Goal: Task Accomplishment & Management: Manage account settings

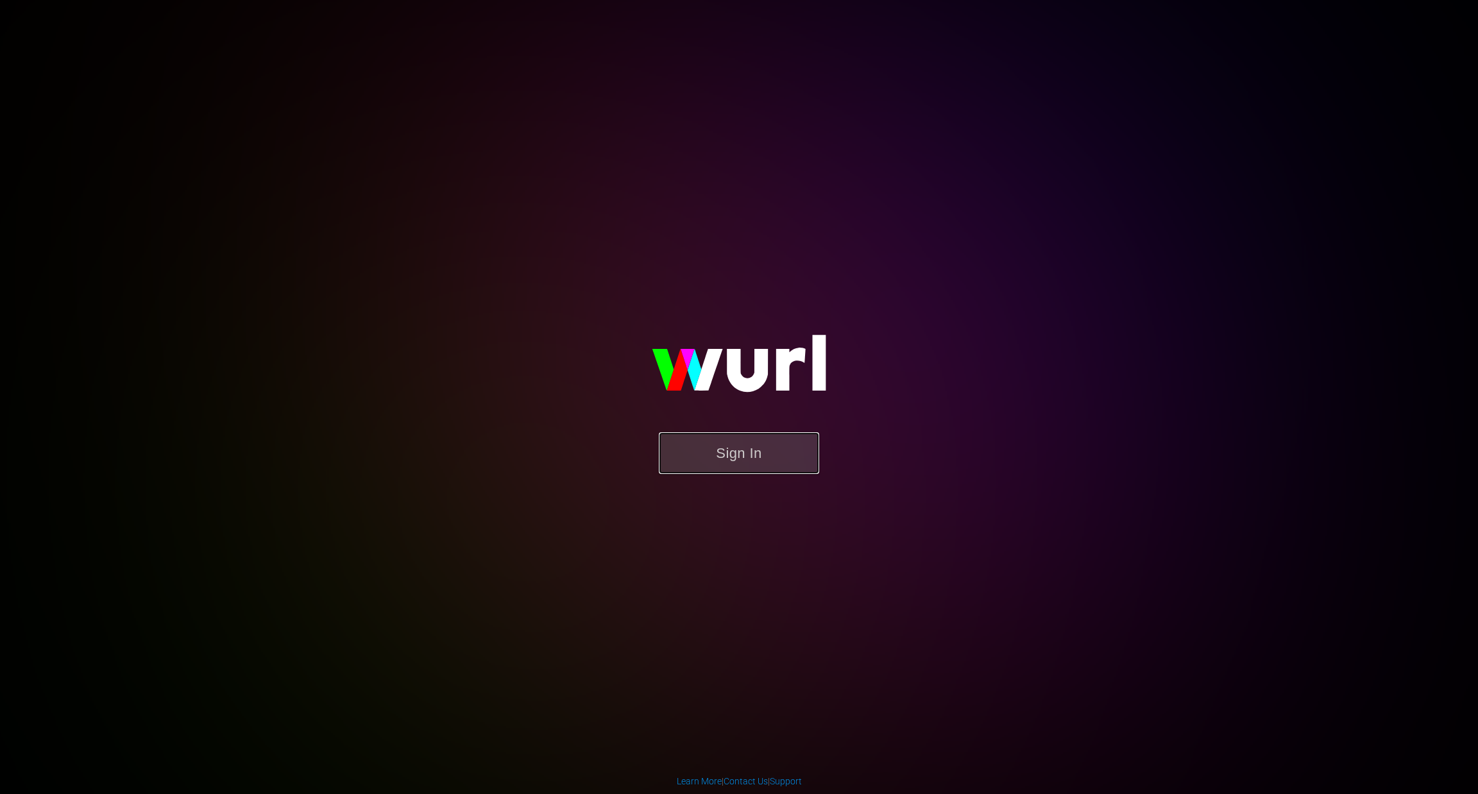
click at [749, 441] on button "Sign In" at bounding box center [739, 453] width 160 height 42
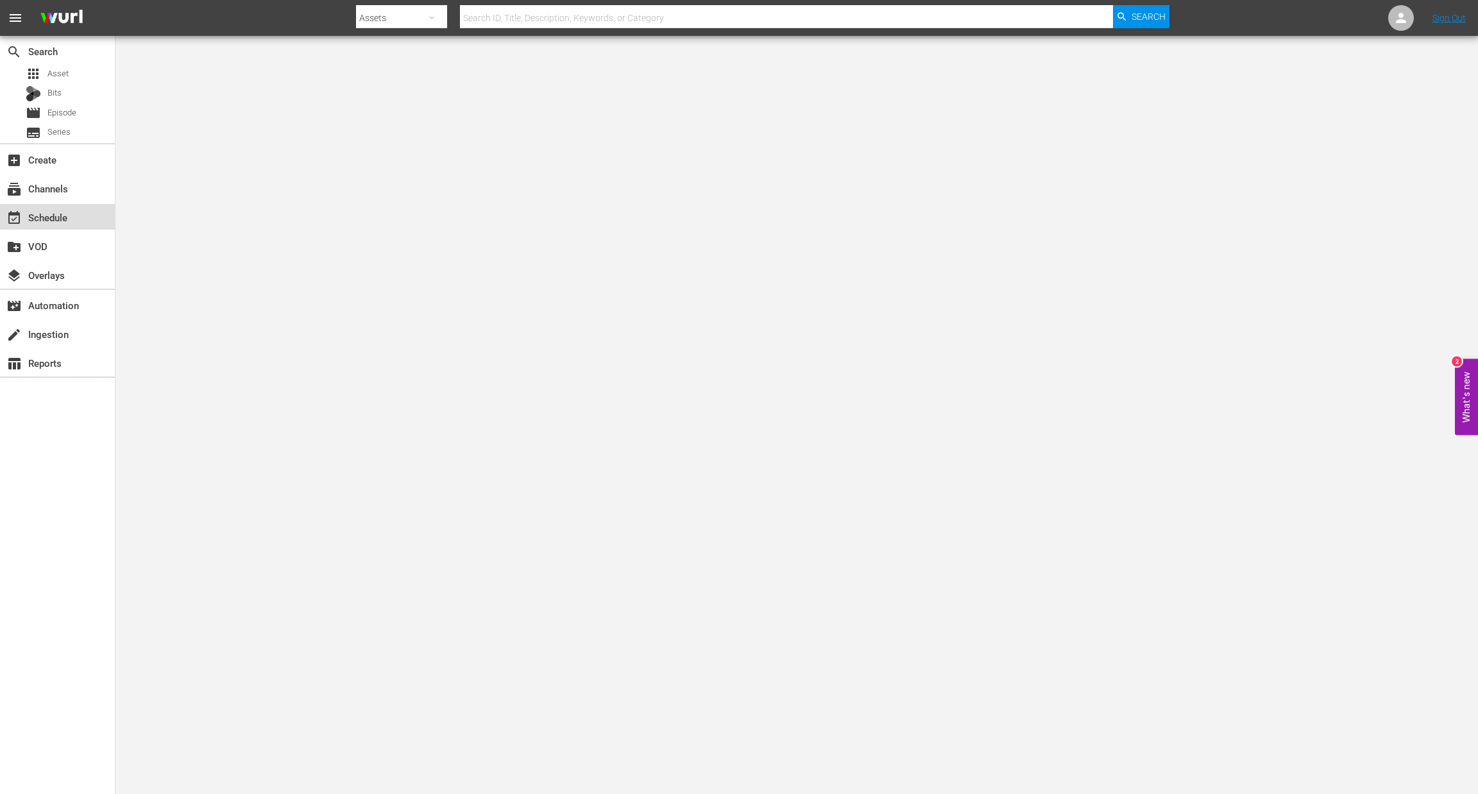
click at [56, 213] on div "event_available Schedule" at bounding box center [36, 216] width 72 height 12
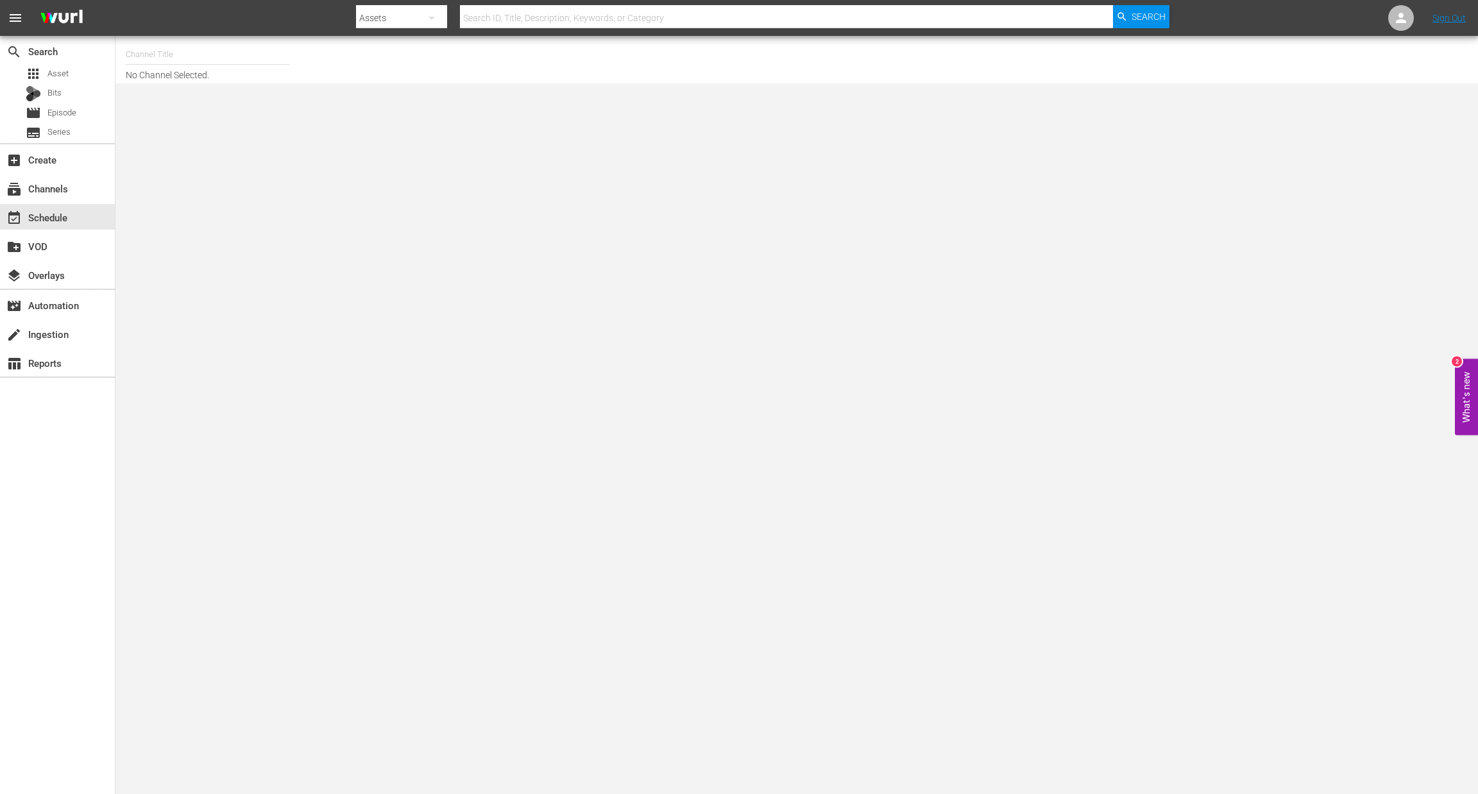
click at [171, 57] on input "text" at bounding box center [208, 54] width 164 height 31
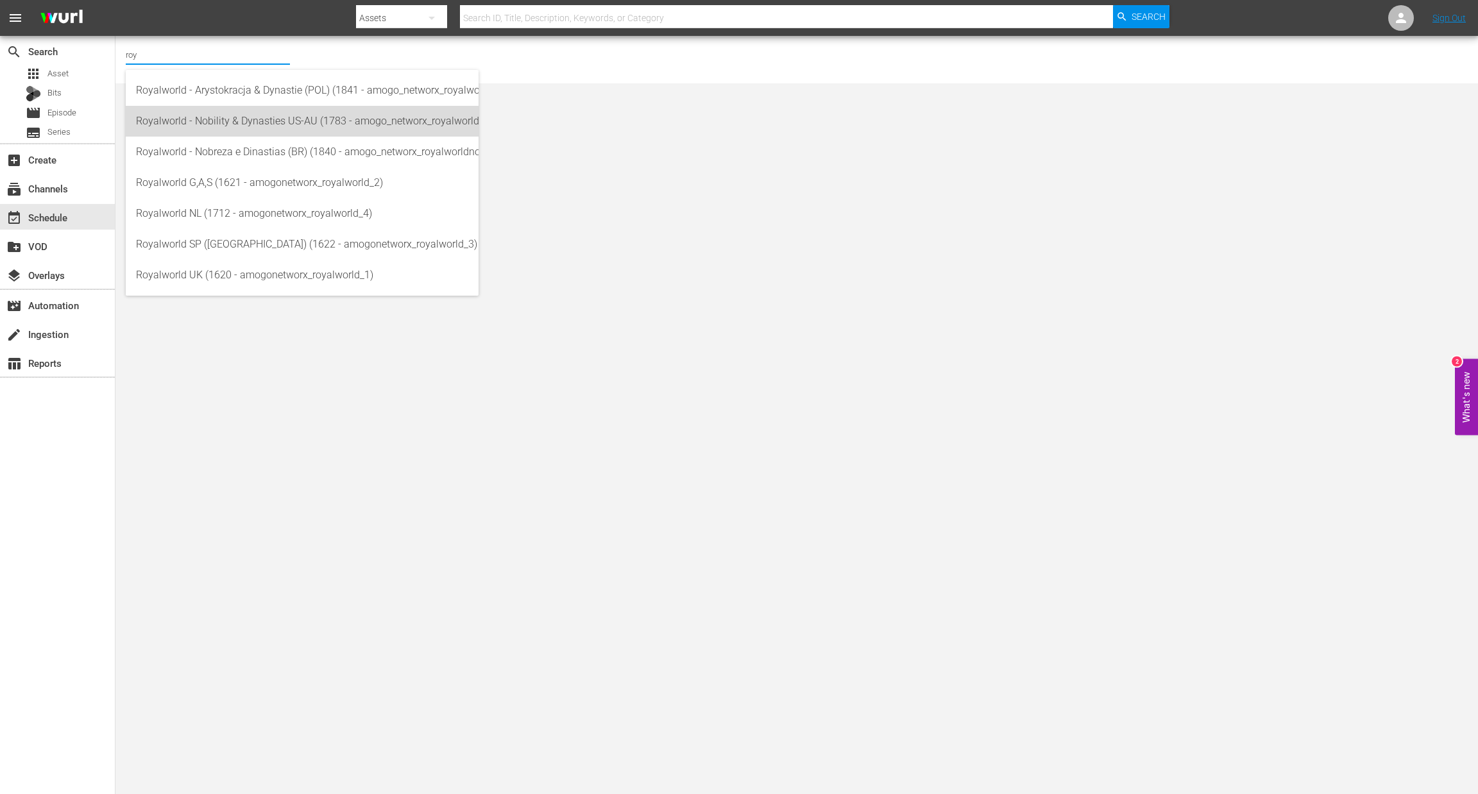
click at [228, 132] on div "Royalworld - Nobility & Dynasties US-AU (1783 - amogo_networx_royalworldnobilit…" at bounding box center [302, 121] width 332 height 31
type input "Royalworld - Nobility & Dynasties US-AU (1783 - amogo_networx_royalworldnobilit…"
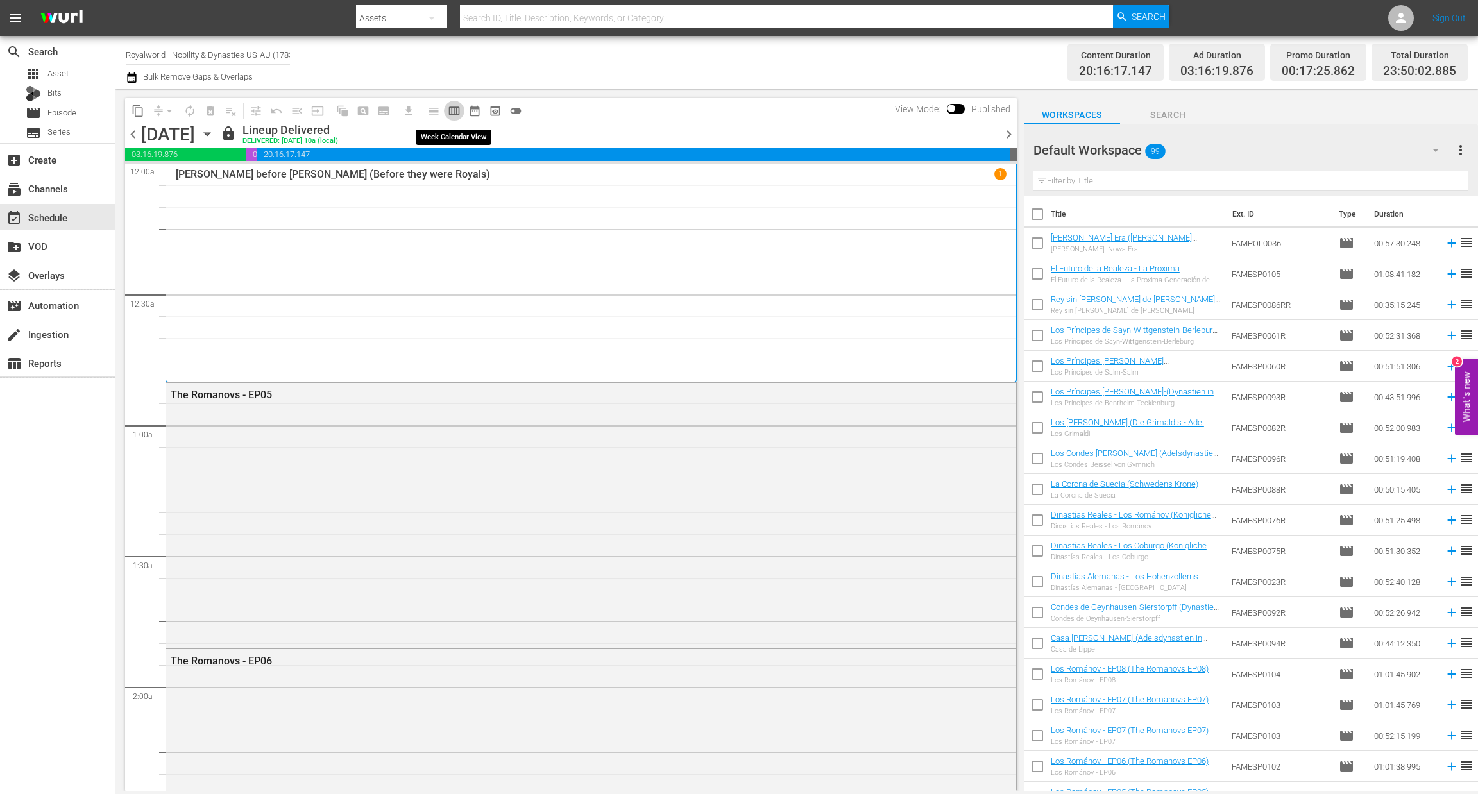
click at [456, 111] on span "calendar_view_week_outlined" at bounding box center [454, 111] width 13 height 13
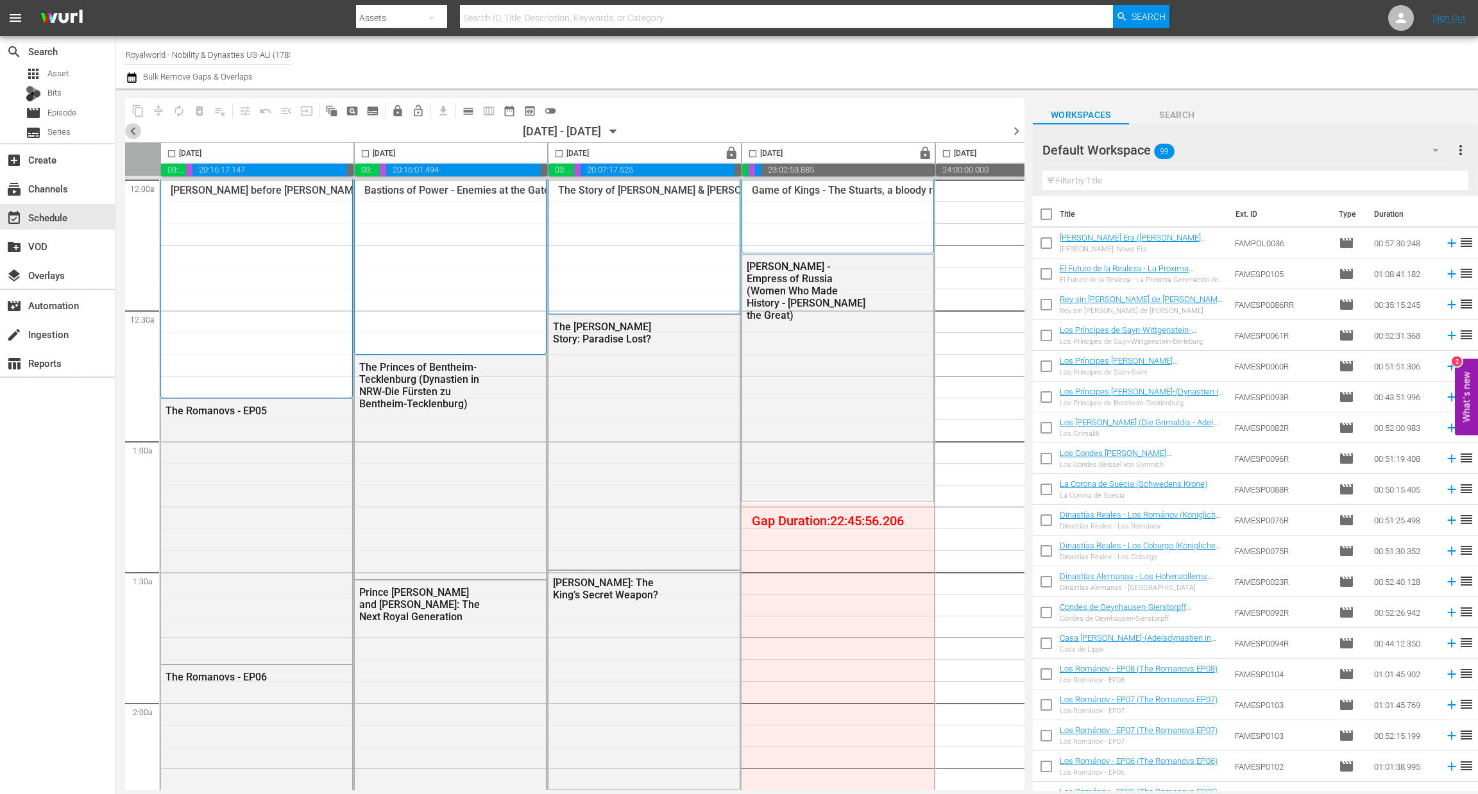
click at [133, 133] on span "chevron_left" at bounding box center [133, 131] width 16 height 16
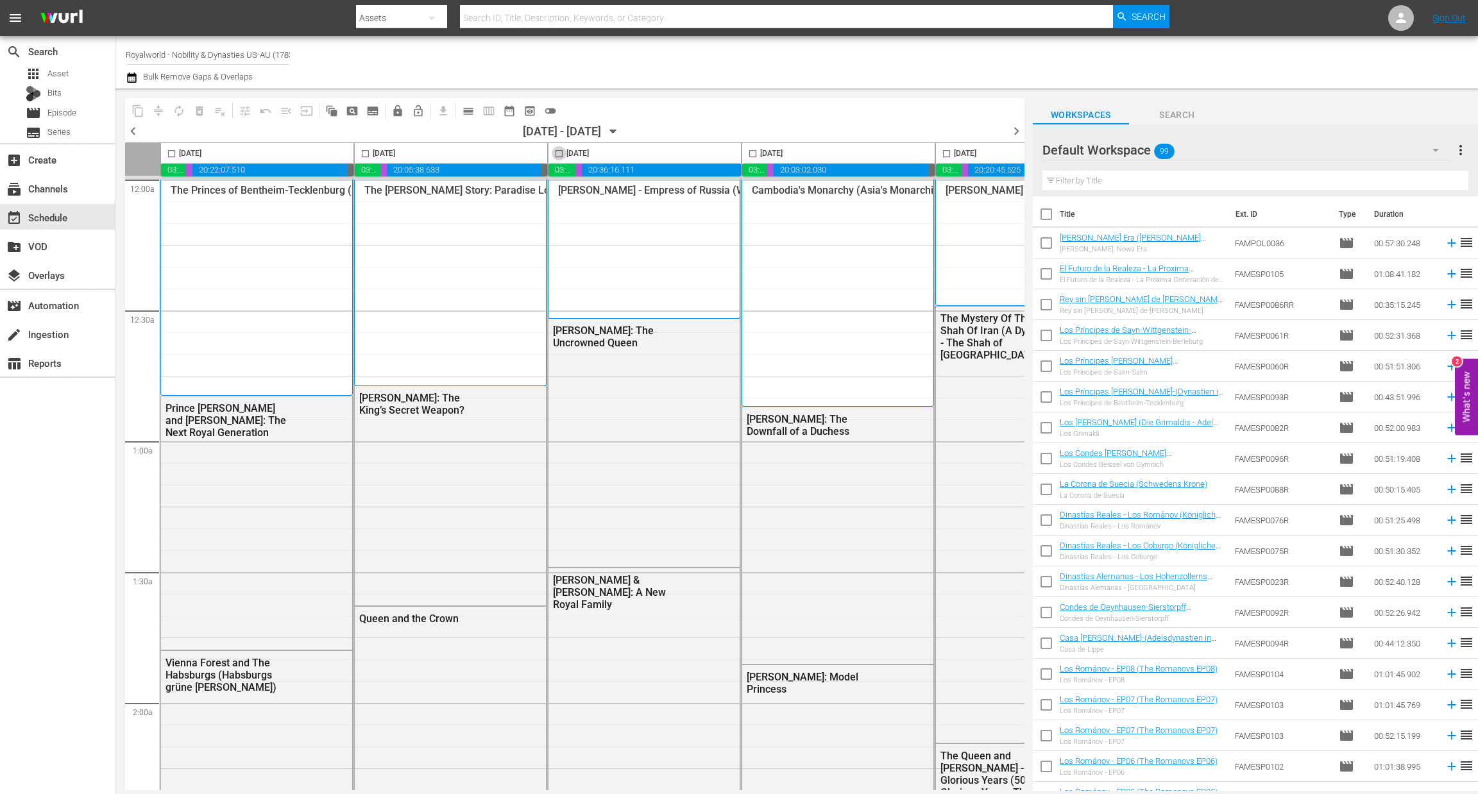
click at [560, 156] on input "checkbox" at bounding box center [559, 156] width 15 height 15
click at [337, 105] on span "auto_awesome_motion_outlined" at bounding box center [331, 111] width 13 height 13
click at [328, 119] on span "auto_awesome_motion_outlined" at bounding box center [329, 110] width 25 height 25
click at [560, 151] on input "checkbox" at bounding box center [559, 156] width 15 height 15
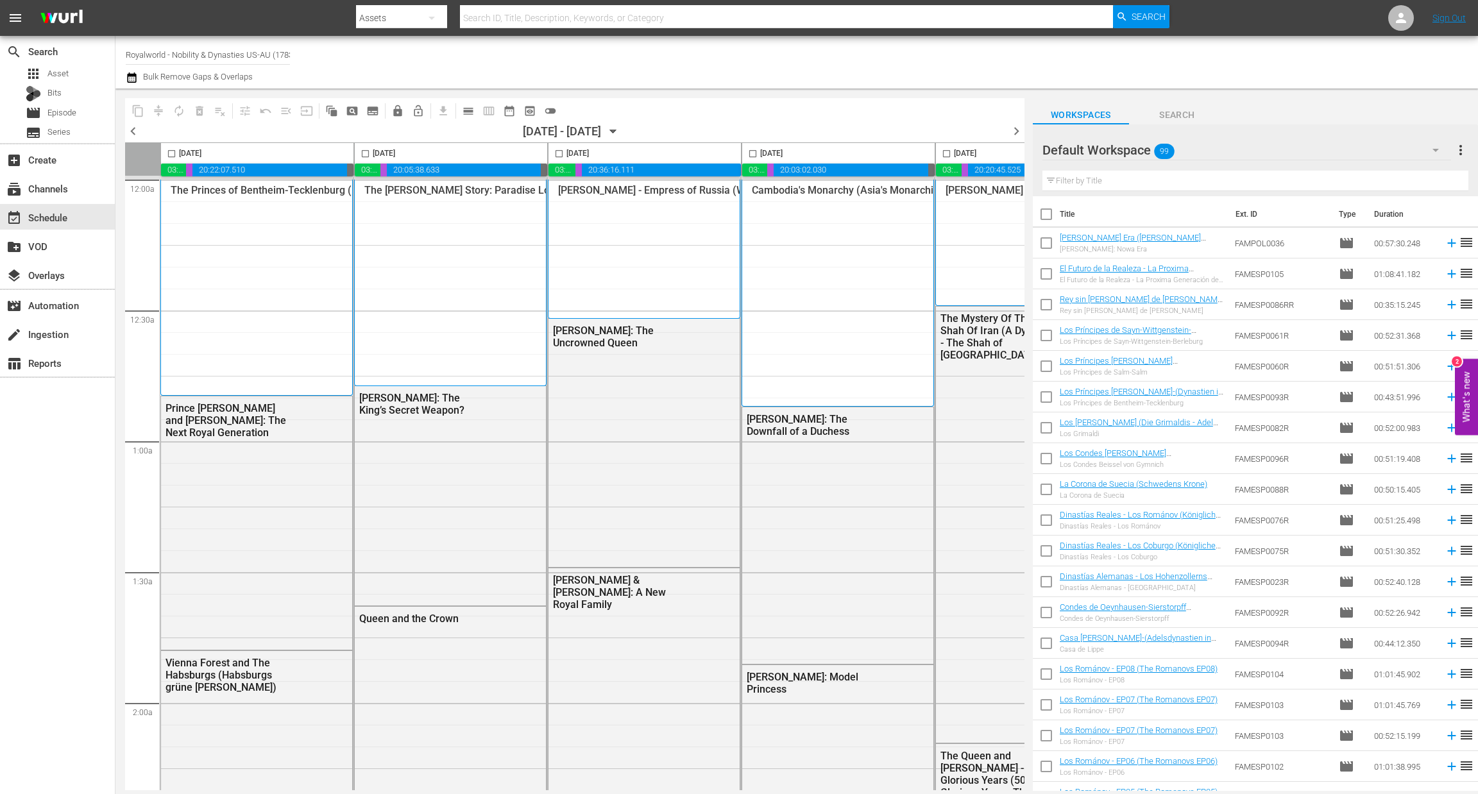
checkbox input "true"
click at [132, 111] on span "content_copy" at bounding box center [138, 111] width 13 height 13
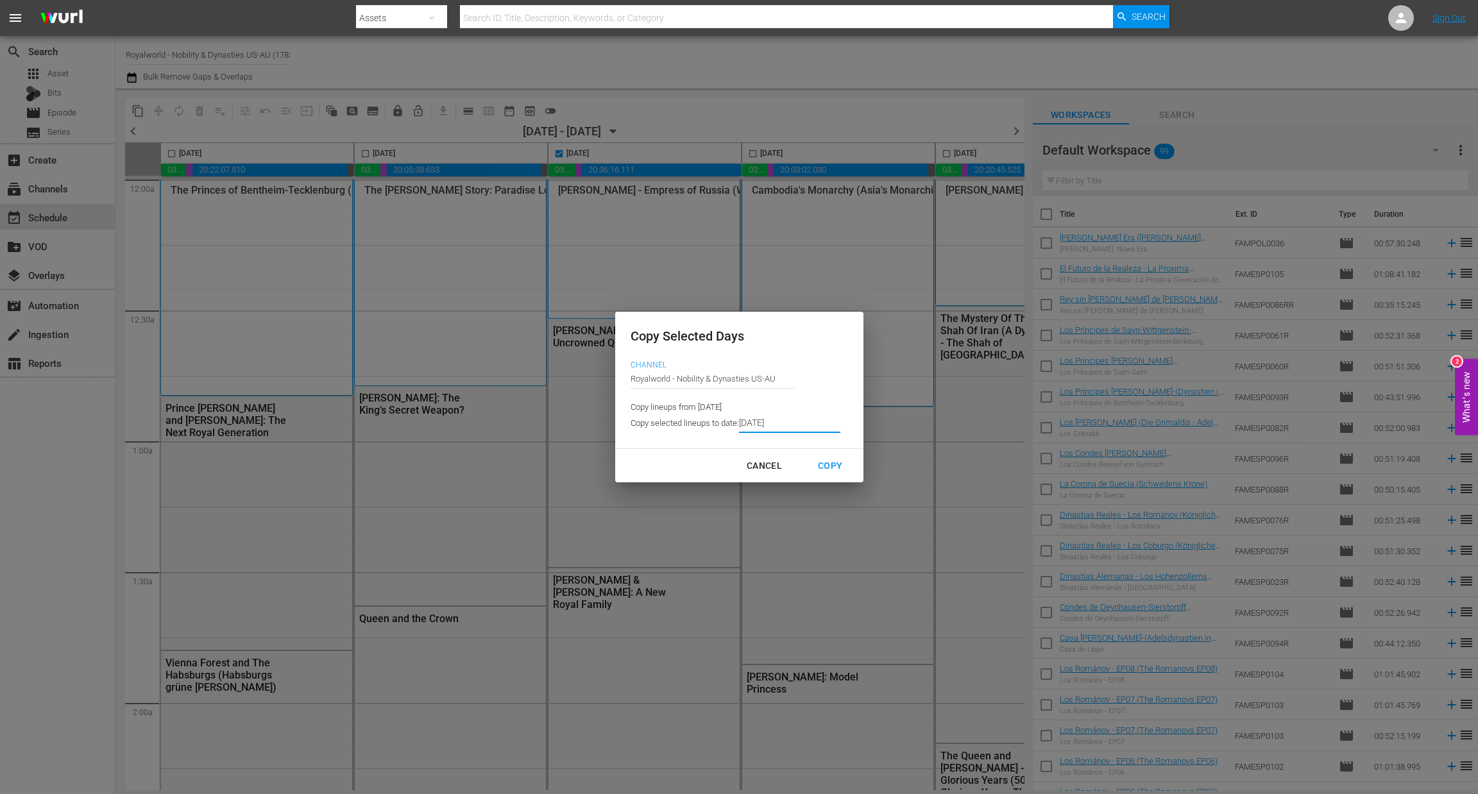
click at [790, 427] on input "[DATE]" at bounding box center [789, 423] width 101 height 19
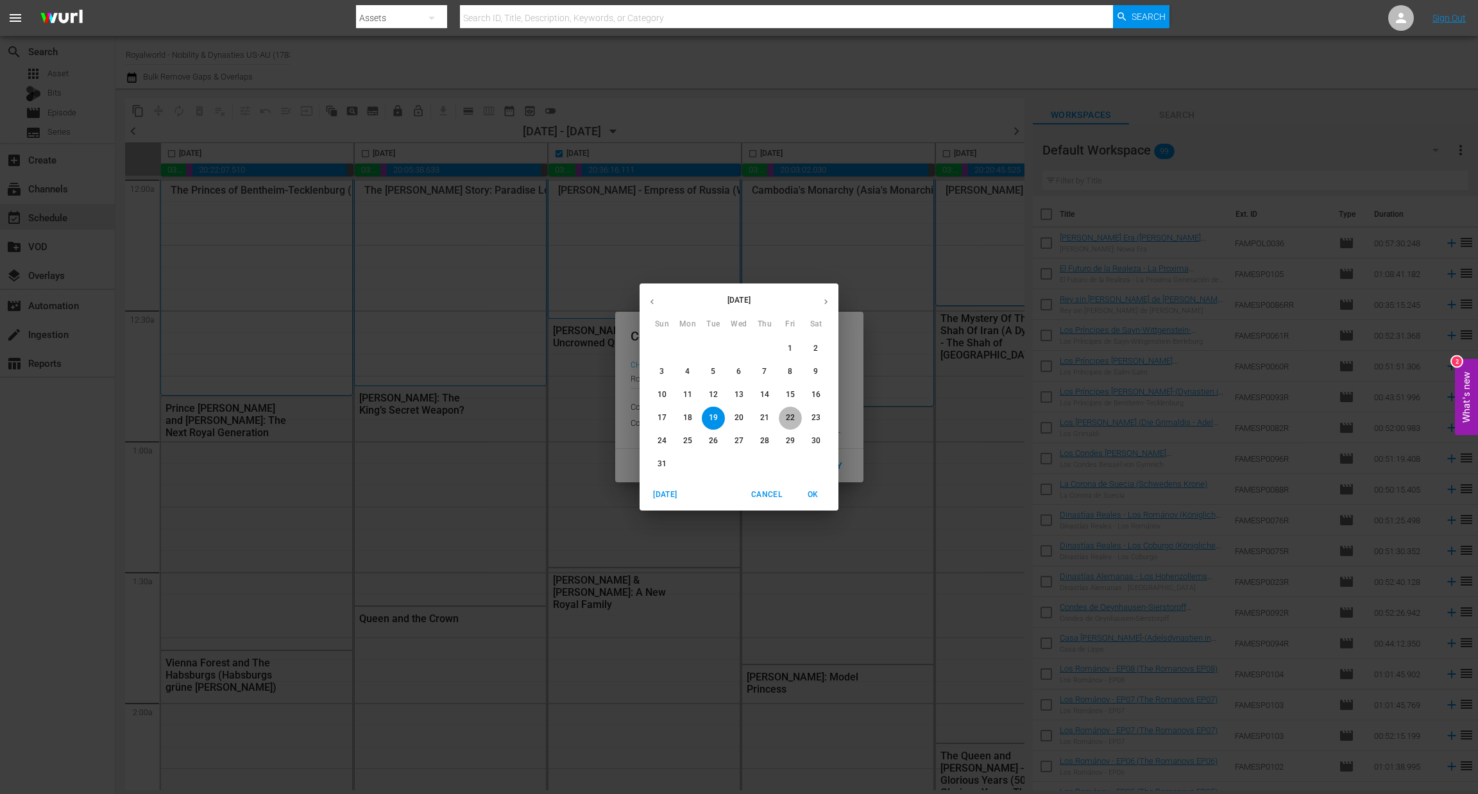
click at [792, 424] on button "22" at bounding box center [790, 418] width 23 height 23
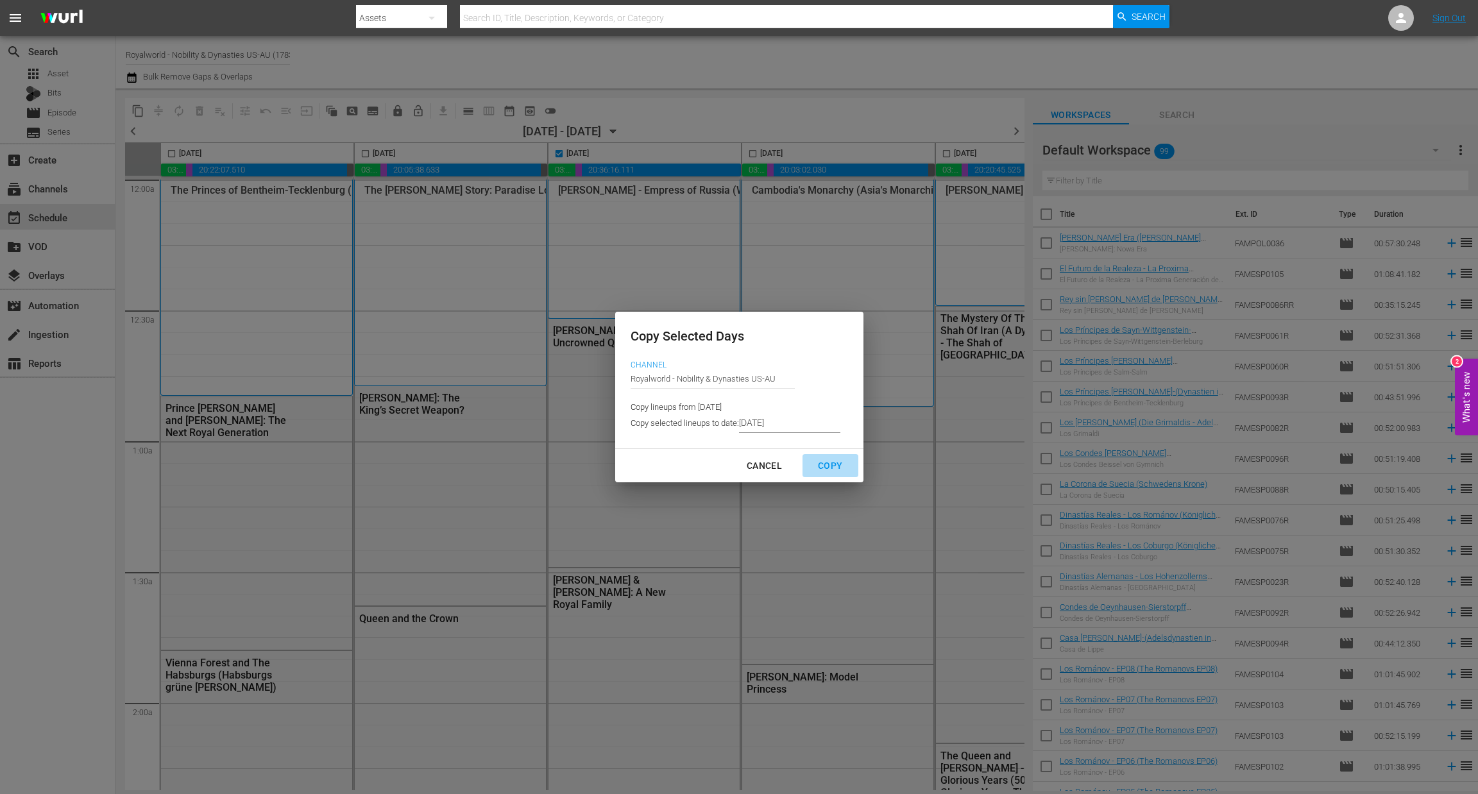
click at [837, 466] on div "Copy" at bounding box center [830, 466] width 45 height 16
type input "8/14/2025"
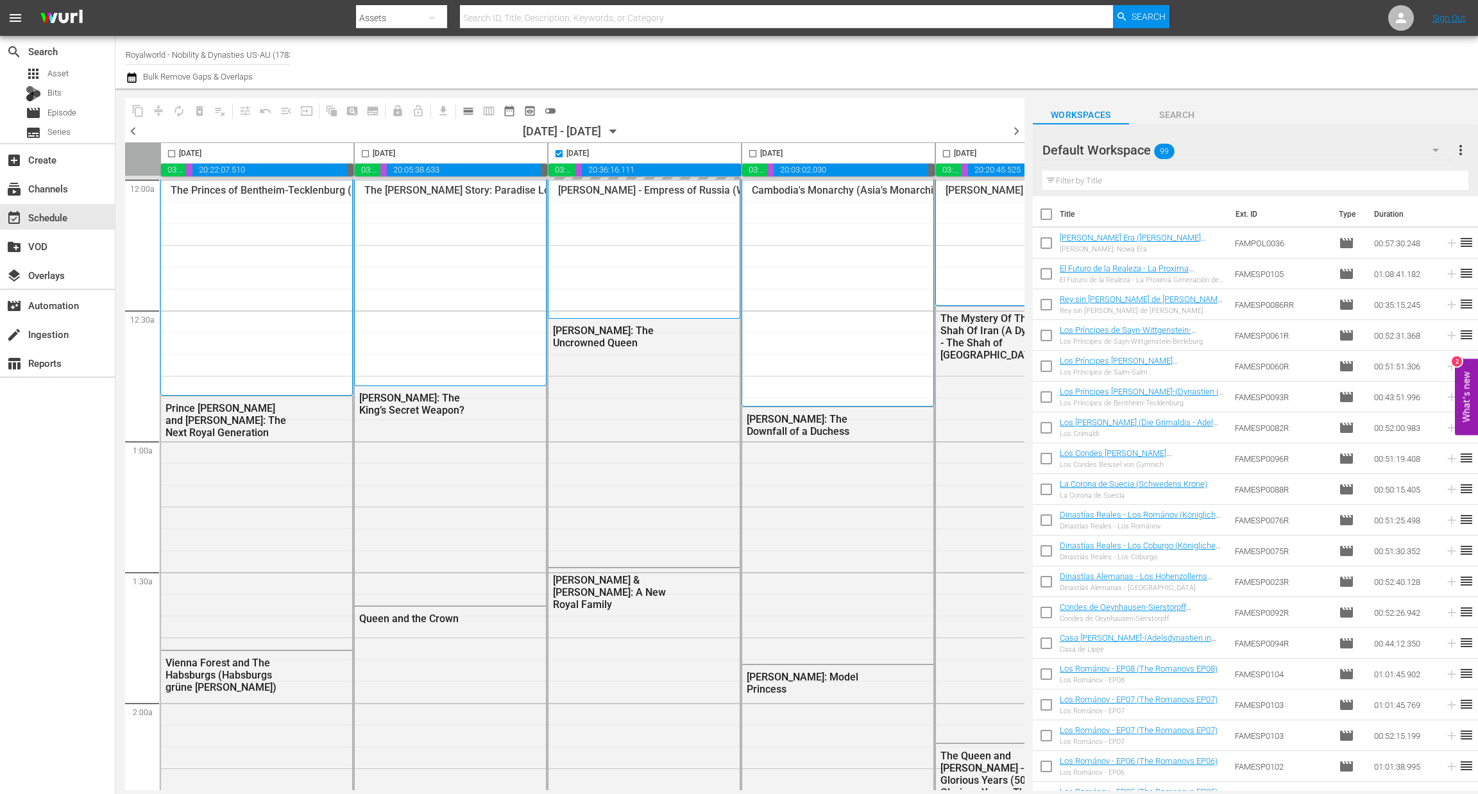
click at [1018, 132] on span "chevron_right" at bounding box center [1017, 131] width 16 height 16
checkbox input "false"
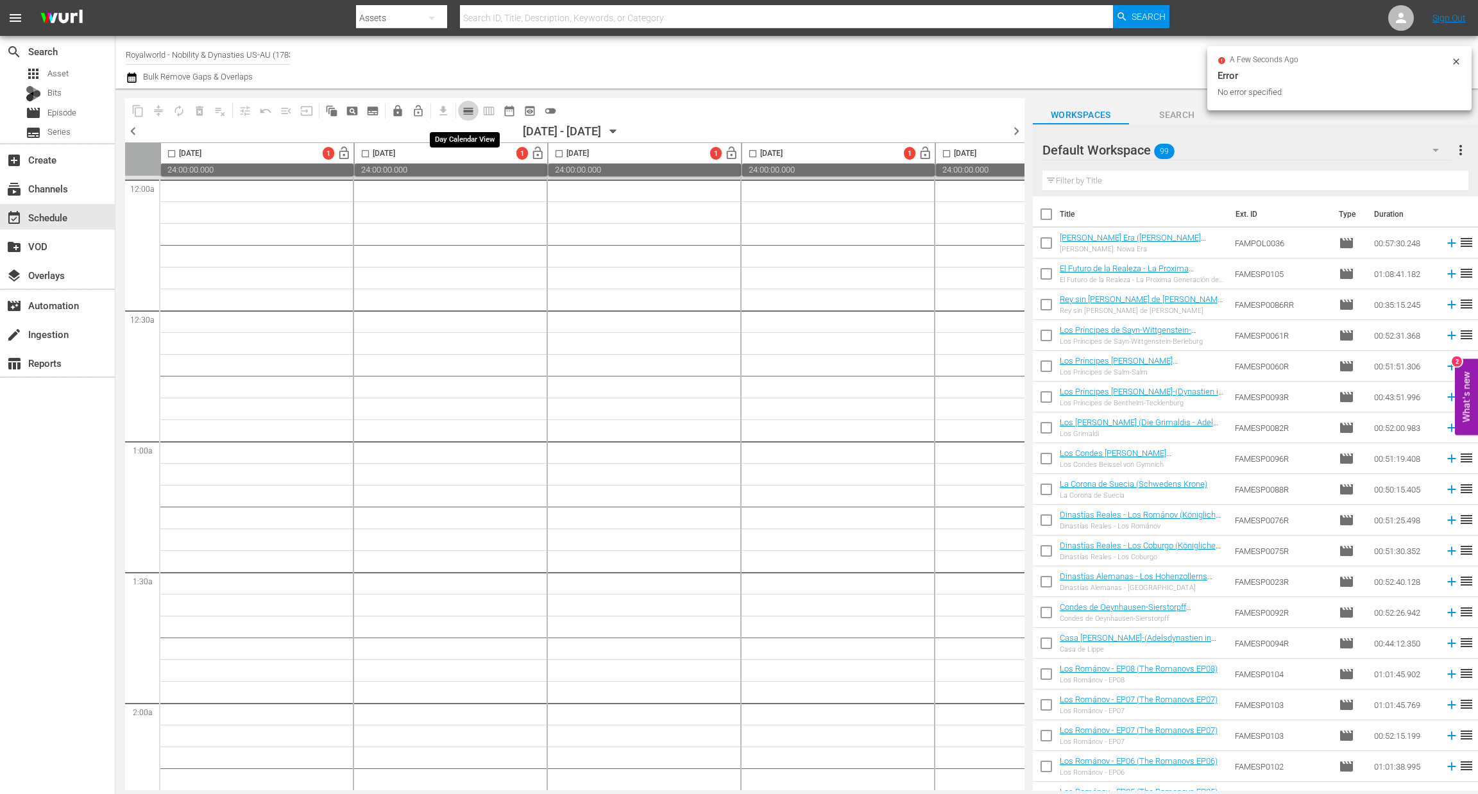
click at [465, 113] on span "calendar_view_day_outlined" at bounding box center [468, 111] width 13 height 13
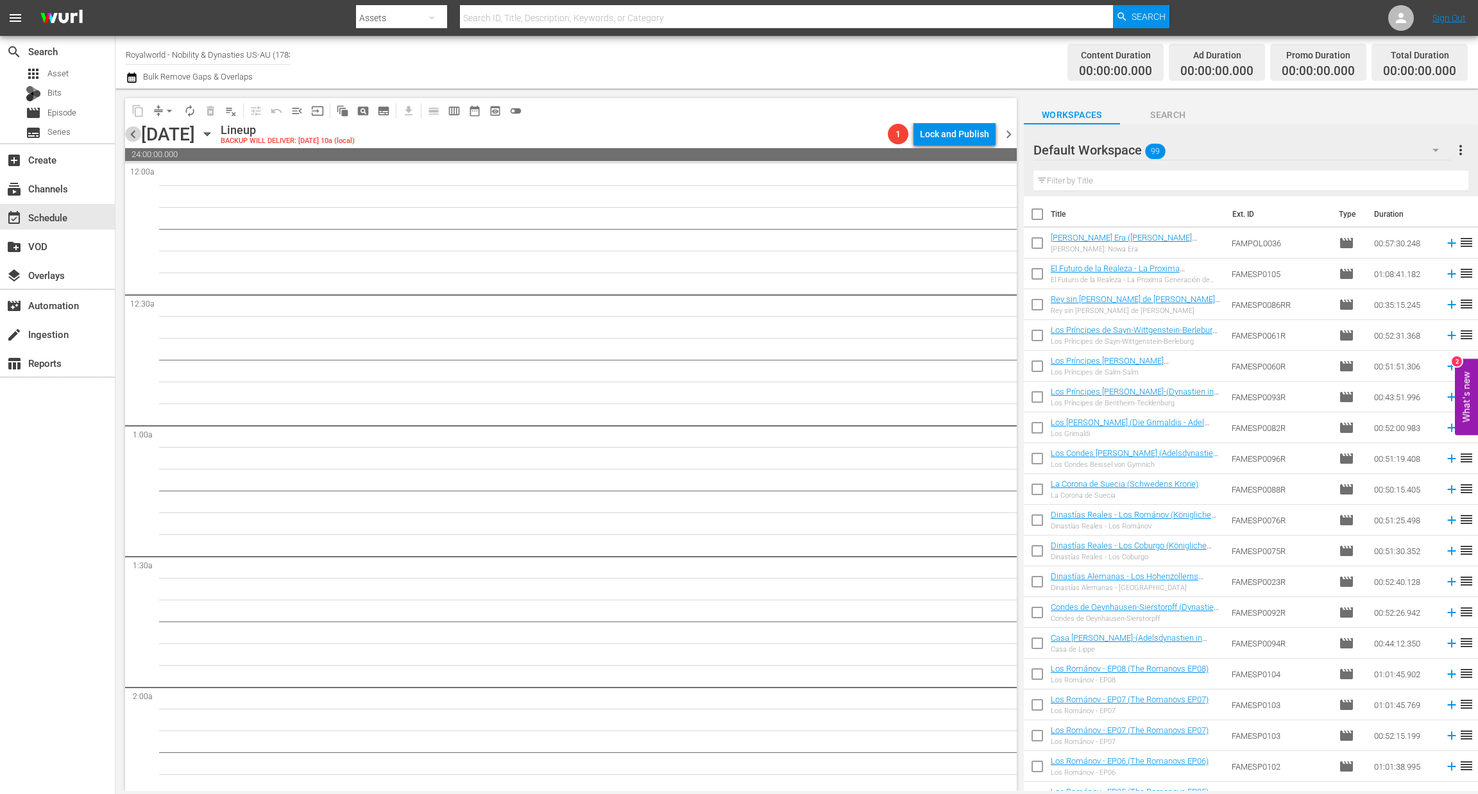
click at [129, 139] on span "chevron_left" at bounding box center [133, 134] width 16 height 16
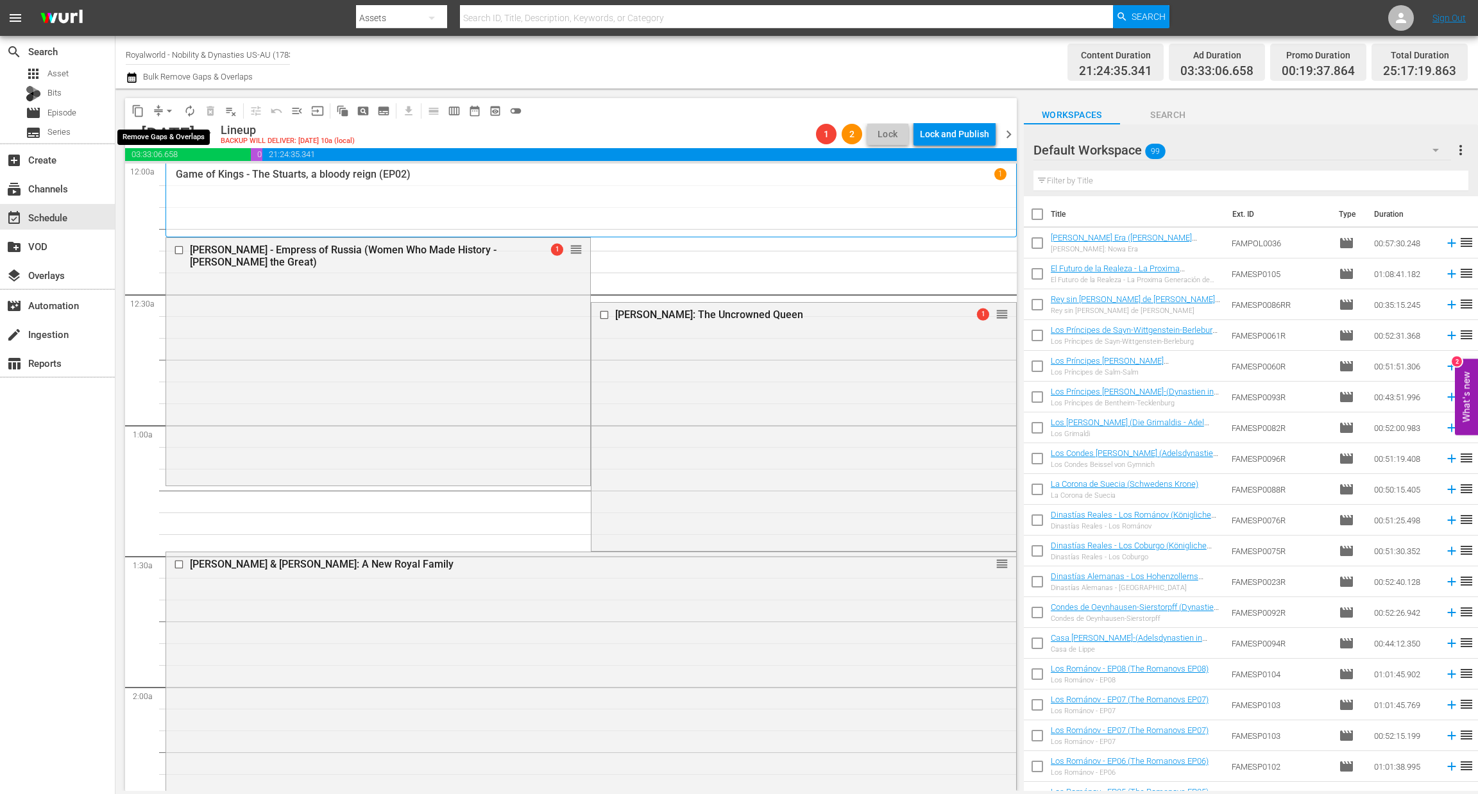
click at [171, 110] on span "arrow_drop_down" at bounding box center [169, 111] width 13 height 13
click at [203, 178] on li "Align to End of Previous Day" at bounding box center [170, 178] width 135 height 21
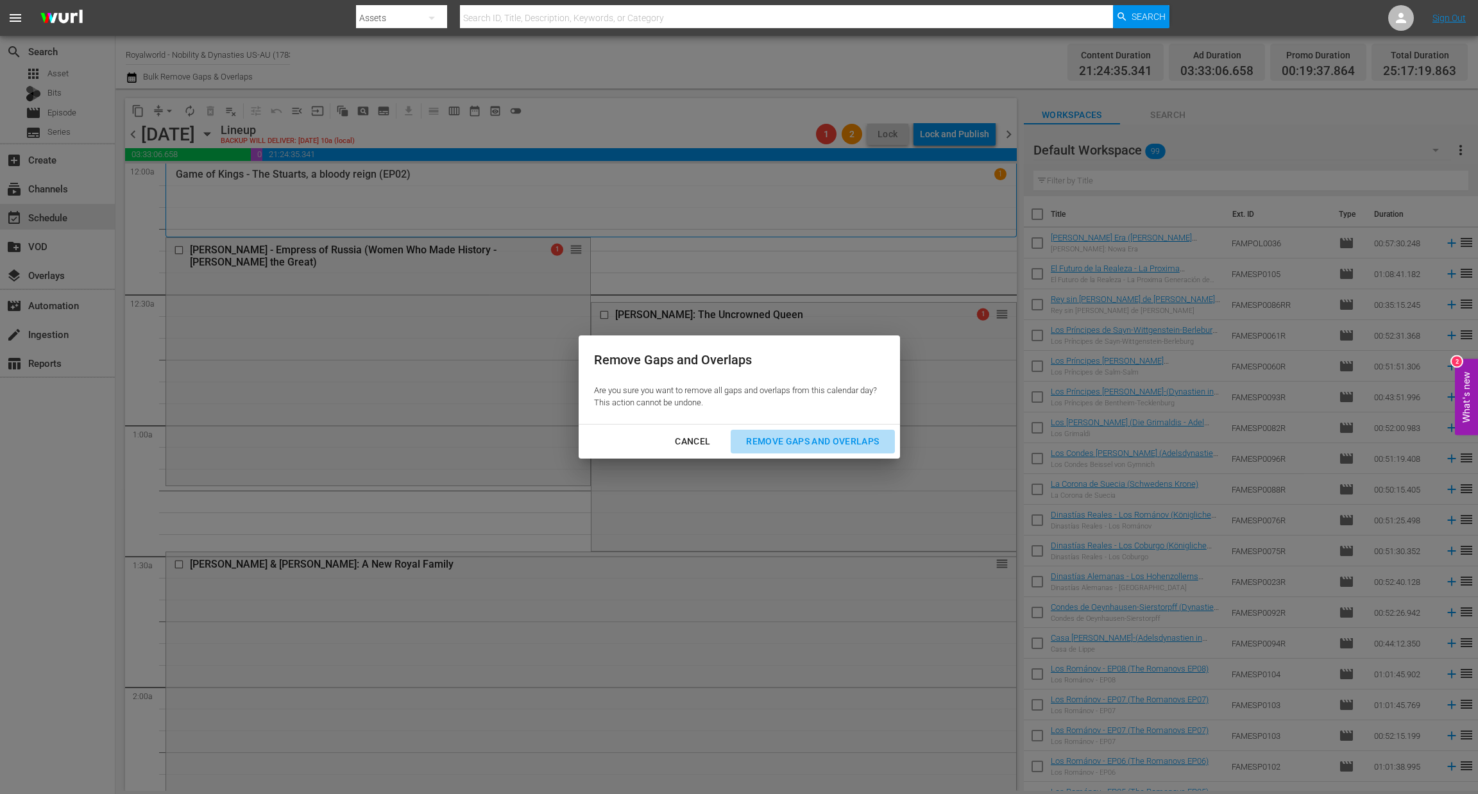
click at [769, 440] on div "Remove Gaps and Overlaps" at bounding box center [812, 442] width 153 height 16
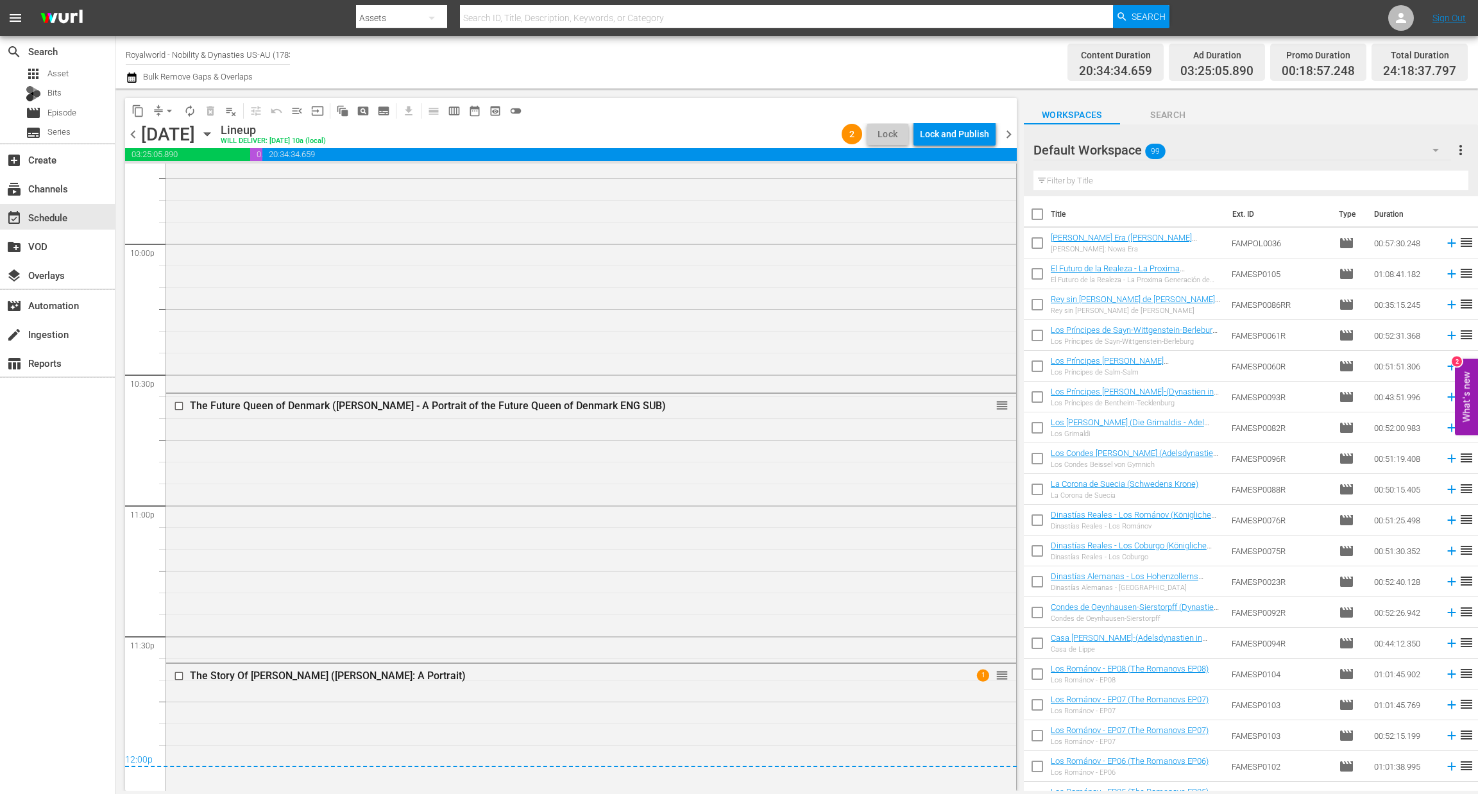
scroll to position [5809, 0]
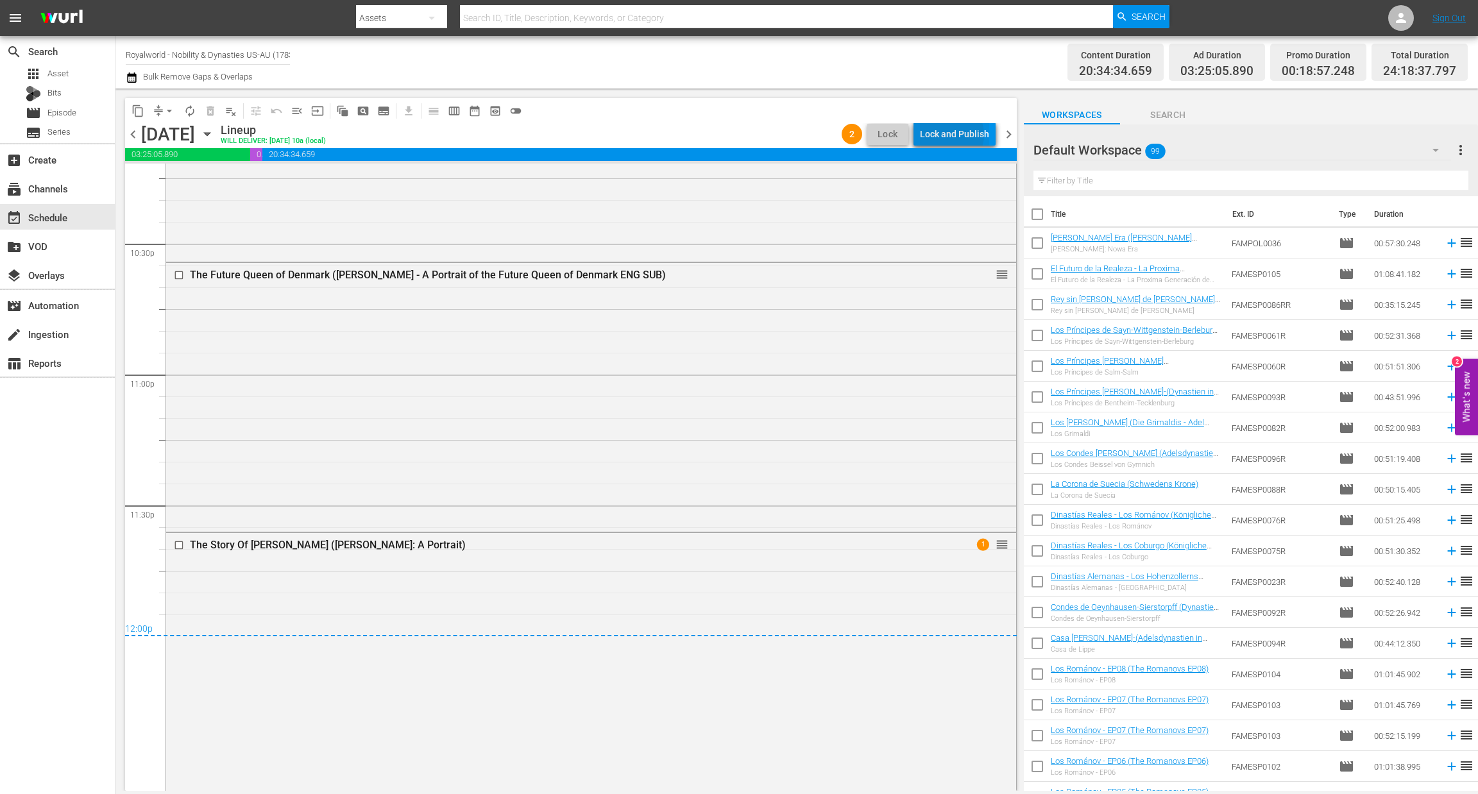
click at [953, 135] on div "Lock and Publish" at bounding box center [954, 134] width 69 height 23
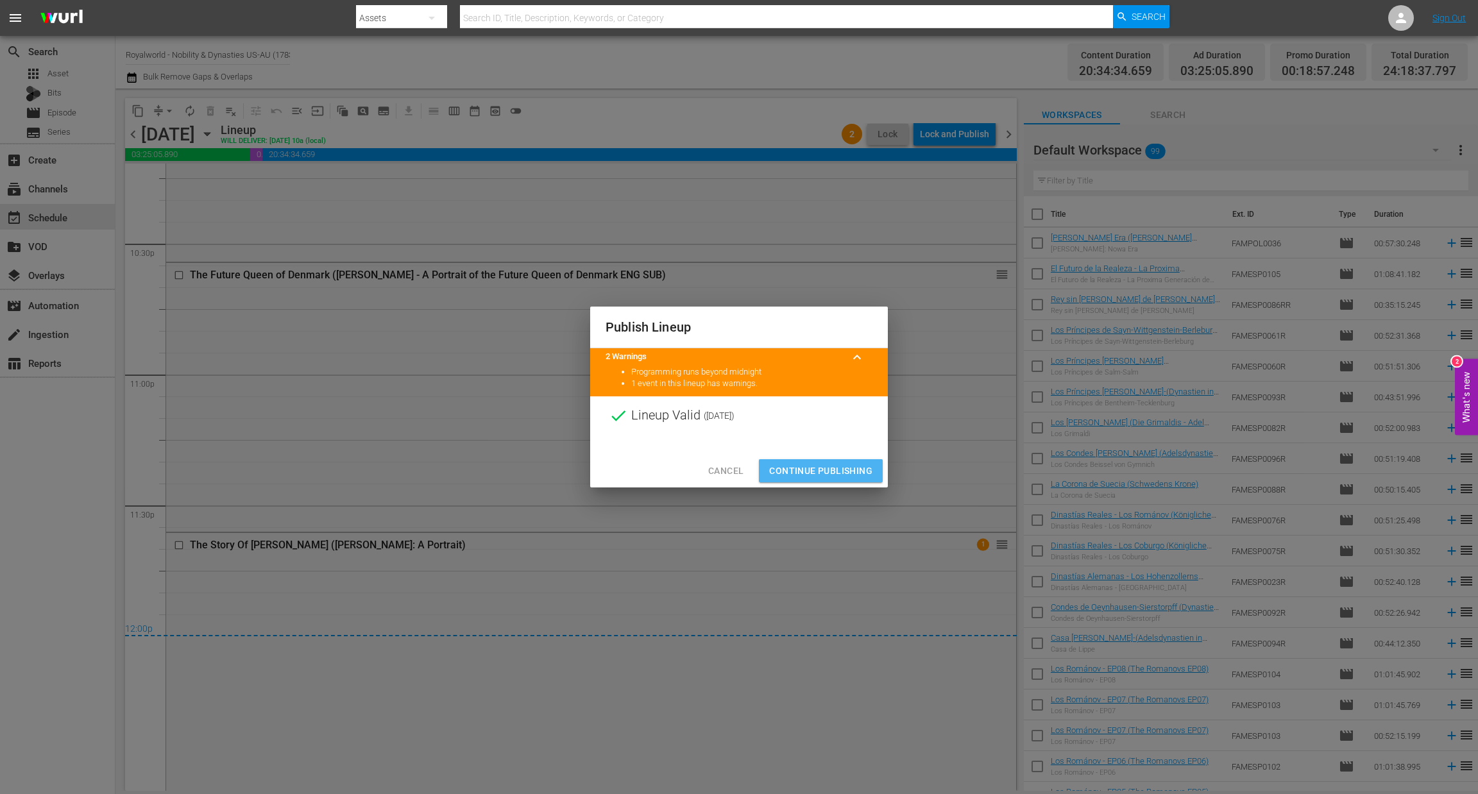
click at [817, 473] on span "Continue Publishing" at bounding box center [820, 471] width 103 height 16
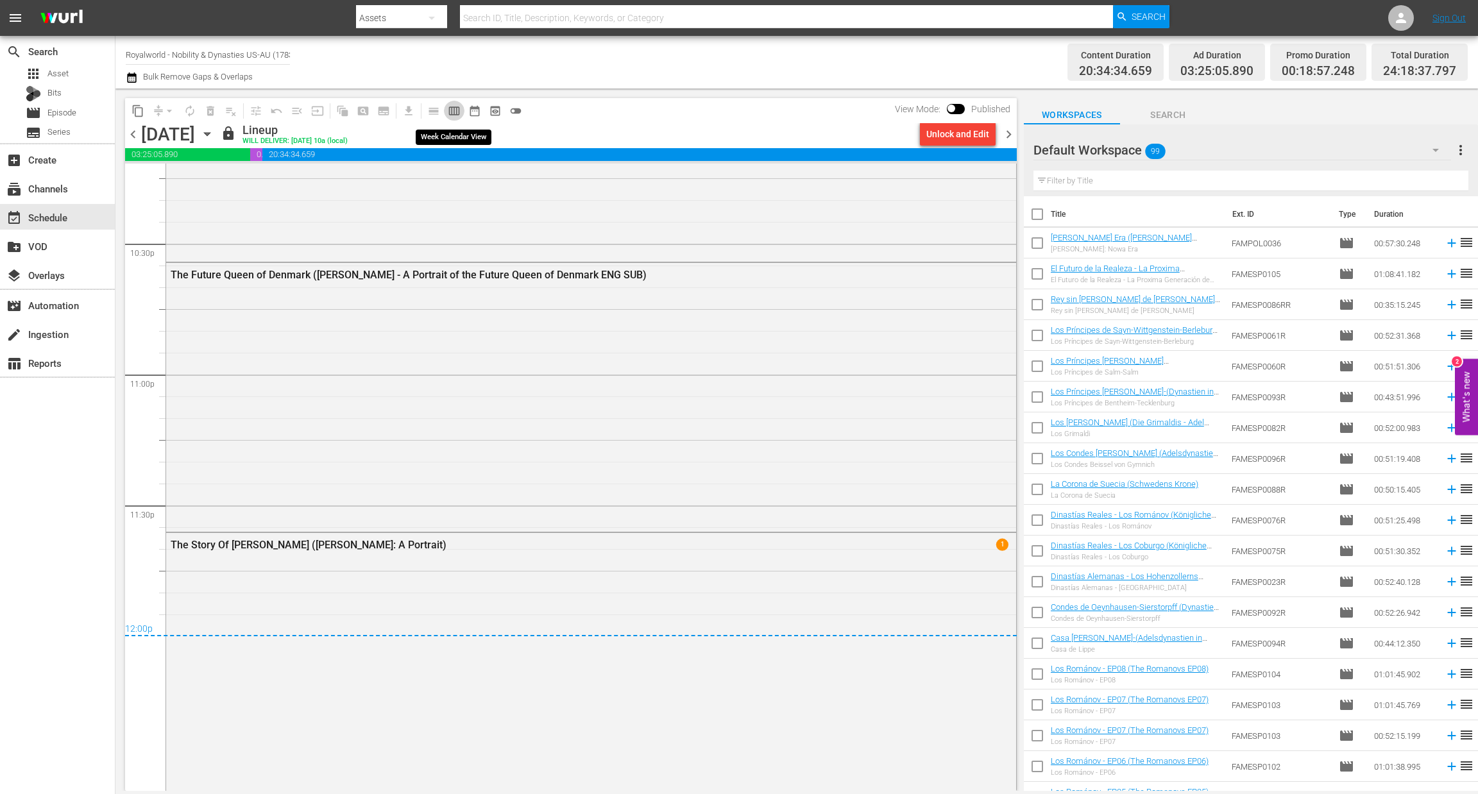
click at [446, 112] on button "calendar_view_week_outlined" at bounding box center [454, 111] width 21 height 21
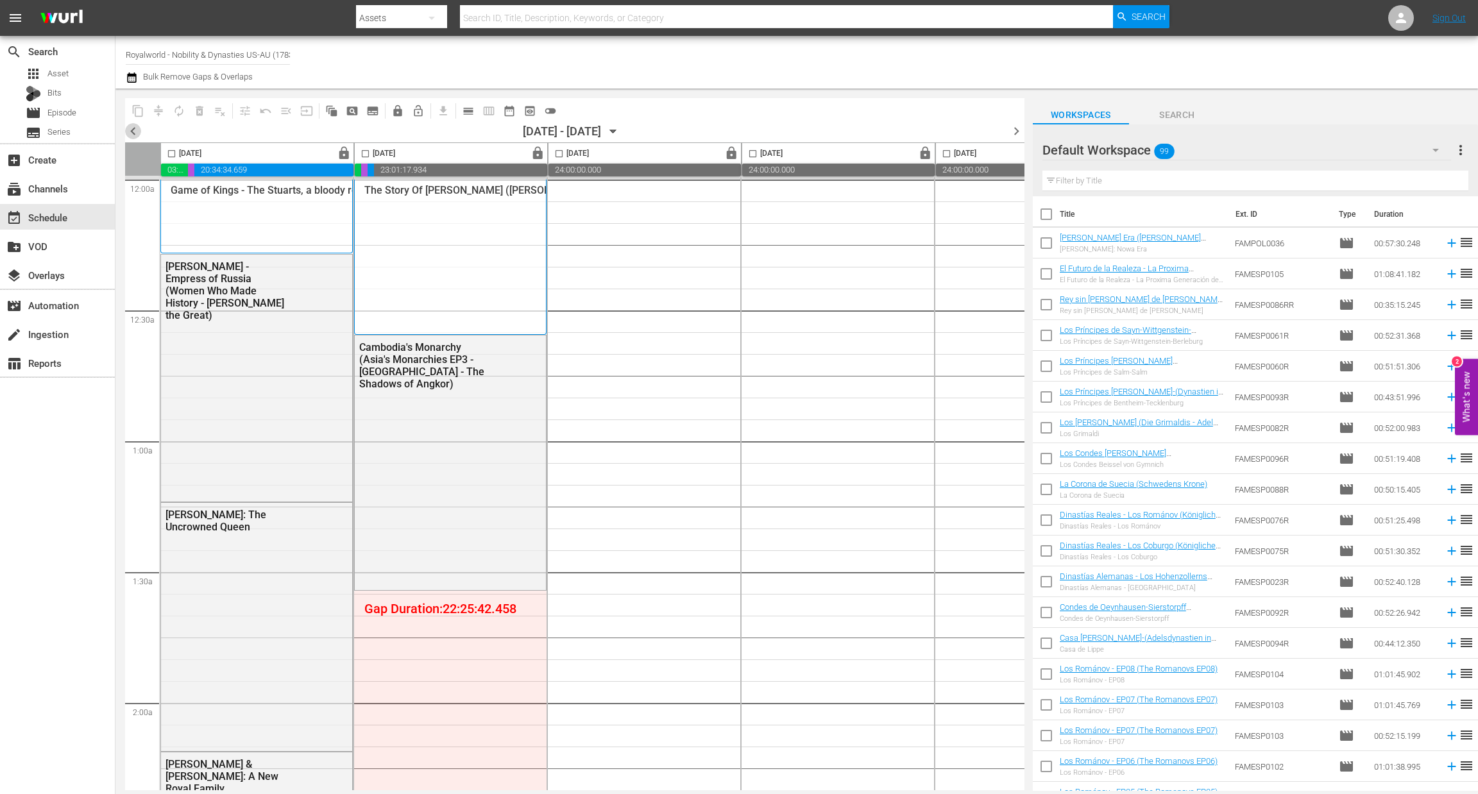
click at [132, 132] on span "chevron_left" at bounding box center [133, 131] width 16 height 16
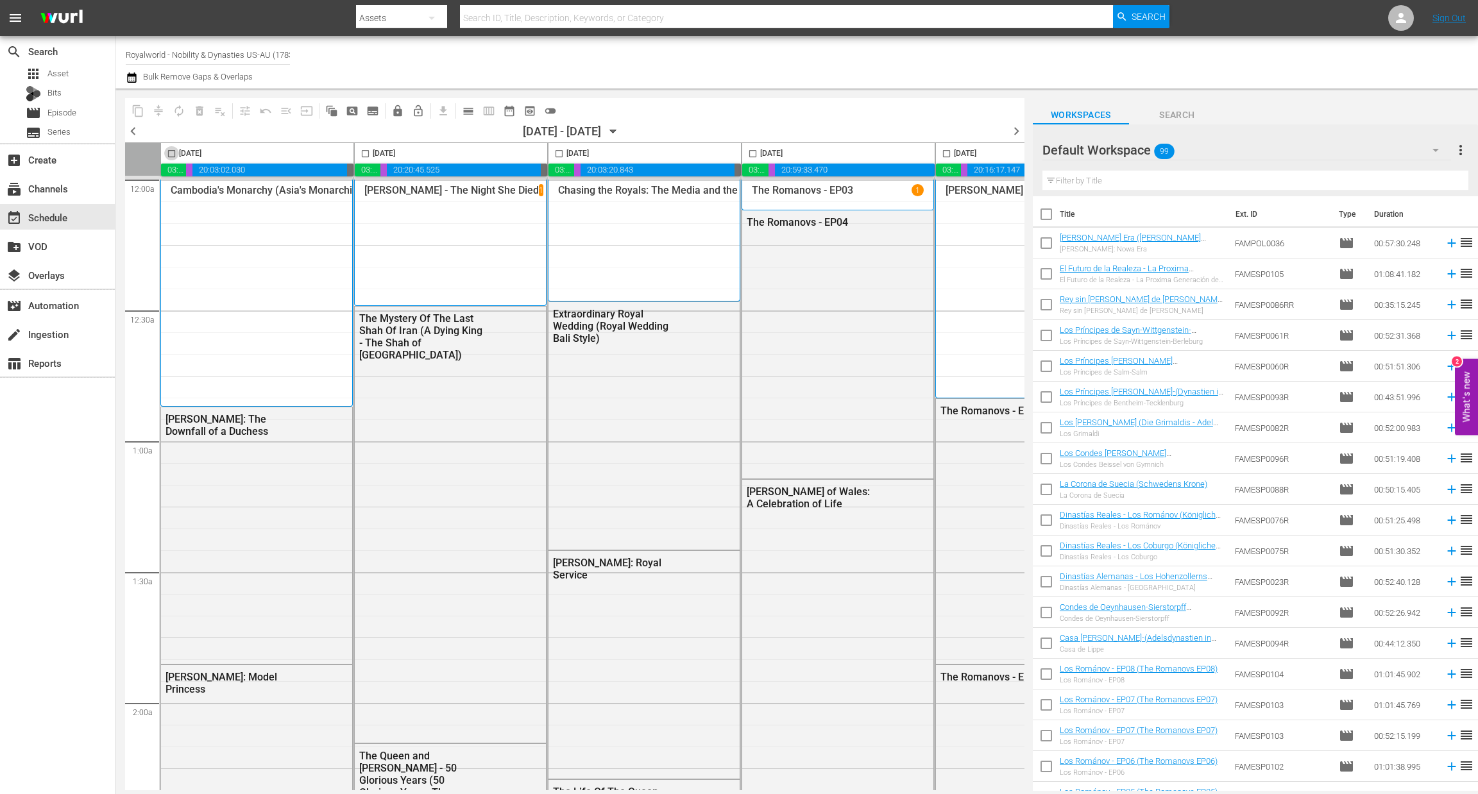
click at [171, 155] on input "checkbox" at bounding box center [171, 156] width 15 height 15
checkbox input "true"
click at [138, 110] on span "content_copy" at bounding box center [138, 111] width 13 height 13
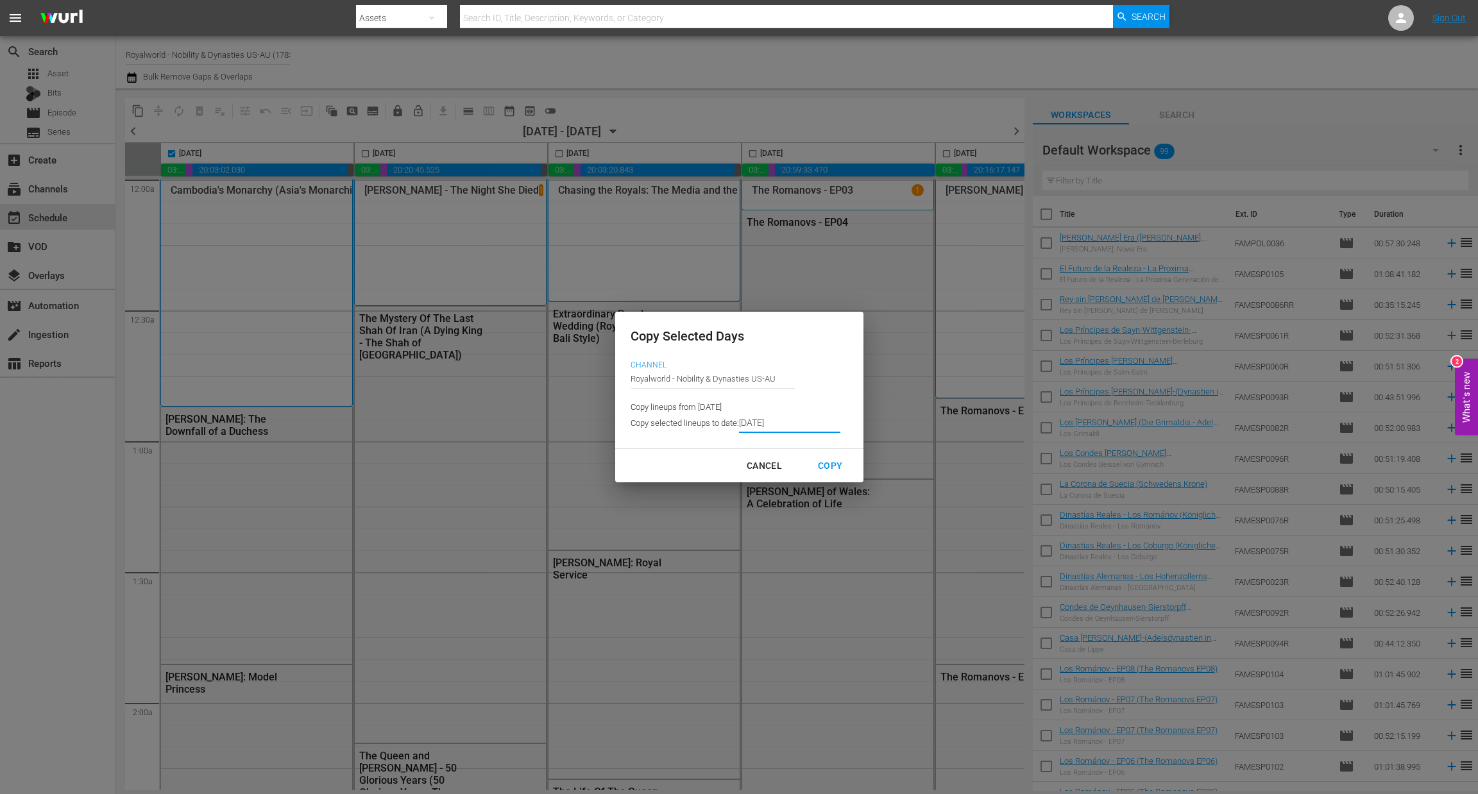
click at [813, 428] on input "[DATE]" at bounding box center [789, 423] width 101 height 19
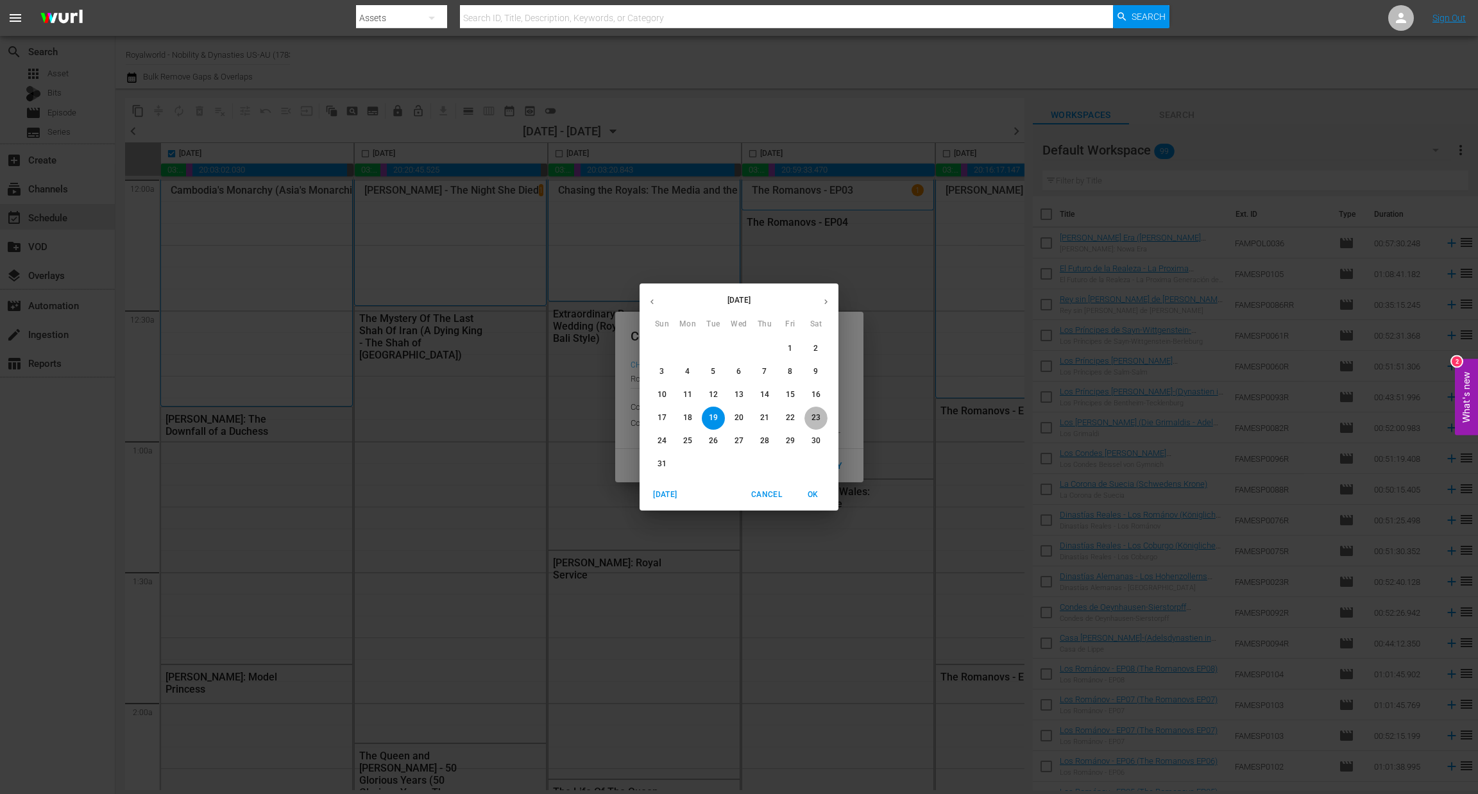
click at [806, 417] on span "23" at bounding box center [816, 418] width 23 height 11
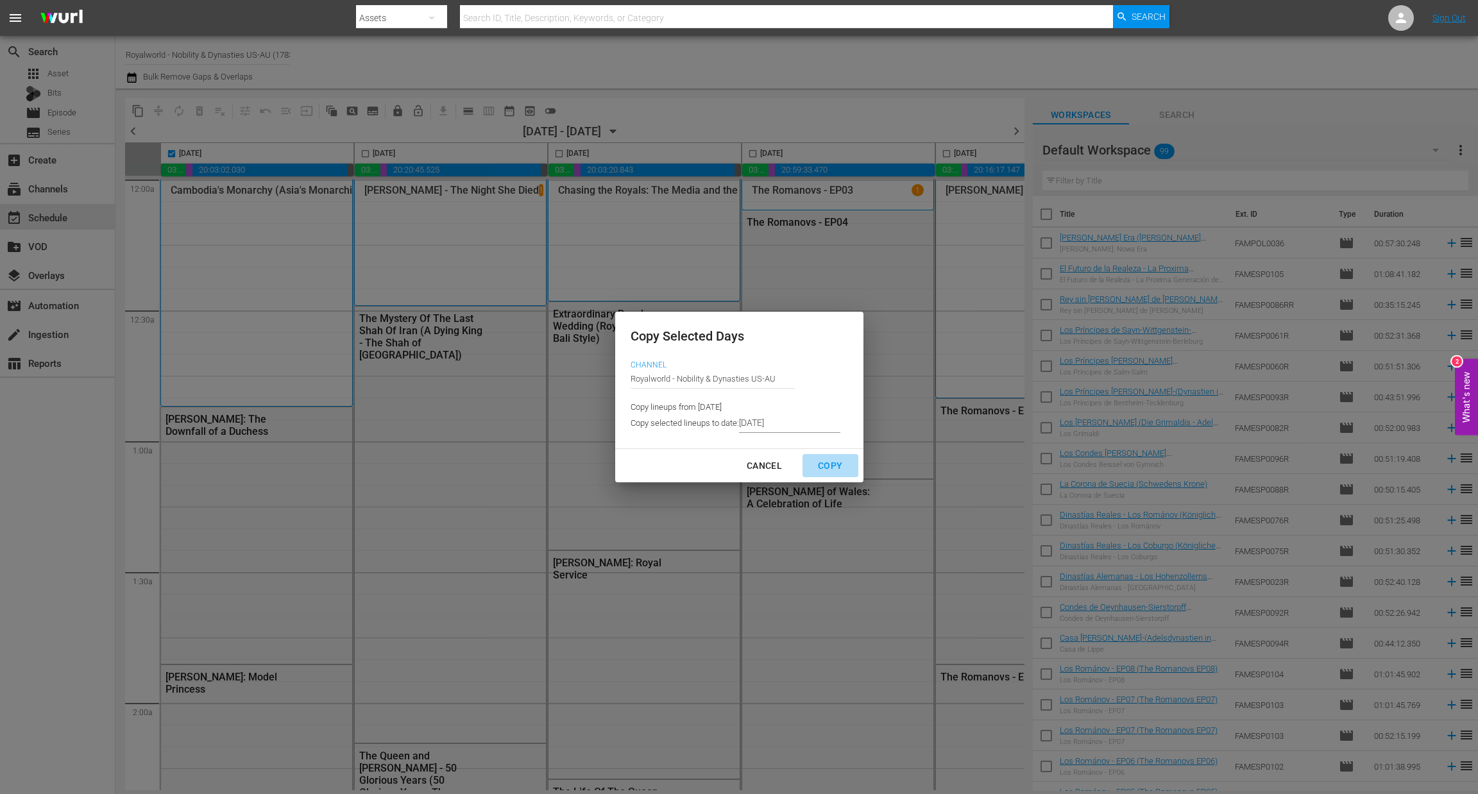
click at [819, 460] on div "Copy" at bounding box center [830, 466] width 45 height 16
type input "8/15/2025"
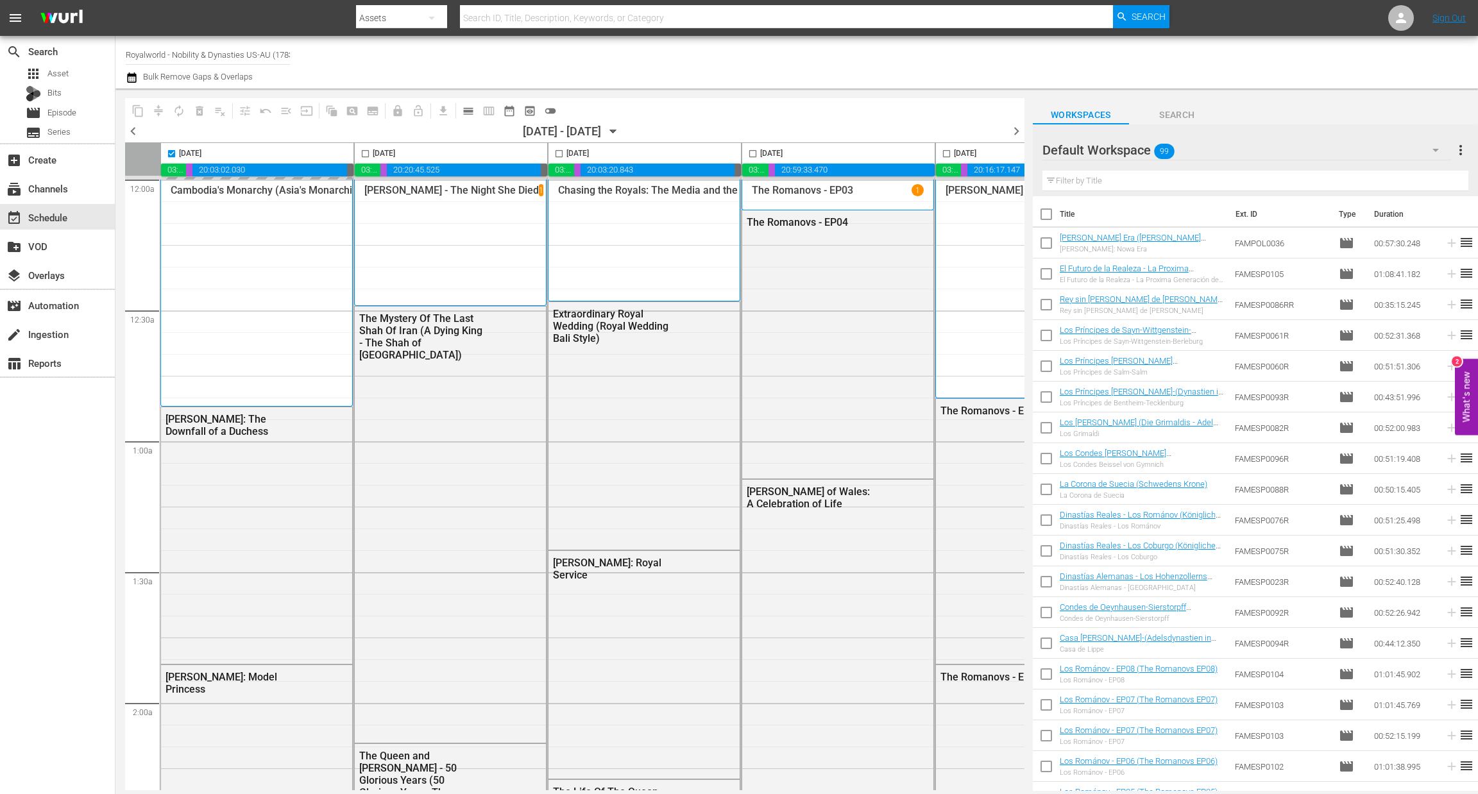
click at [732, 83] on div "Channel Title Royalworld - Nobility & Dynasties US-AU (1783) Bulk Remove Gaps &…" at bounding box center [492, 62] width 732 height 46
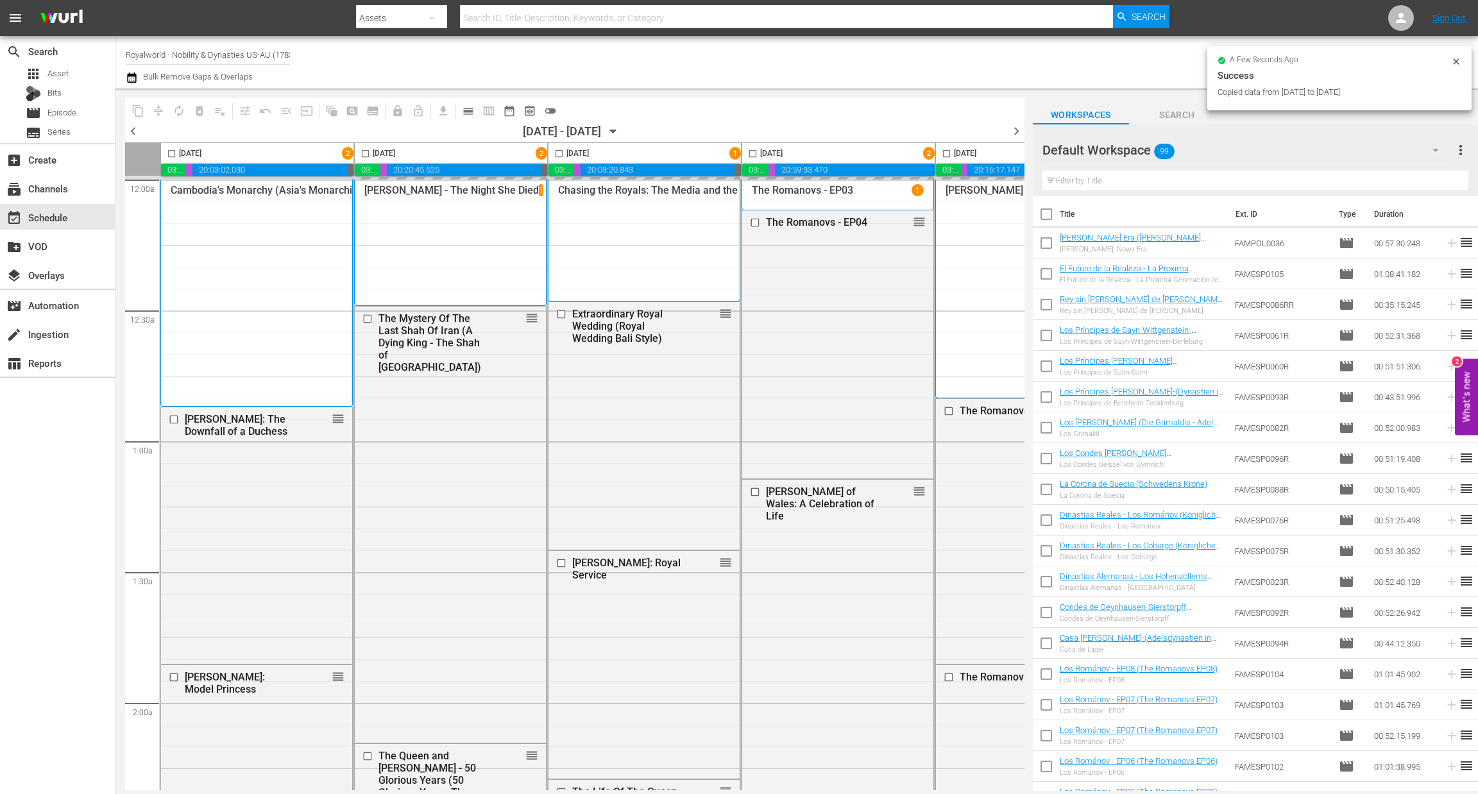
checkbox input "false"
click at [1014, 133] on span "chevron_right" at bounding box center [1017, 131] width 16 height 16
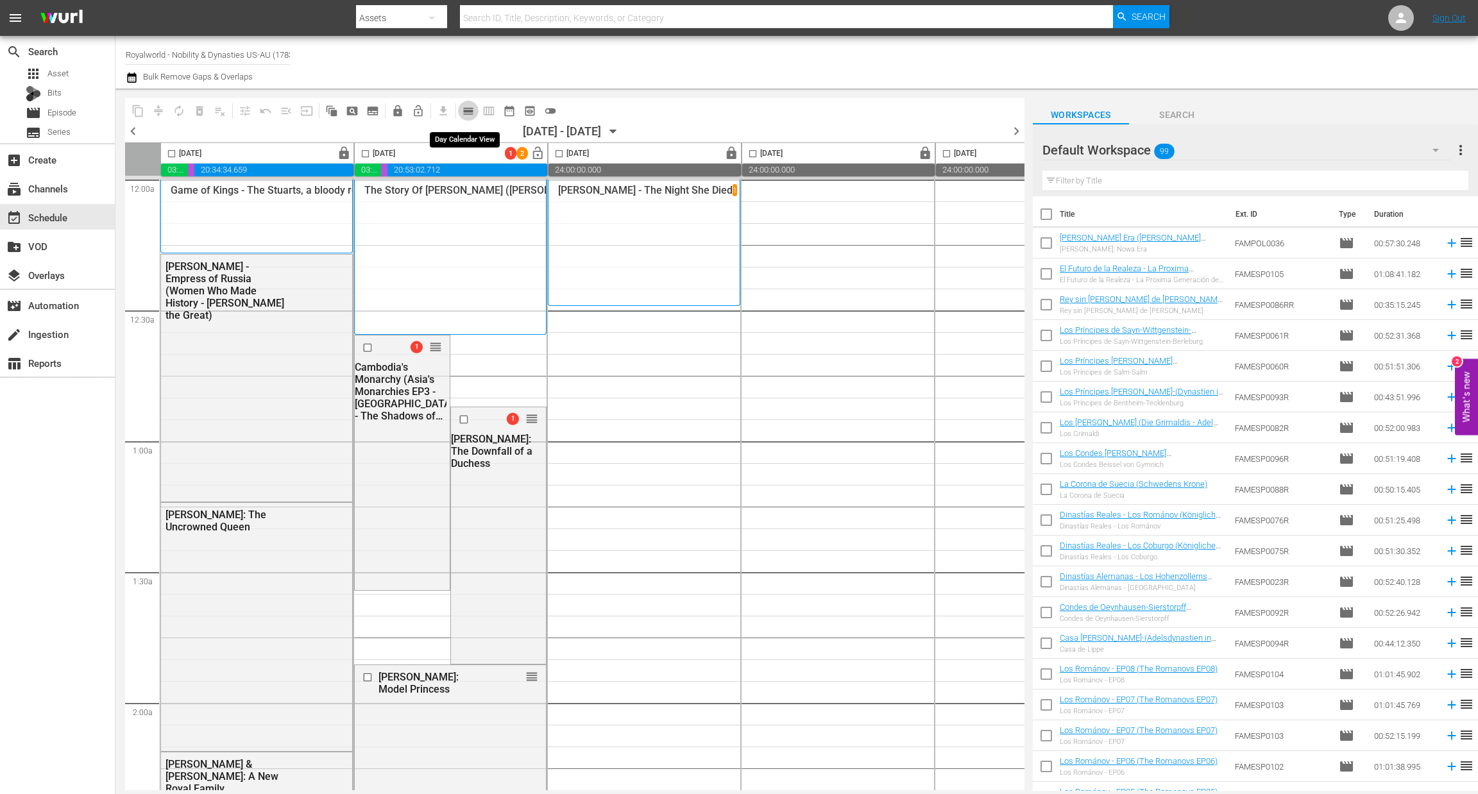
click at [471, 113] on span "calendar_view_day_outlined" at bounding box center [468, 111] width 13 height 13
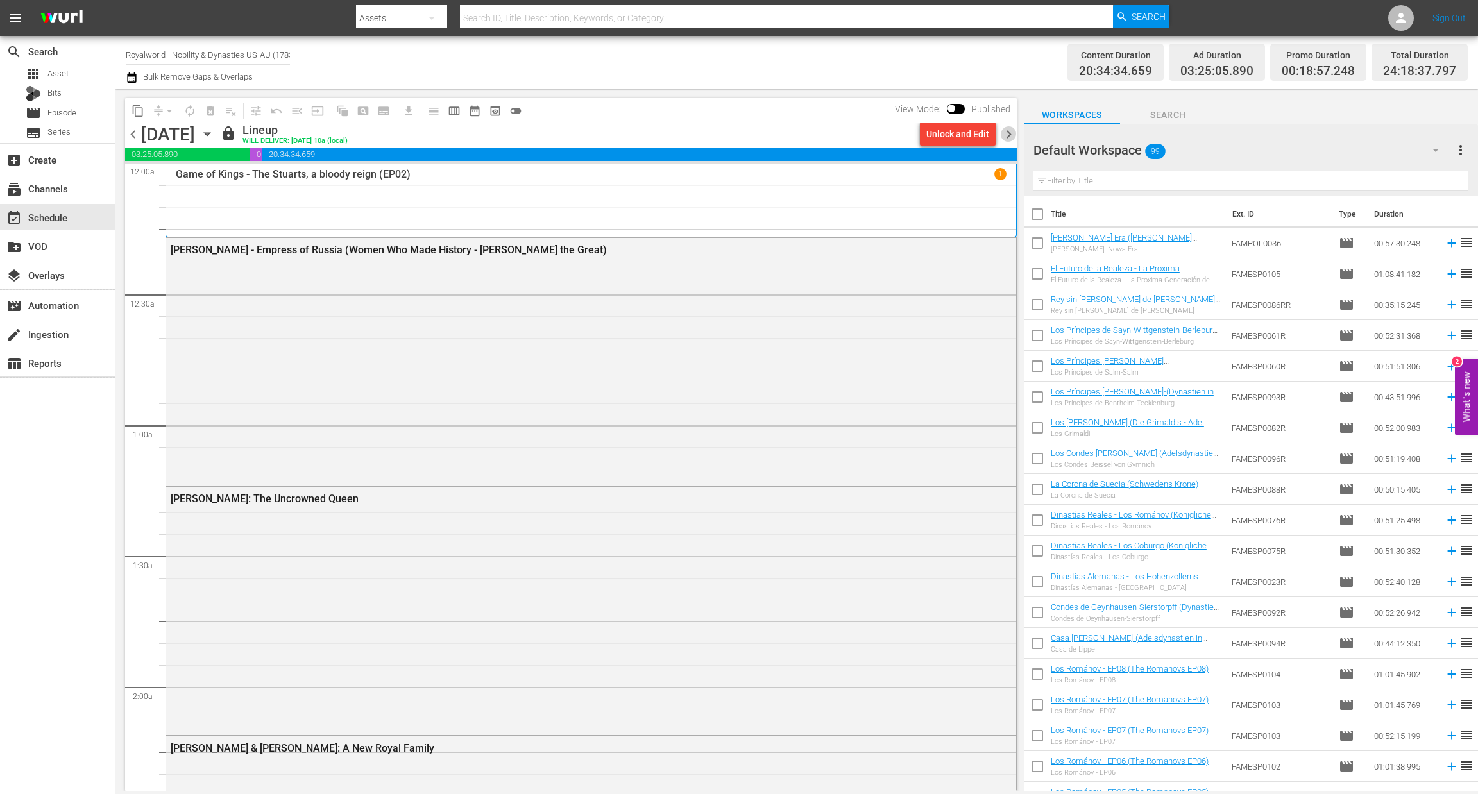
click at [1011, 140] on span "chevron_right" at bounding box center [1009, 134] width 16 height 16
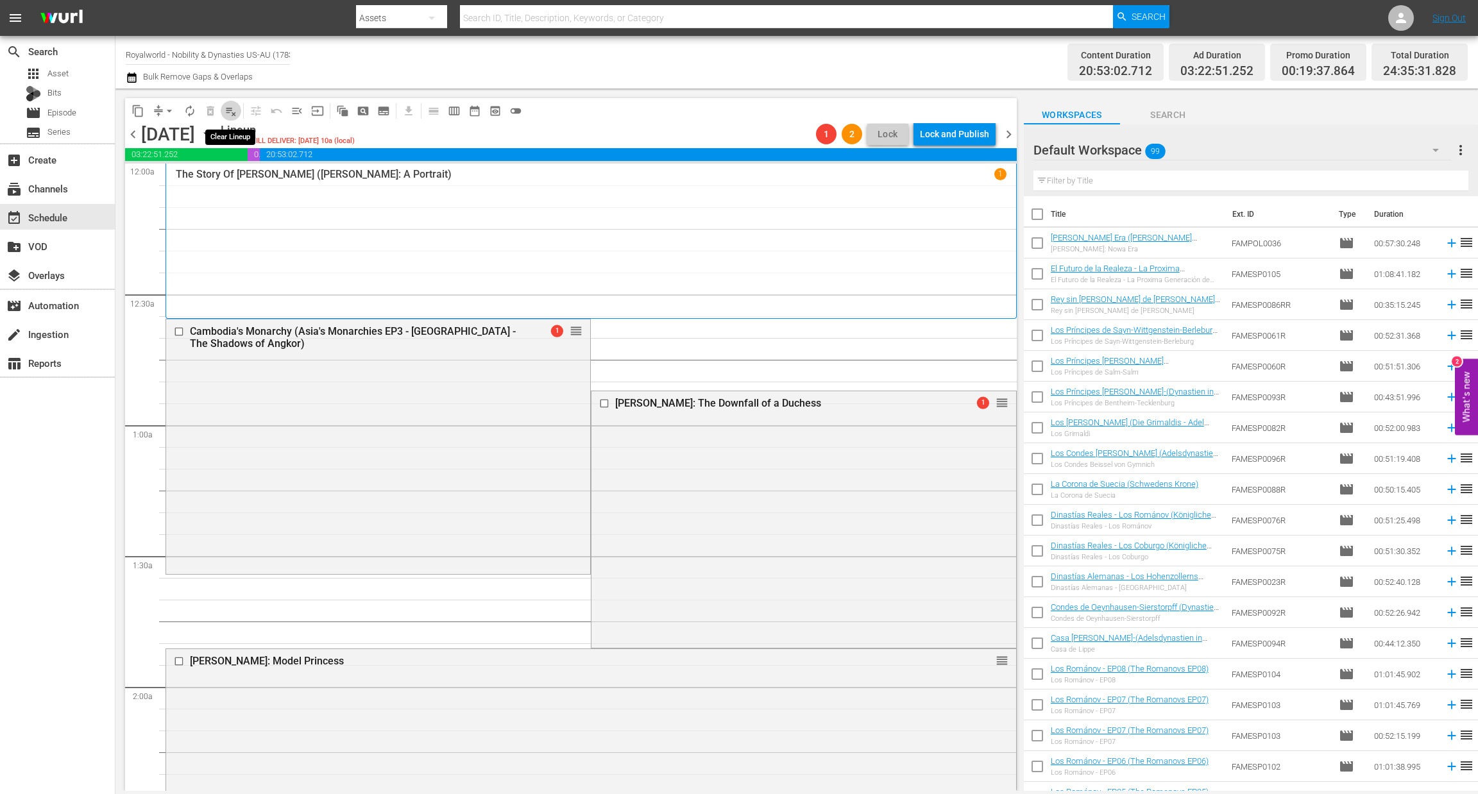
click at [234, 110] on span "playlist_remove_outlined" at bounding box center [231, 111] width 13 height 13
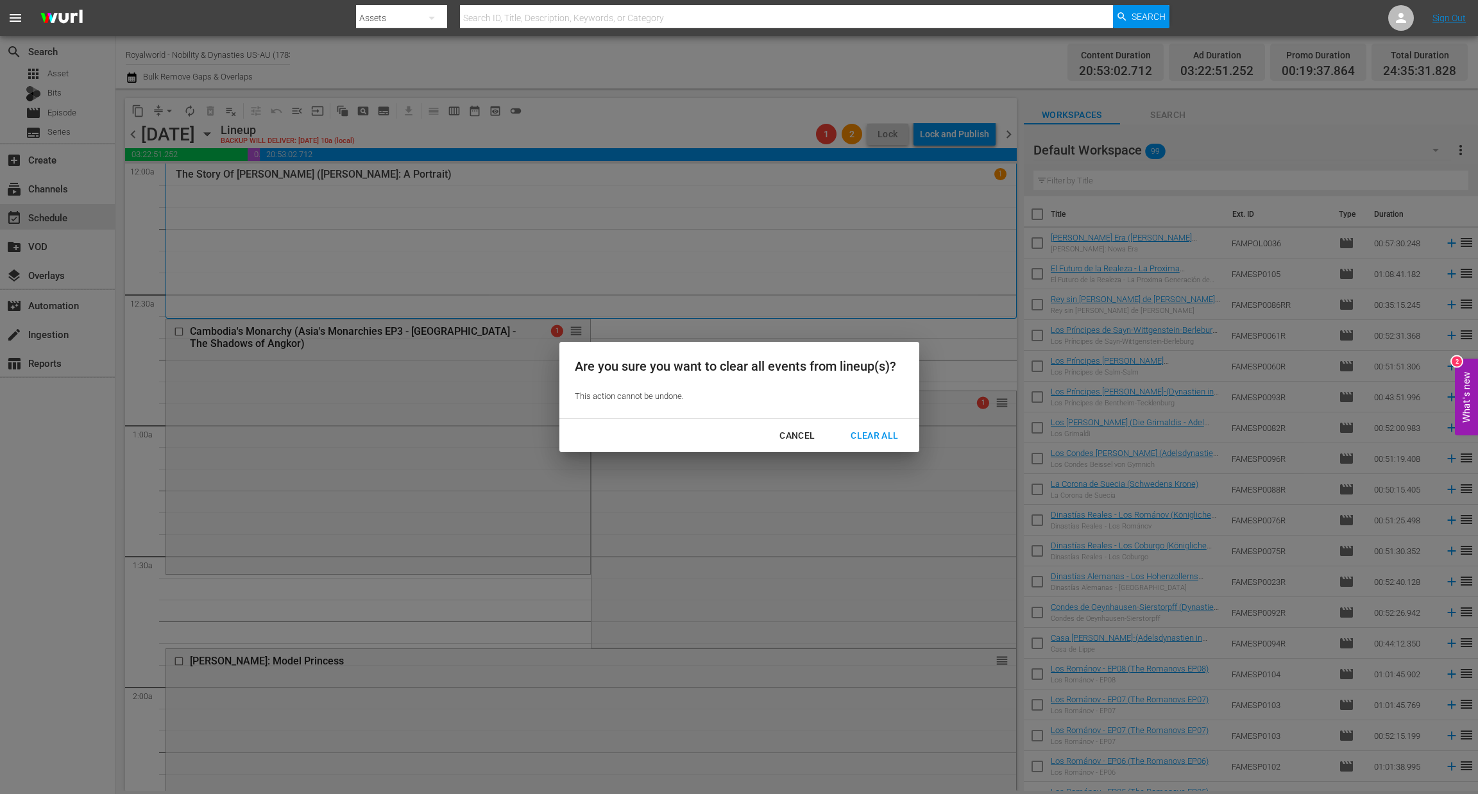
click at [810, 433] on div "Cancel" at bounding box center [797, 436] width 56 height 16
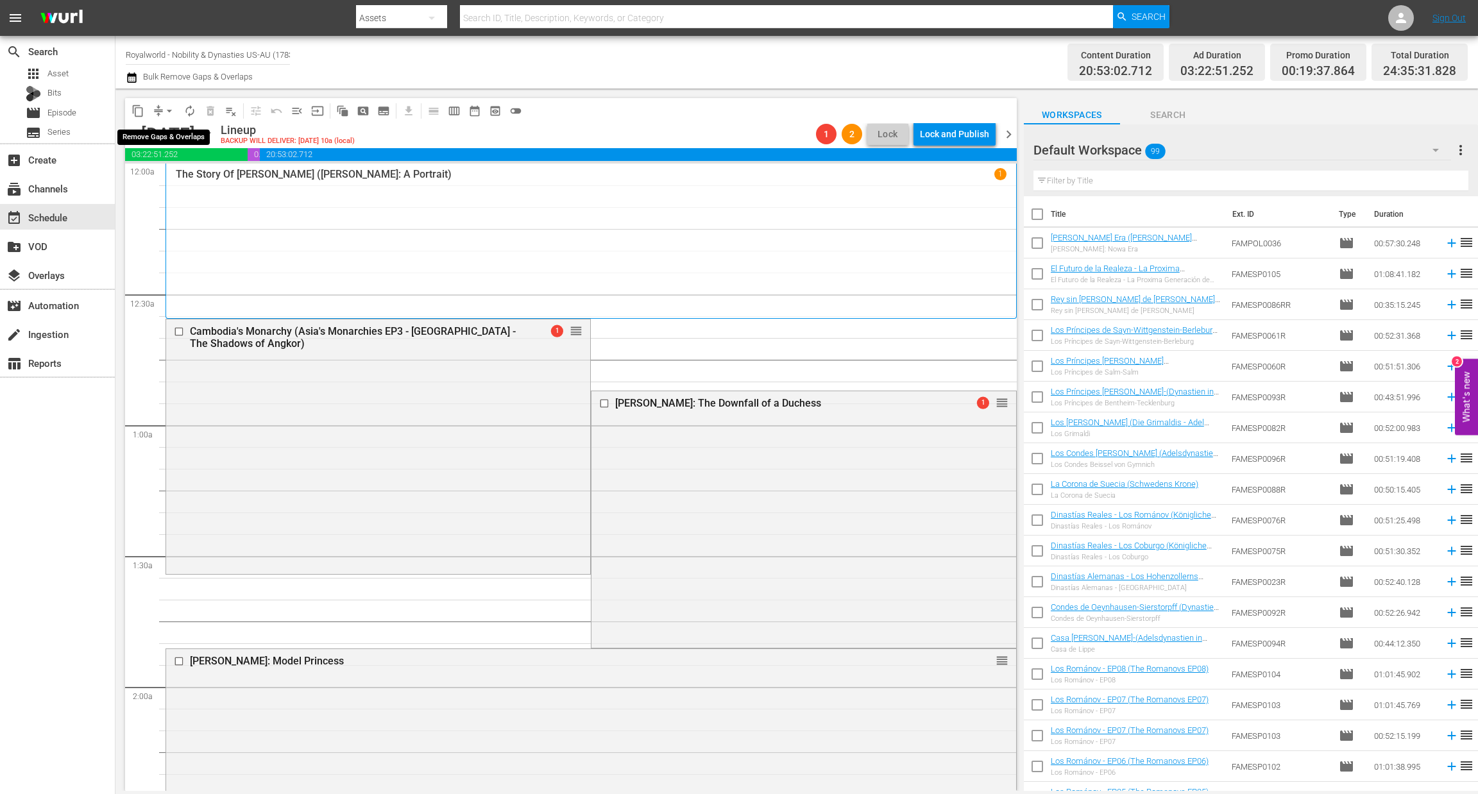
click at [172, 110] on span "arrow_drop_down" at bounding box center [169, 111] width 13 height 13
click at [179, 182] on li "Align to End of Previous Day" at bounding box center [170, 178] width 135 height 21
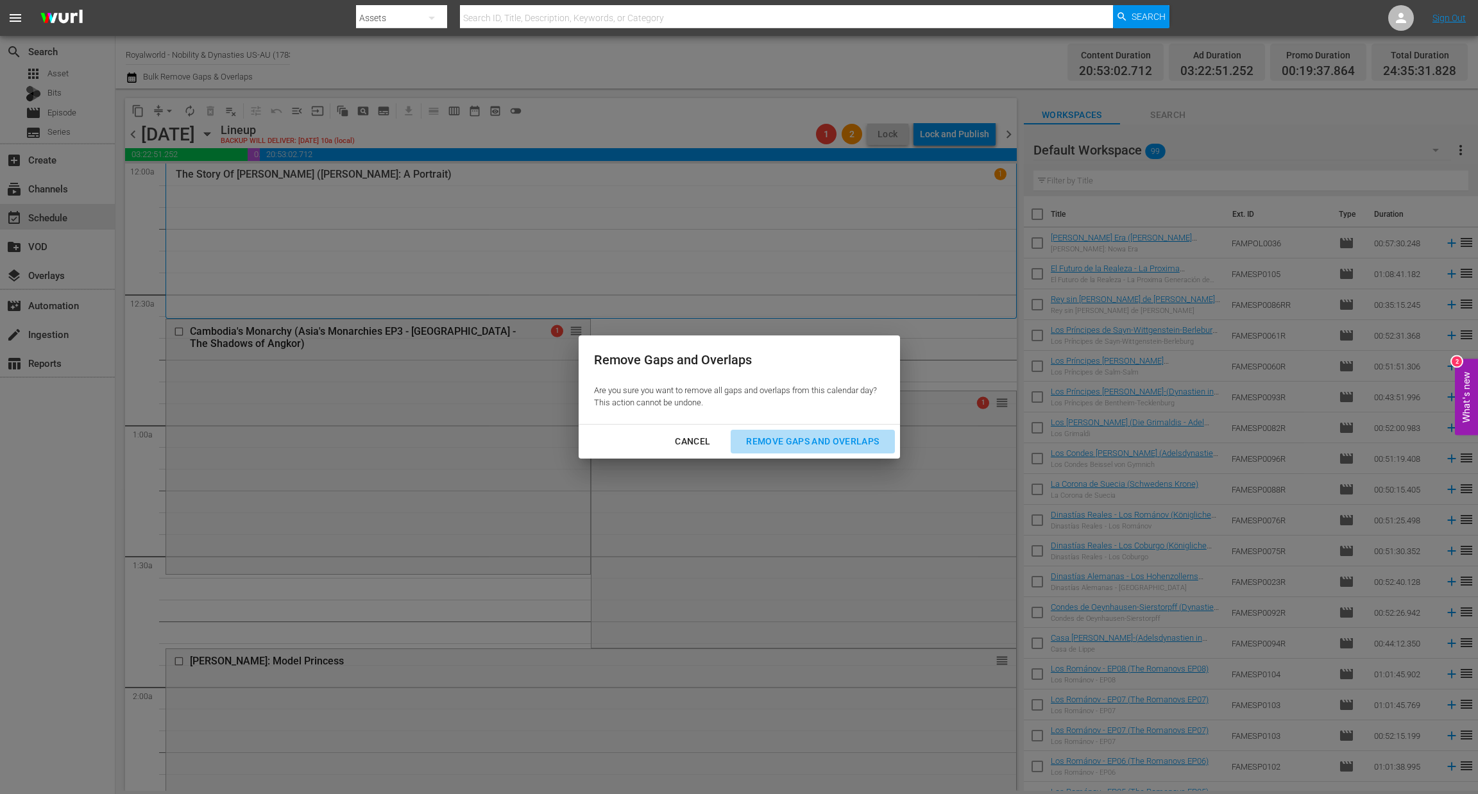
click at [834, 436] on div "Remove Gaps and Overlaps" at bounding box center [812, 442] width 153 height 16
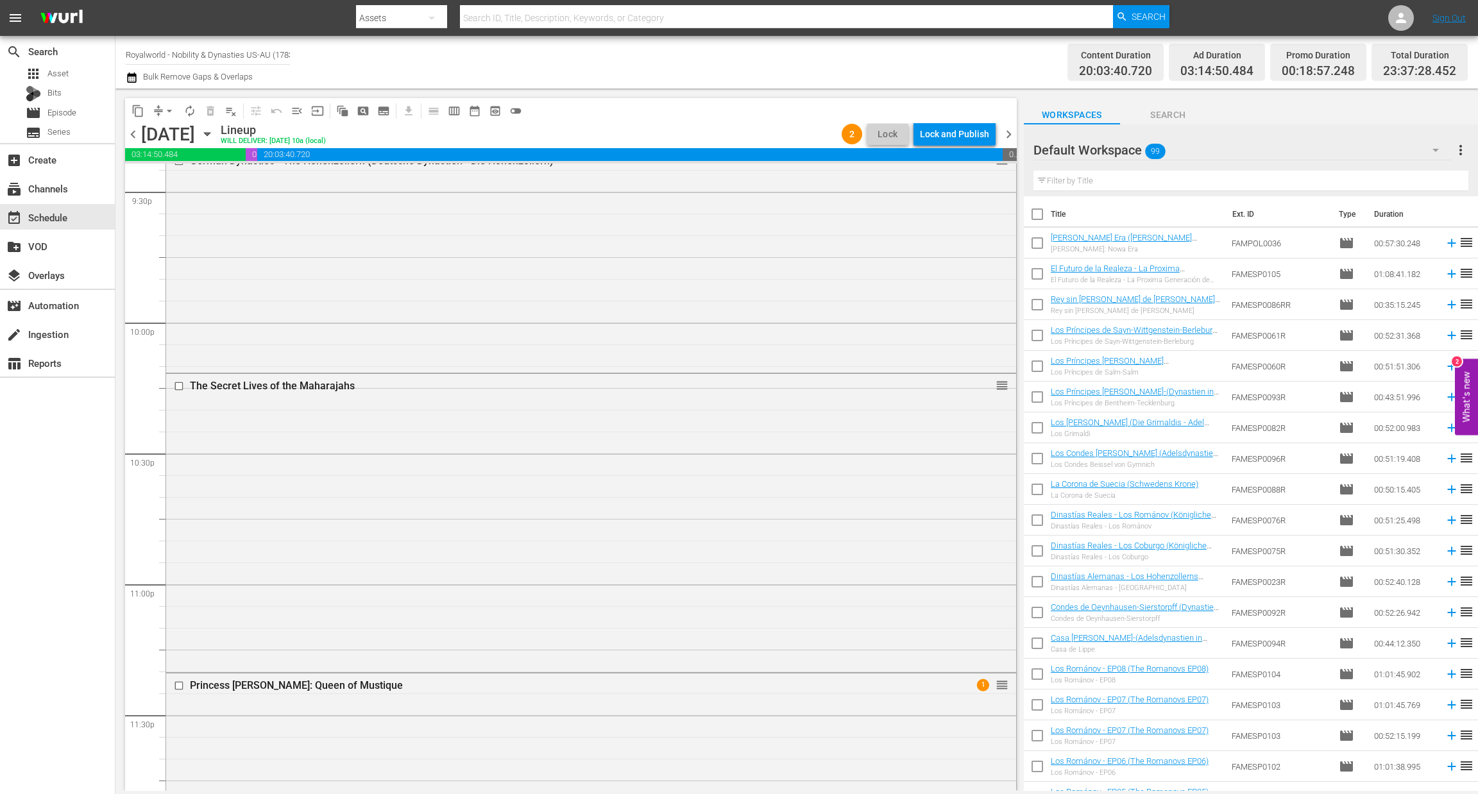
scroll to position [5710, 0]
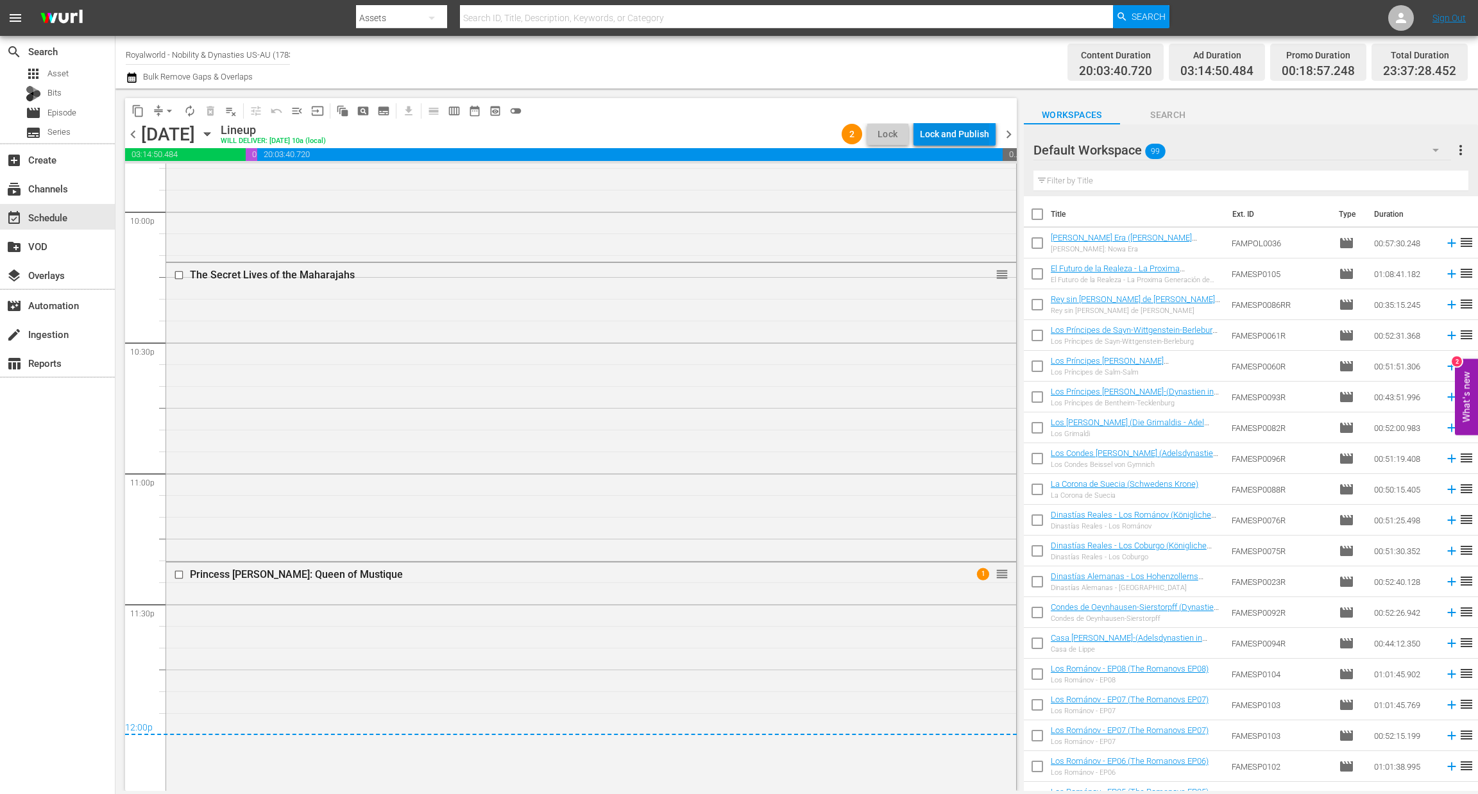
click at [955, 139] on div "Lock and Publish" at bounding box center [954, 134] width 69 height 23
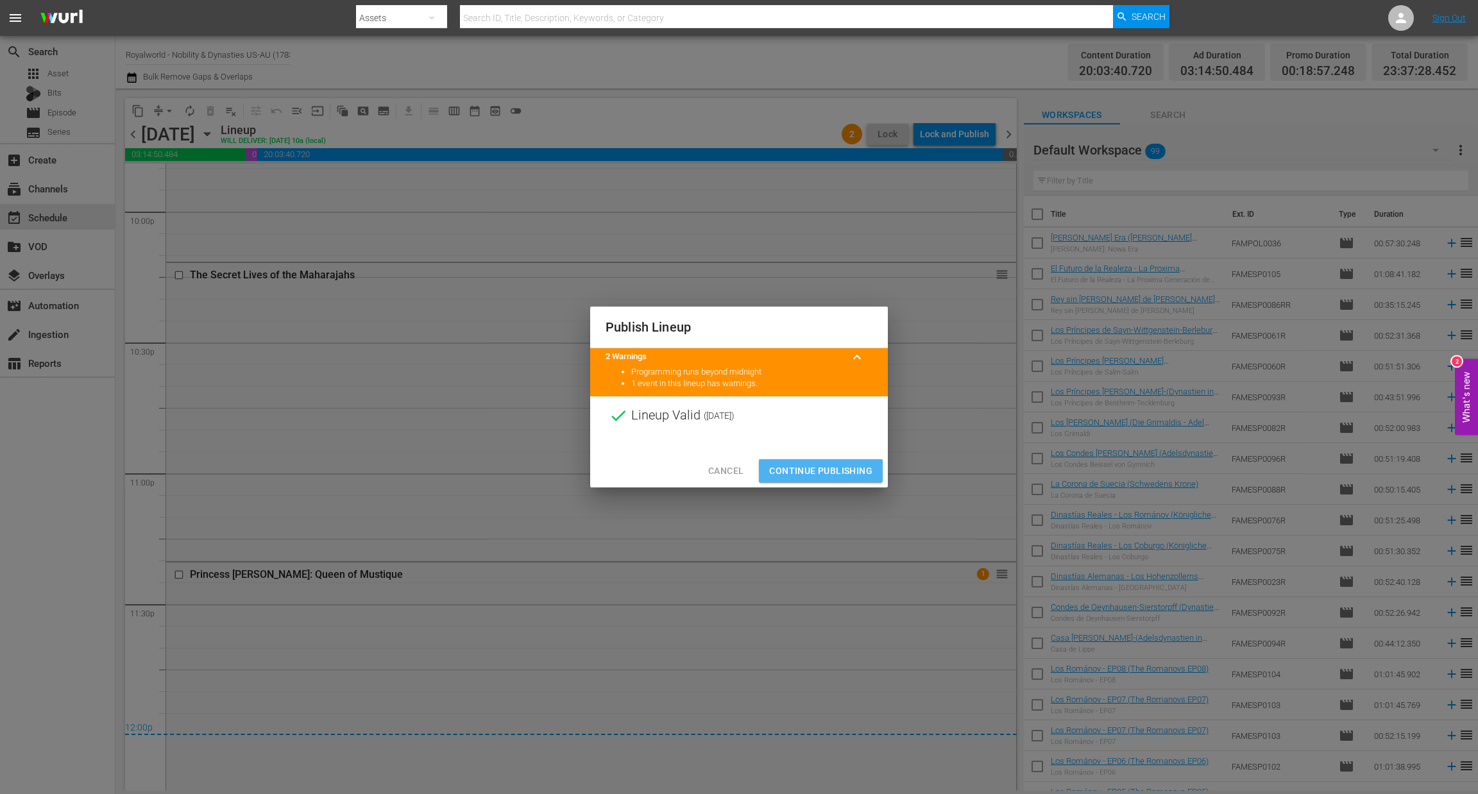
click at [830, 466] on span "Continue Publishing" at bounding box center [820, 471] width 103 height 16
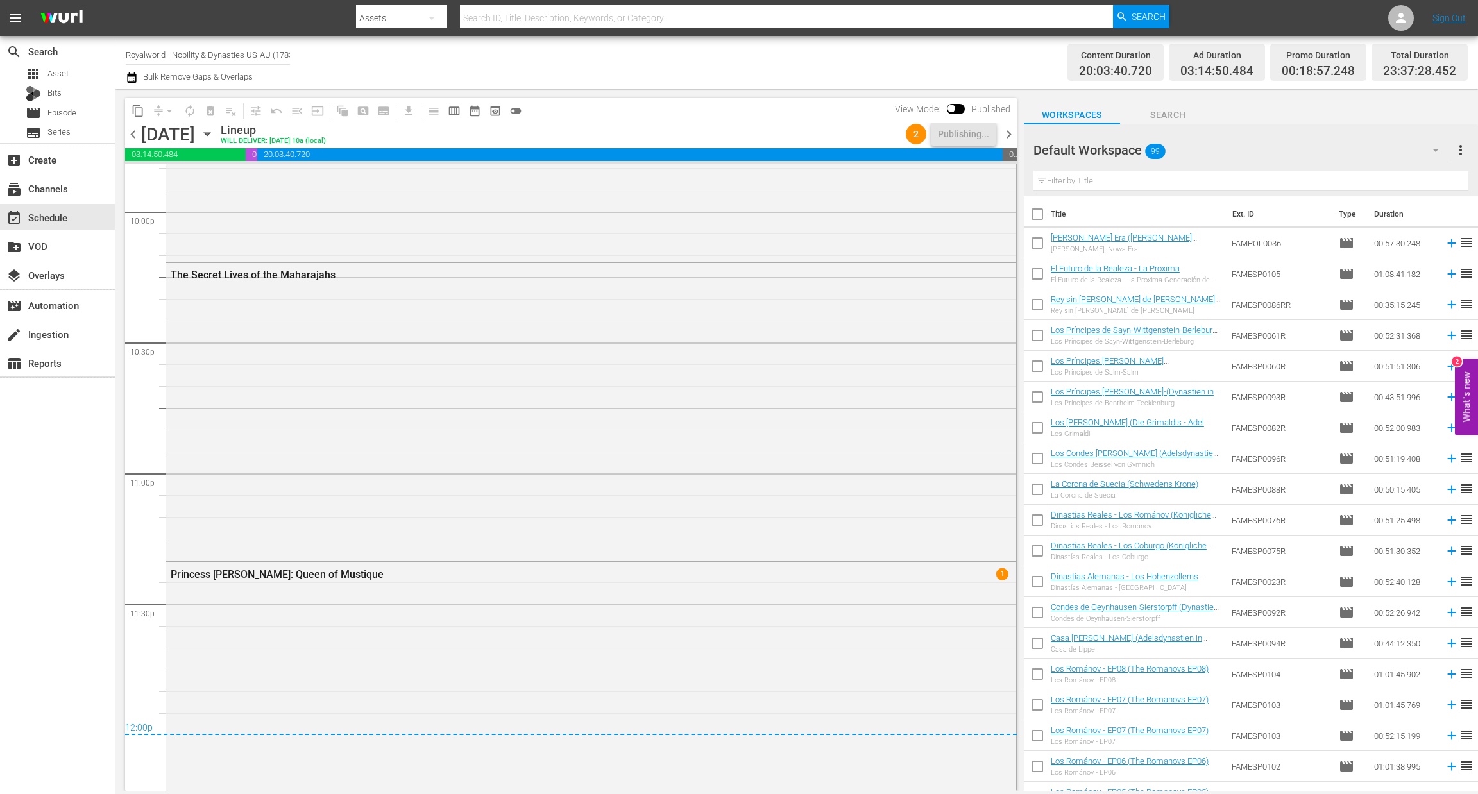
click at [830, 466] on div "The Secret Lives of the Maharajahs" at bounding box center [591, 411] width 850 height 296
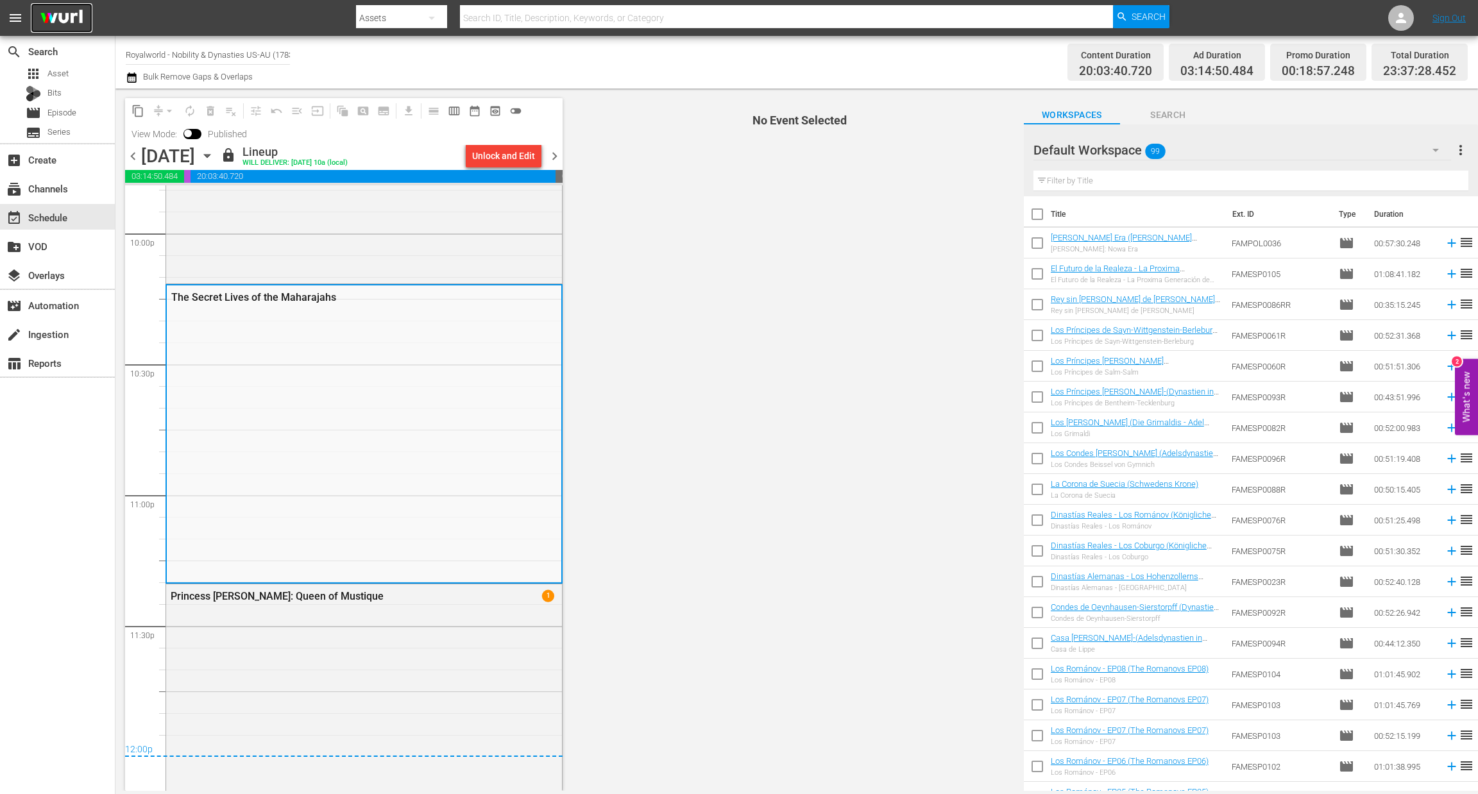
click at [47, 13] on img at bounding box center [62, 18] width 62 height 30
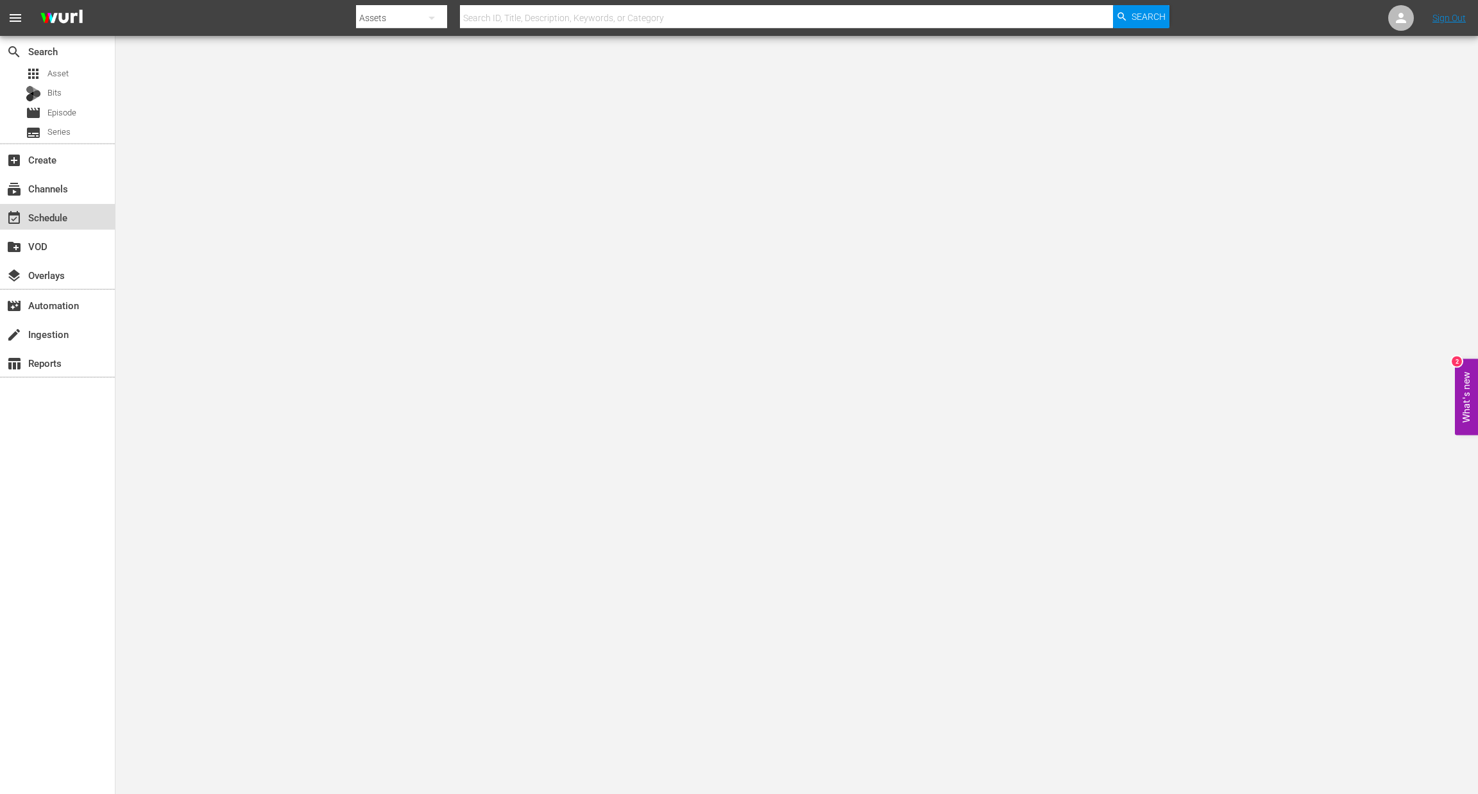
click at [60, 212] on div "event_available Schedule" at bounding box center [36, 216] width 72 height 12
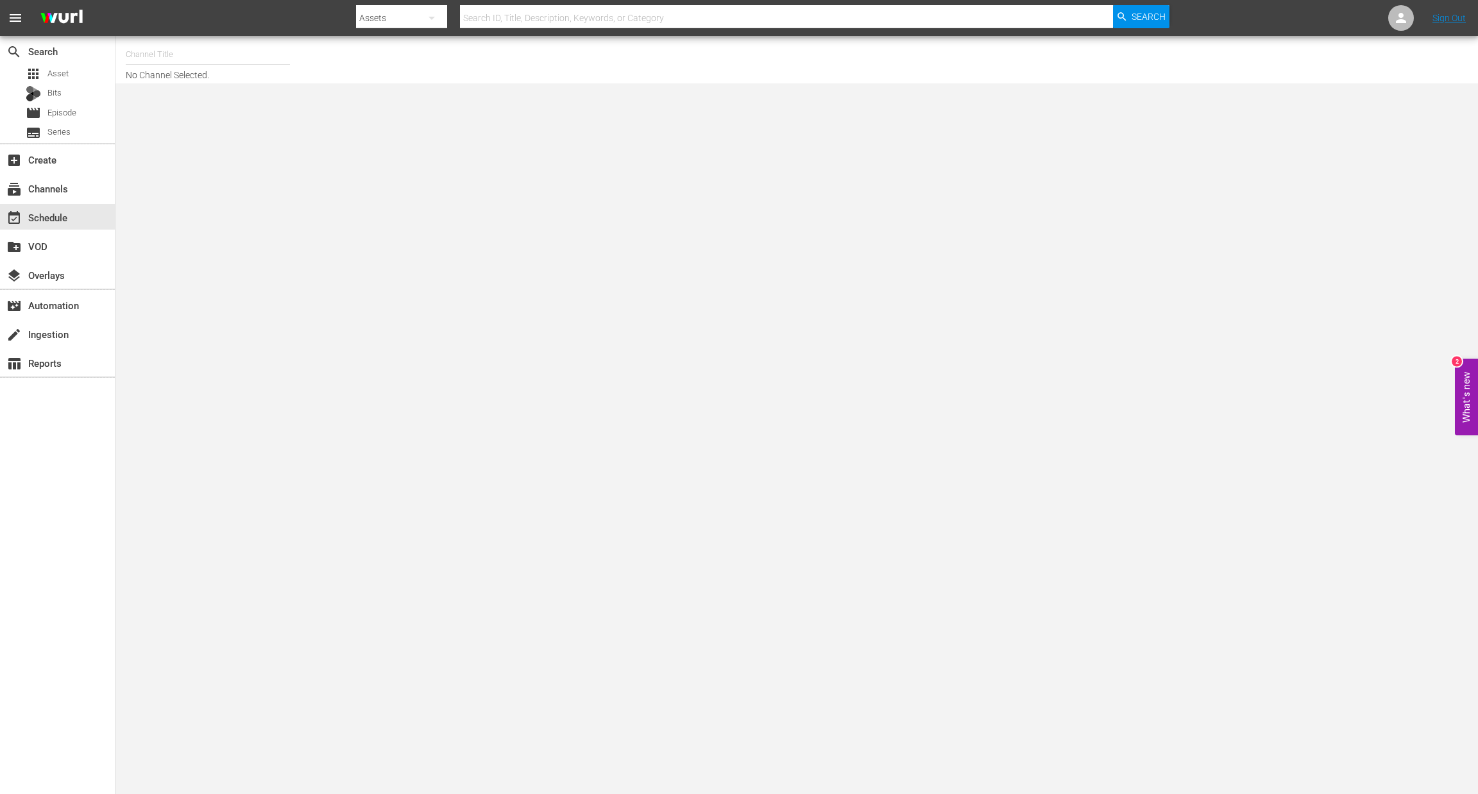
click at [161, 58] on input "text" at bounding box center [208, 54] width 164 height 31
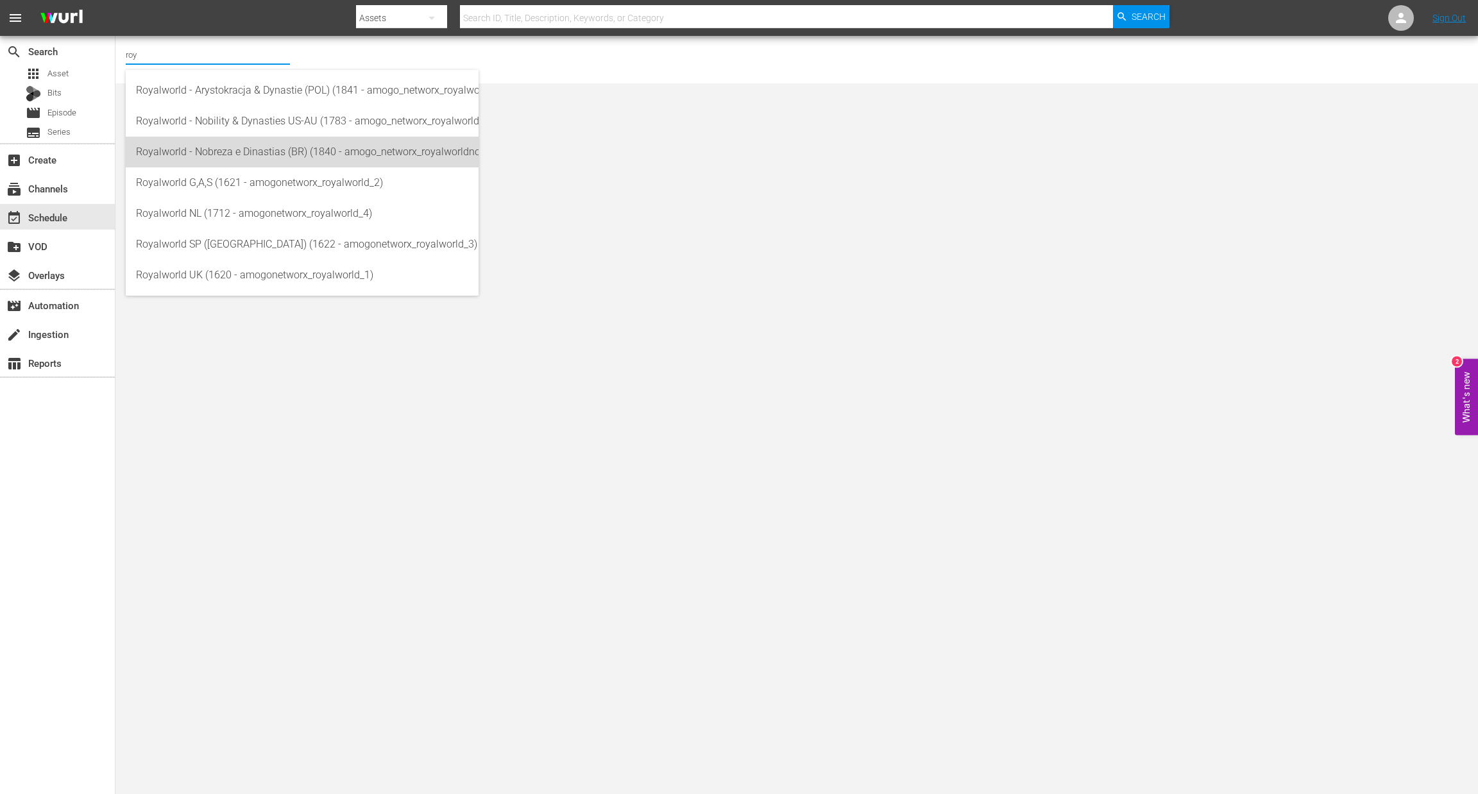
click at [247, 150] on div "Royalworld - Nobreza e Dinastias (BR) (1840 - amogo_networx_royalworldnobrezaed…" at bounding box center [302, 152] width 332 height 31
type input "Royalworld - Nobreza e Dinastias (BR) (1840 - amogo_networx_royalworldnobrezaed…"
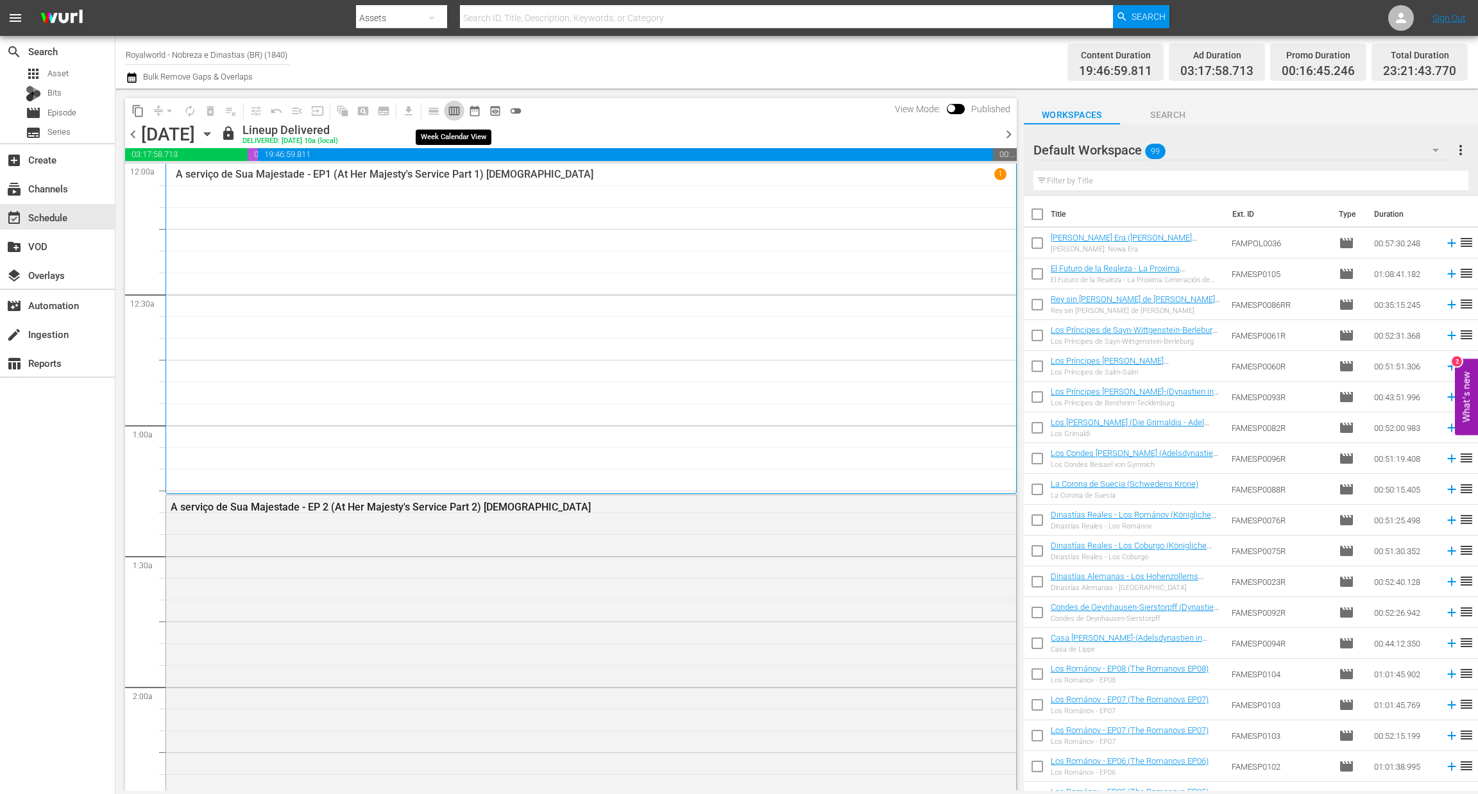
click at [456, 111] on span "calendar_view_week_outlined" at bounding box center [454, 111] width 13 height 13
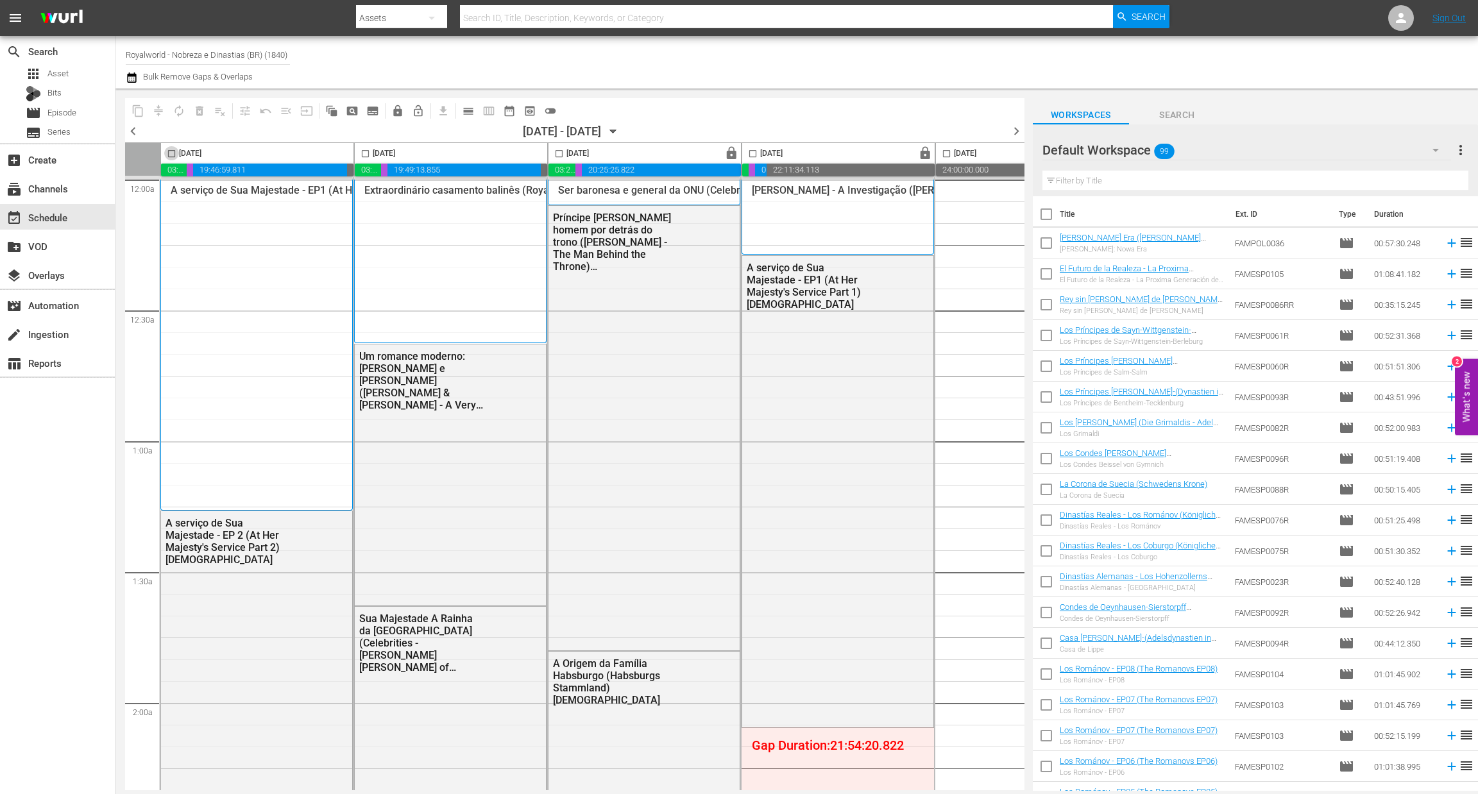
click at [170, 154] on input "checkbox" at bounding box center [171, 156] width 15 height 15
checkbox input "true"
click at [133, 110] on span "content_copy" at bounding box center [138, 111] width 13 height 13
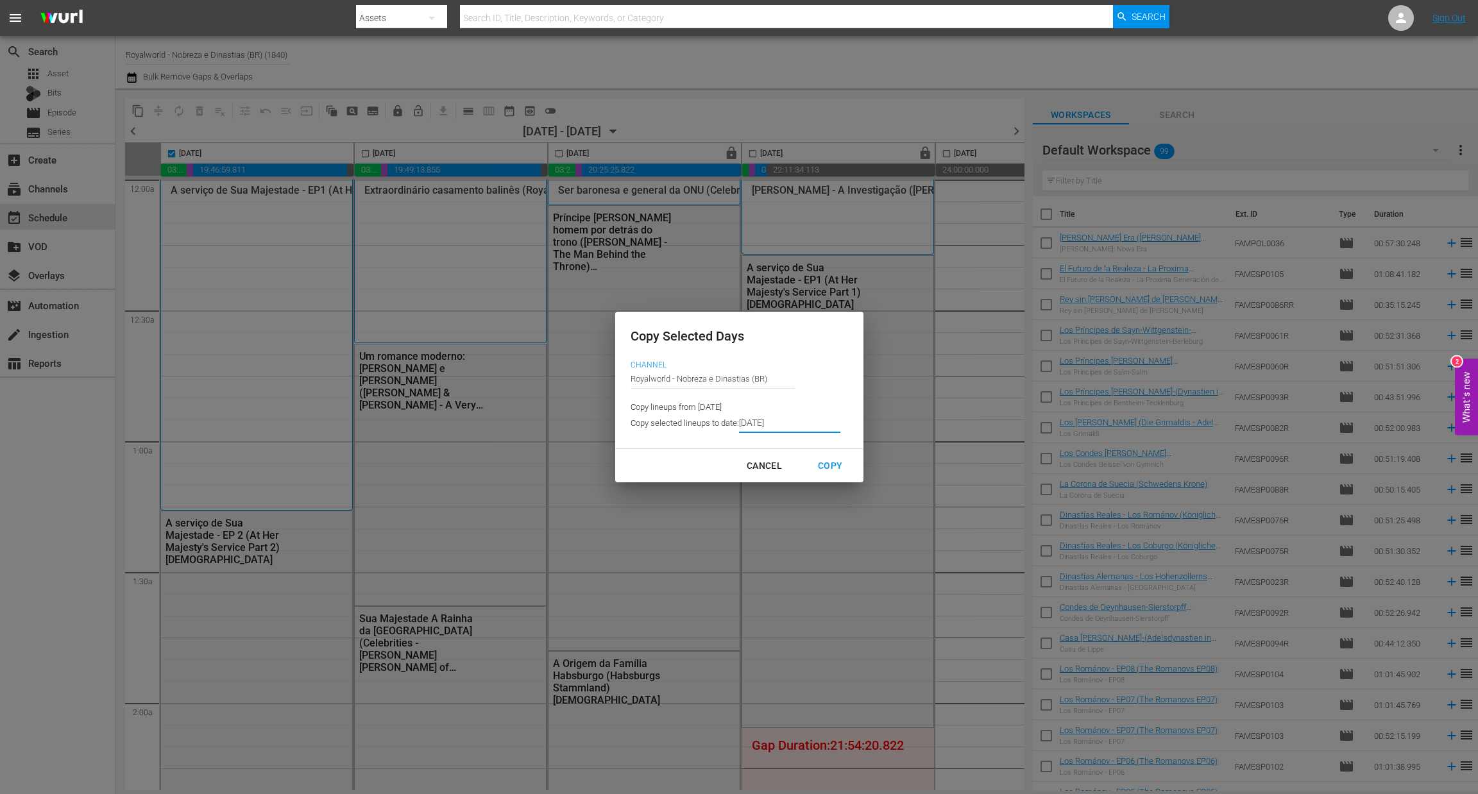
click at [797, 423] on input "[DATE]" at bounding box center [789, 423] width 101 height 19
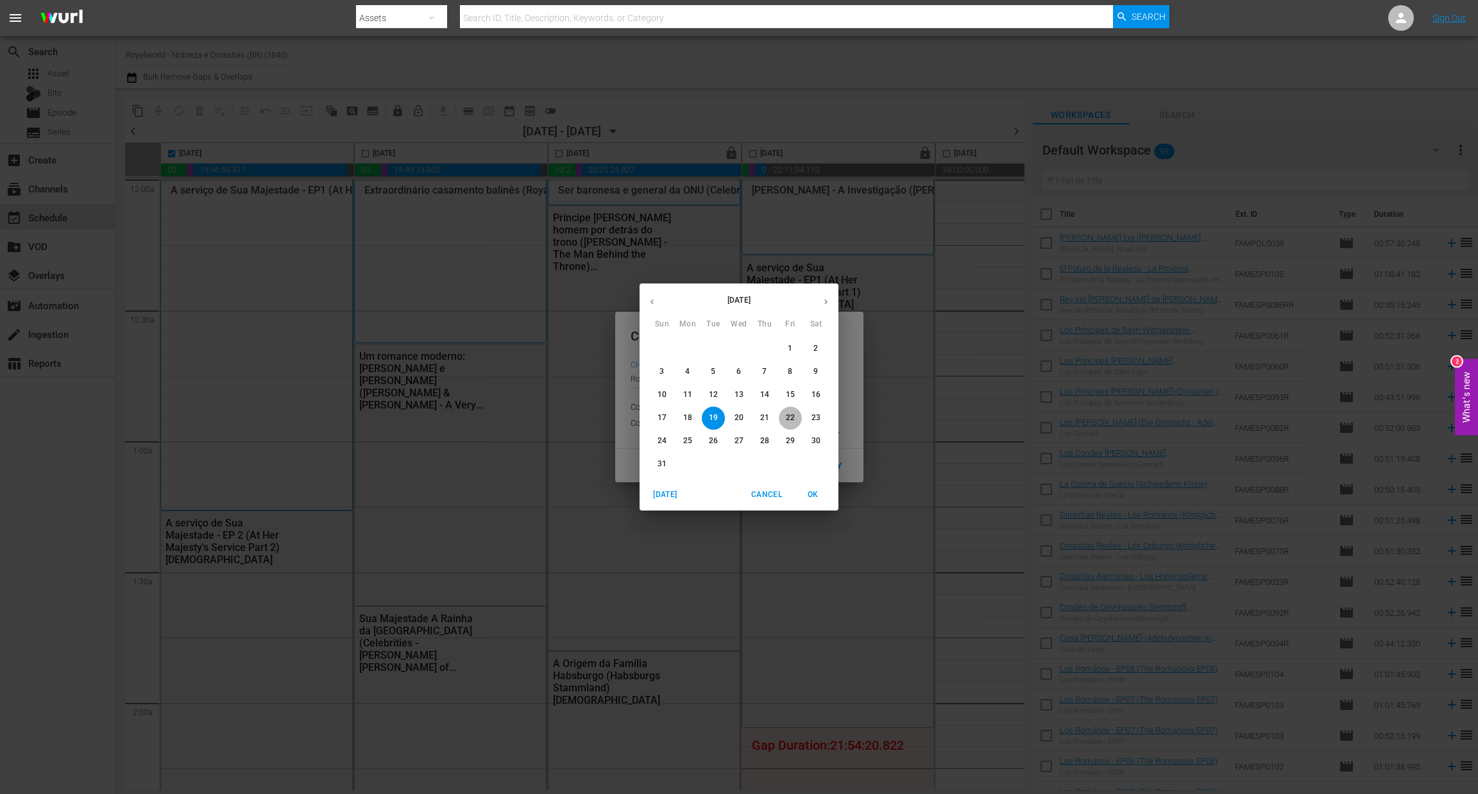
click at [794, 418] on p "22" at bounding box center [790, 418] width 9 height 11
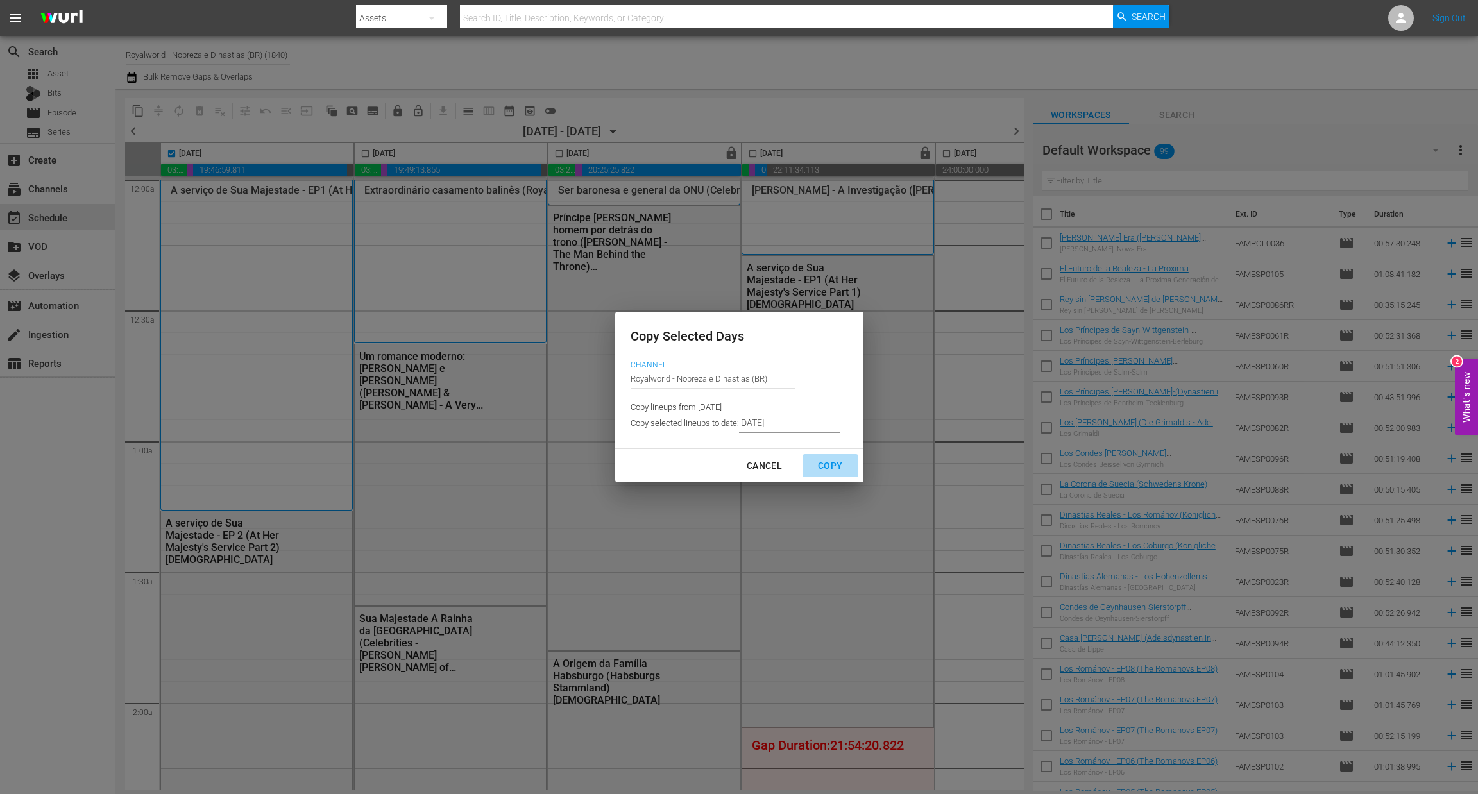
click at [839, 463] on div "Copy" at bounding box center [830, 466] width 45 height 16
type input "[DATE]"
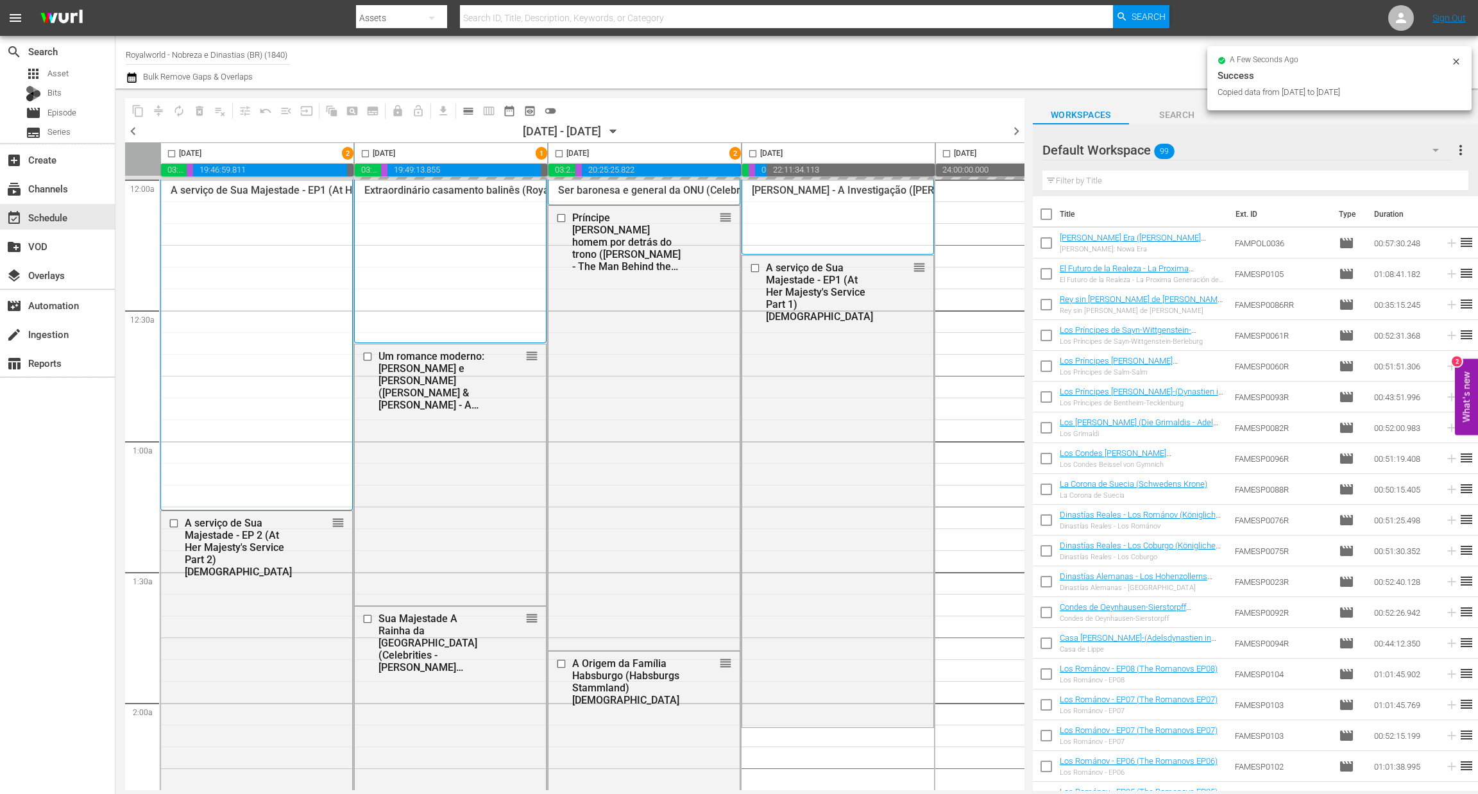
checkbox input "false"
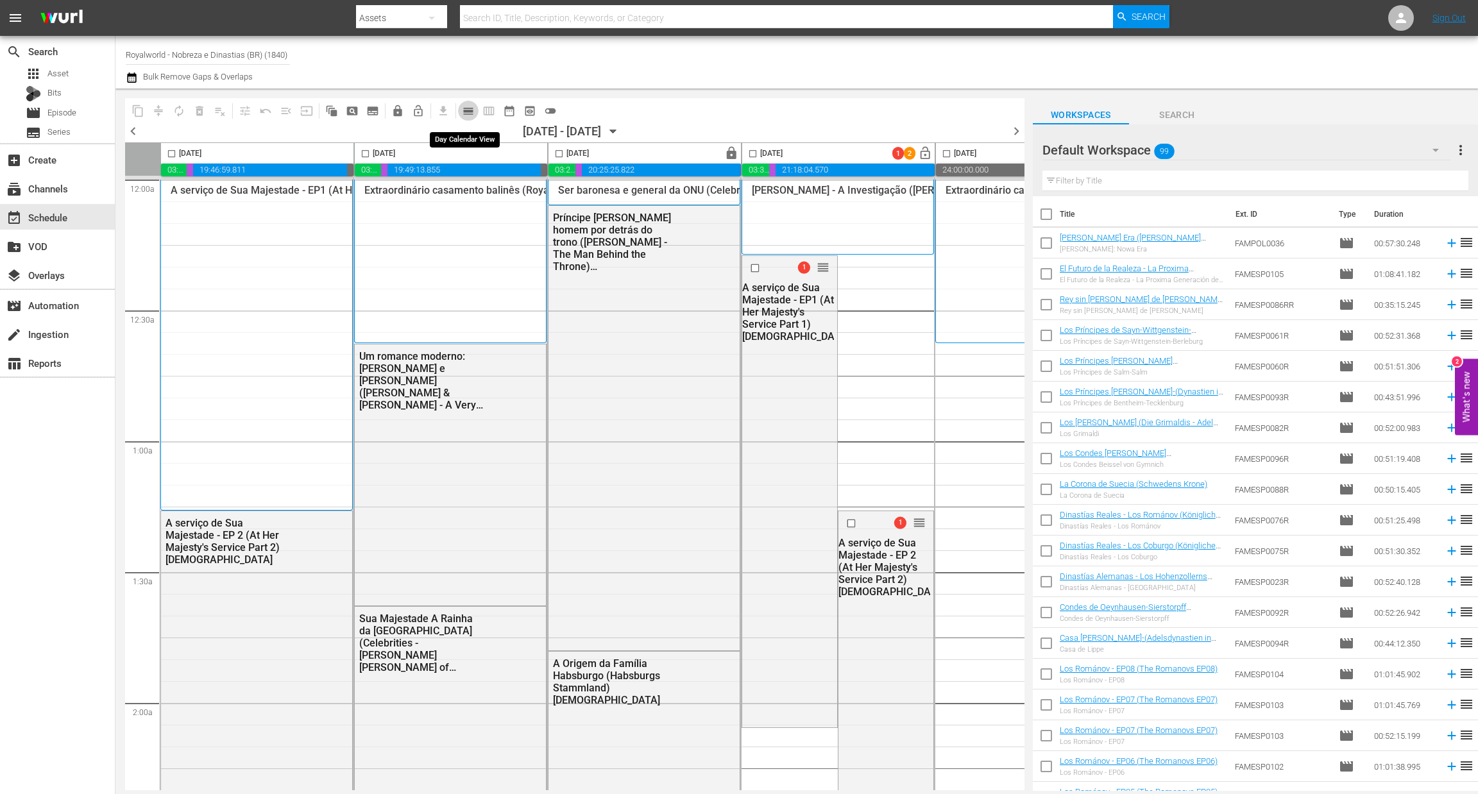
click at [472, 114] on span "calendar_view_day_outlined" at bounding box center [468, 111] width 13 height 13
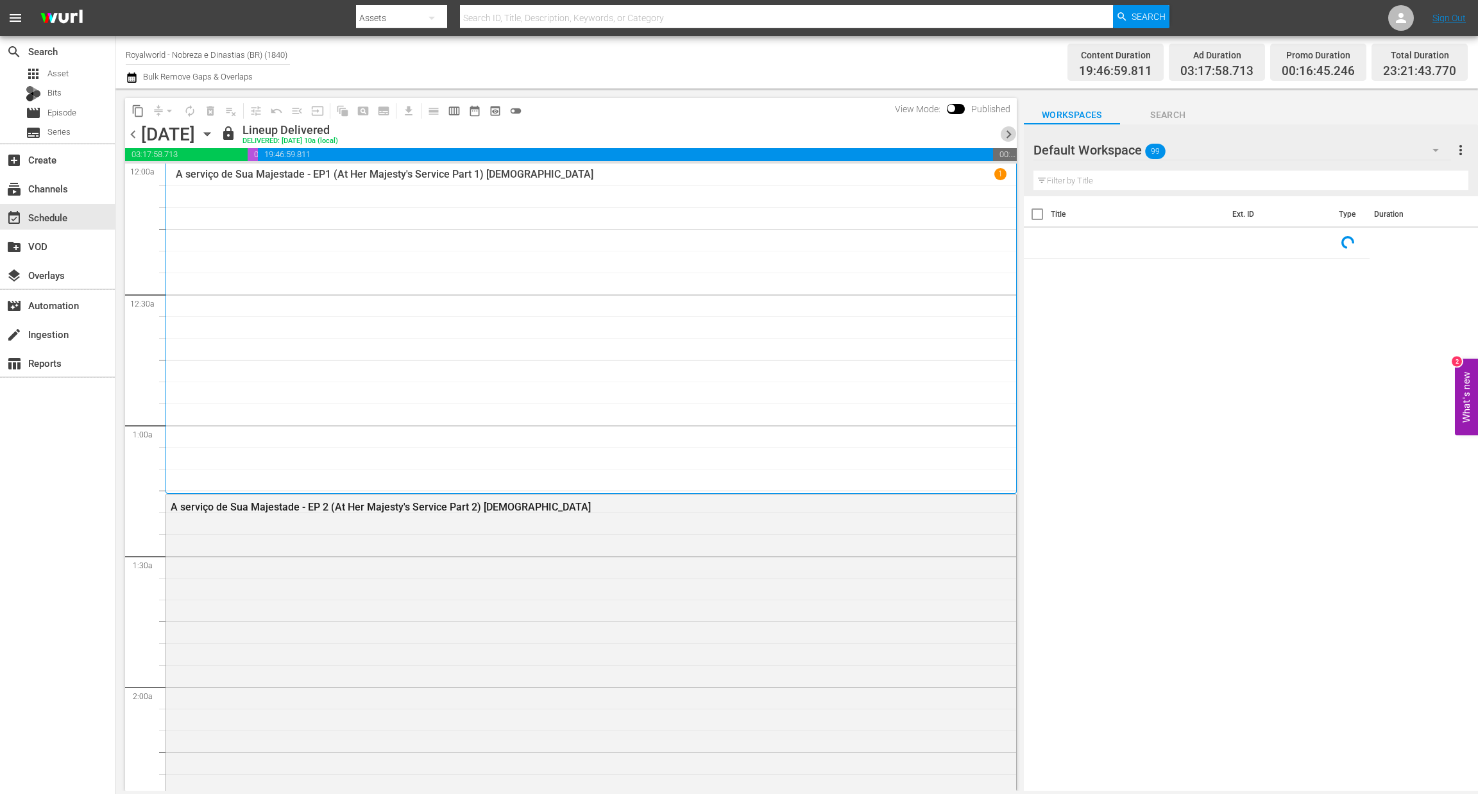
click at [1007, 133] on span "chevron_right" at bounding box center [1009, 134] width 16 height 16
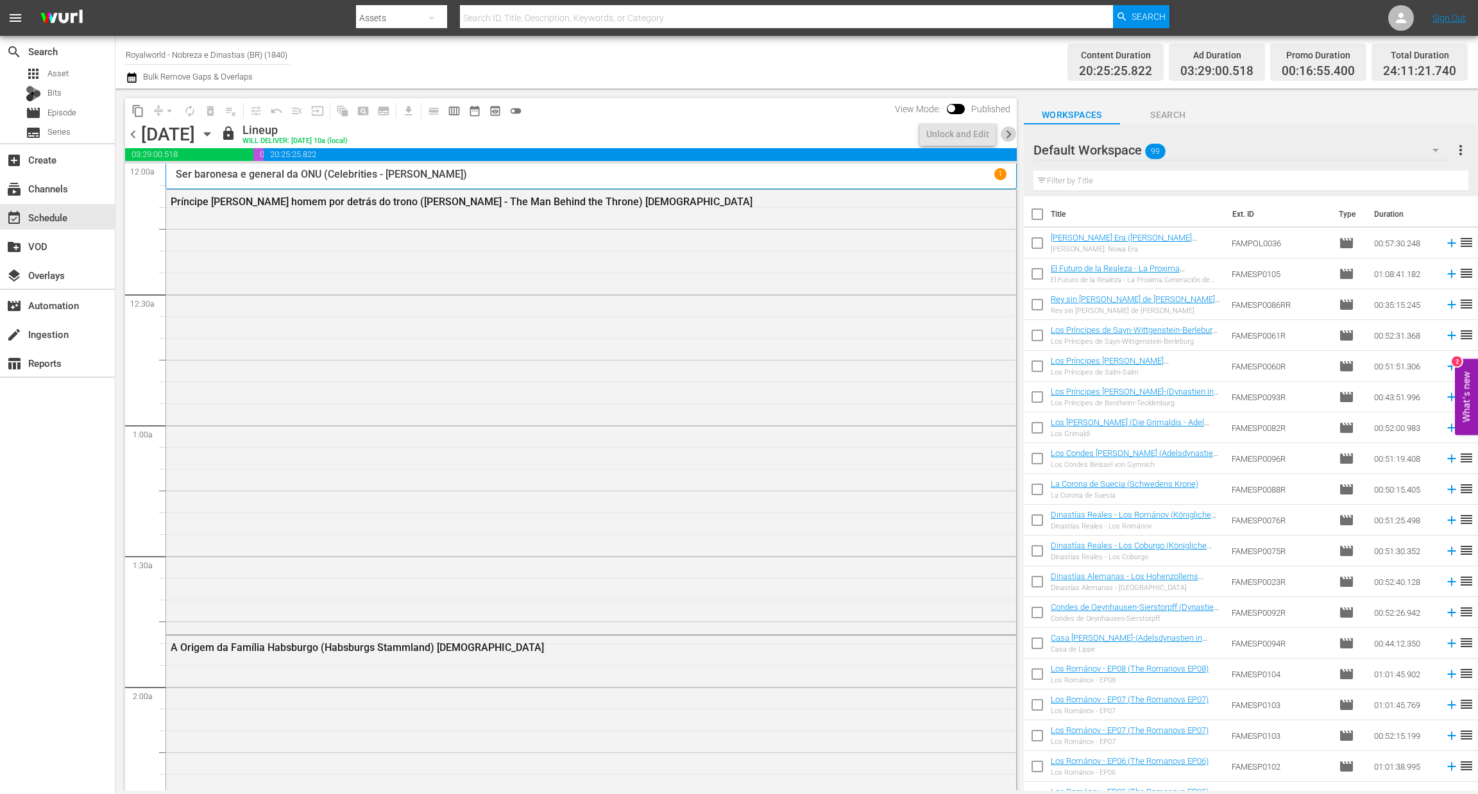
click at [1007, 133] on span "chevron_right" at bounding box center [1009, 134] width 16 height 16
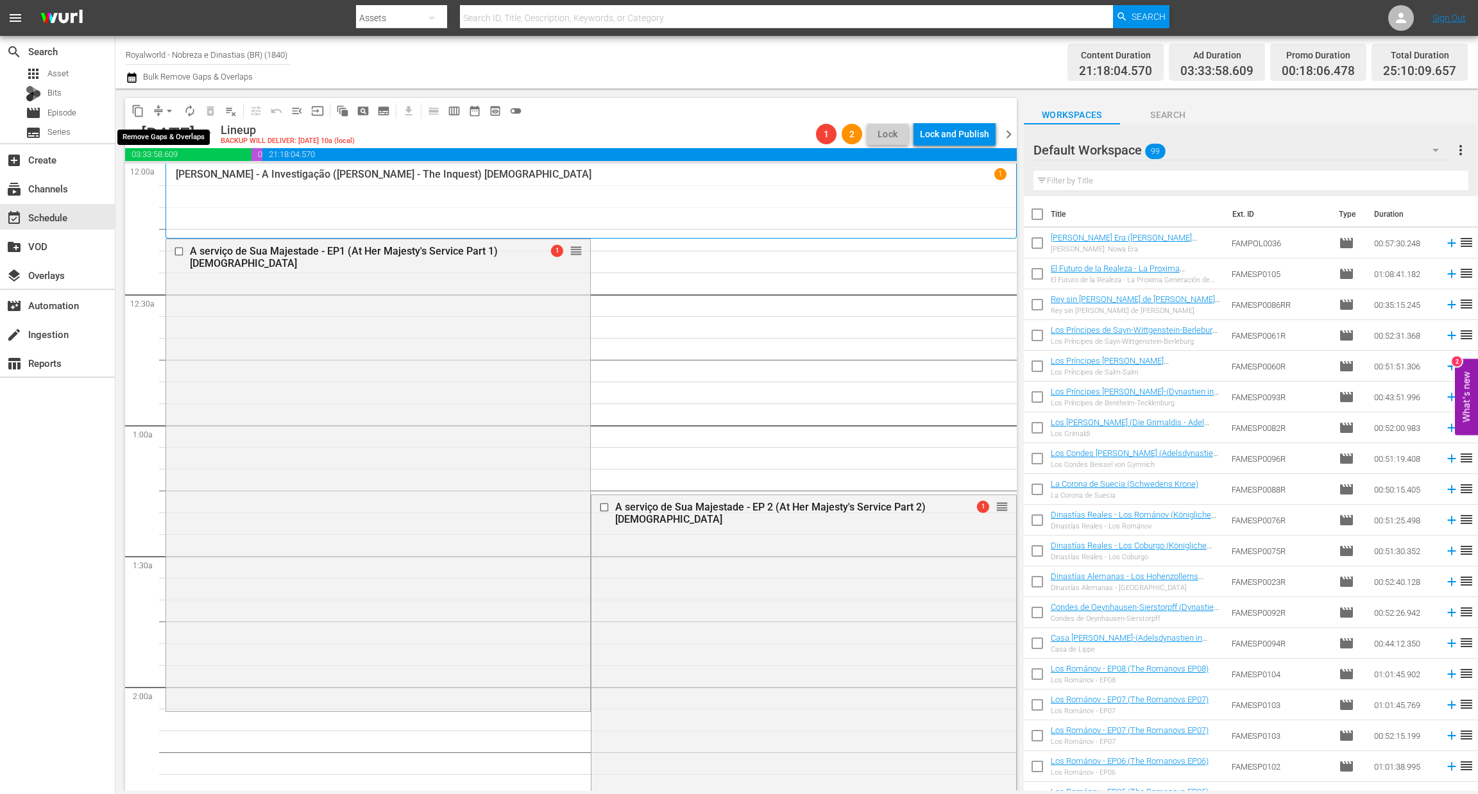
click at [170, 105] on span "arrow_drop_down" at bounding box center [169, 111] width 13 height 13
click at [187, 182] on li "Align to End of Previous Day" at bounding box center [170, 178] width 135 height 21
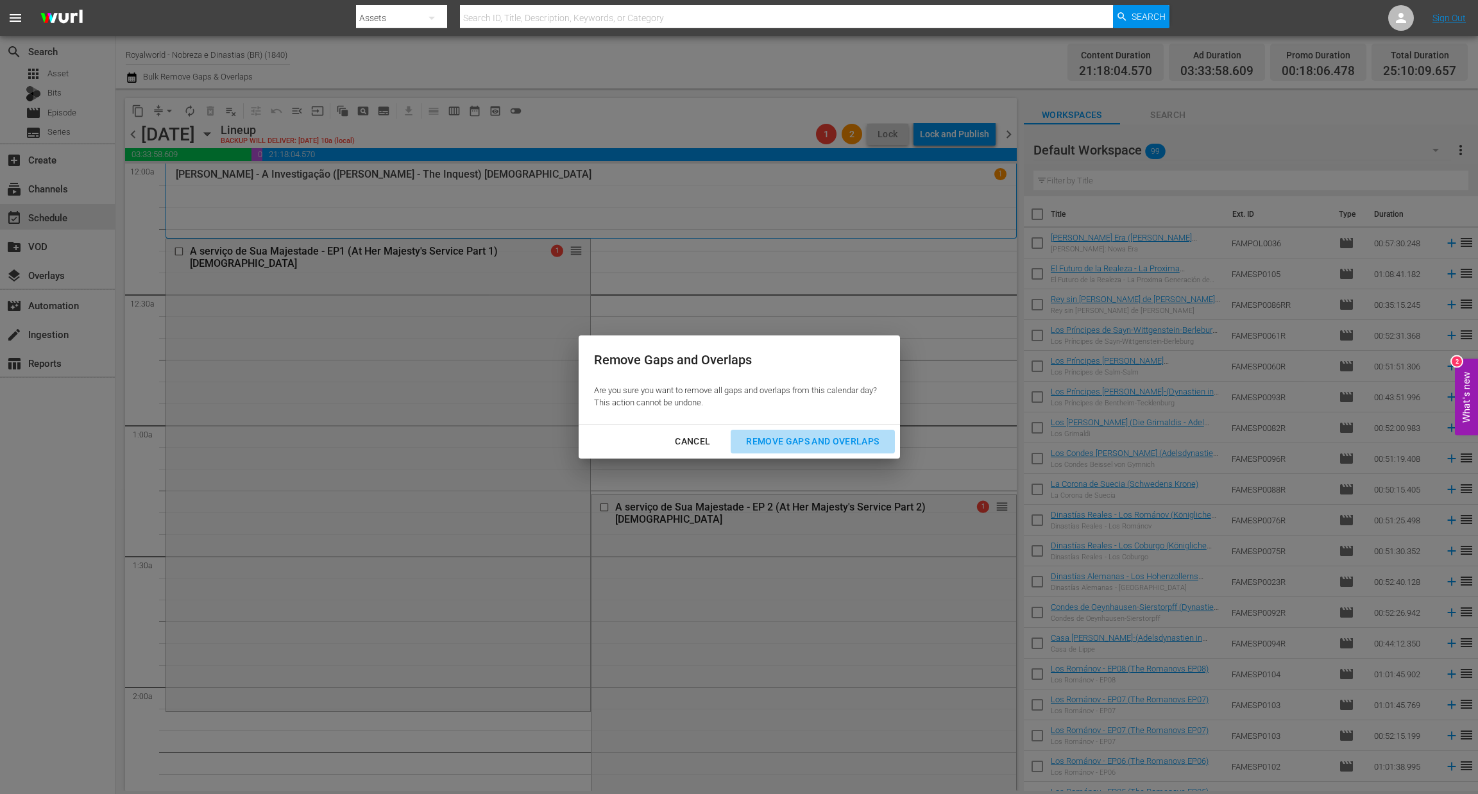
click at [830, 448] on div "Remove Gaps and Overlaps" at bounding box center [812, 442] width 153 height 16
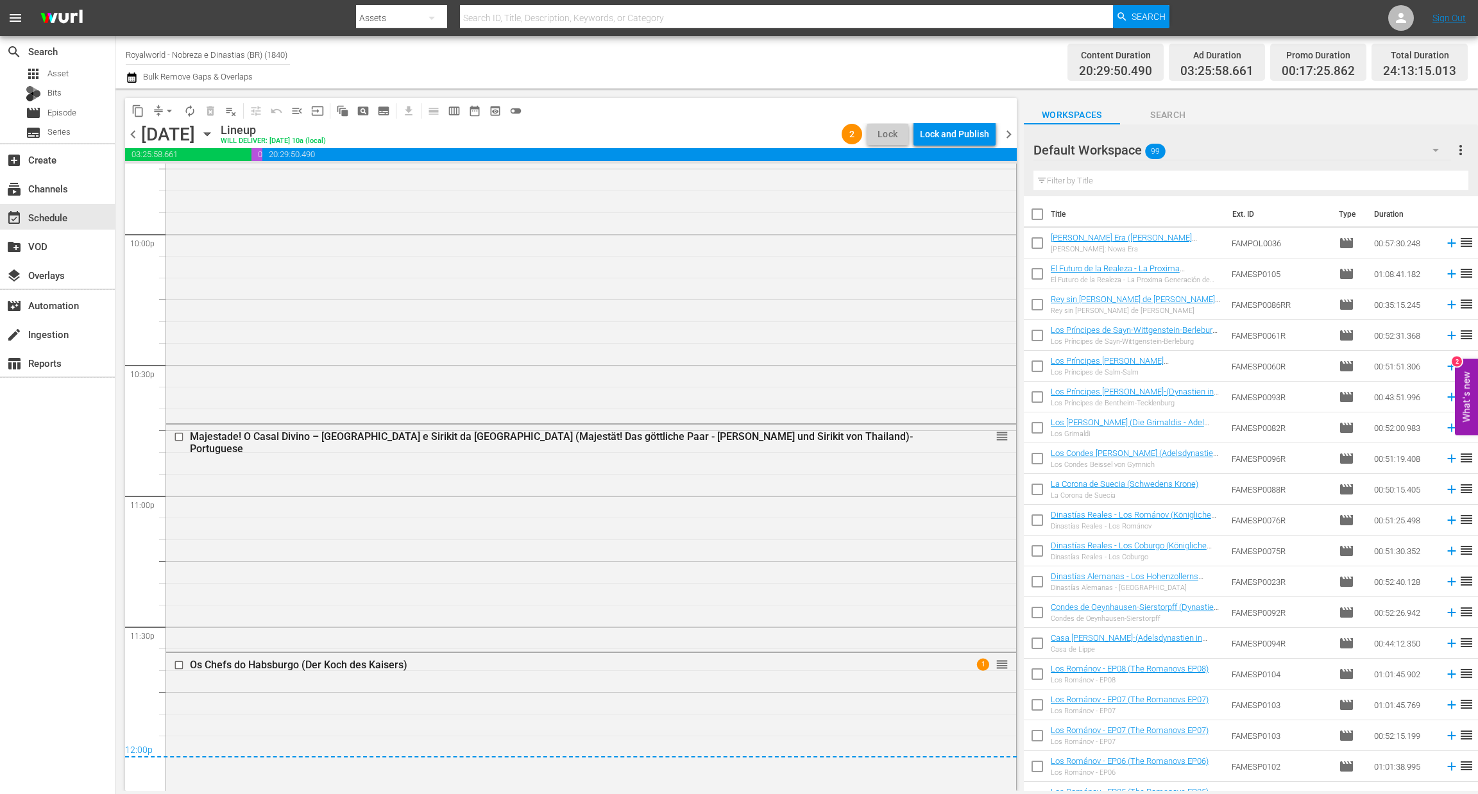
scroll to position [5787, 0]
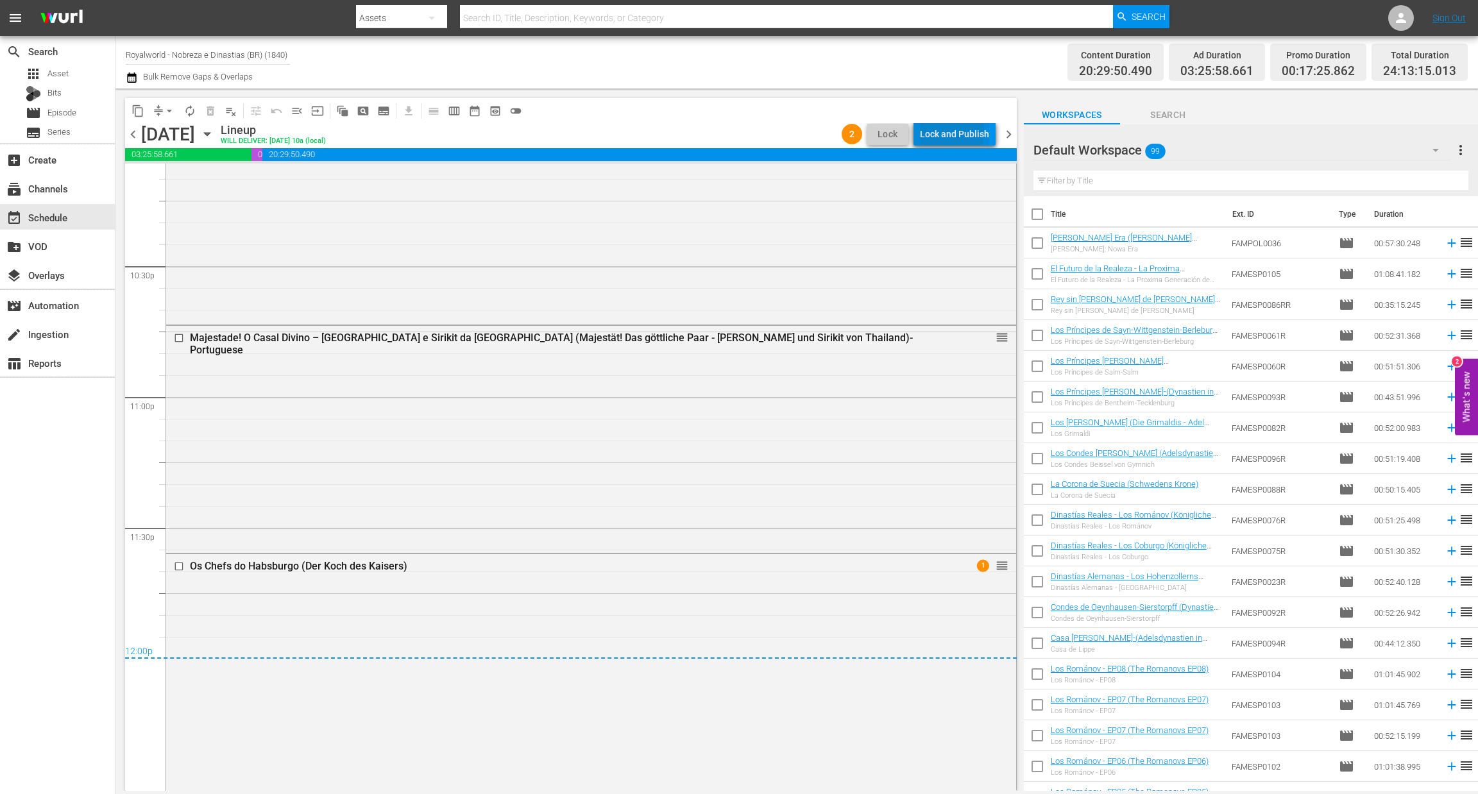
click at [946, 132] on div "Lock and Publish" at bounding box center [954, 134] width 69 height 23
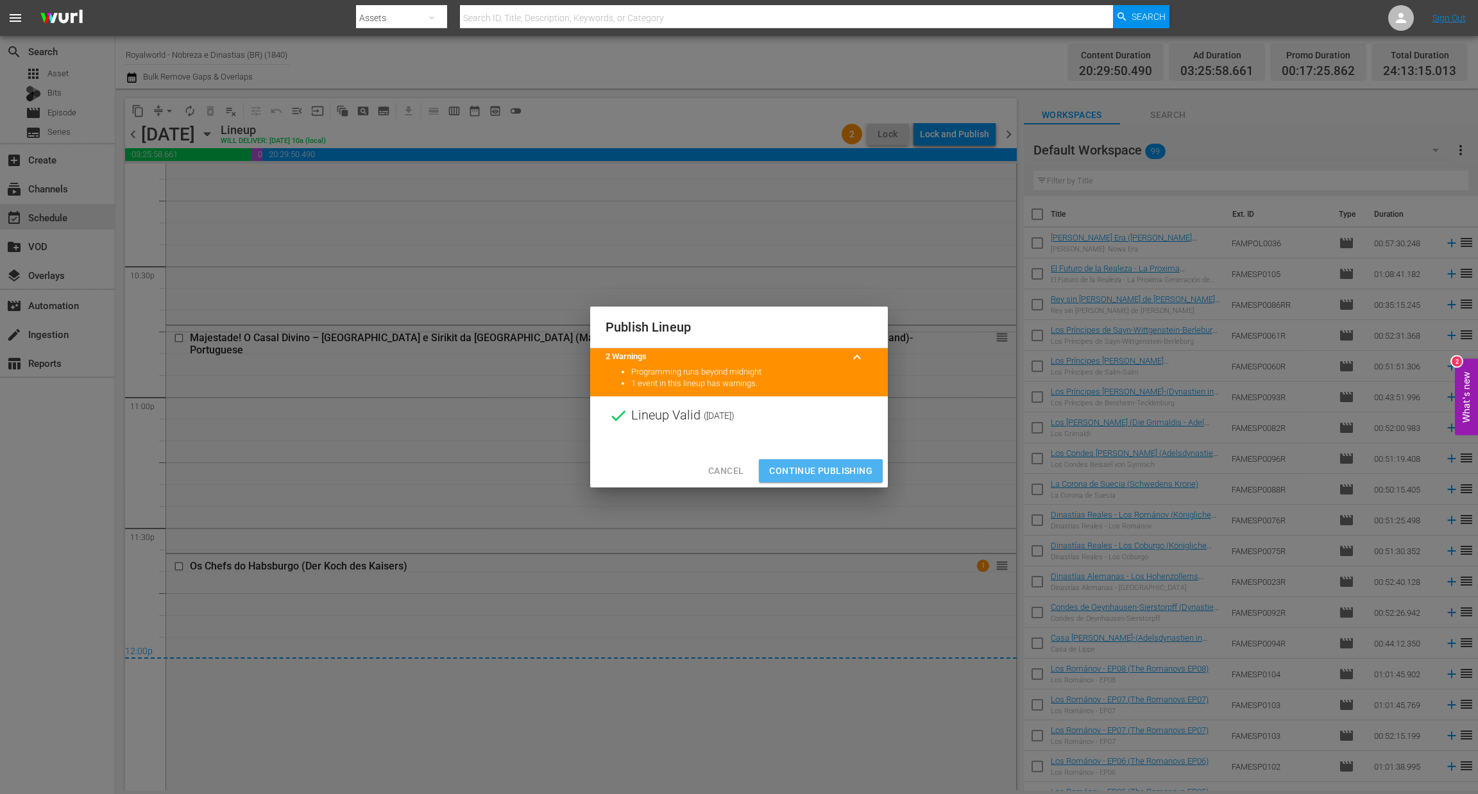
click at [809, 470] on span "Continue Publishing" at bounding box center [820, 471] width 103 height 16
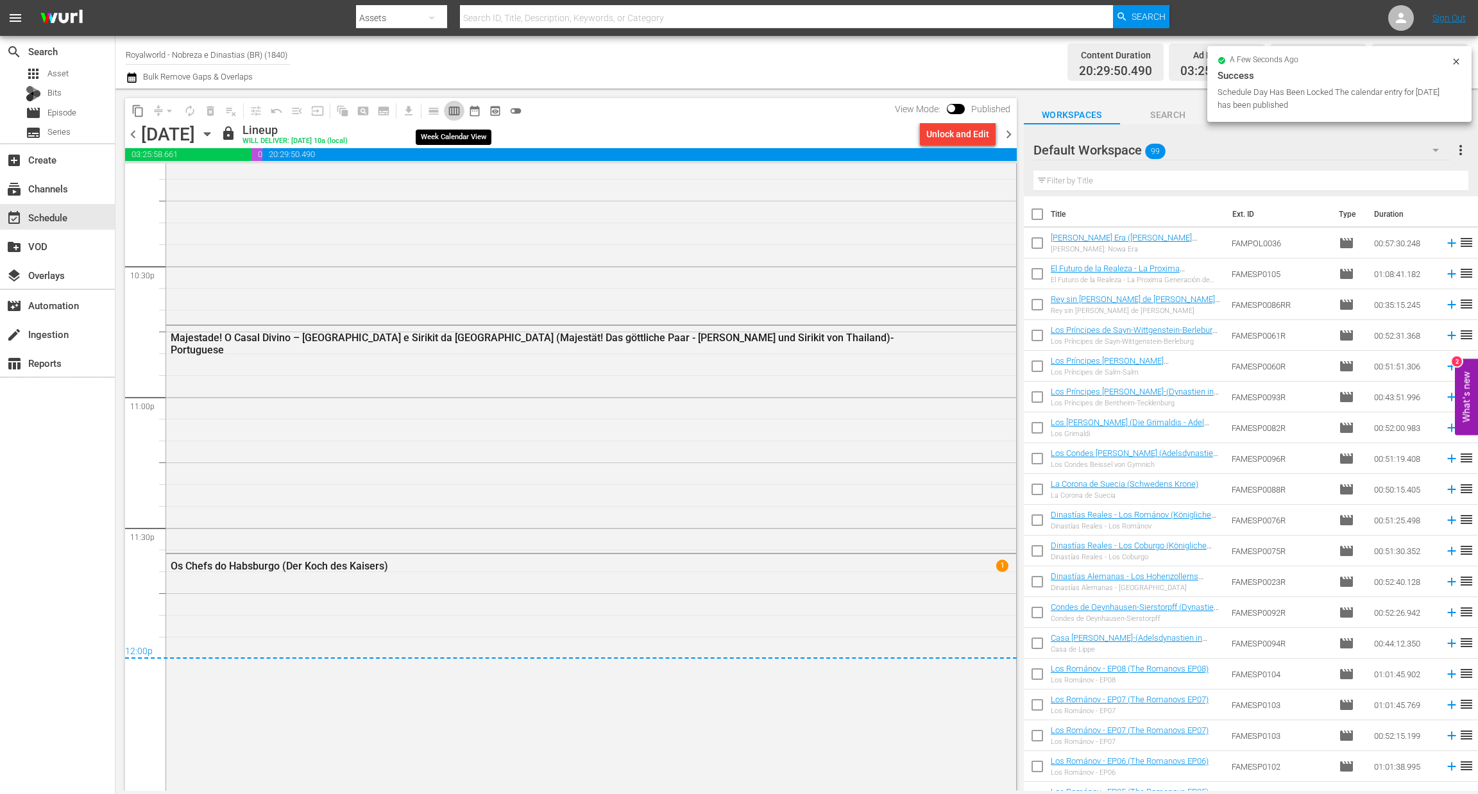
click at [450, 114] on span "calendar_view_week_outlined" at bounding box center [454, 111] width 13 height 13
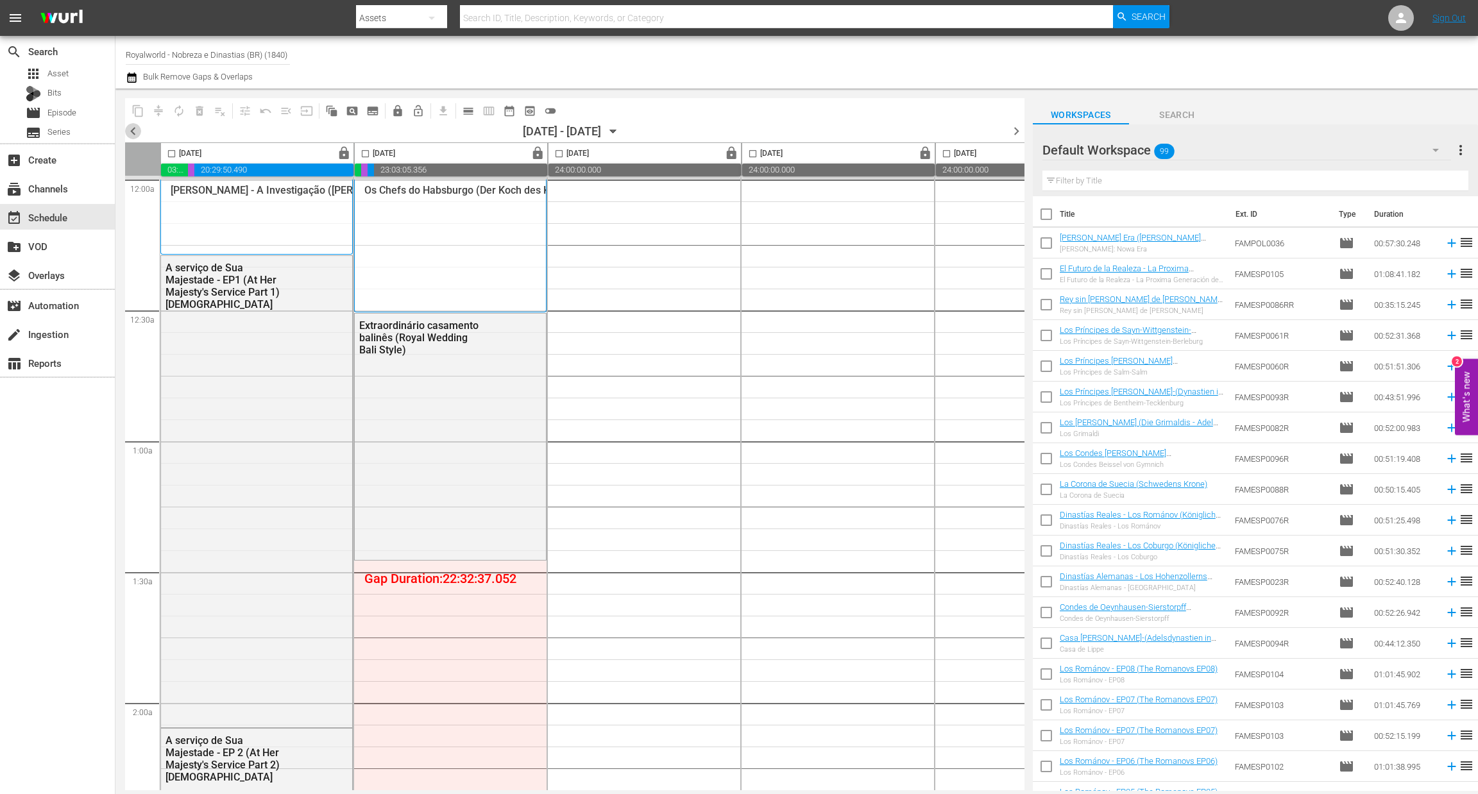
click at [130, 134] on span "chevron_left" at bounding box center [133, 131] width 16 height 16
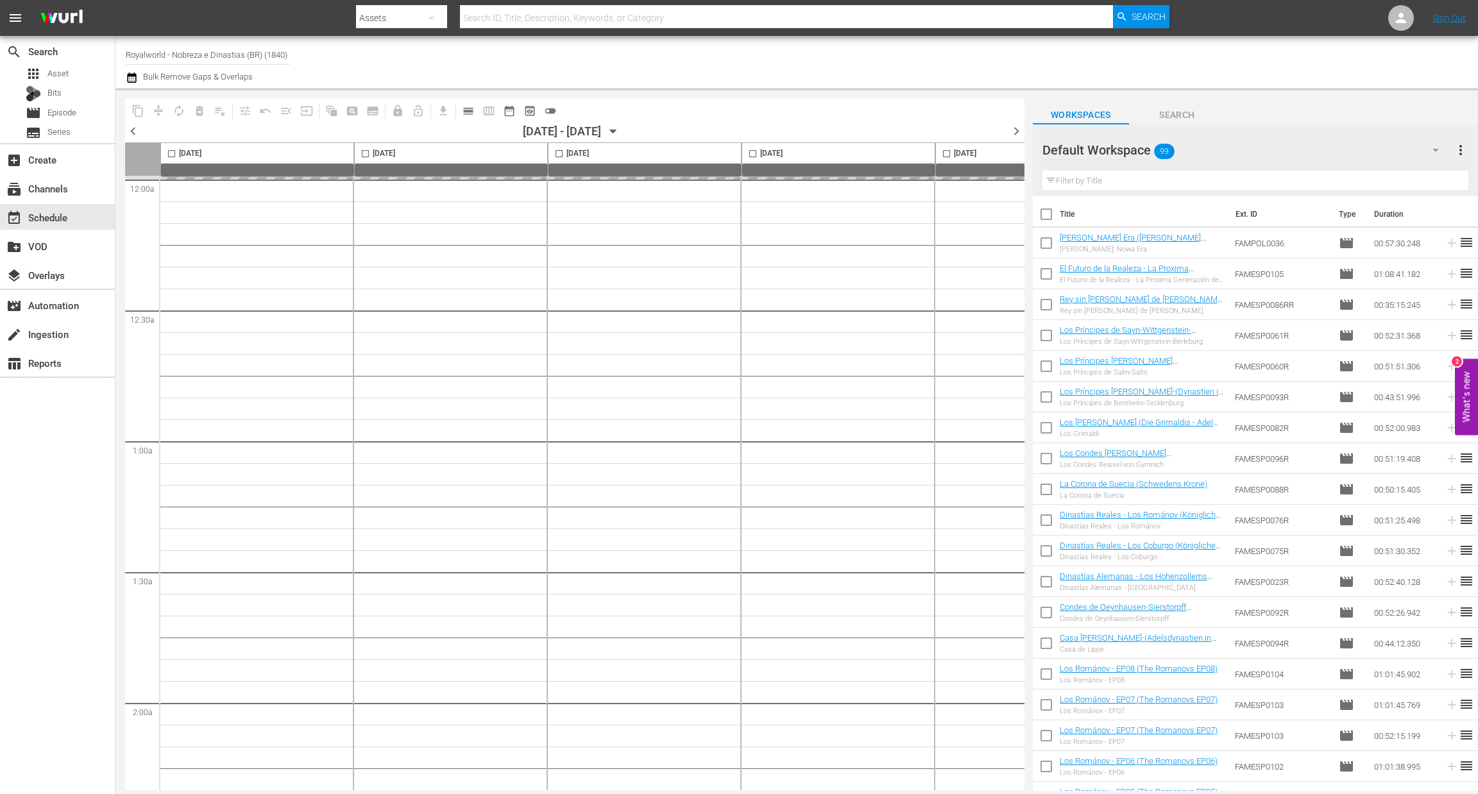
scroll to position [0, 247]
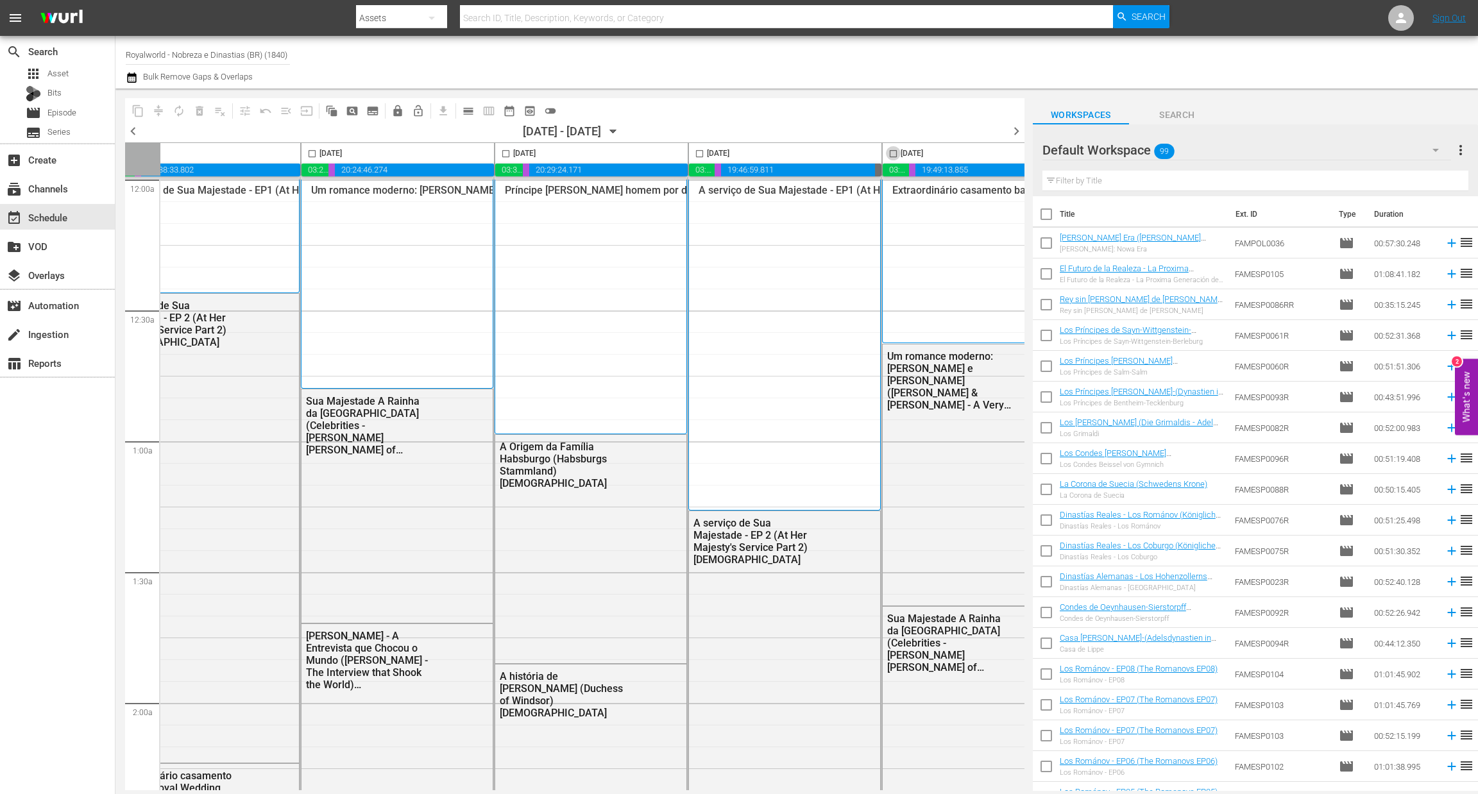
click at [896, 154] on input "checkbox" at bounding box center [893, 156] width 15 height 15
checkbox input "true"
click at [141, 111] on span "content_copy" at bounding box center [138, 111] width 13 height 13
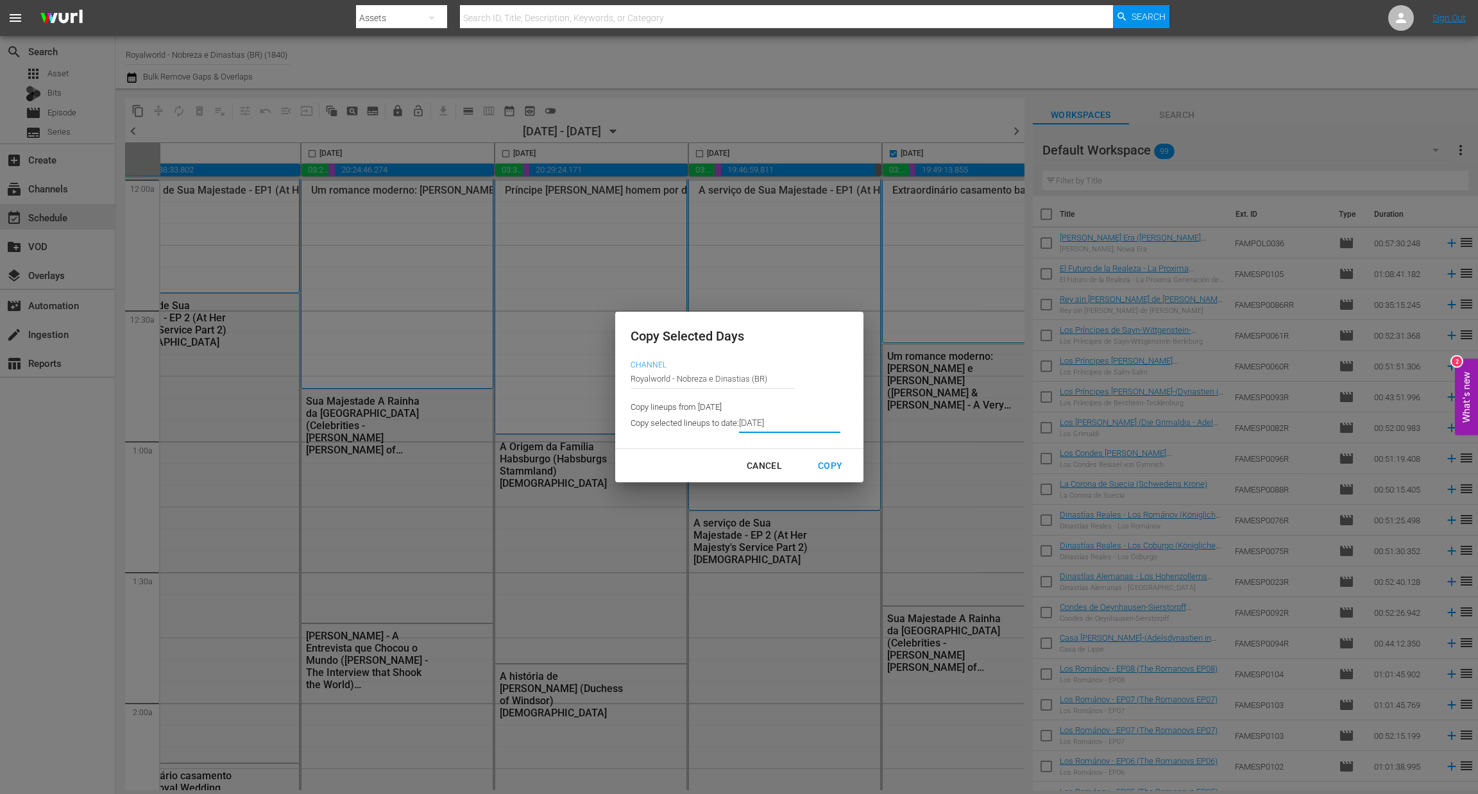
click at [787, 425] on input "[DATE]" at bounding box center [789, 423] width 101 height 19
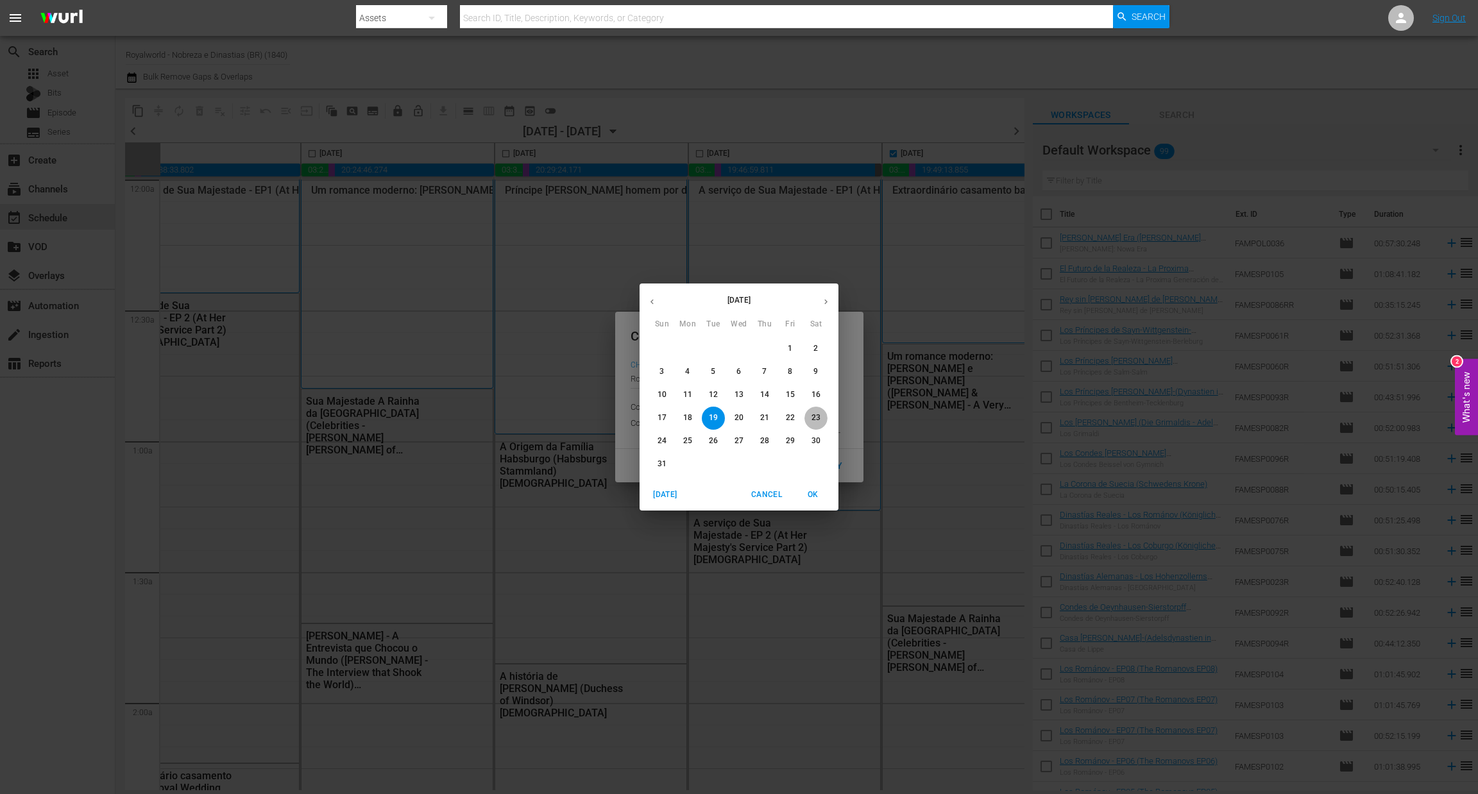
click at [813, 420] on p "23" at bounding box center [816, 418] width 9 height 11
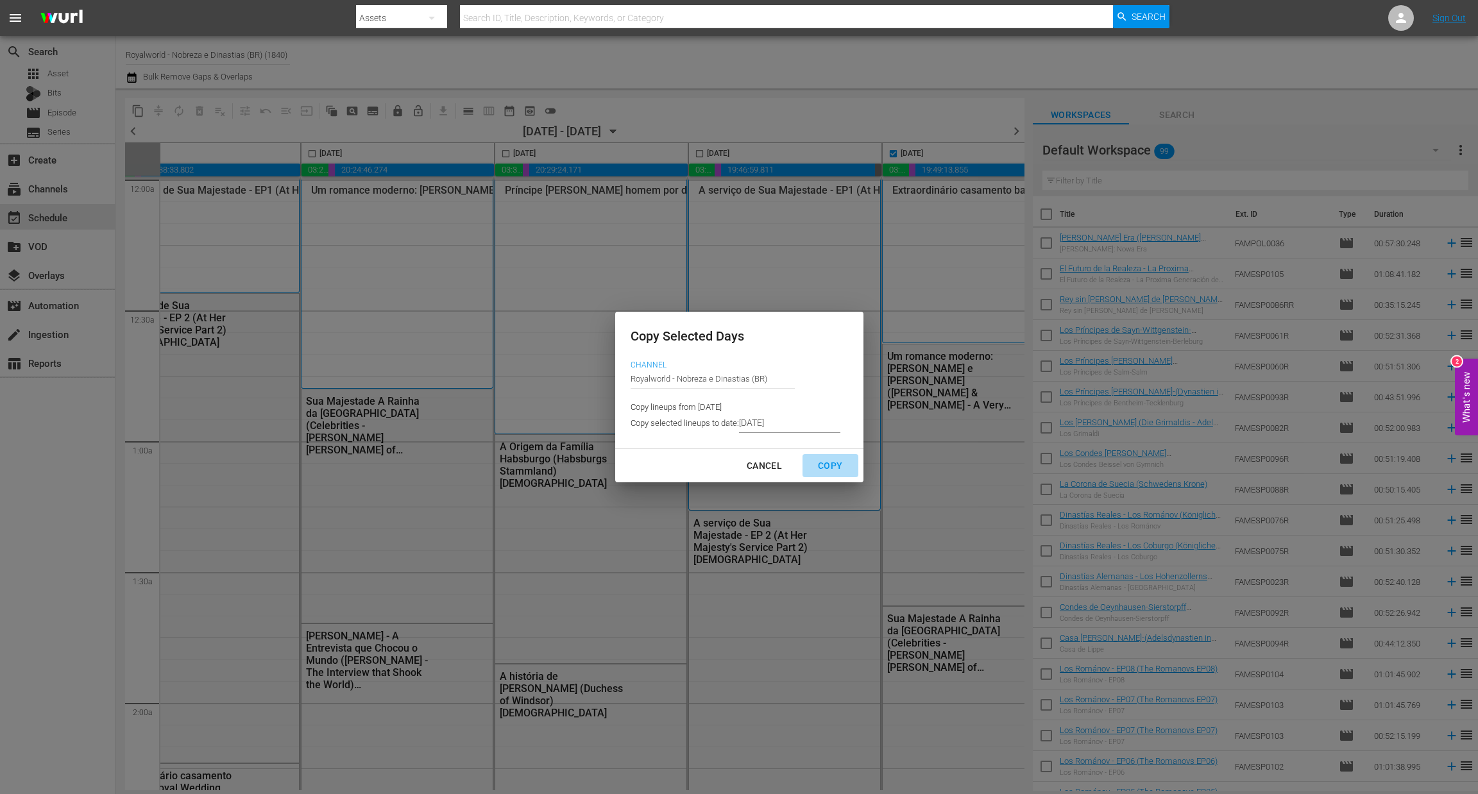
click at [829, 472] on div "Copy" at bounding box center [830, 466] width 45 height 16
type input "8/20/2025"
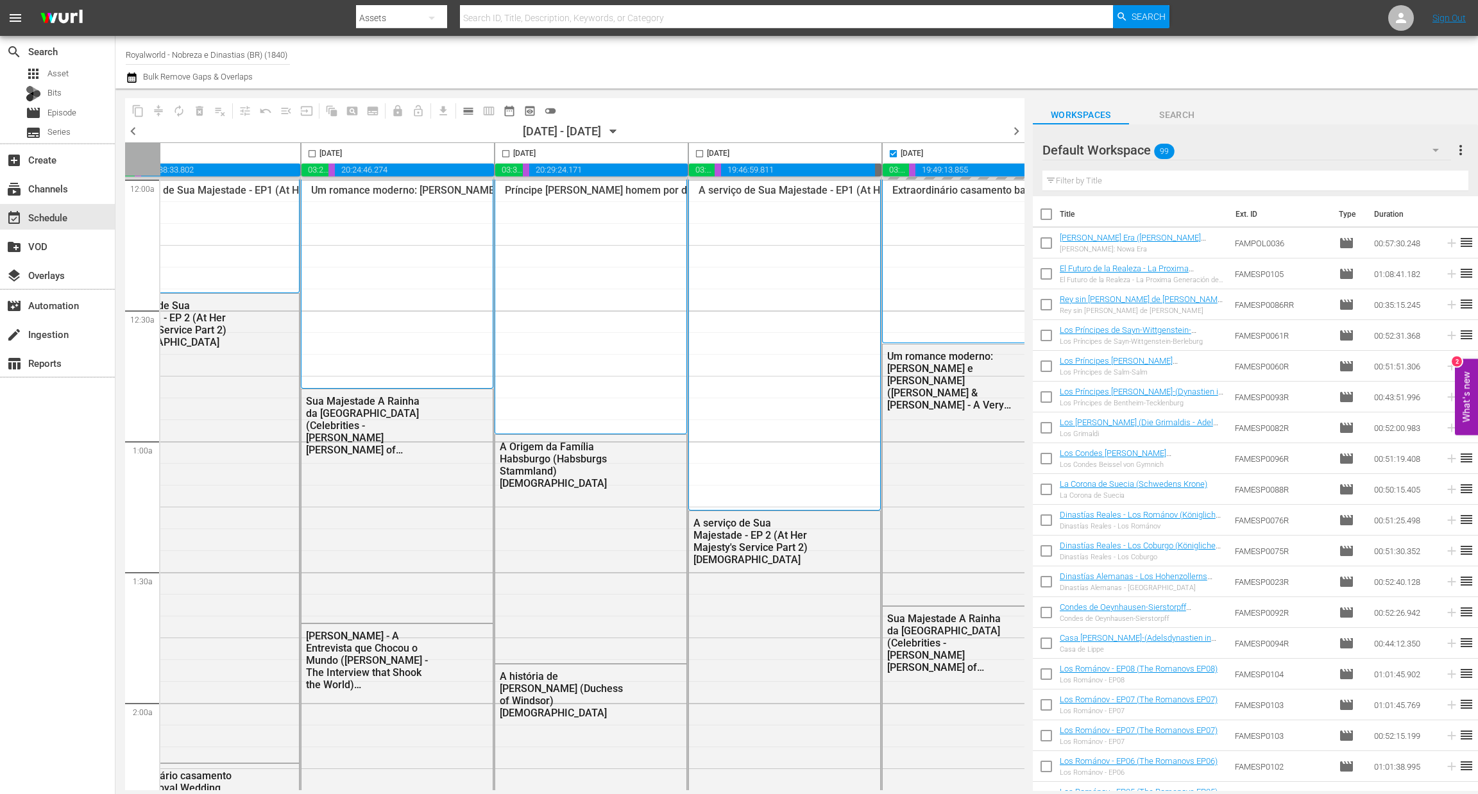
checkbox input "false"
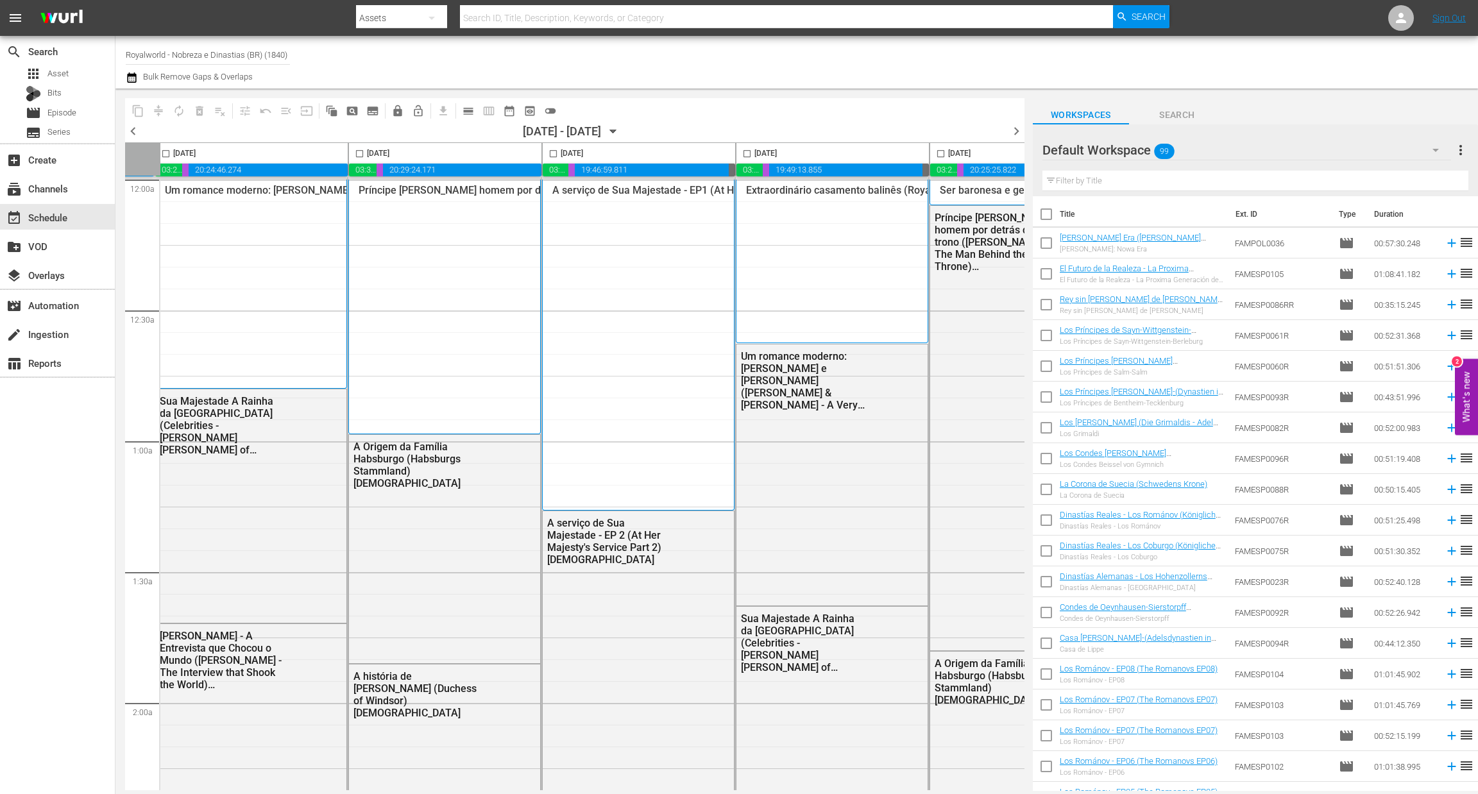
scroll to position [3, 498]
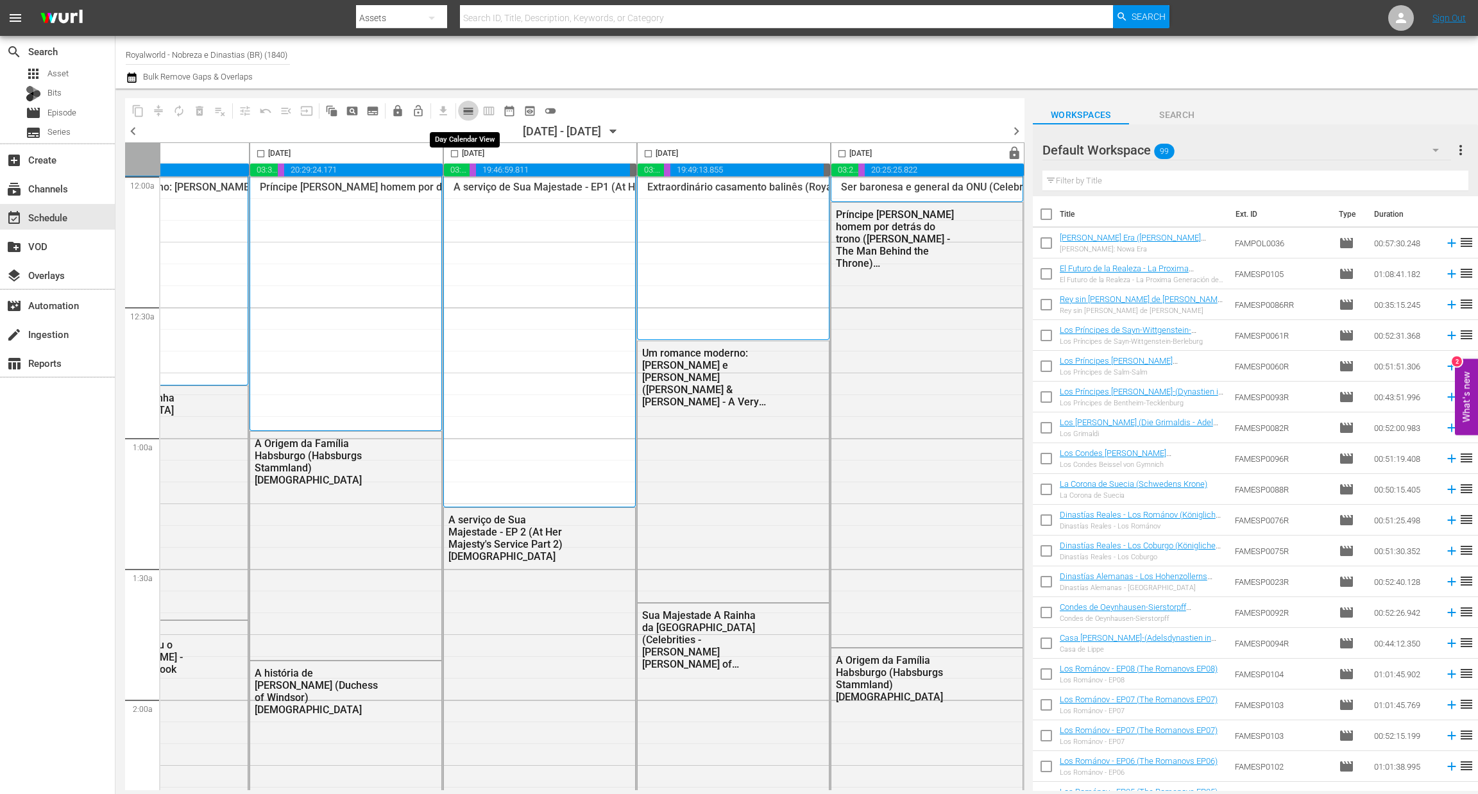
click at [472, 108] on span "calendar_view_day_outlined" at bounding box center [468, 111] width 13 height 13
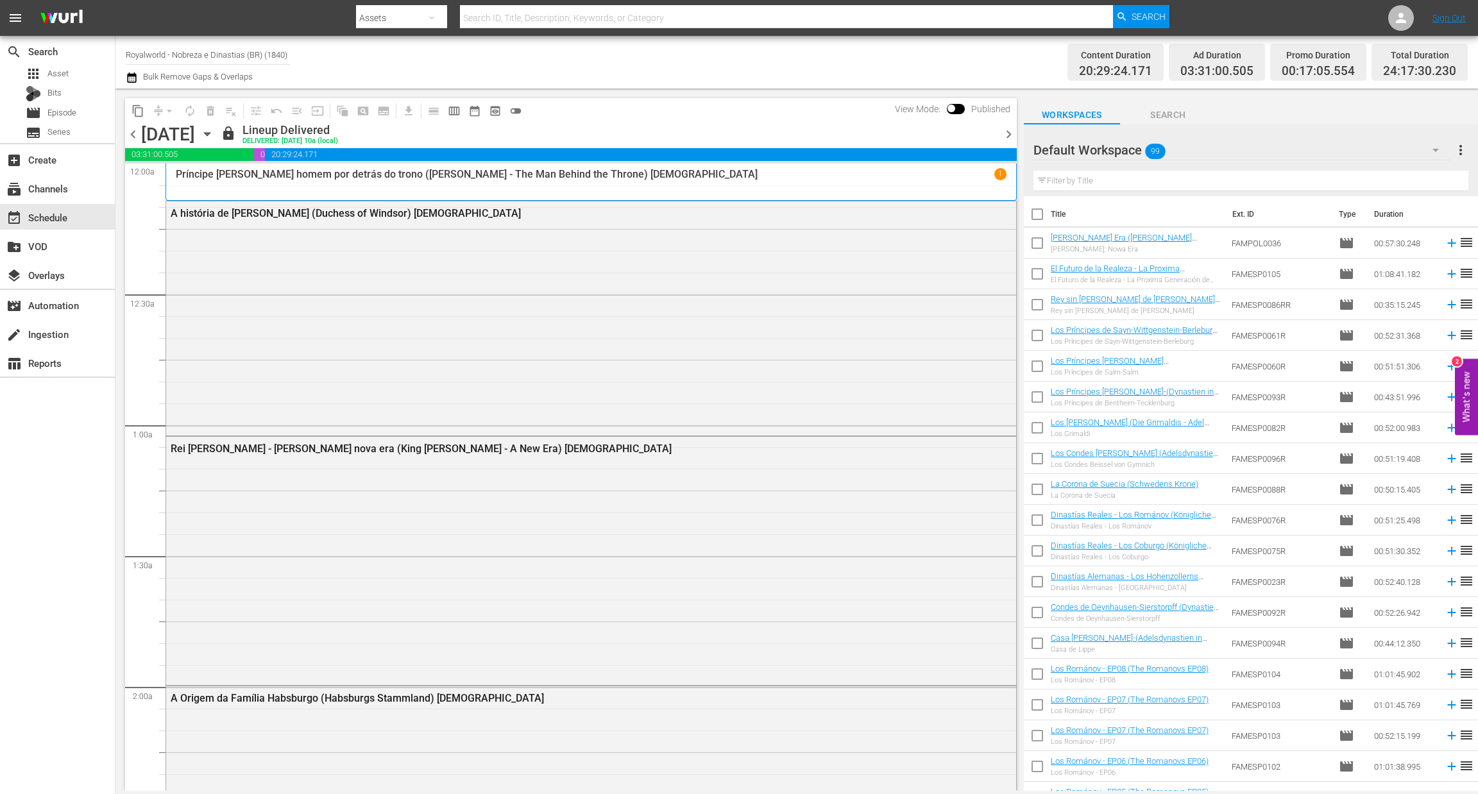
click at [1008, 136] on span "chevron_right" at bounding box center [1009, 134] width 16 height 16
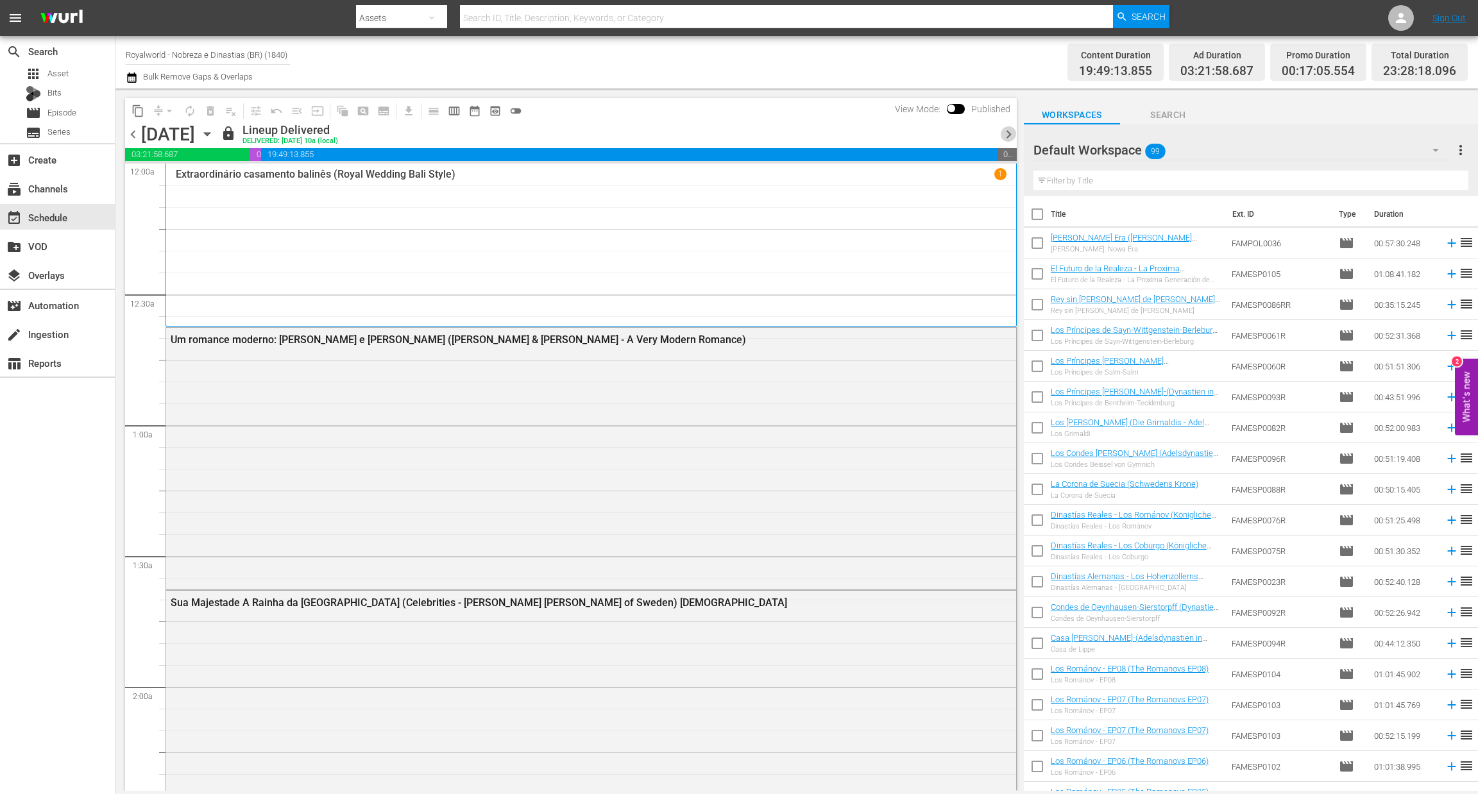
click at [1008, 136] on span "chevron_right" at bounding box center [1009, 134] width 16 height 16
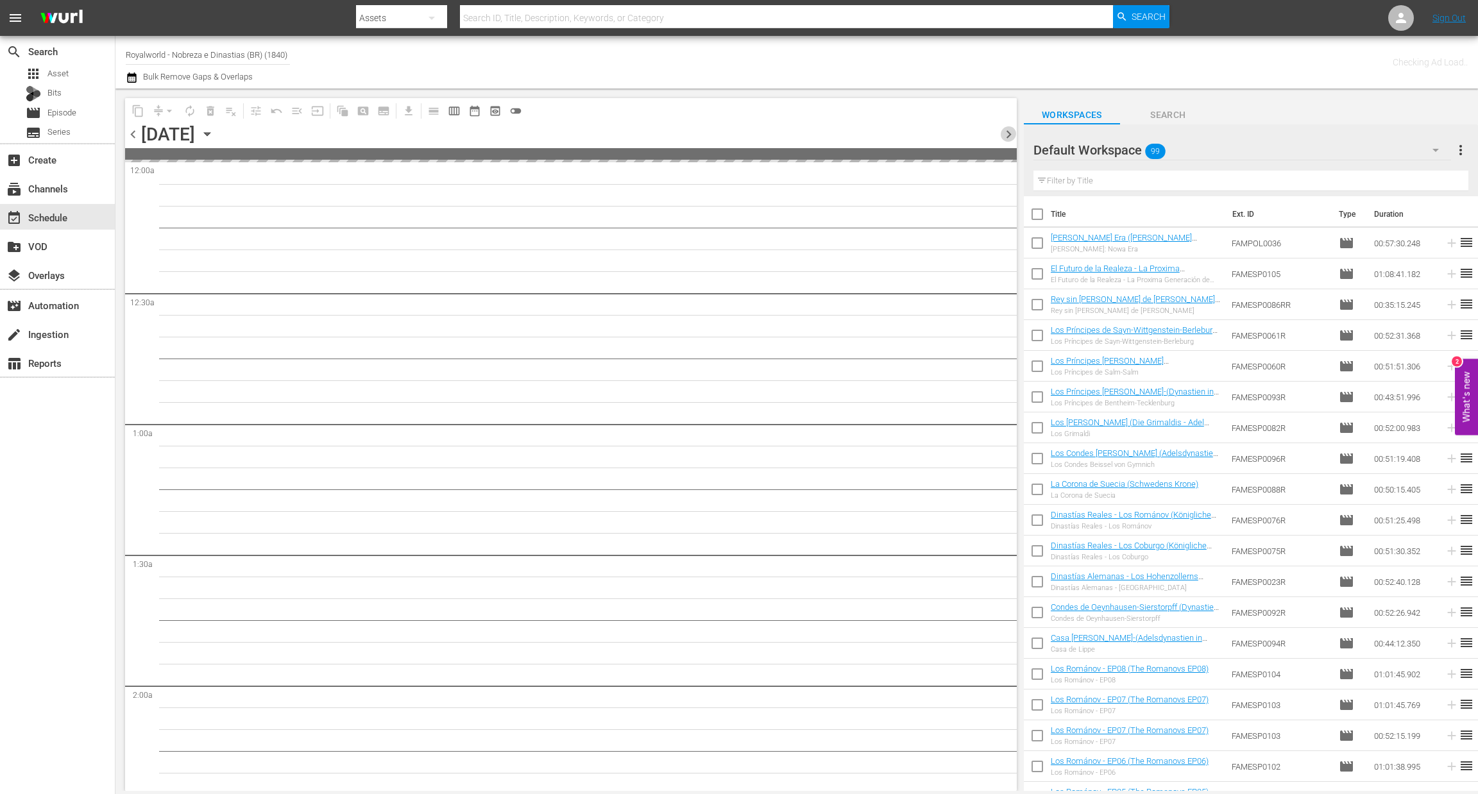
click at [1008, 136] on span "chevron_right" at bounding box center [1009, 134] width 16 height 16
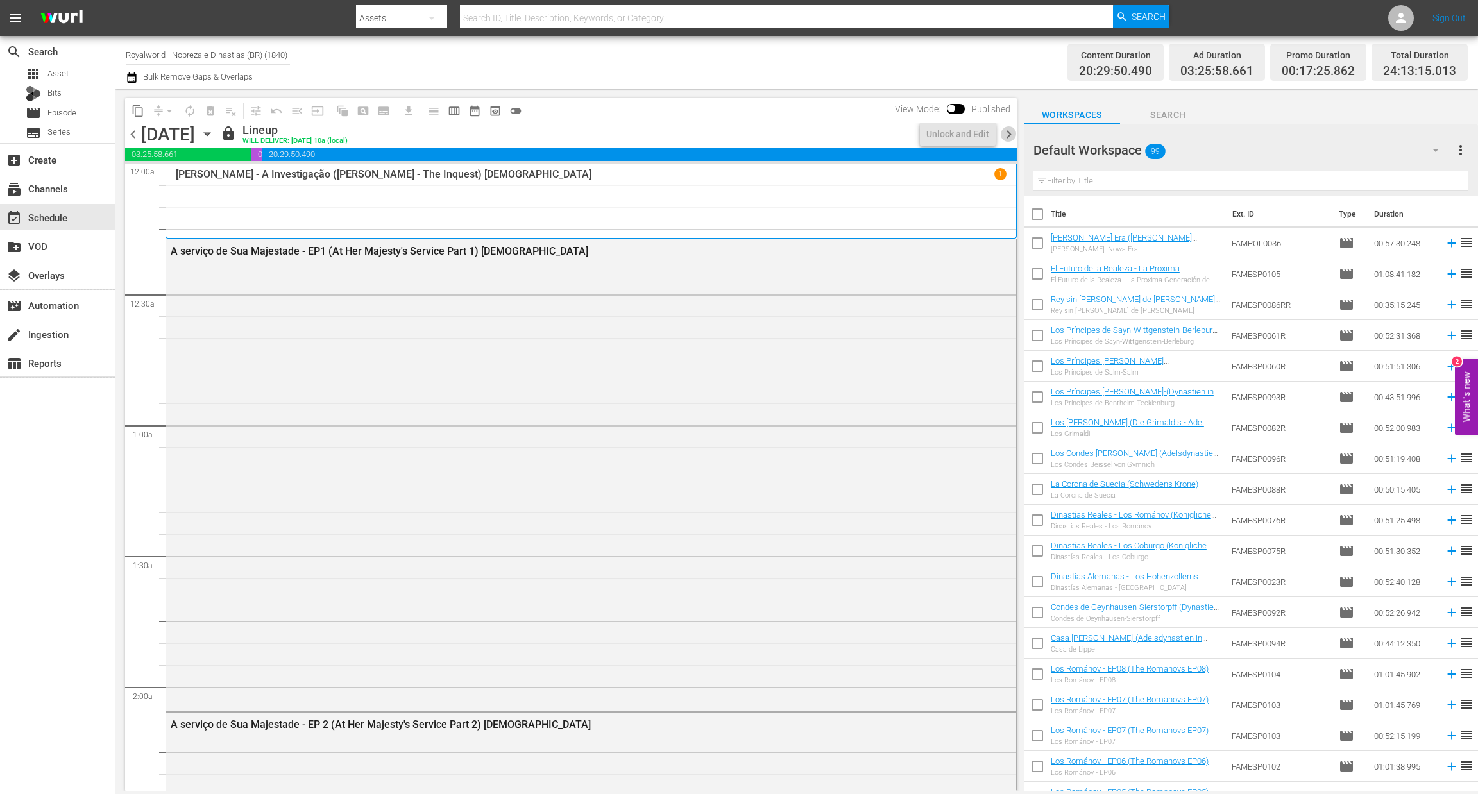
click at [1008, 136] on span "chevron_right" at bounding box center [1009, 134] width 16 height 16
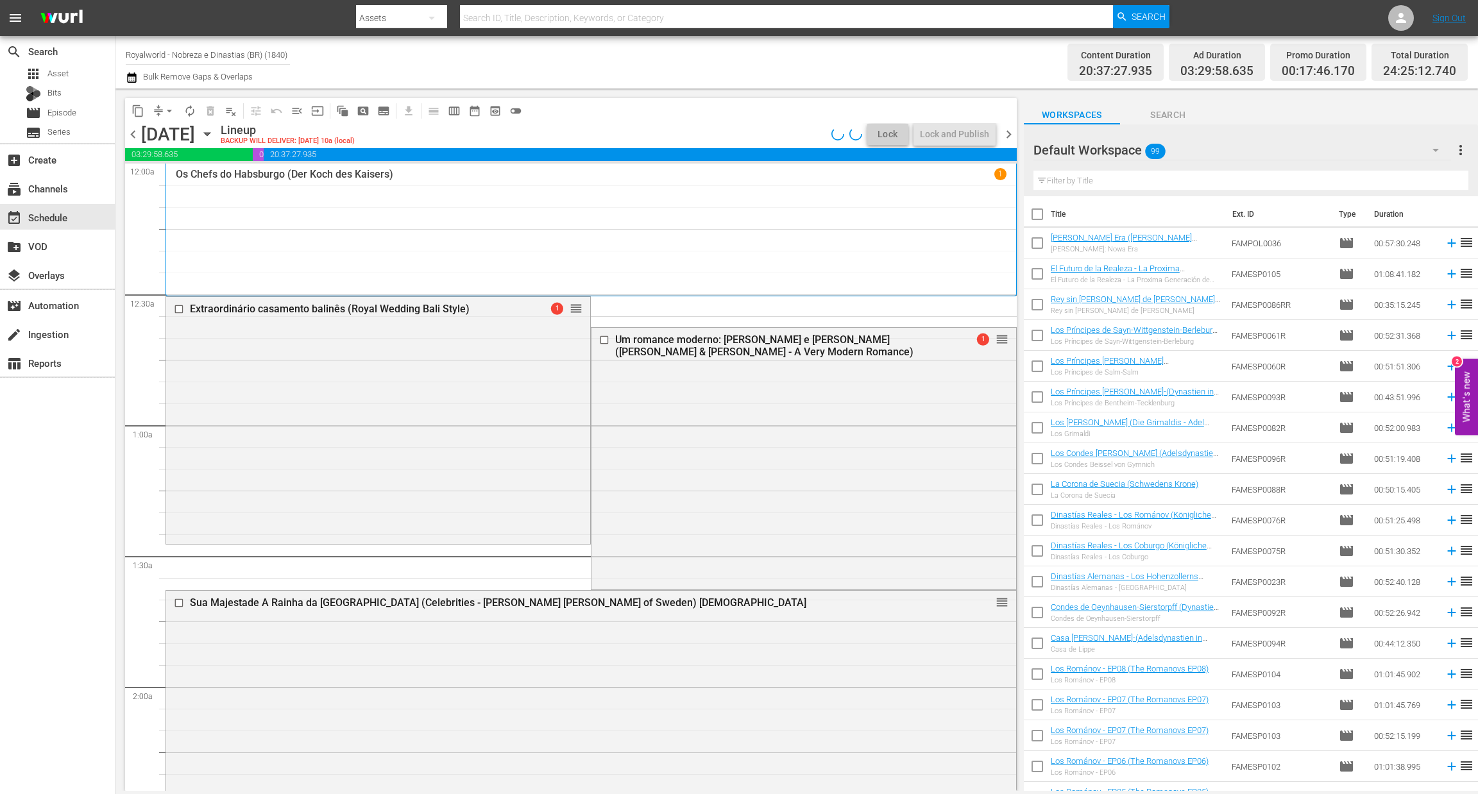
click at [1016, 189] on div "S N A P S N A P S N A P S N A P S N A P S N A P S N A P S N A P S N A P S N A P…" at bounding box center [571, 477] width 892 height 627
click at [170, 110] on span "arrow_drop_down" at bounding box center [169, 111] width 13 height 13
click at [198, 182] on li "Align to End of Previous Day" at bounding box center [170, 178] width 135 height 21
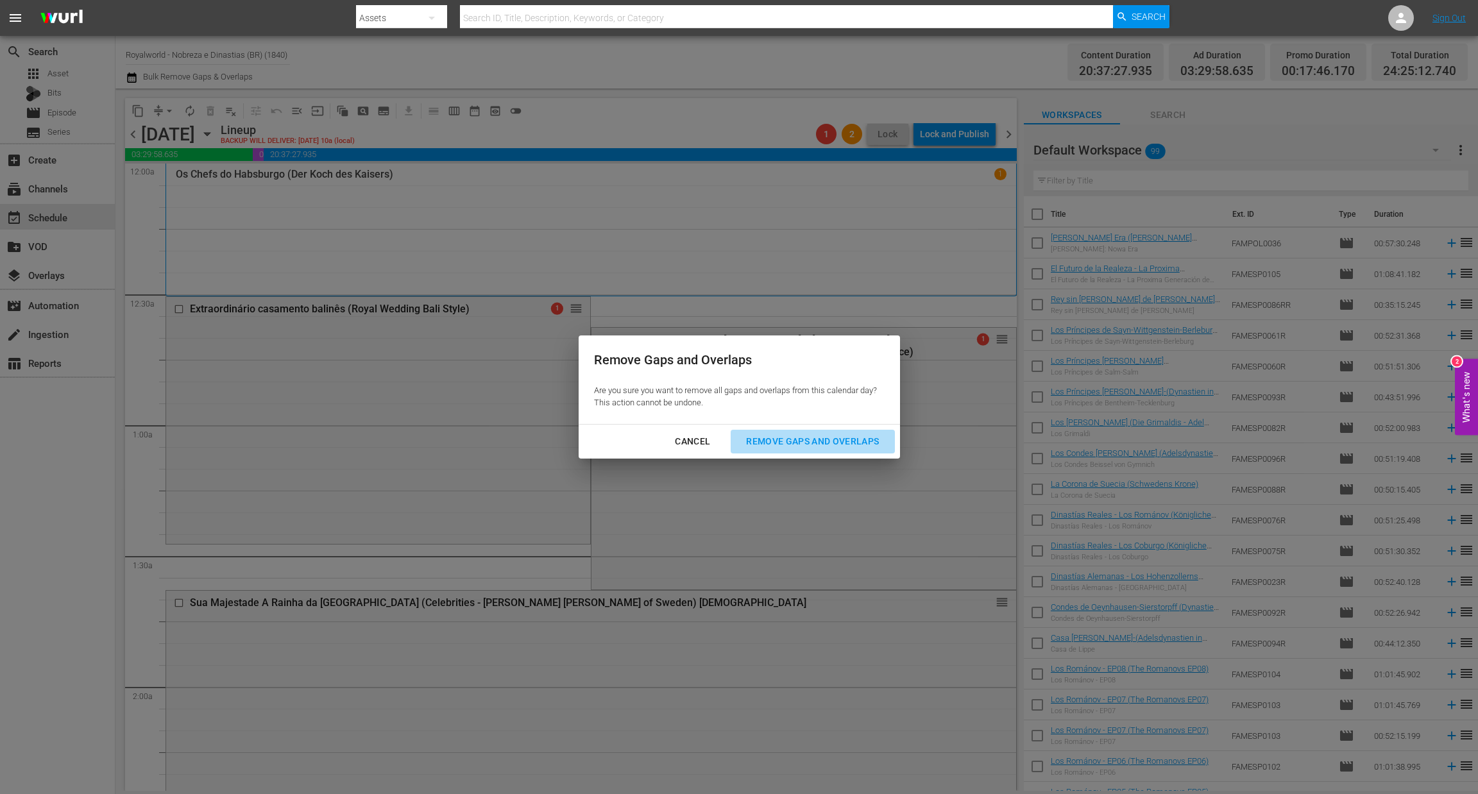
click at [776, 442] on div "Remove Gaps and Overlaps" at bounding box center [812, 442] width 153 height 16
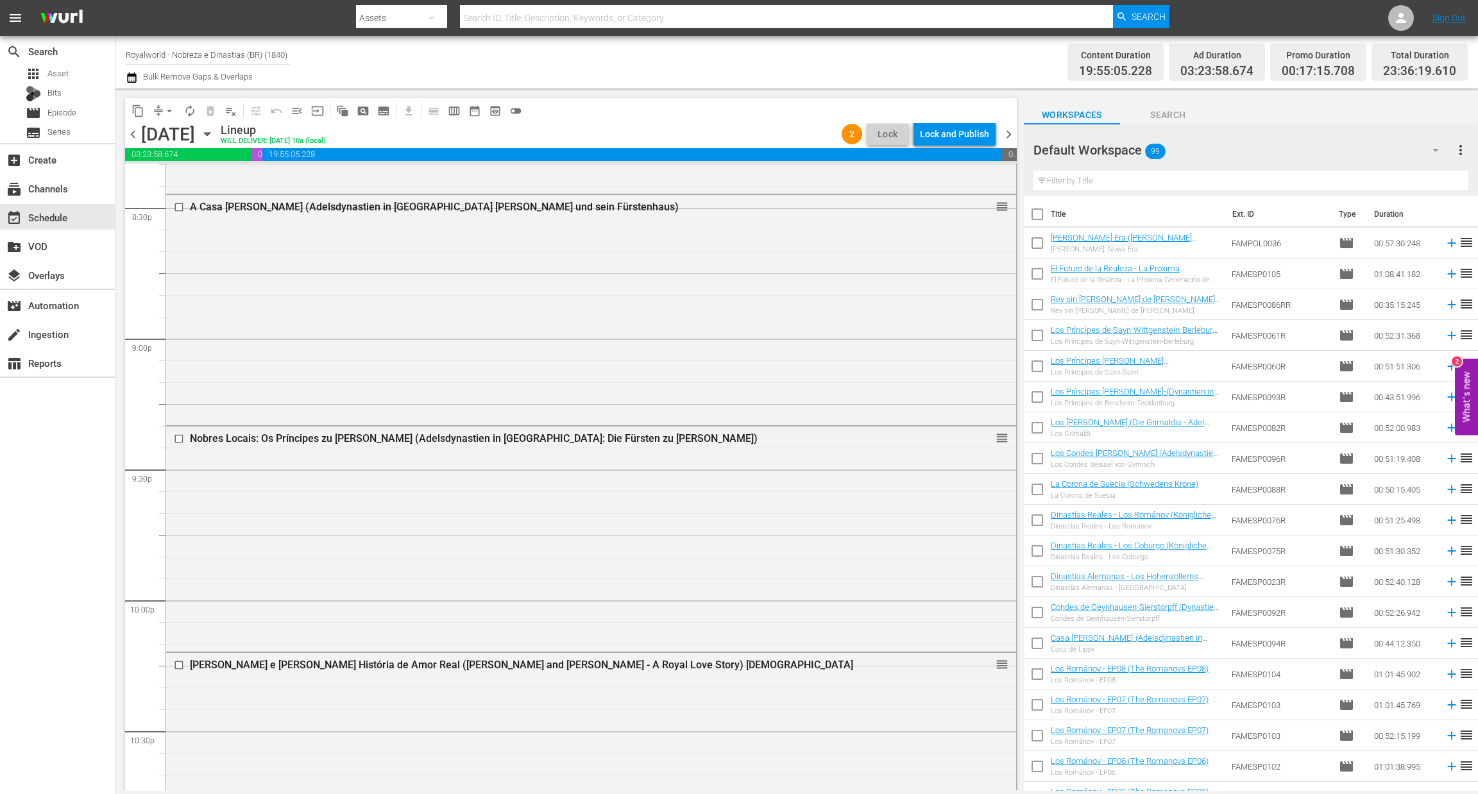
scroll to position [5683, 0]
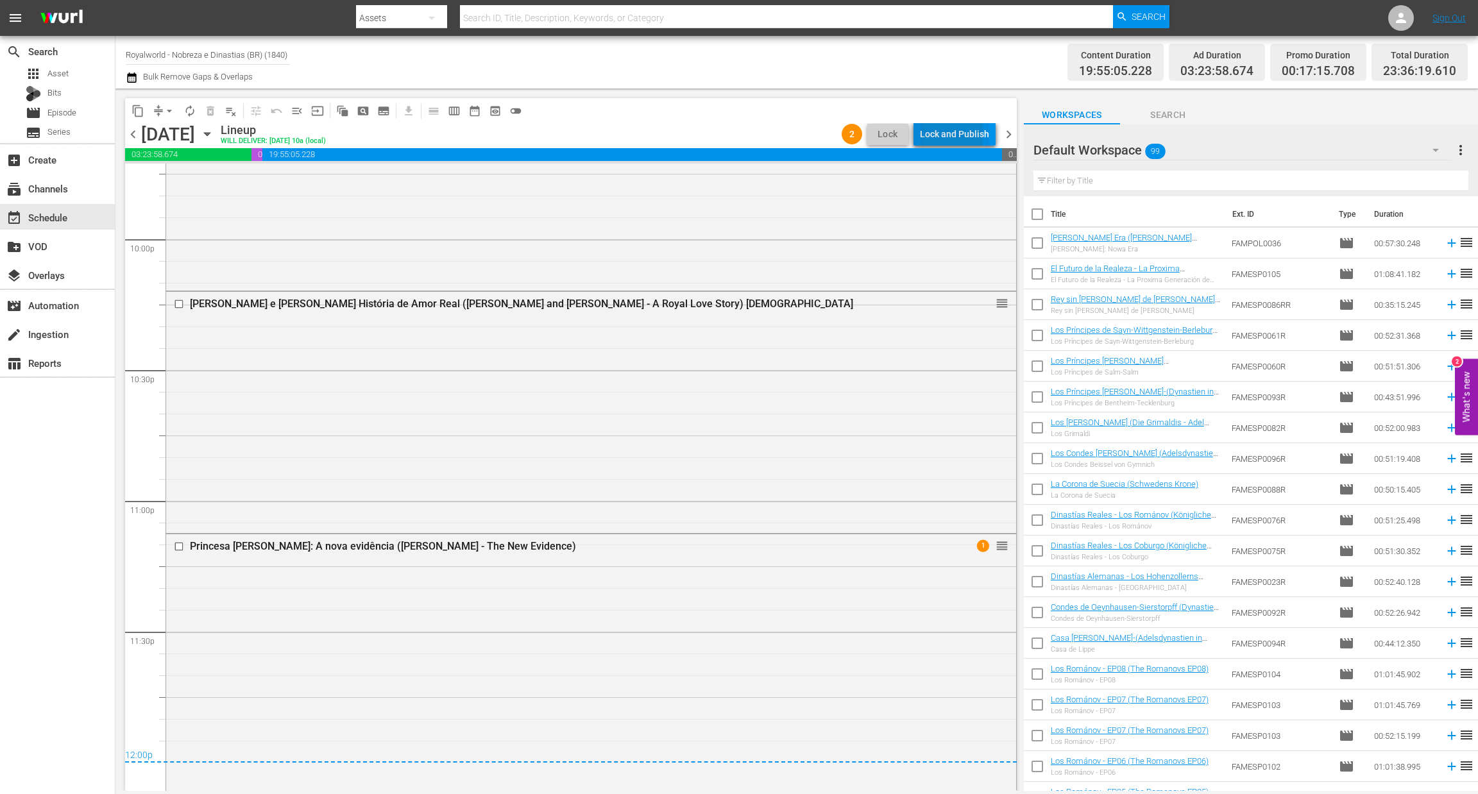
click at [941, 134] on div "Lock and Publish" at bounding box center [954, 134] width 69 height 23
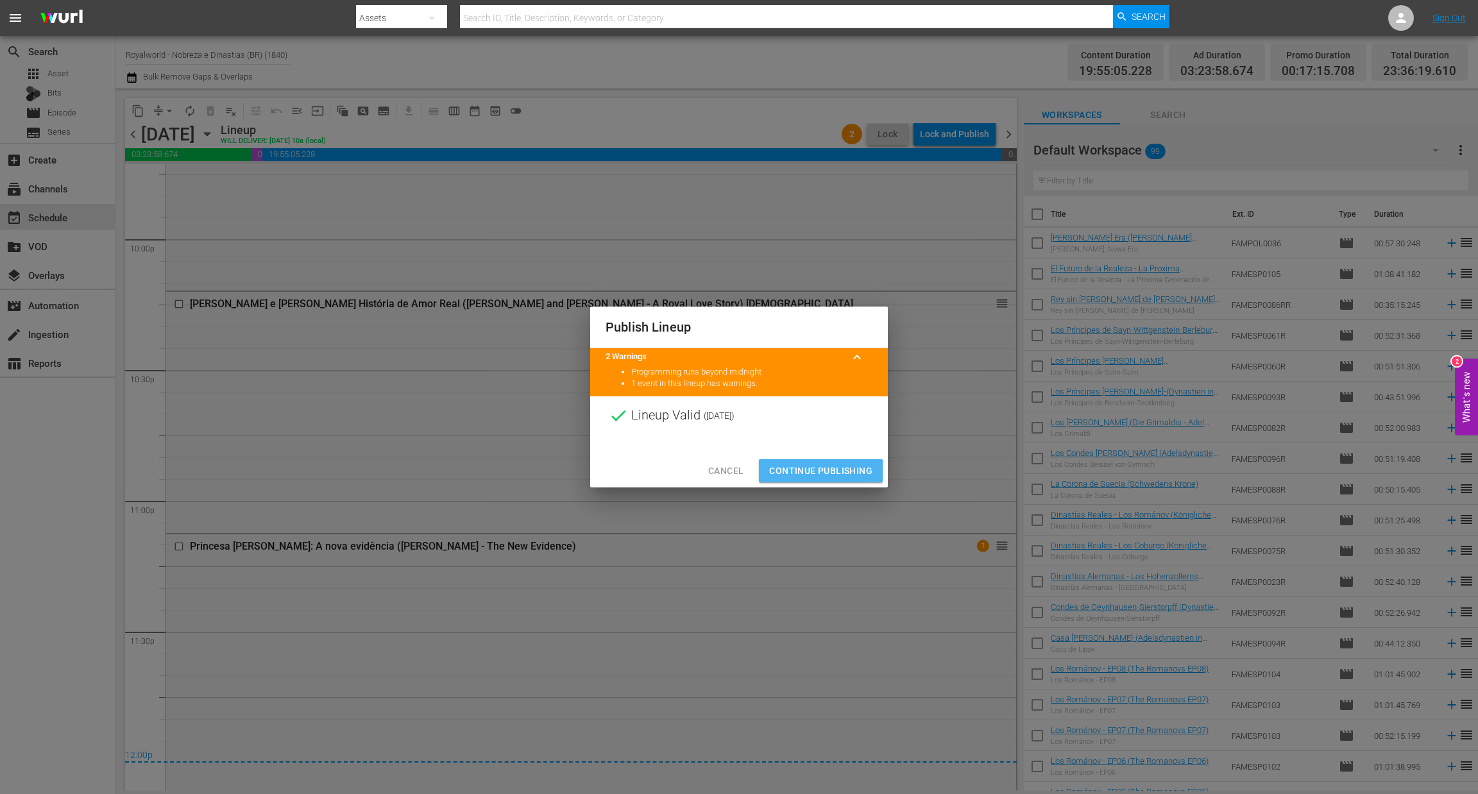
click at [813, 472] on span "Continue Publishing" at bounding box center [820, 471] width 103 height 16
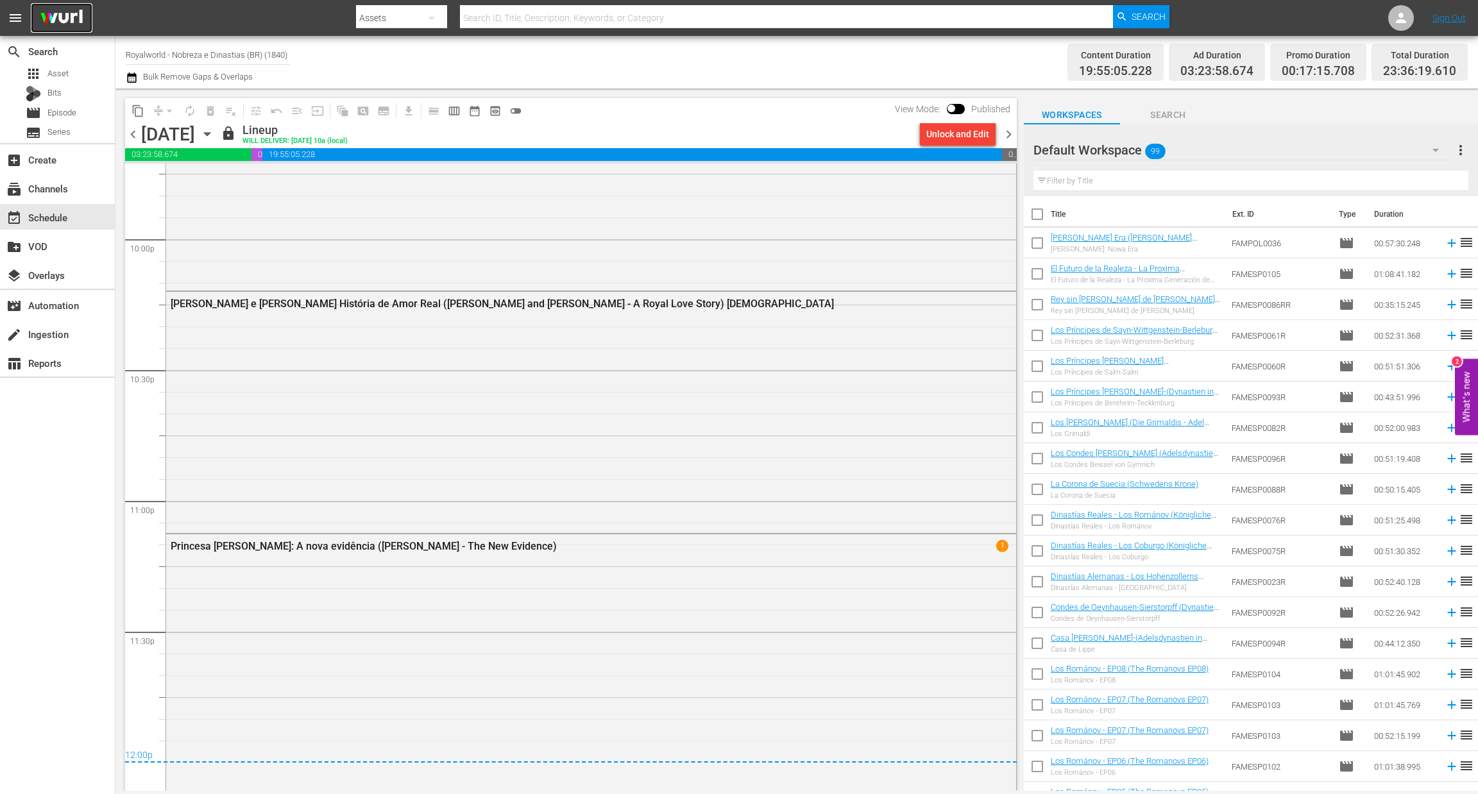
click at [53, 21] on img at bounding box center [62, 18] width 62 height 30
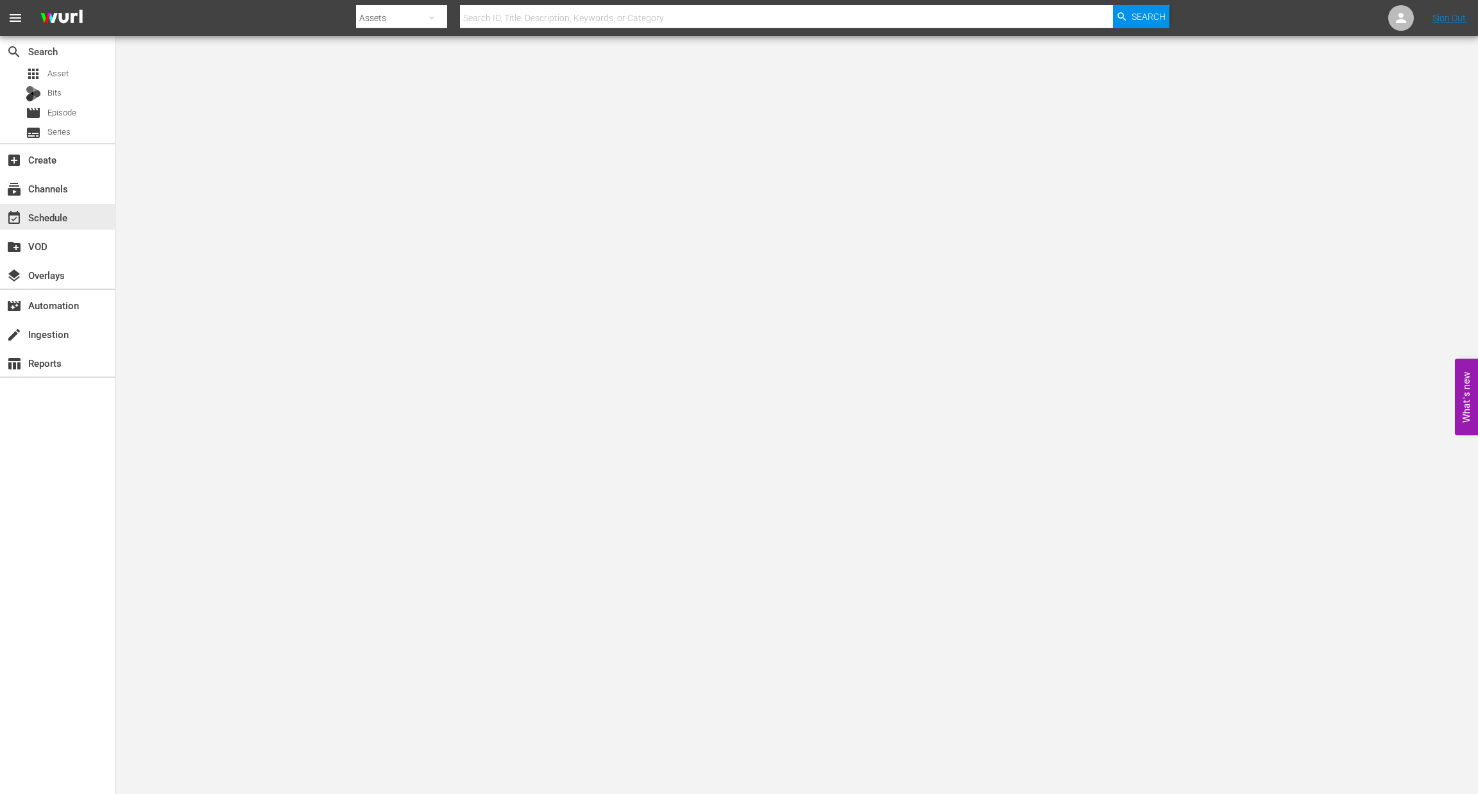
click at [56, 221] on div "event_available Schedule" at bounding box center [36, 216] width 72 height 12
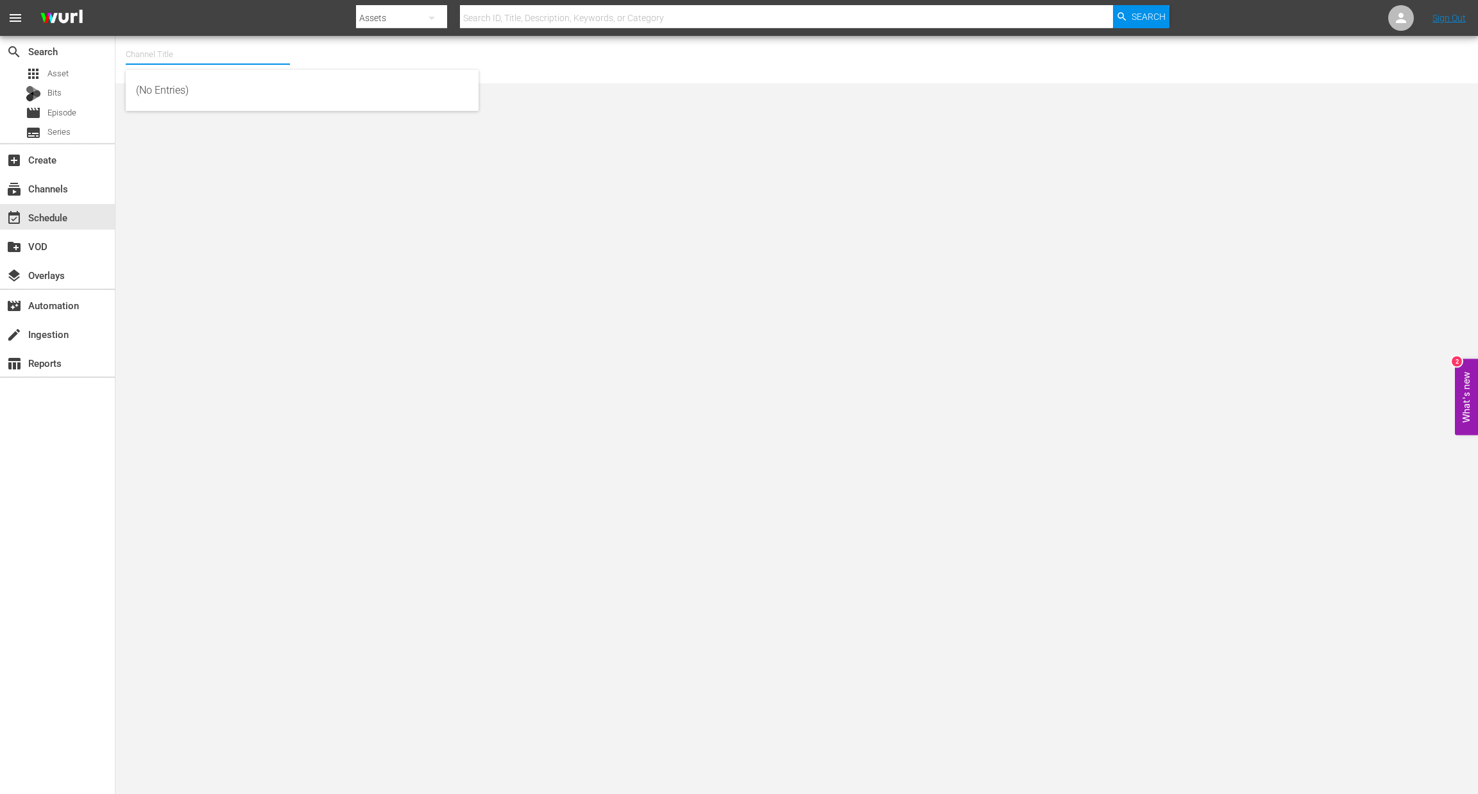
click at [175, 59] on input "text" at bounding box center [208, 54] width 164 height 31
type input "e"
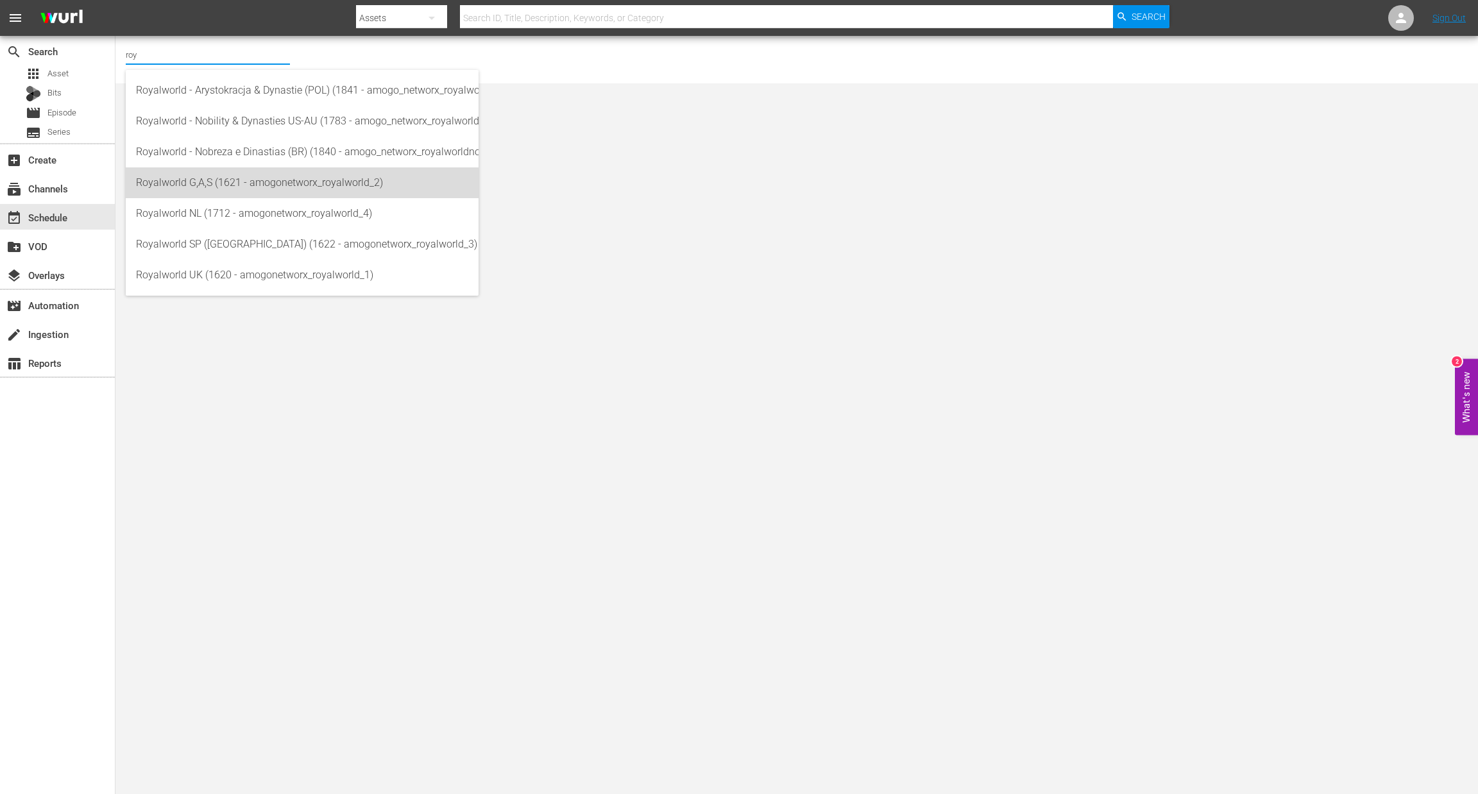
click at [237, 194] on div "Royalworld G,A,S (1621 - amogonetworx_royalworld_2)" at bounding box center [302, 182] width 332 height 31
type input "Royalworld G,A,S (1621 - amogonetworx_royalworld_2)"
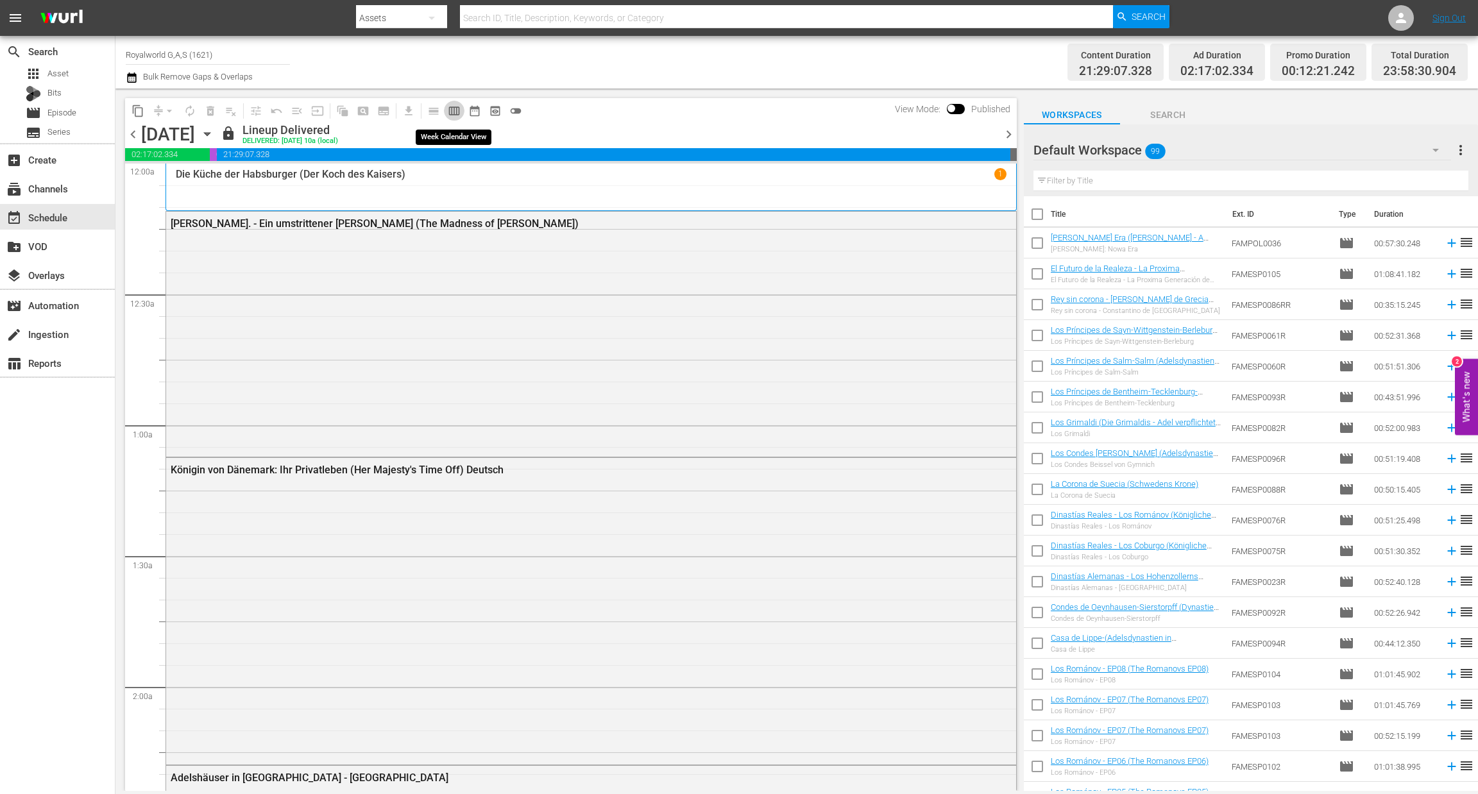
click at [456, 107] on span "calendar_view_week_outlined" at bounding box center [454, 111] width 13 height 13
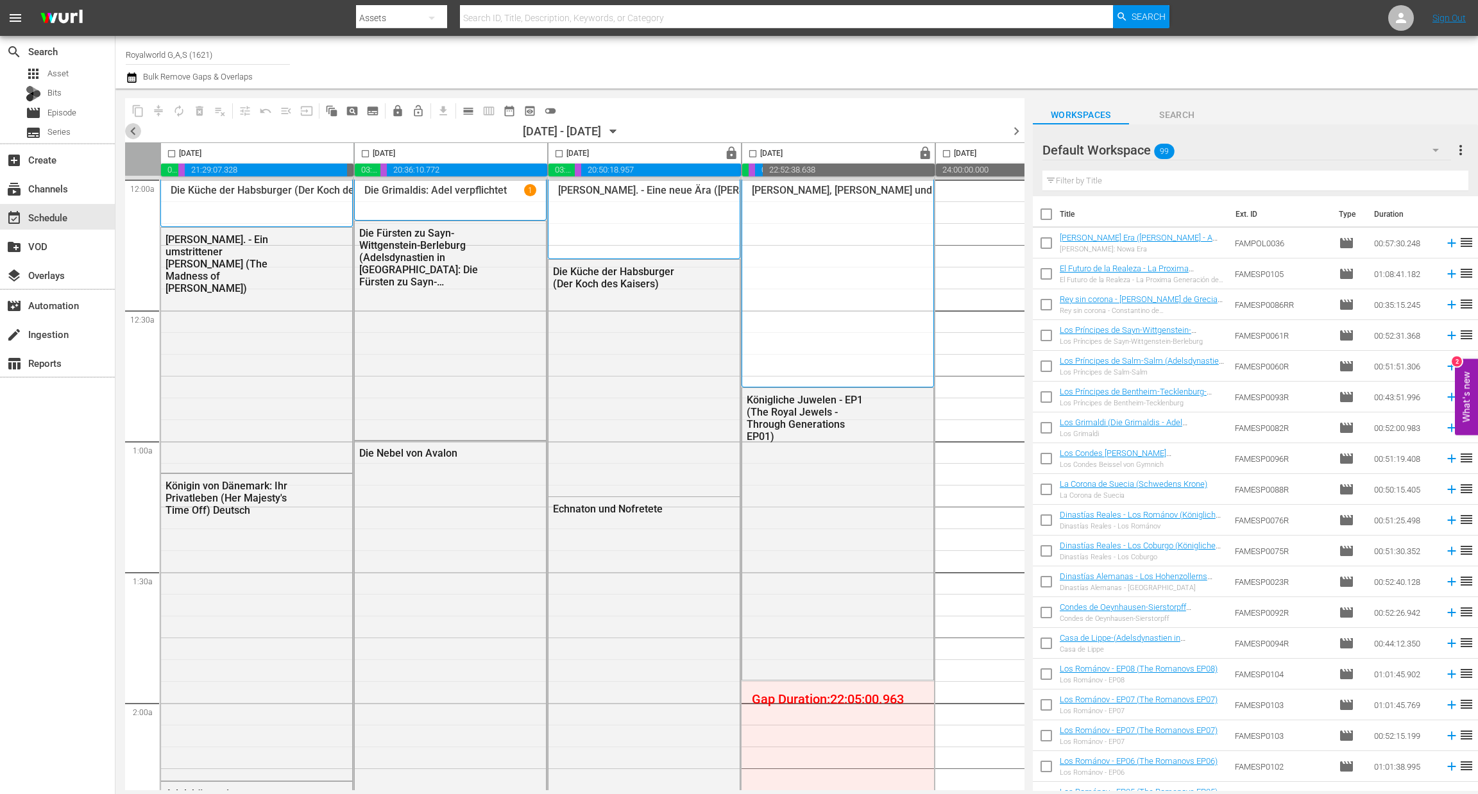
click at [132, 123] on span "chevron_left" at bounding box center [133, 131] width 16 height 16
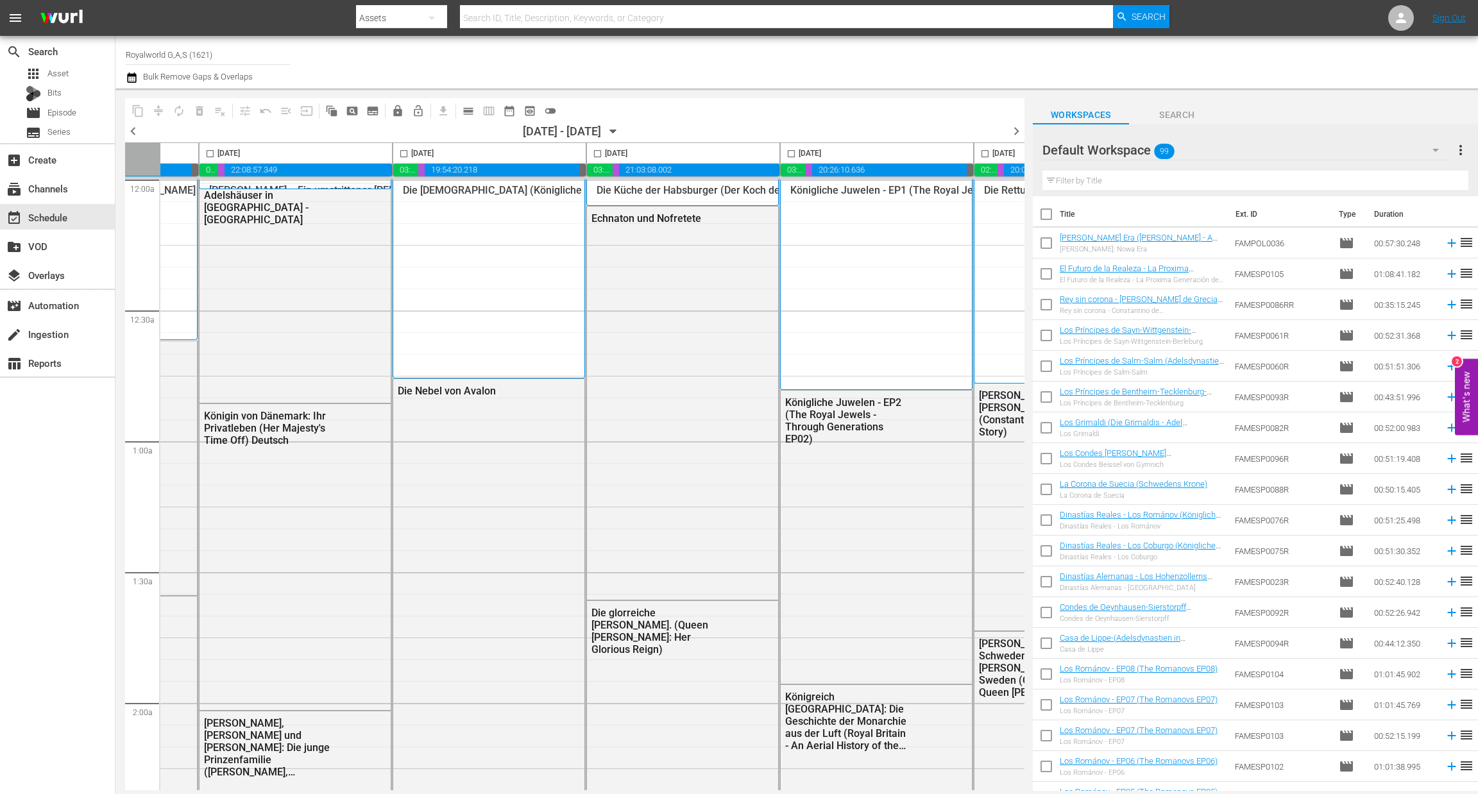
scroll to position [0, 381]
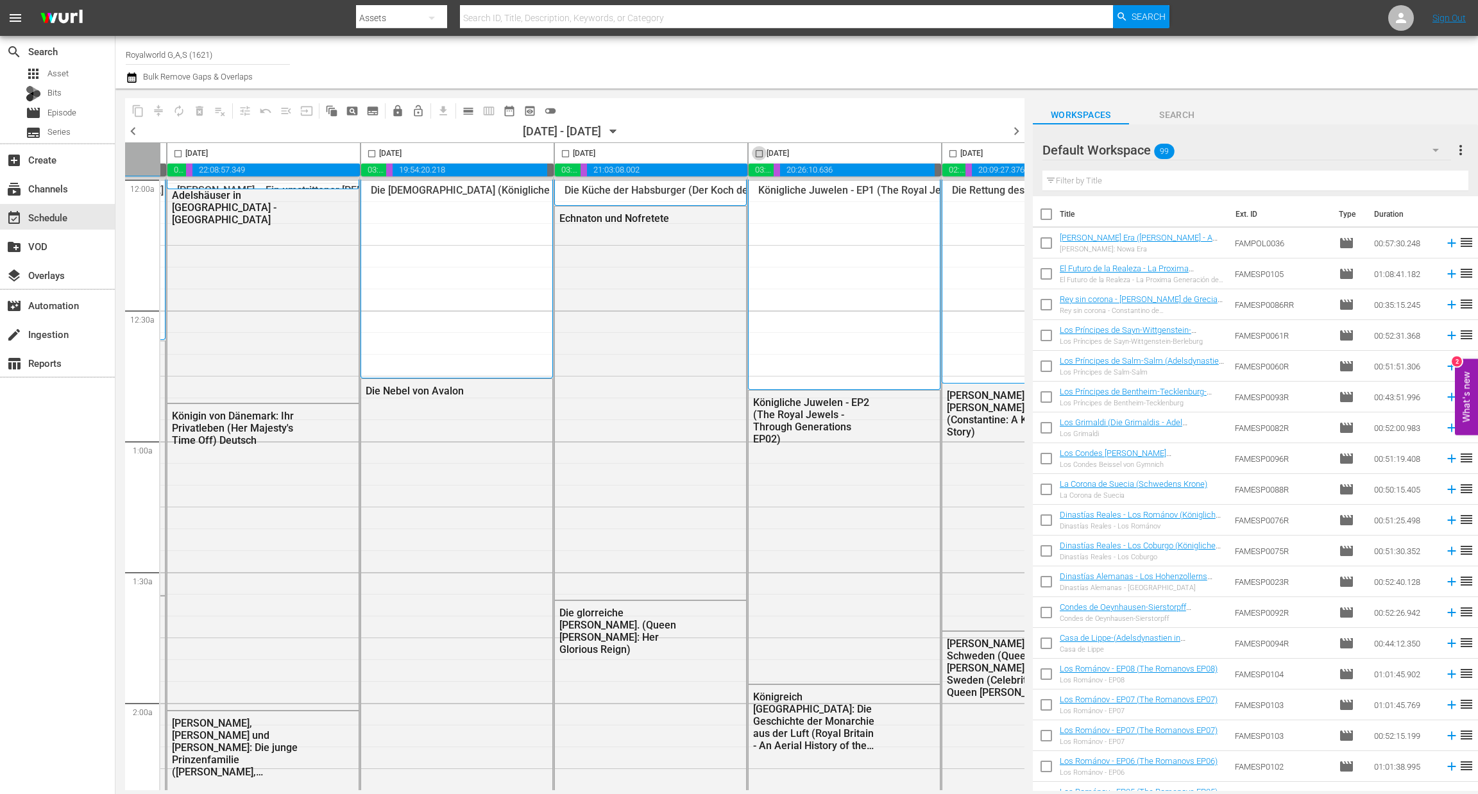
click at [759, 151] on input "checkbox" at bounding box center [759, 156] width 15 height 15
checkbox input "true"
click at [136, 110] on span "content_copy" at bounding box center [138, 111] width 13 height 13
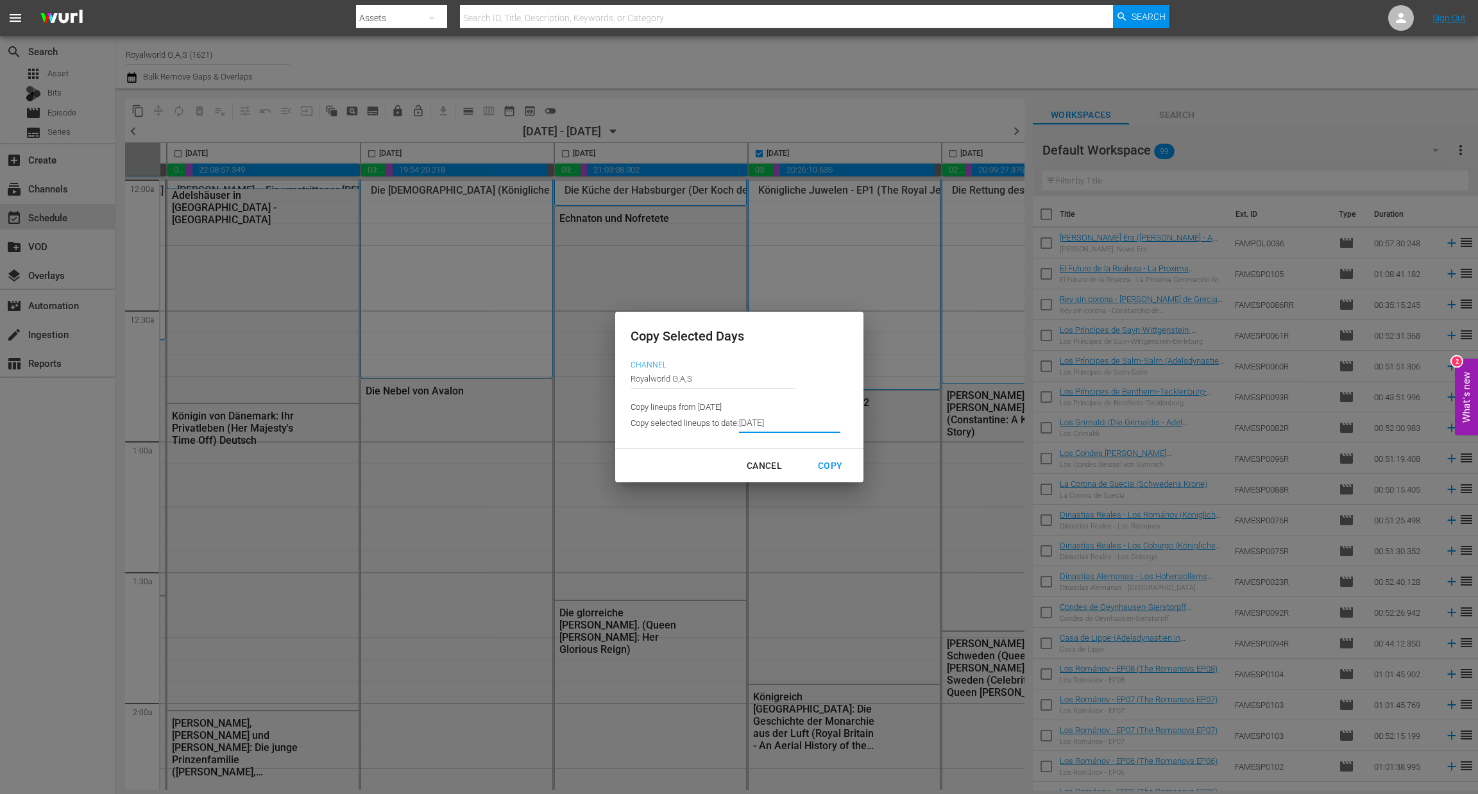
click at [785, 427] on input "[DATE]" at bounding box center [789, 423] width 101 height 19
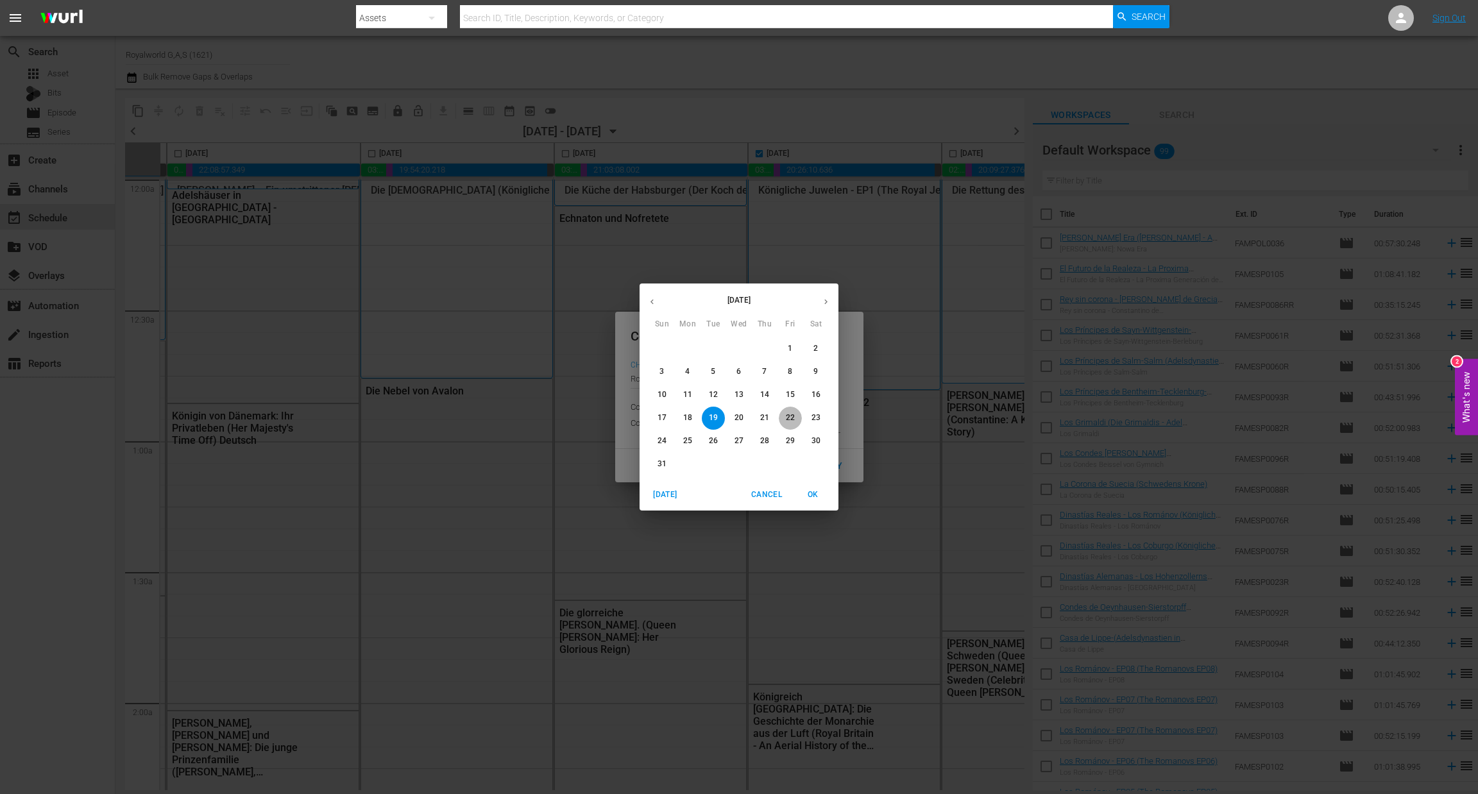
click at [786, 419] on p "22" at bounding box center [790, 418] width 9 height 11
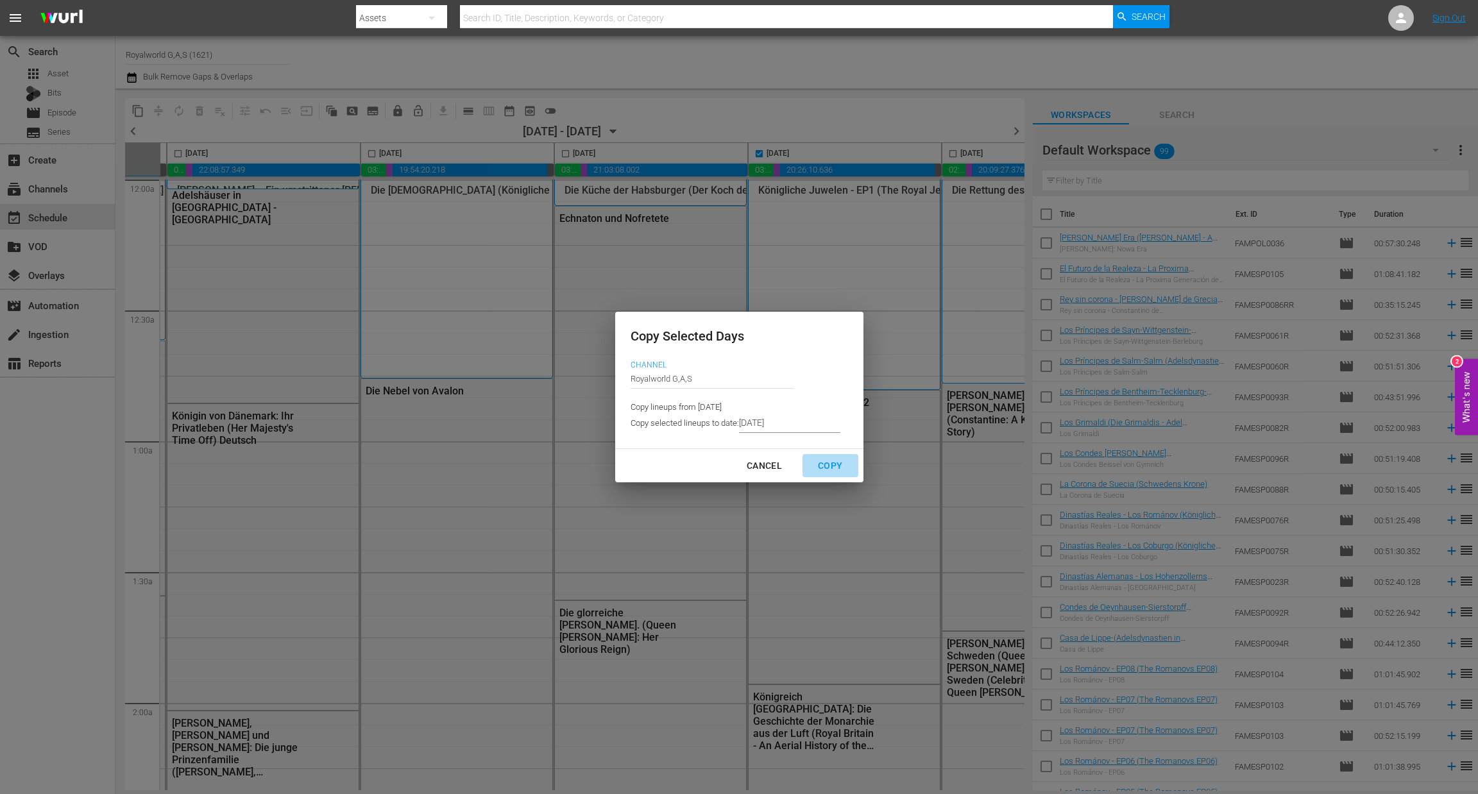
click at [829, 462] on div "Copy" at bounding box center [830, 466] width 45 height 16
type input "[DATE]"
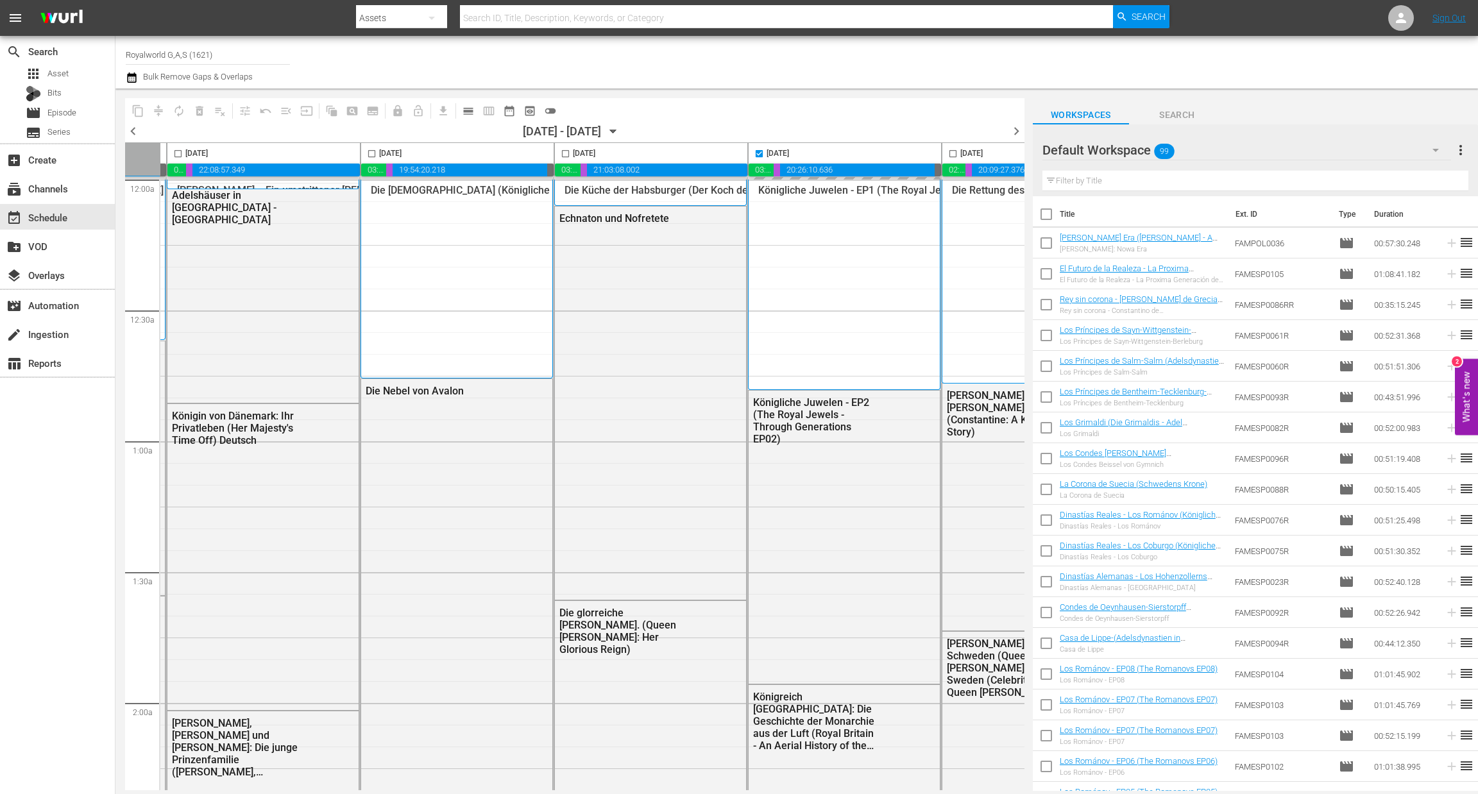
checkbox input "false"
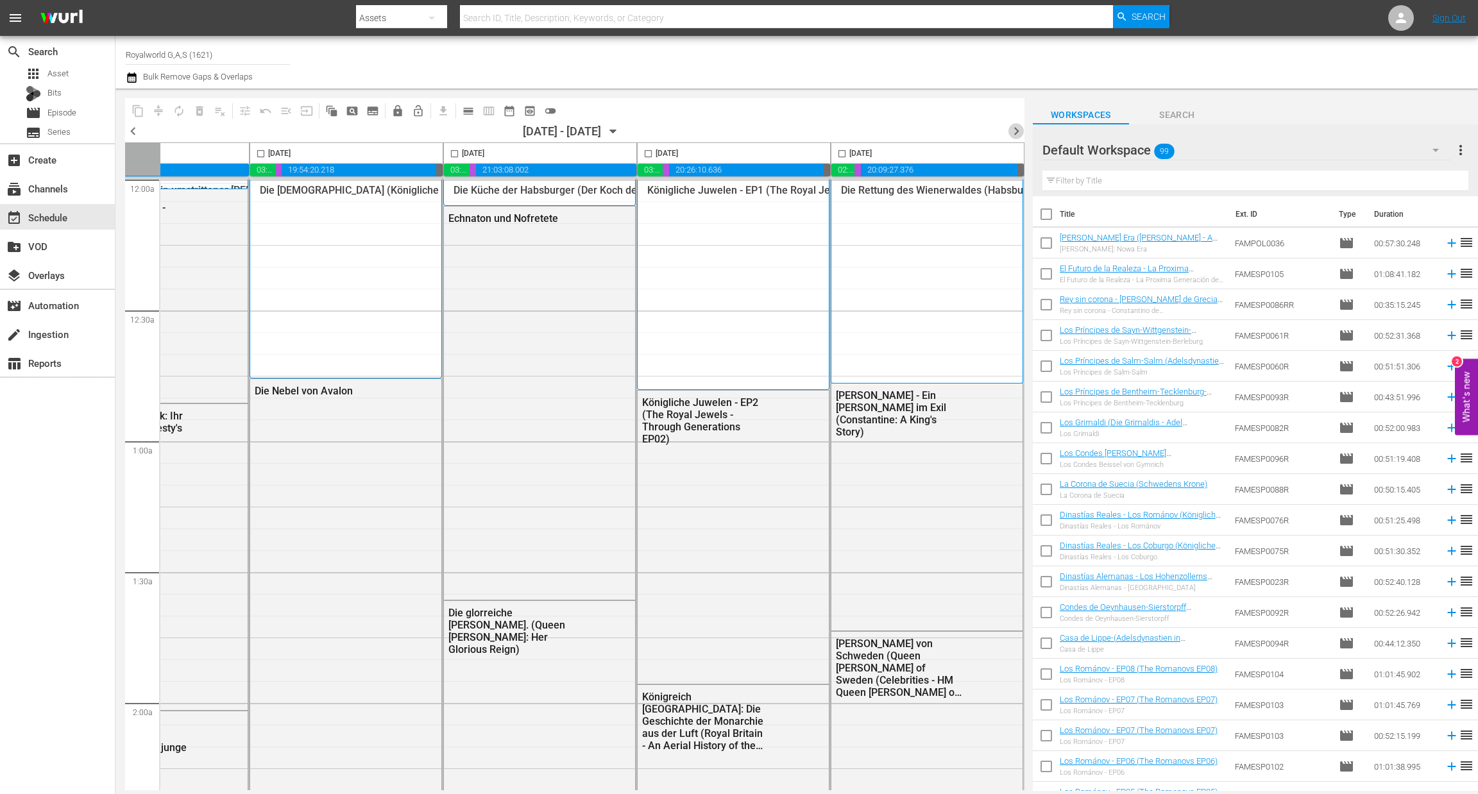
click at [1019, 132] on span "chevron_right" at bounding box center [1017, 131] width 16 height 16
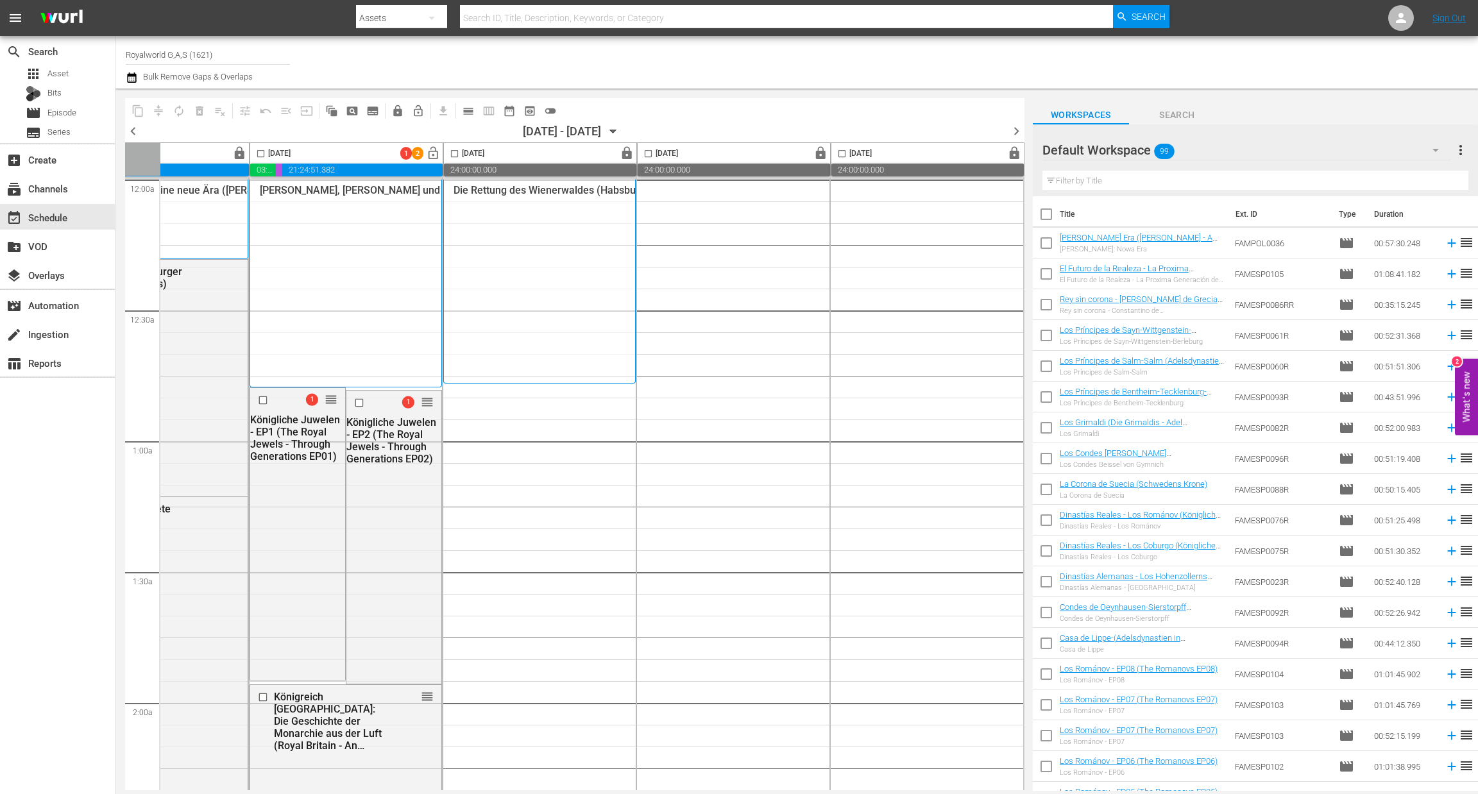
scroll to position [148, 498]
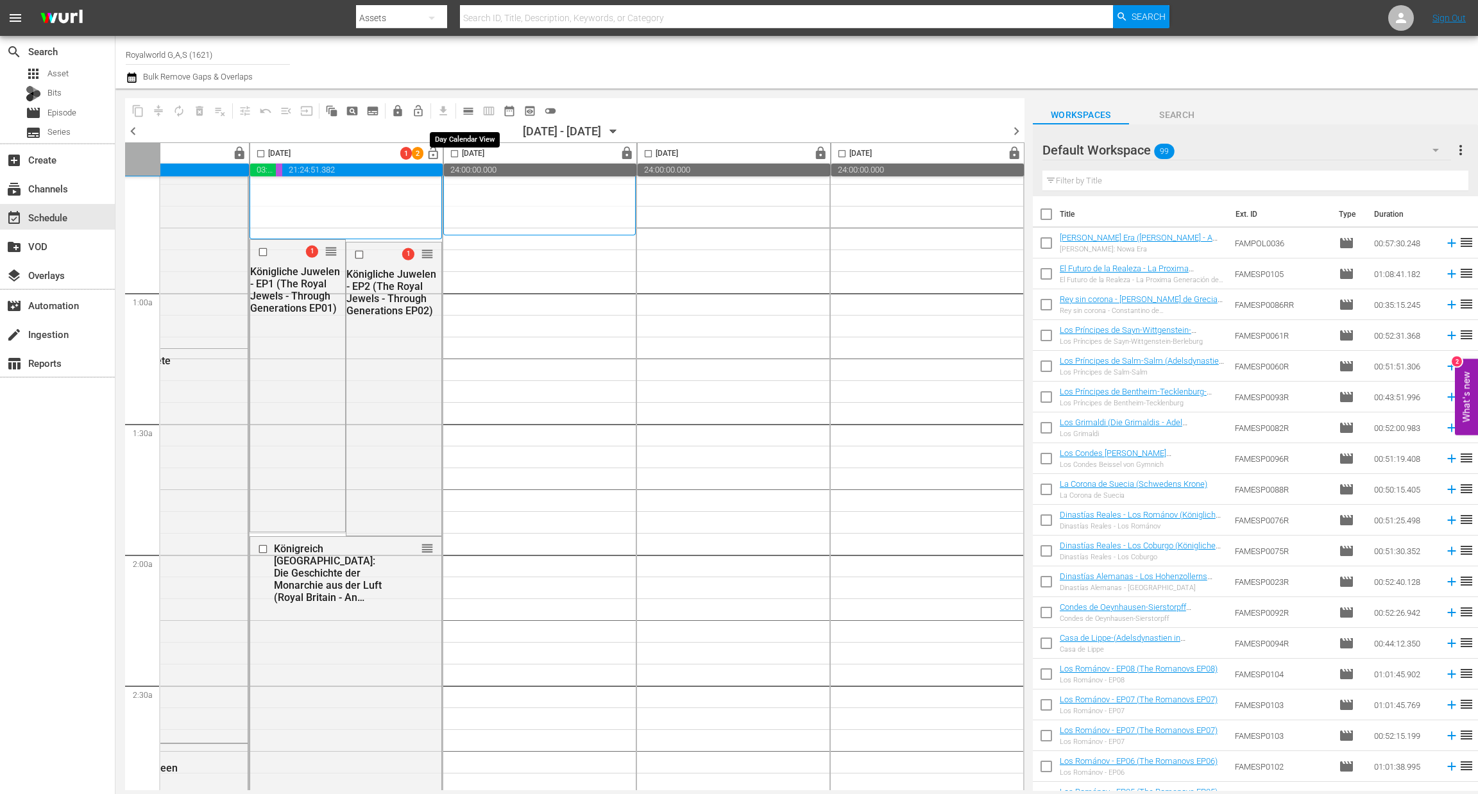
click at [465, 102] on button "calendar_view_day_outlined" at bounding box center [468, 111] width 21 height 21
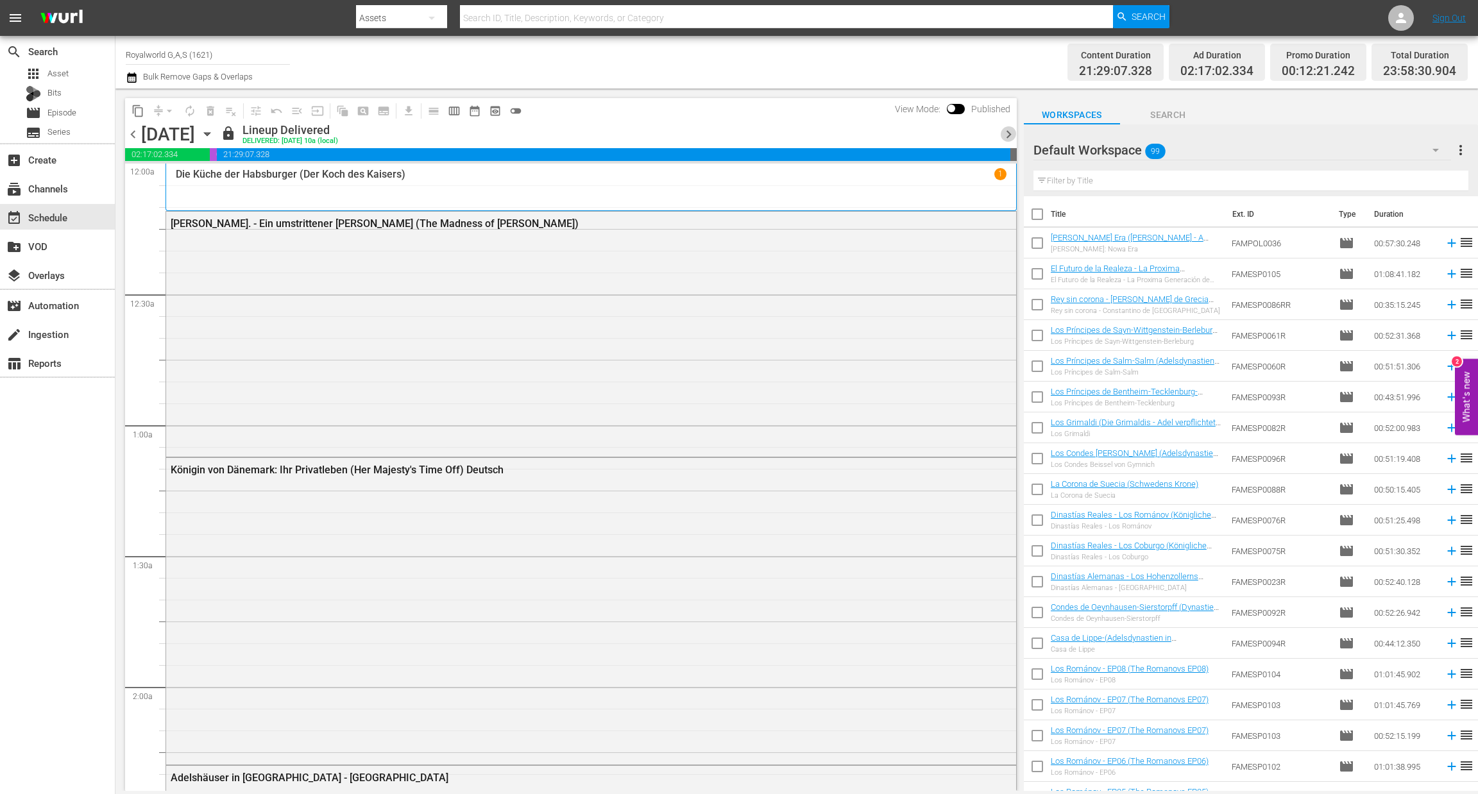
click at [1011, 133] on span "chevron_right" at bounding box center [1009, 134] width 16 height 16
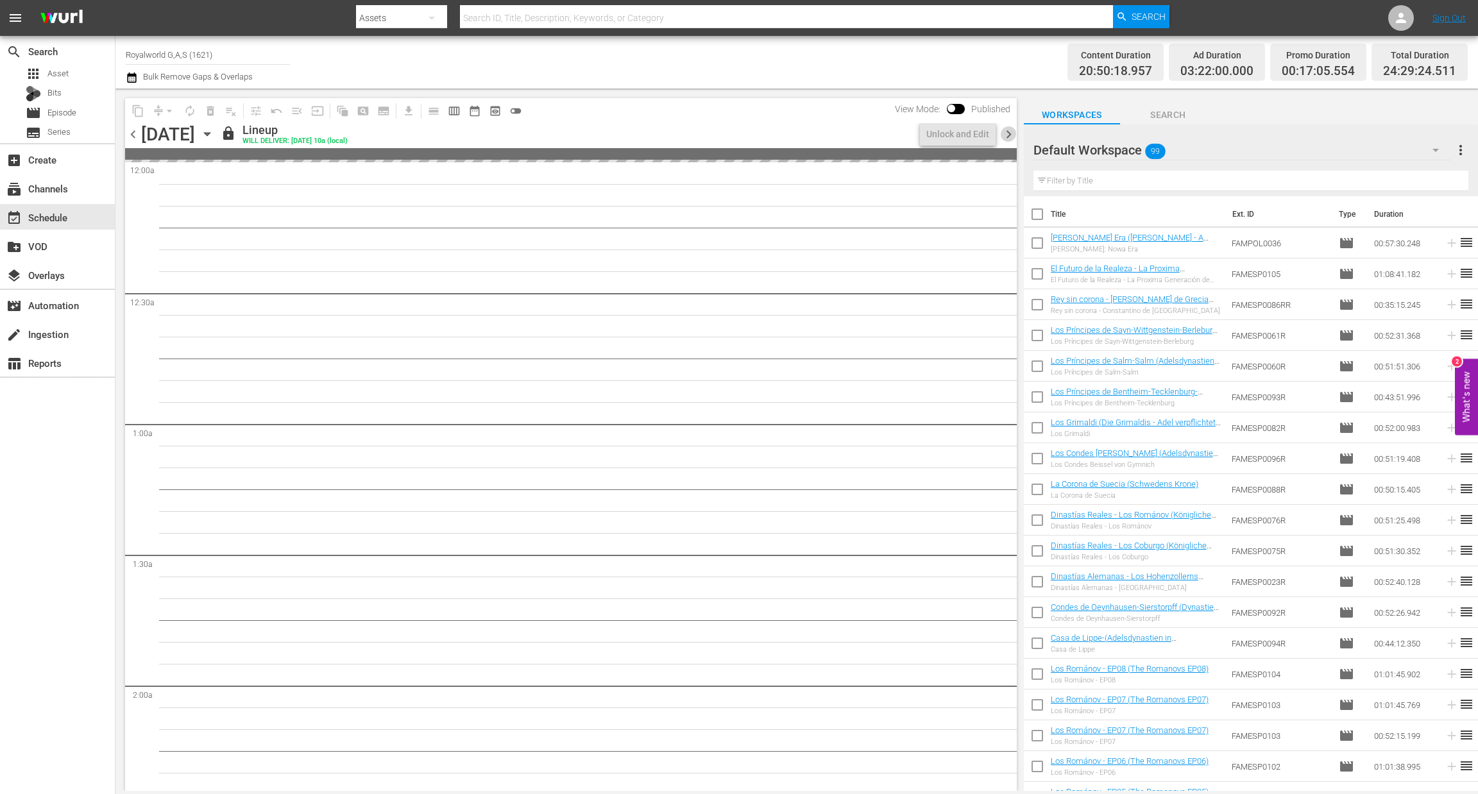
click at [1011, 133] on span "chevron_right" at bounding box center [1009, 134] width 16 height 16
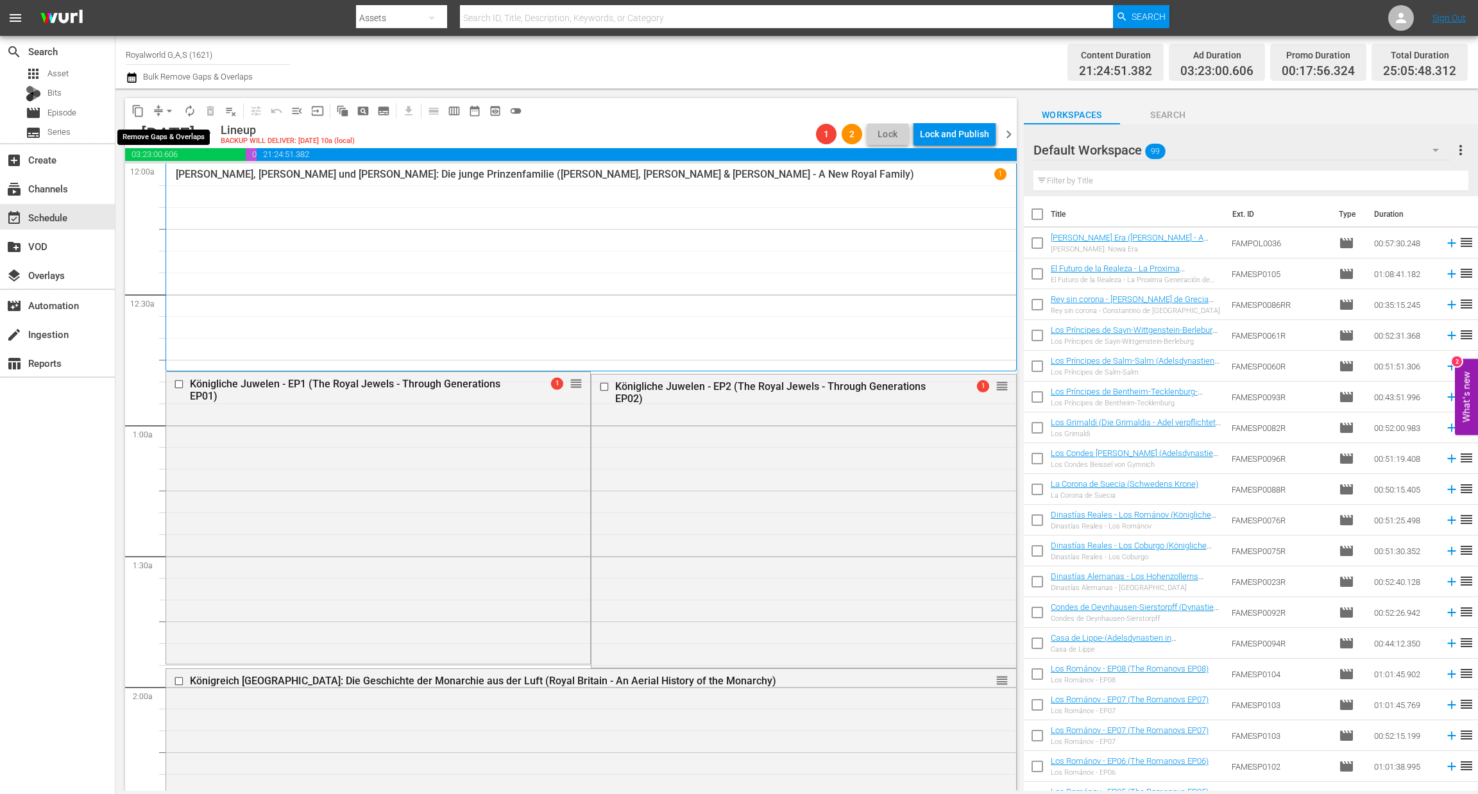
click at [172, 109] on span "arrow_drop_down" at bounding box center [169, 111] width 13 height 13
click at [178, 175] on li "Align to End of Previous Day" at bounding box center [170, 178] width 135 height 21
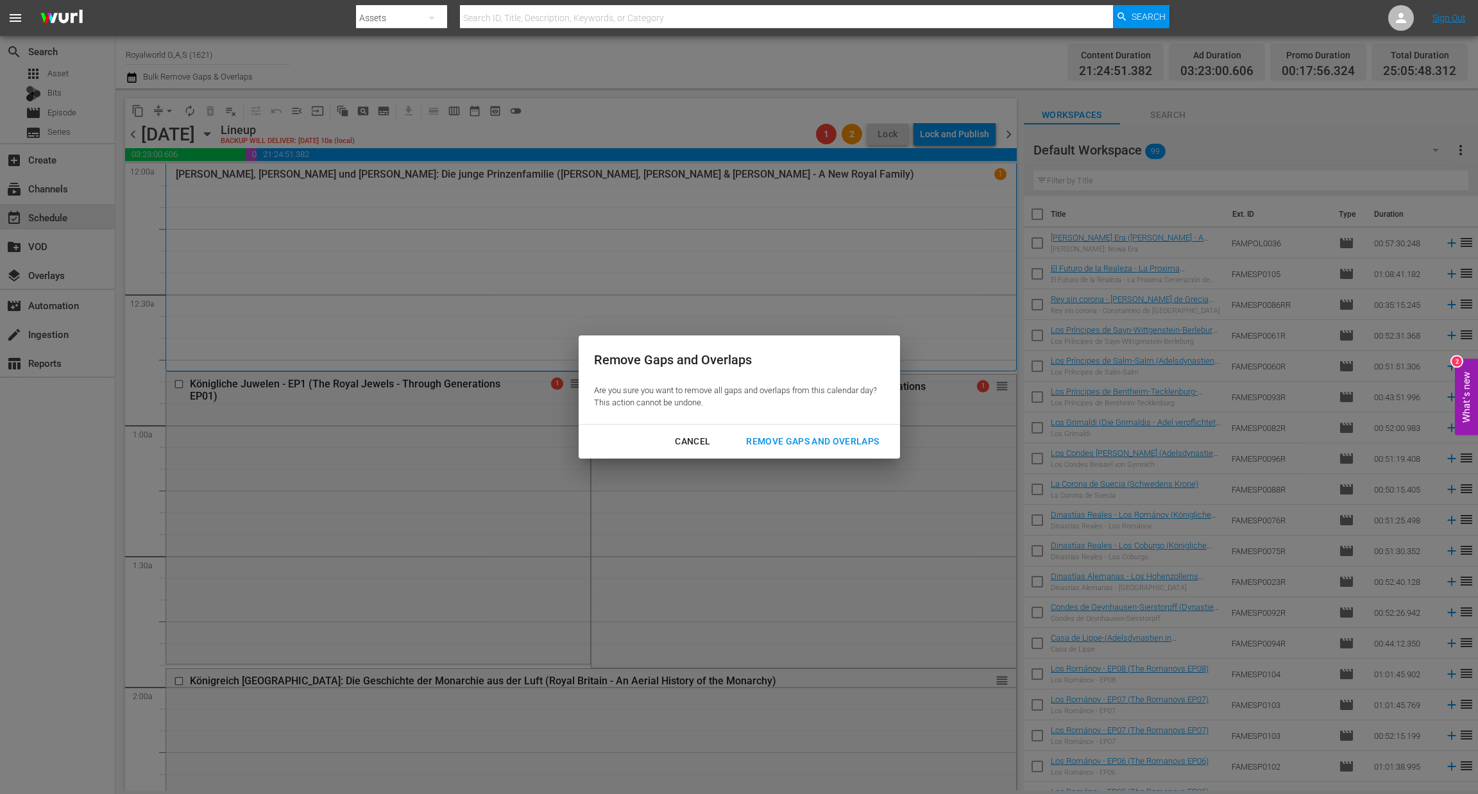
click at [815, 445] on div "Remove Gaps and Overlaps" at bounding box center [812, 442] width 153 height 16
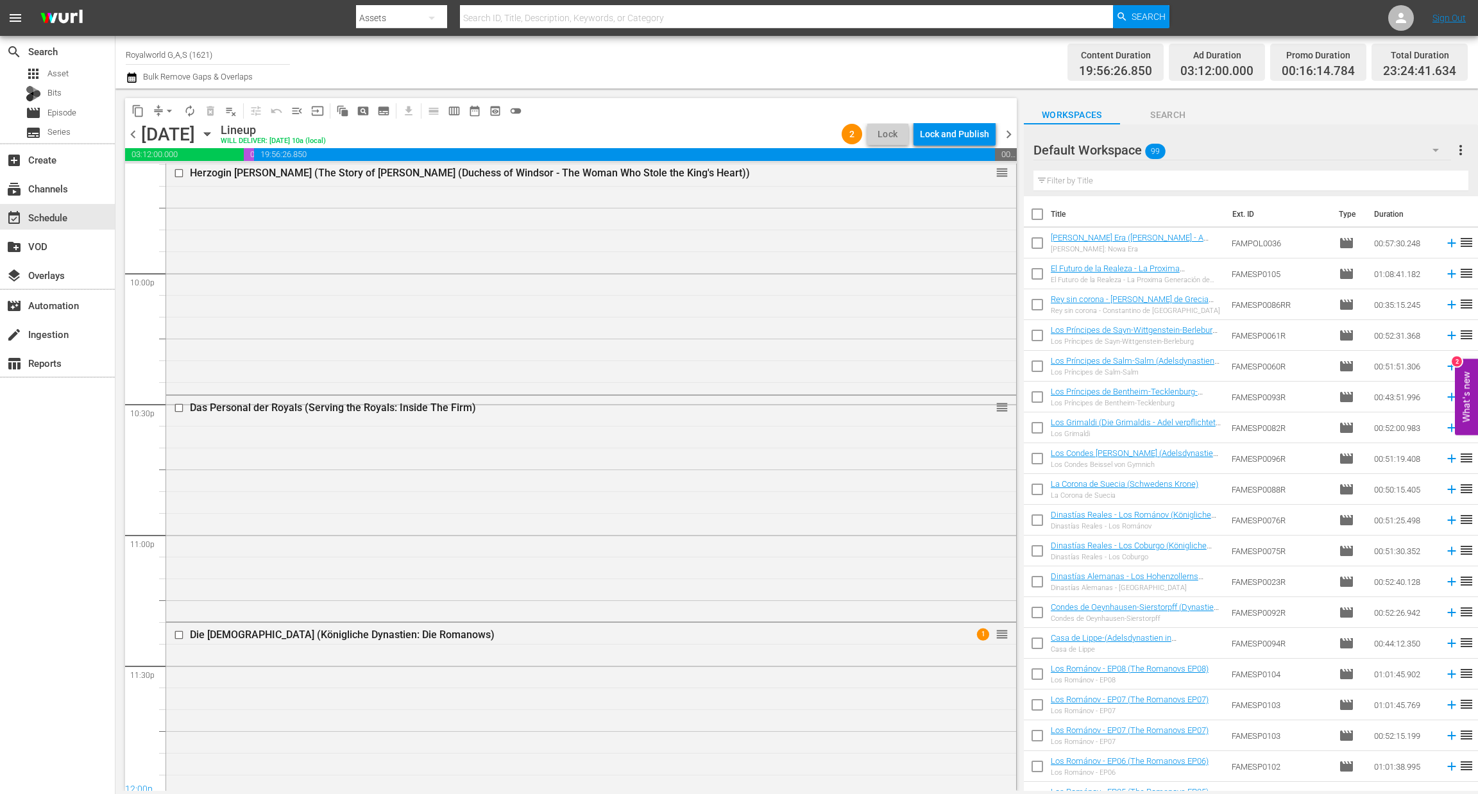
scroll to position [5707, 0]
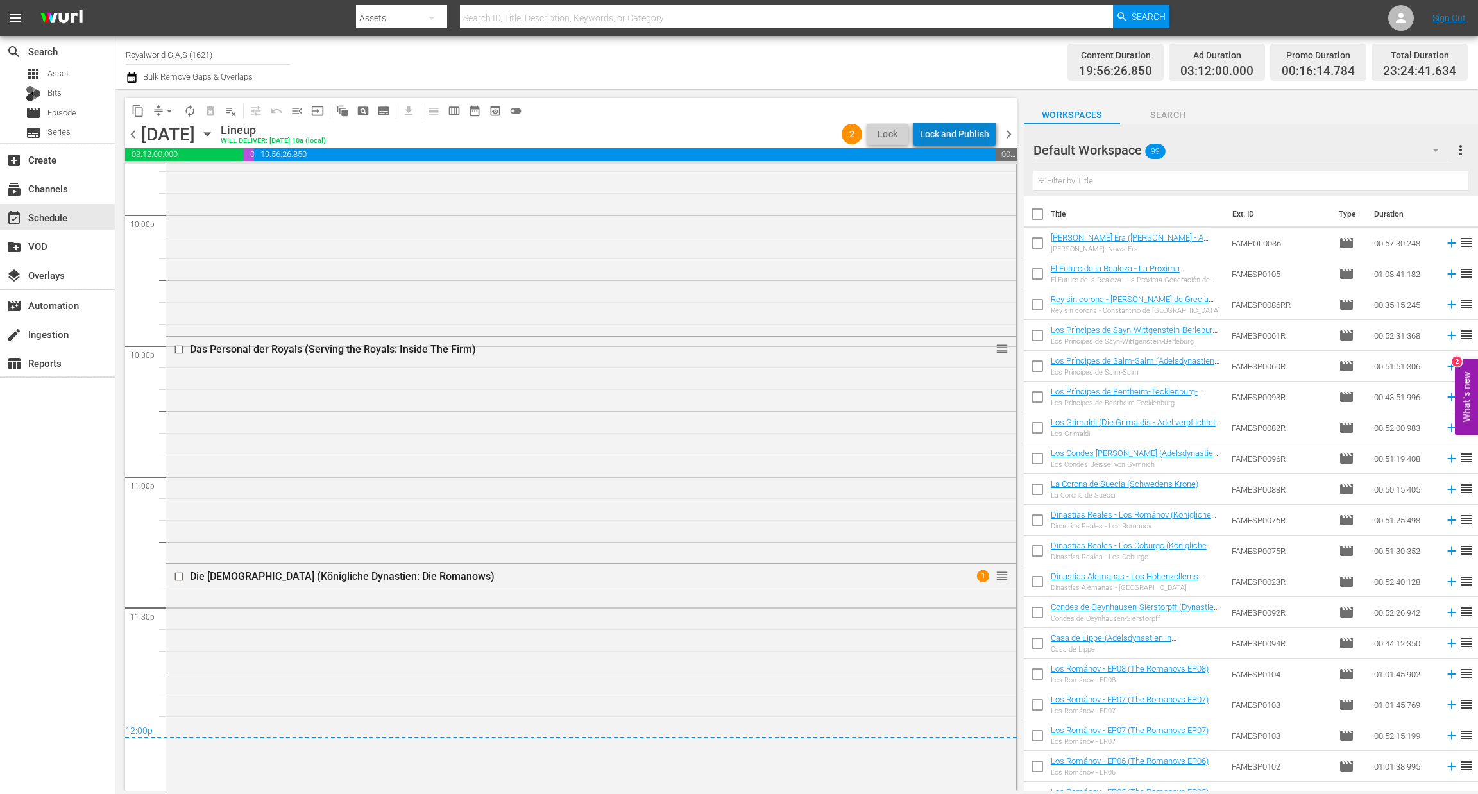
click at [967, 129] on div "Lock and Publish" at bounding box center [954, 134] width 69 height 23
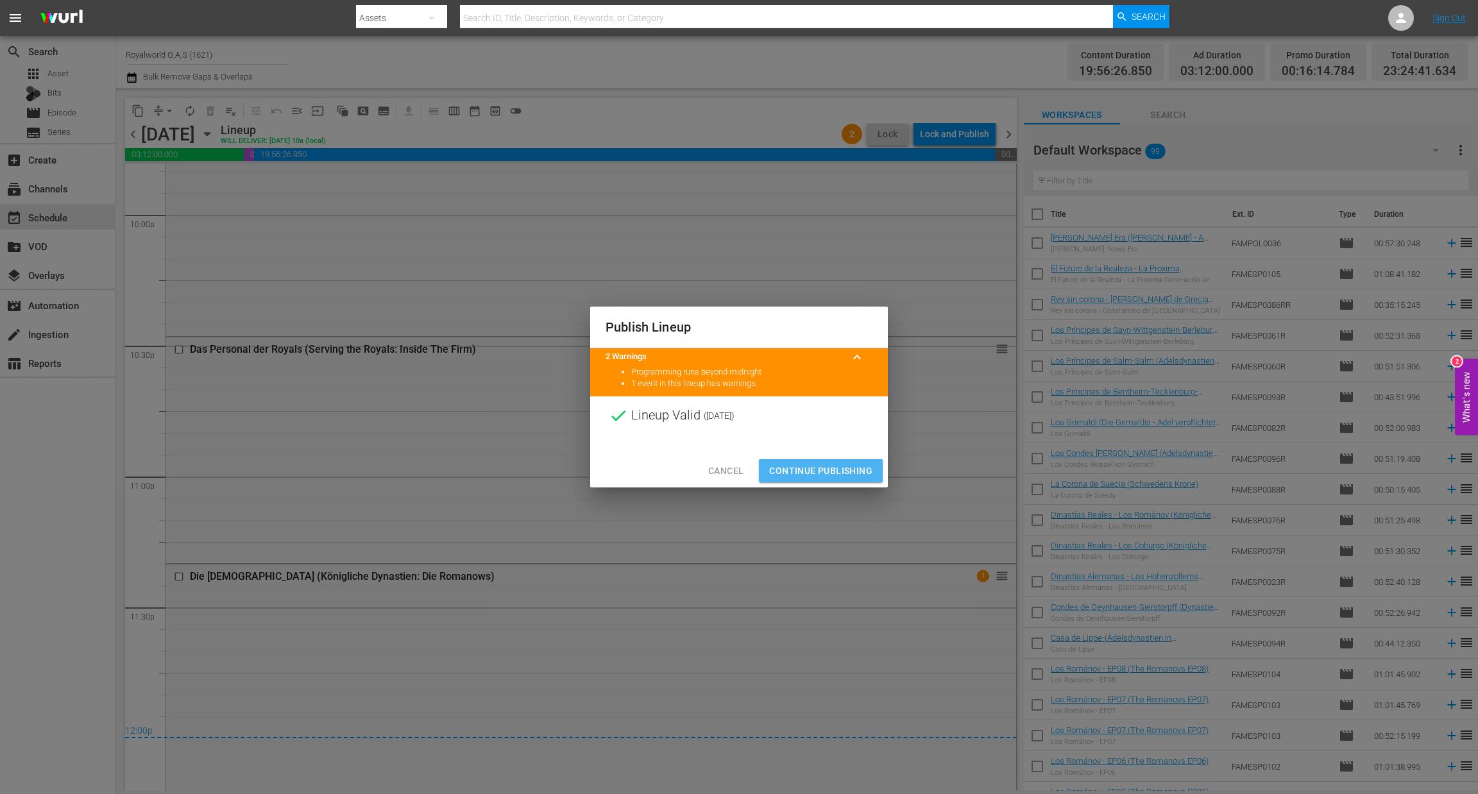
click at [812, 471] on span "Continue Publishing" at bounding box center [820, 471] width 103 height 16
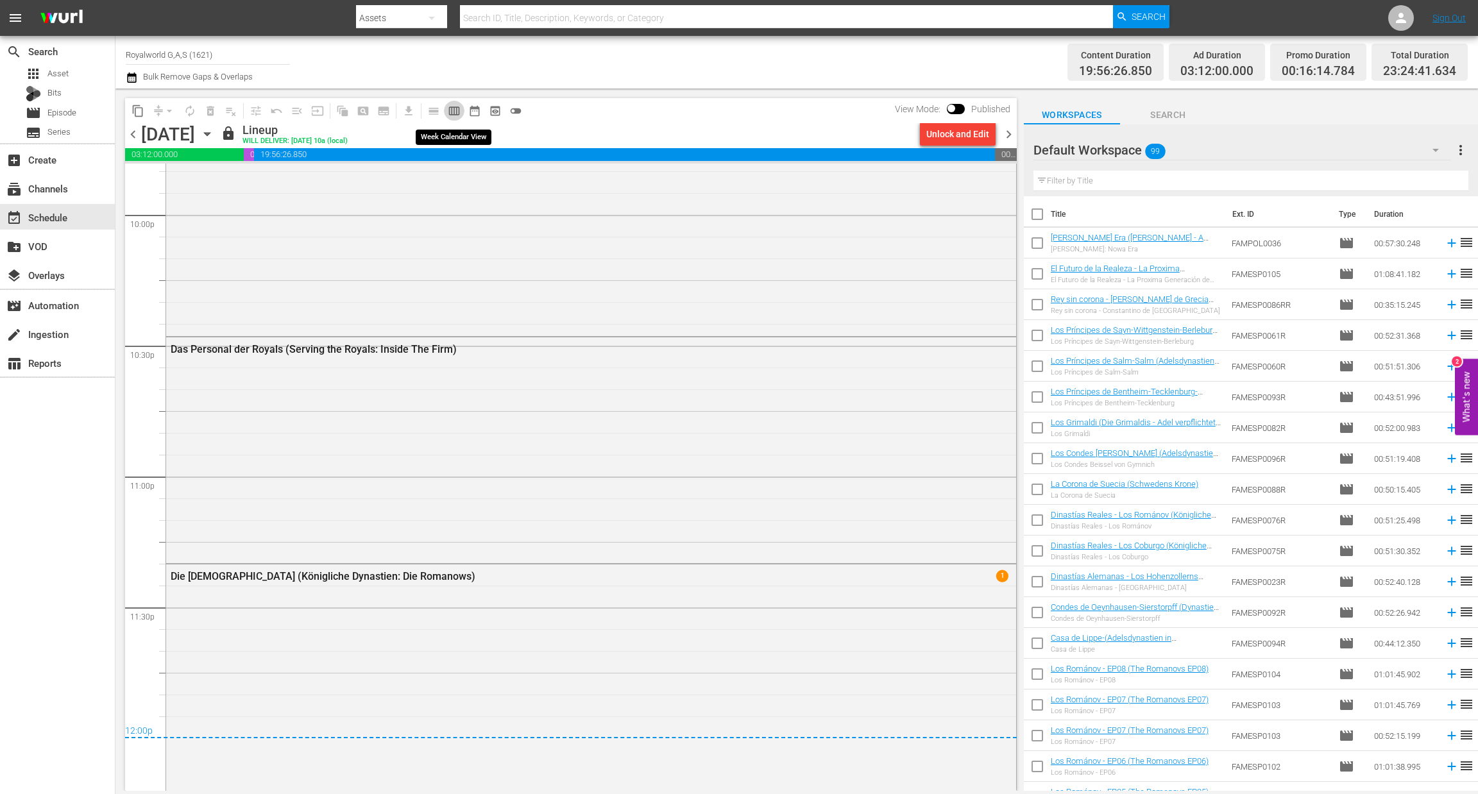
click at [450, 115] on span "calendar_view_week_outlined" at bounding box center [454, 111] width 13 height 13
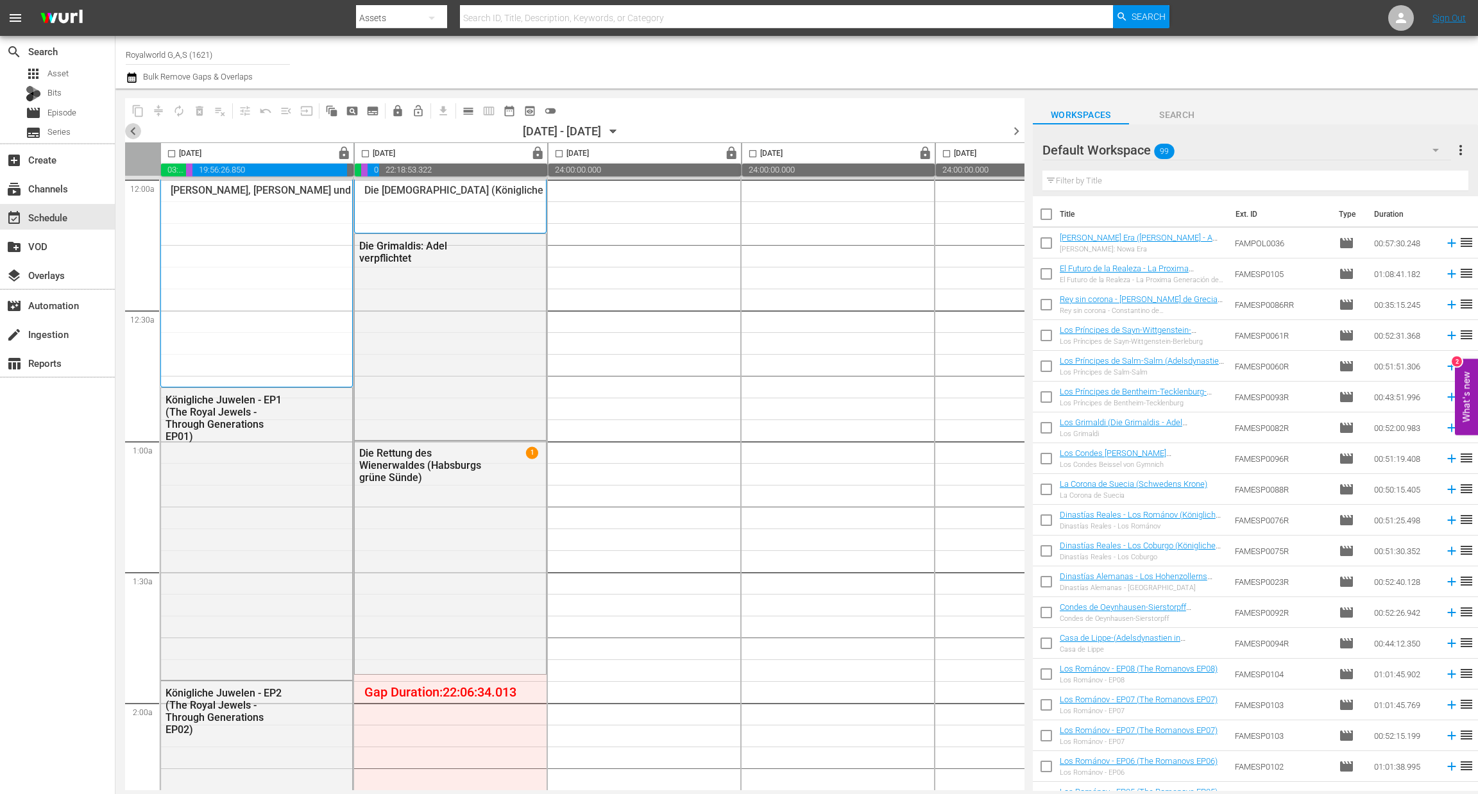
click at [135, 125] on span "chevron_left" at bounding box center [133, 131] width 16 height 16
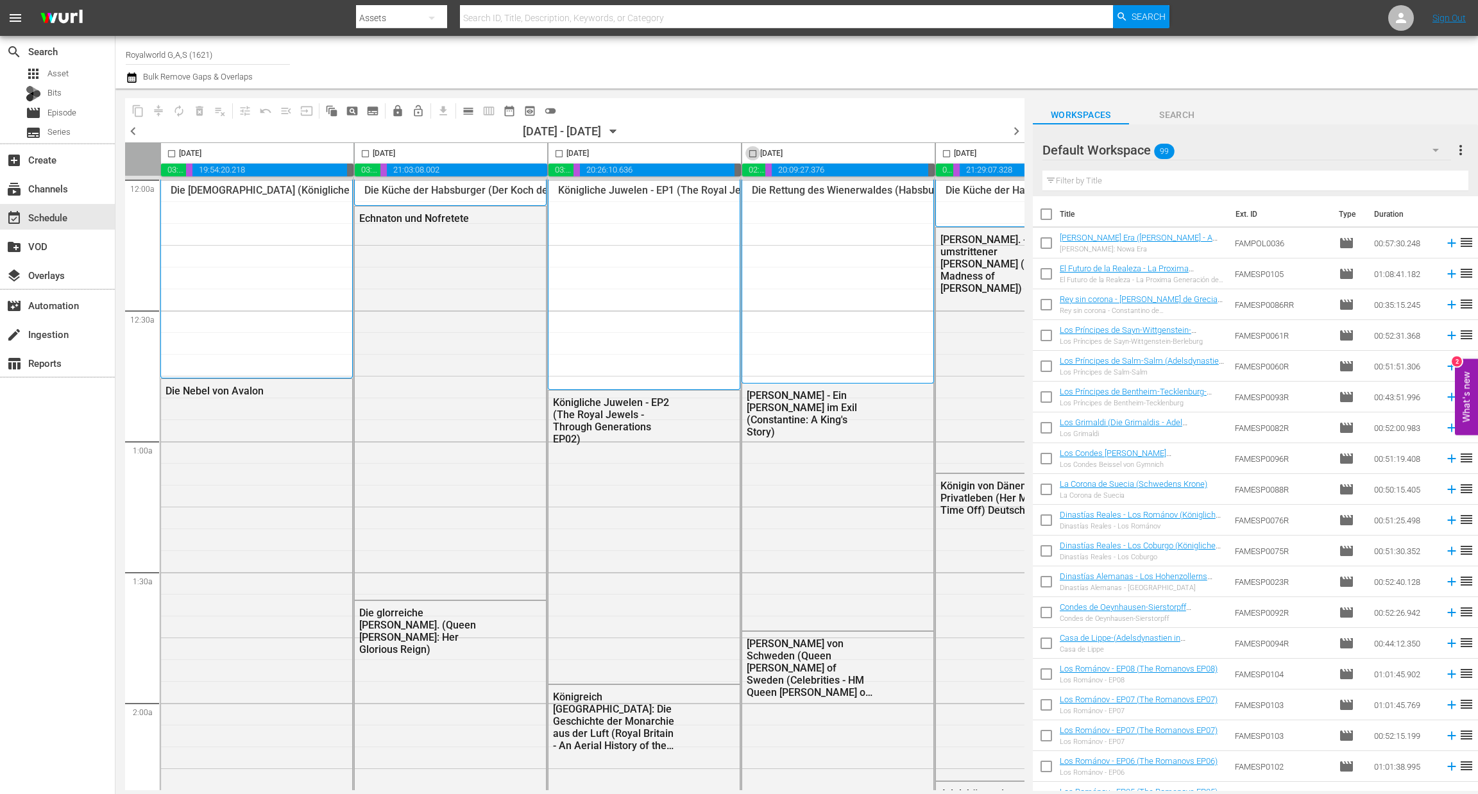
click at [753, 155] on input "checkbox" at bounding box center [752, 156] width 15 height 15
checkbox input "true"
click at [137, 108] on span "content_copy" at bounding box center [138, 111] width 13 height 13
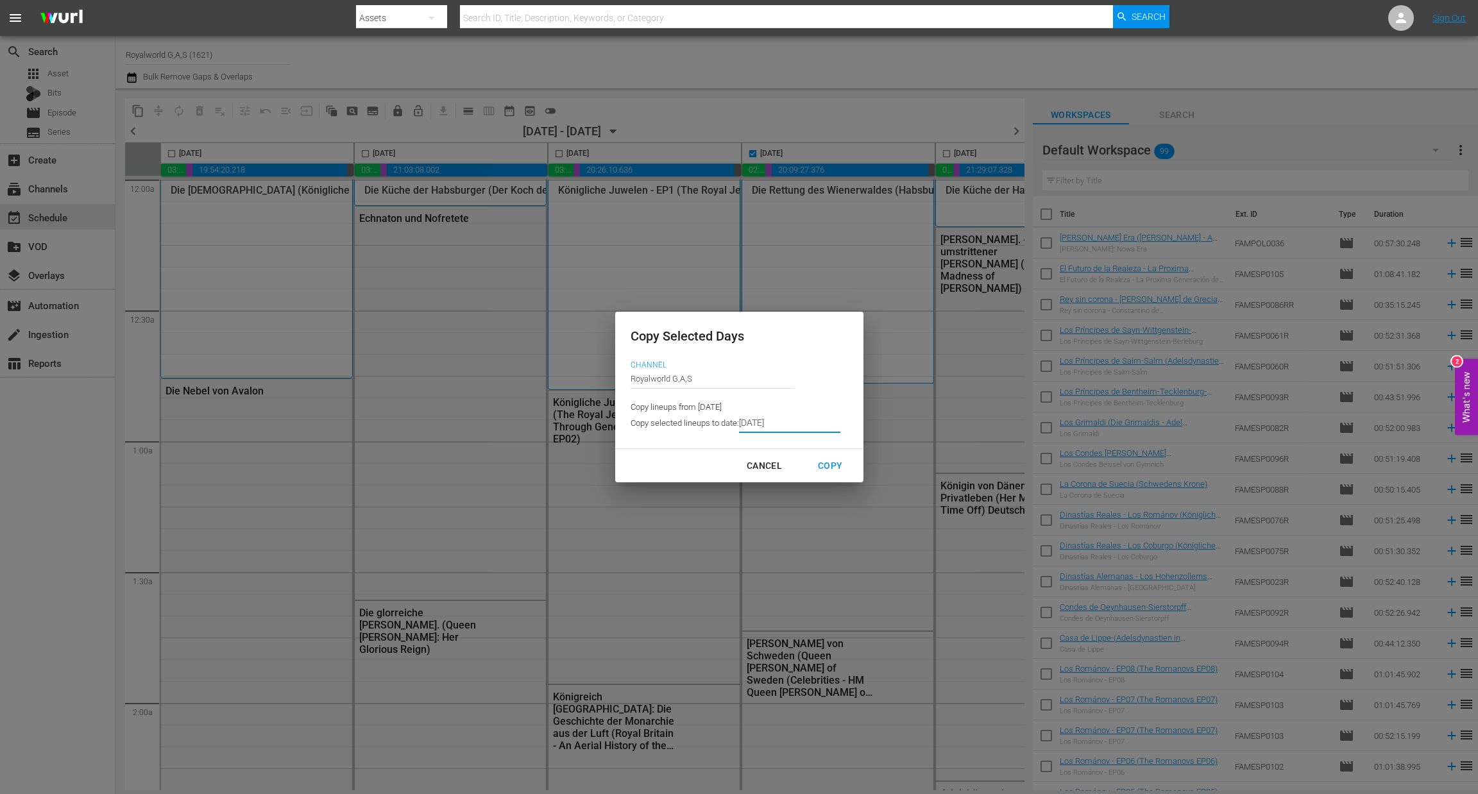
click at [796, 421] on input "[DATE]" at bounding box center [789, 423] width 101 height 19
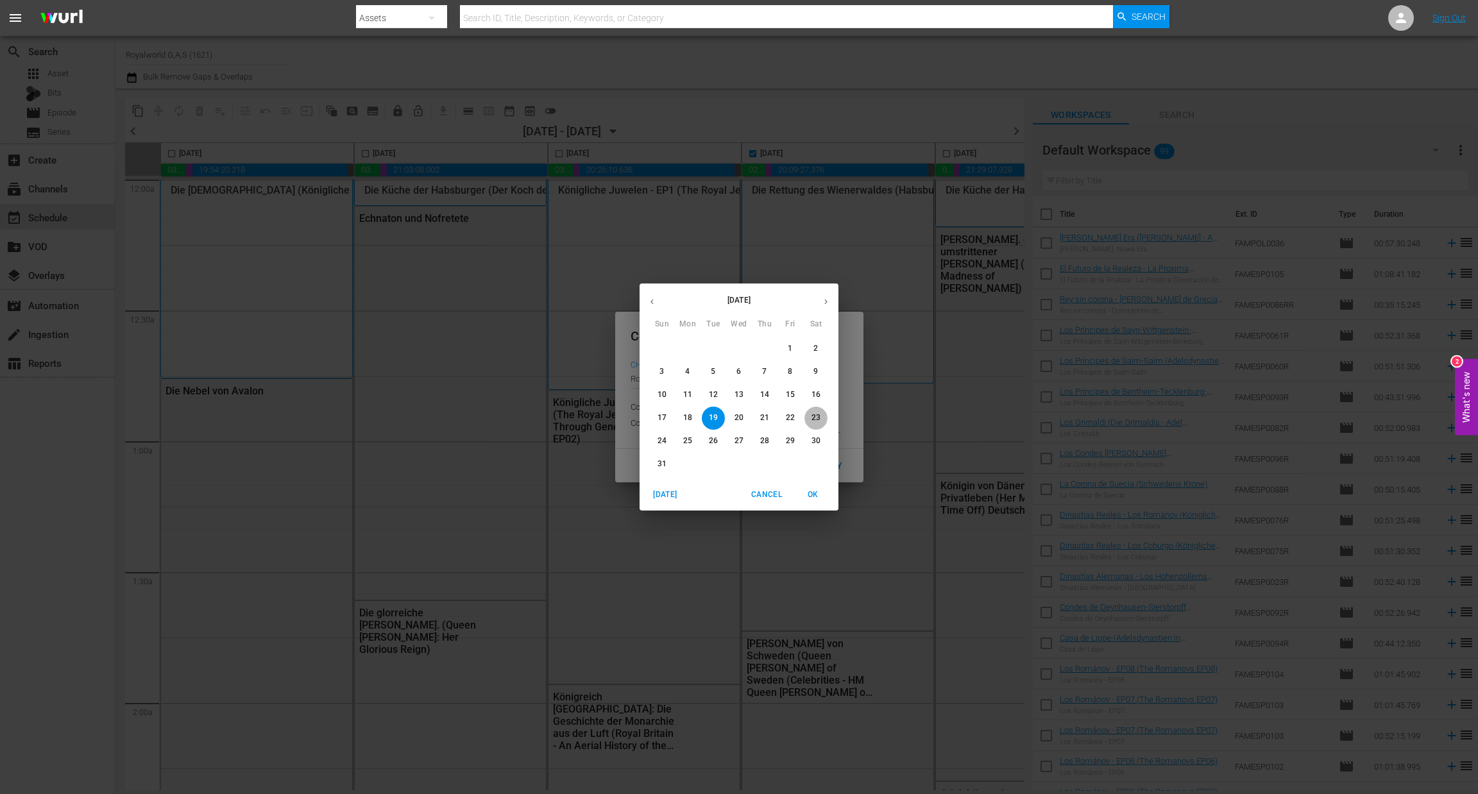
click at [821, 423] on span "23" at bounding box center [816, 418] width 23 height 11
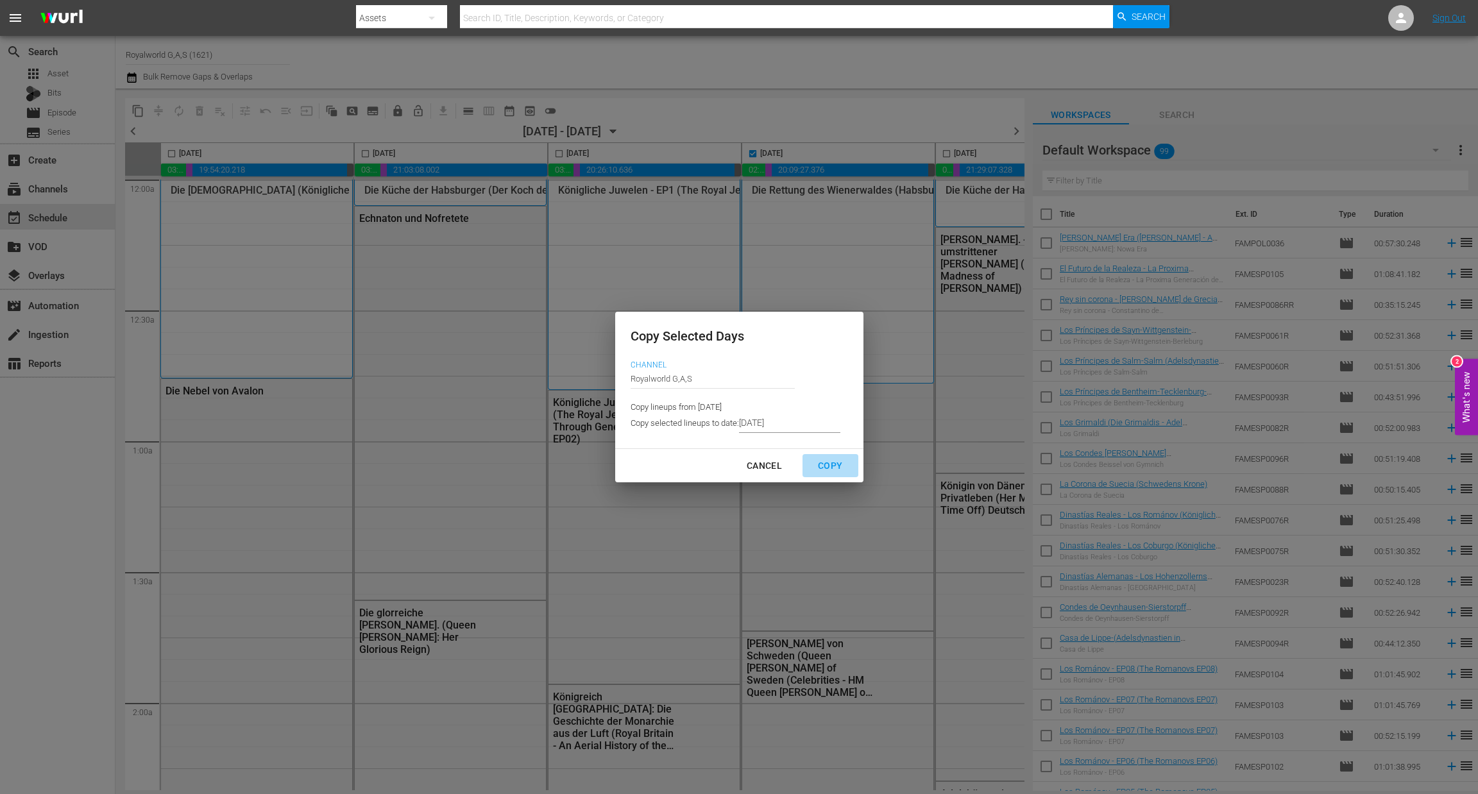
click at [836, 463] on div "Copy" at bounding box center [830, 466] width 45 height 16
type input "8/18/2025"
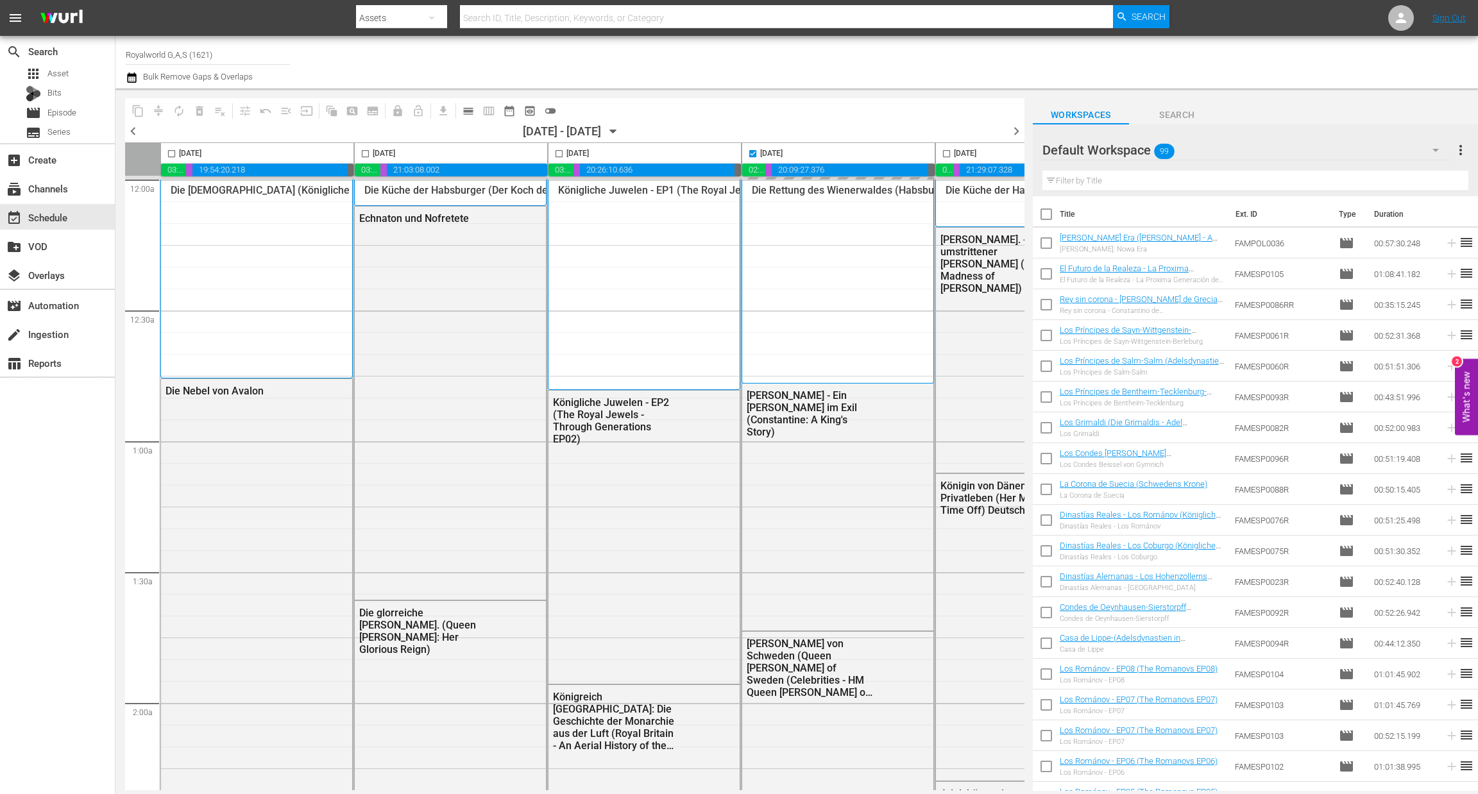
click at [1019, 132] on span "chevron_right" at bounding box center [1017, 131] width 16 height 16
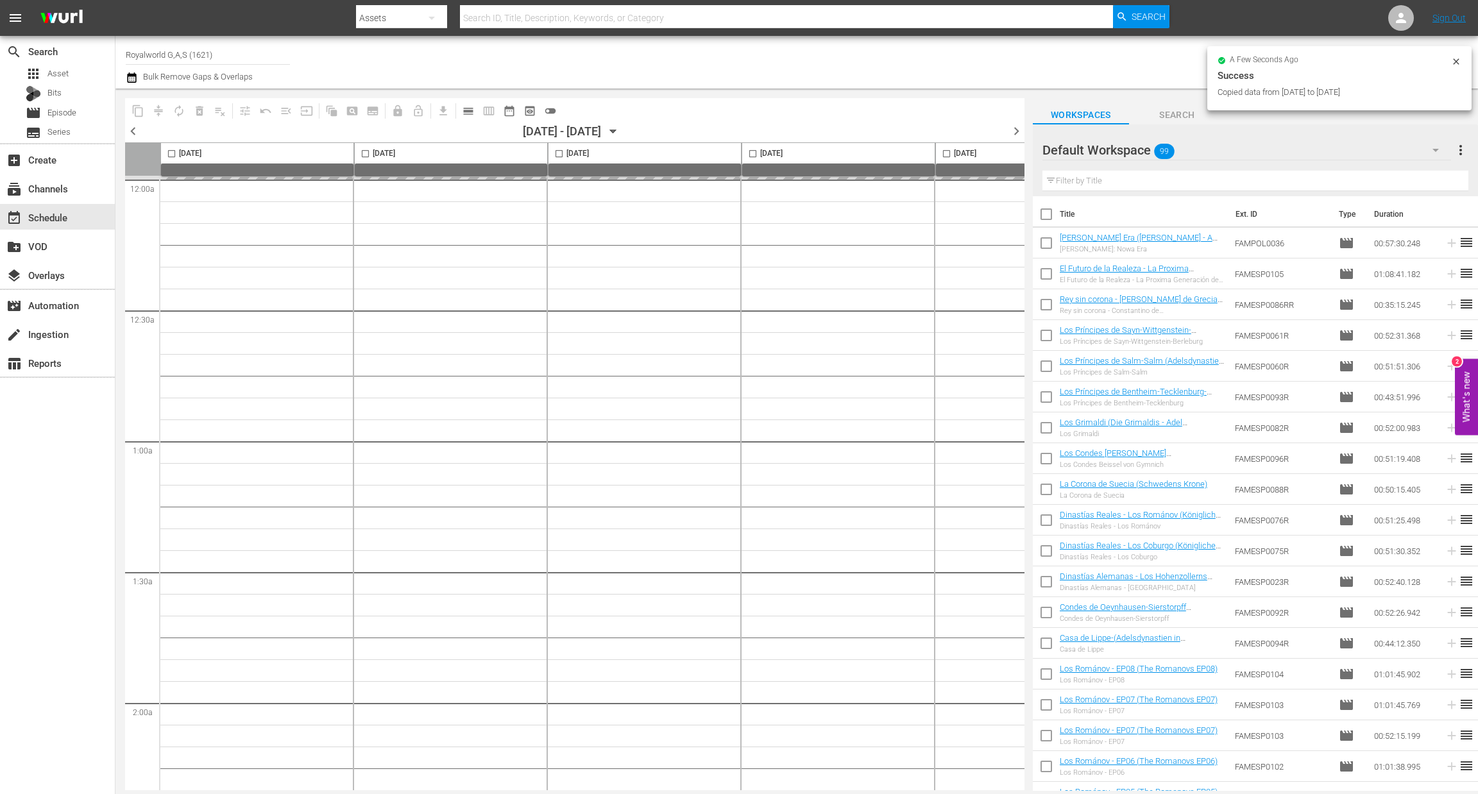
checkbox input "false"
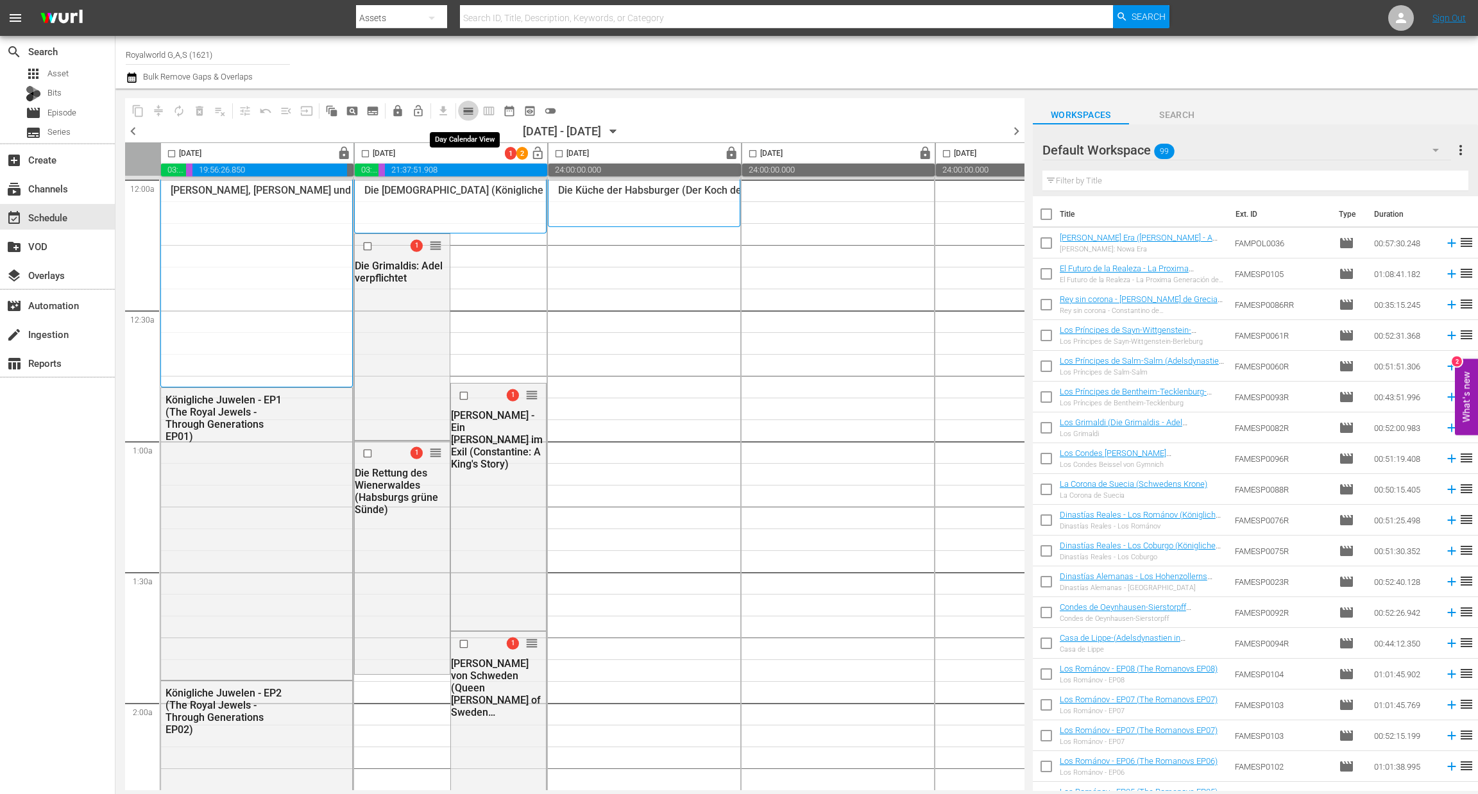
click at [468, 108] on span "calendar_view_day_outlined" at bounding box center [468, 111] width 13 height 13
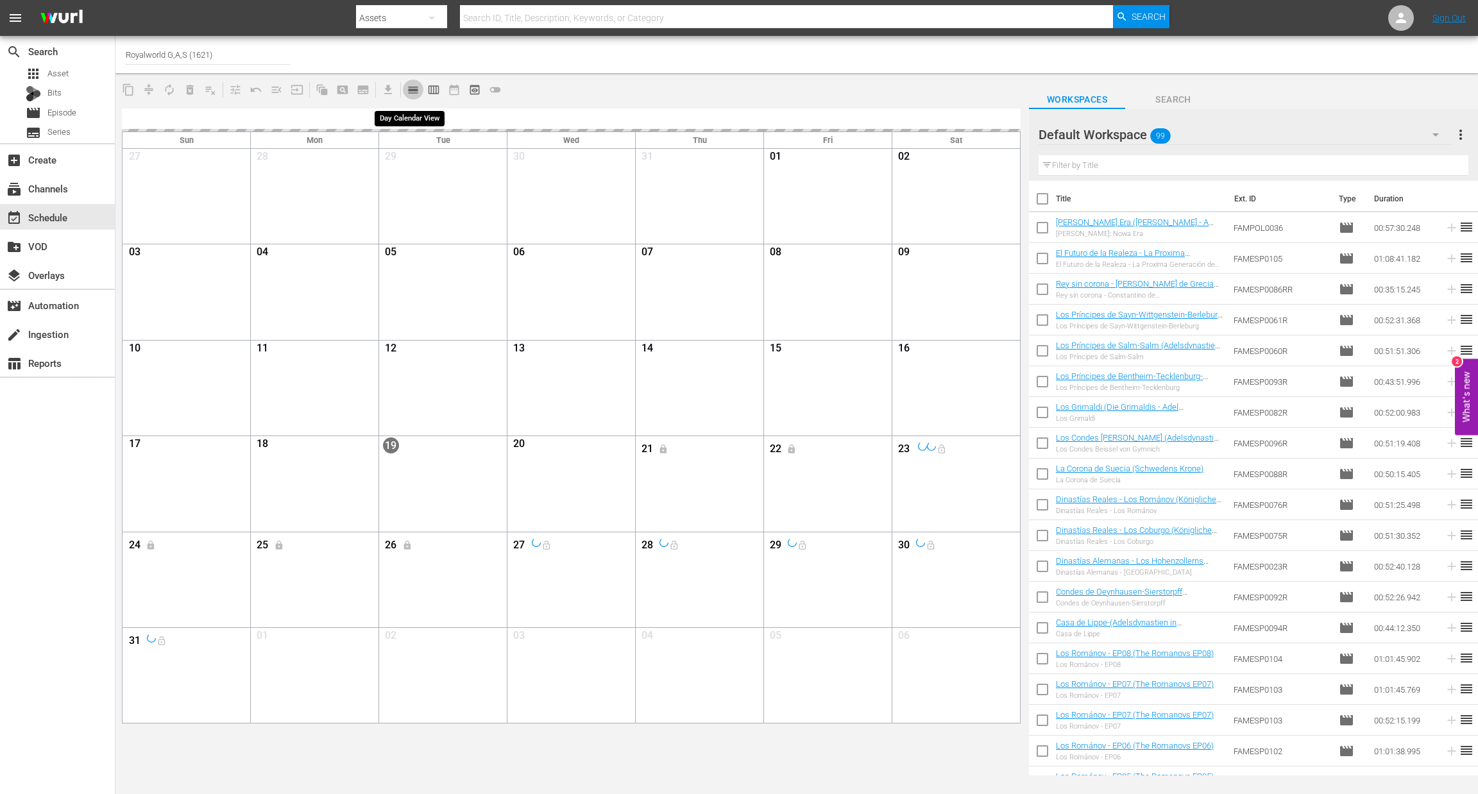
click at [409, 85] on span "calendar_view_day_outlined" at bounding box center [413, 89] width 13 height 13
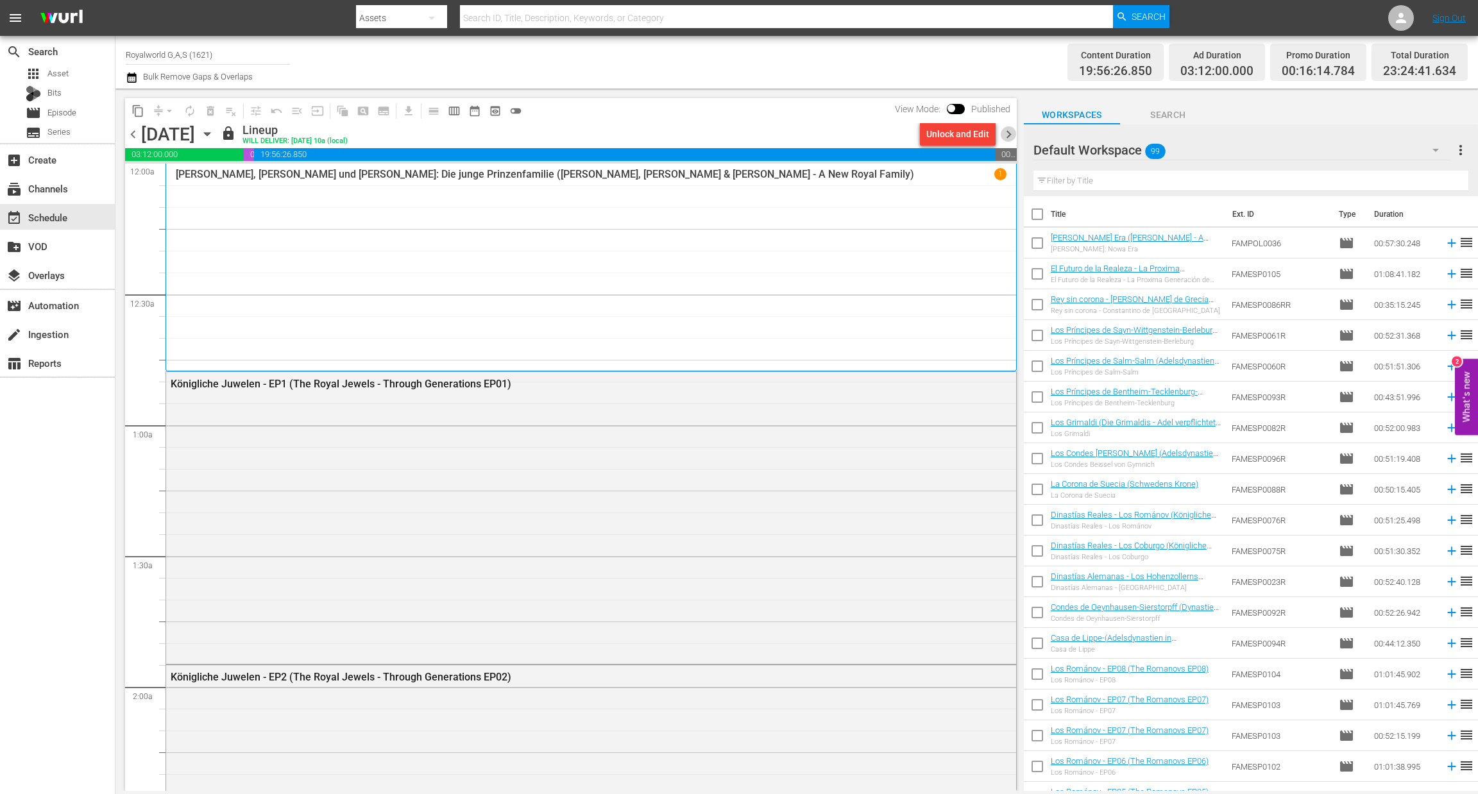
click at [1007, 139] on span "chevron_right" at bounding box center [1009, 134] width 16 height 16
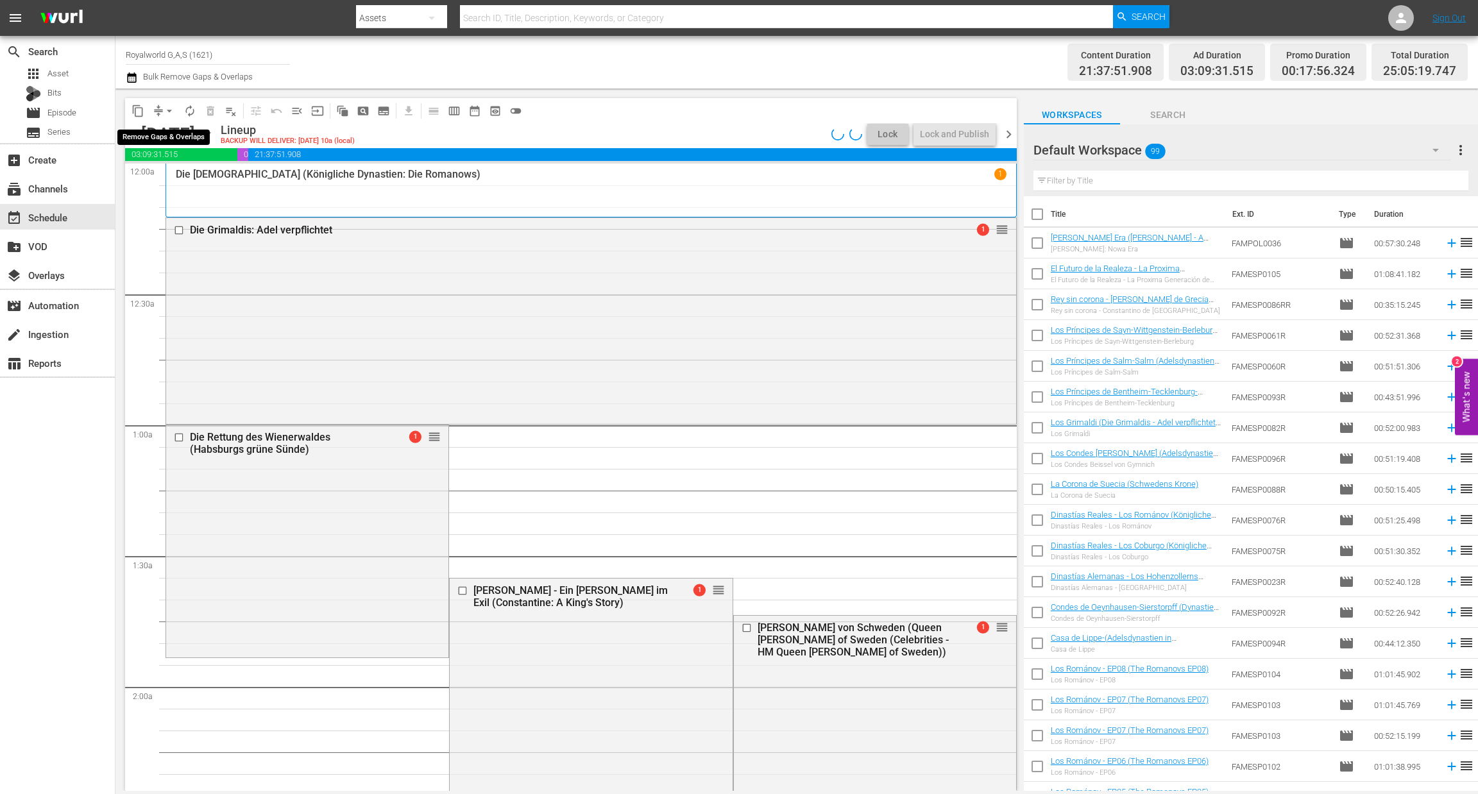
click at [167, 108] on span "arrow_drop_down" at bounding box center [169, 111] width 13 height 13
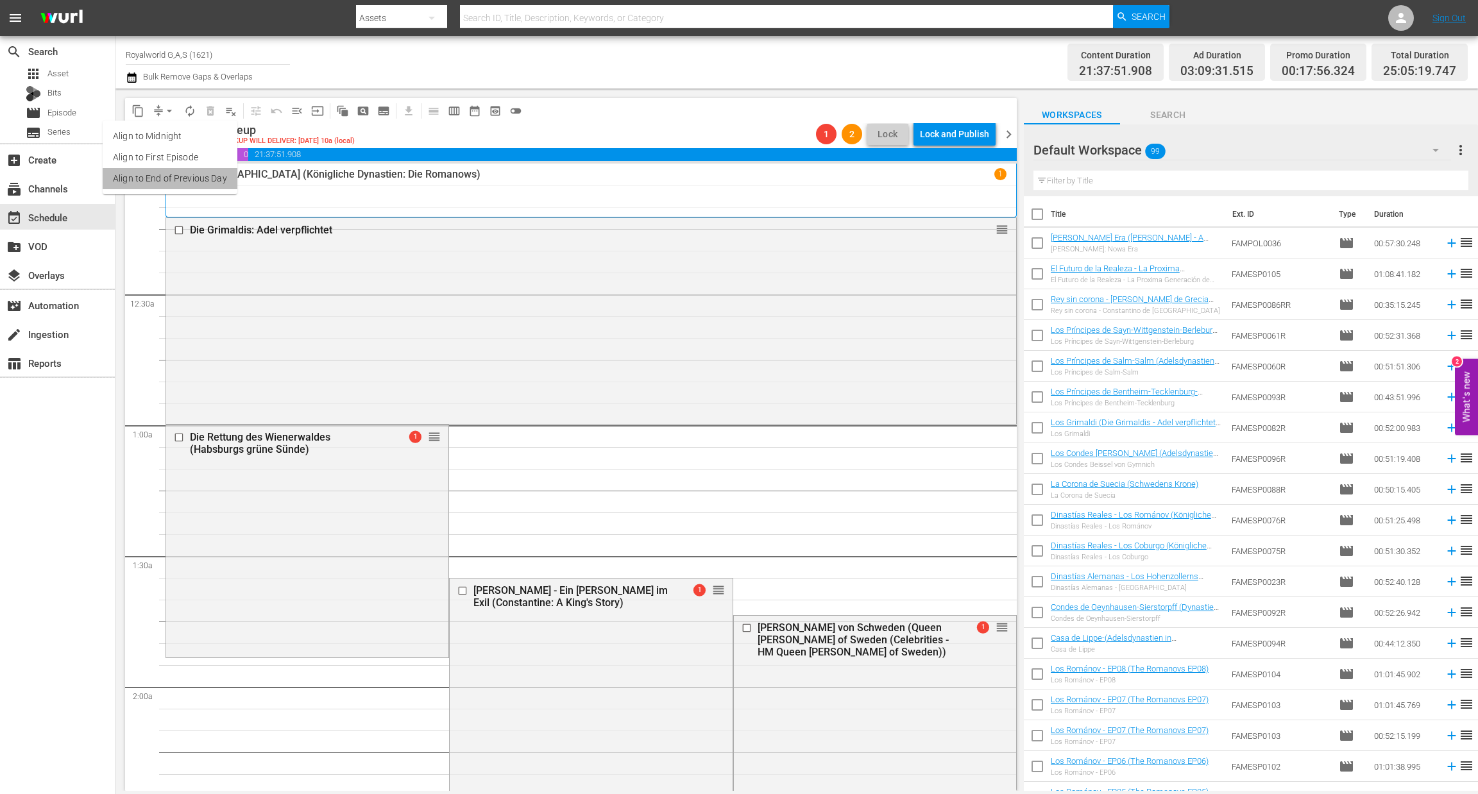
click at [182, 176] on li "Align to End of Previous Day" at bounding box center [170, 178] width 135 height 21
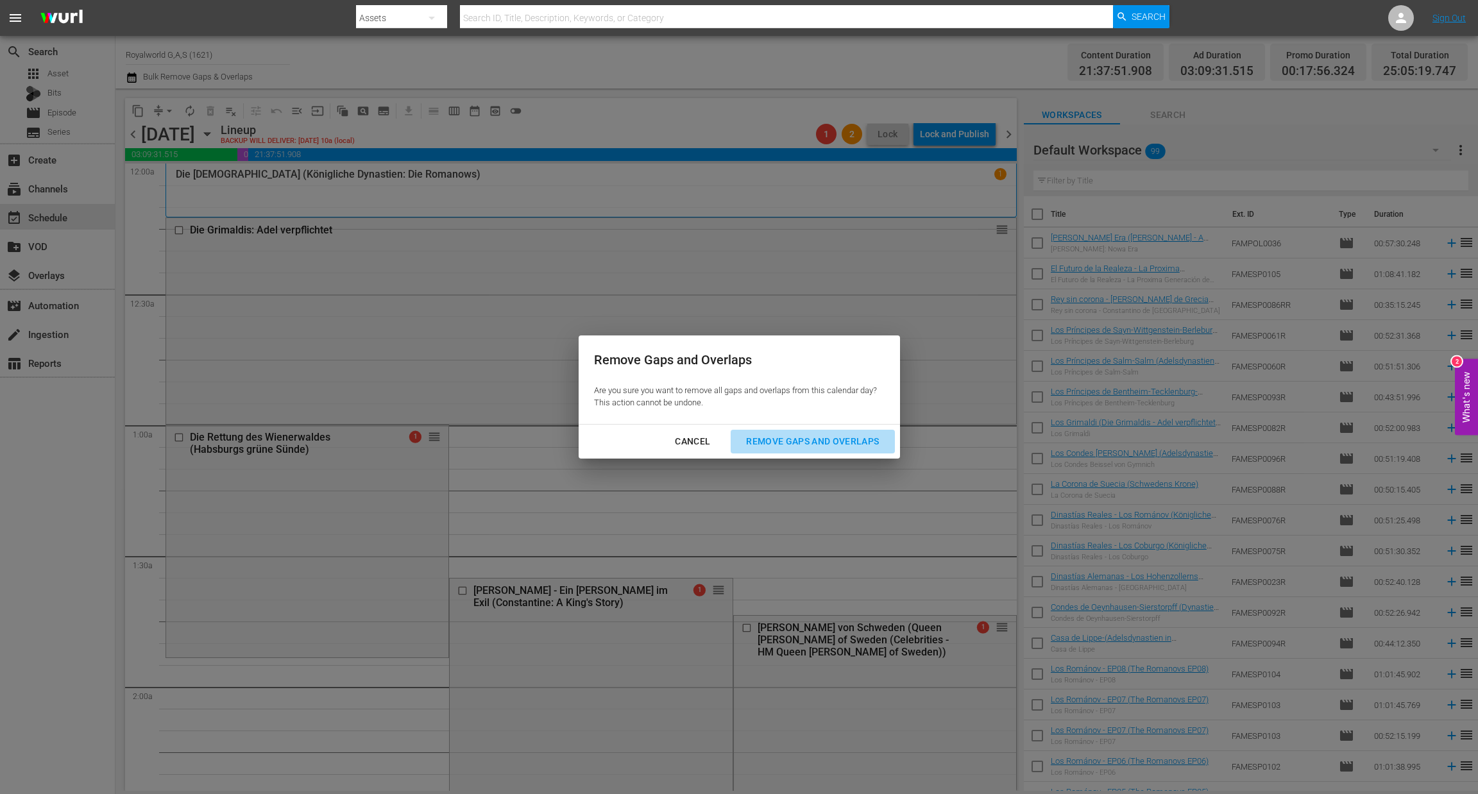
click at [813, 448] on div "Remove Gaps and Overlaps" at bounding box center [812, 442] width 153 height 16
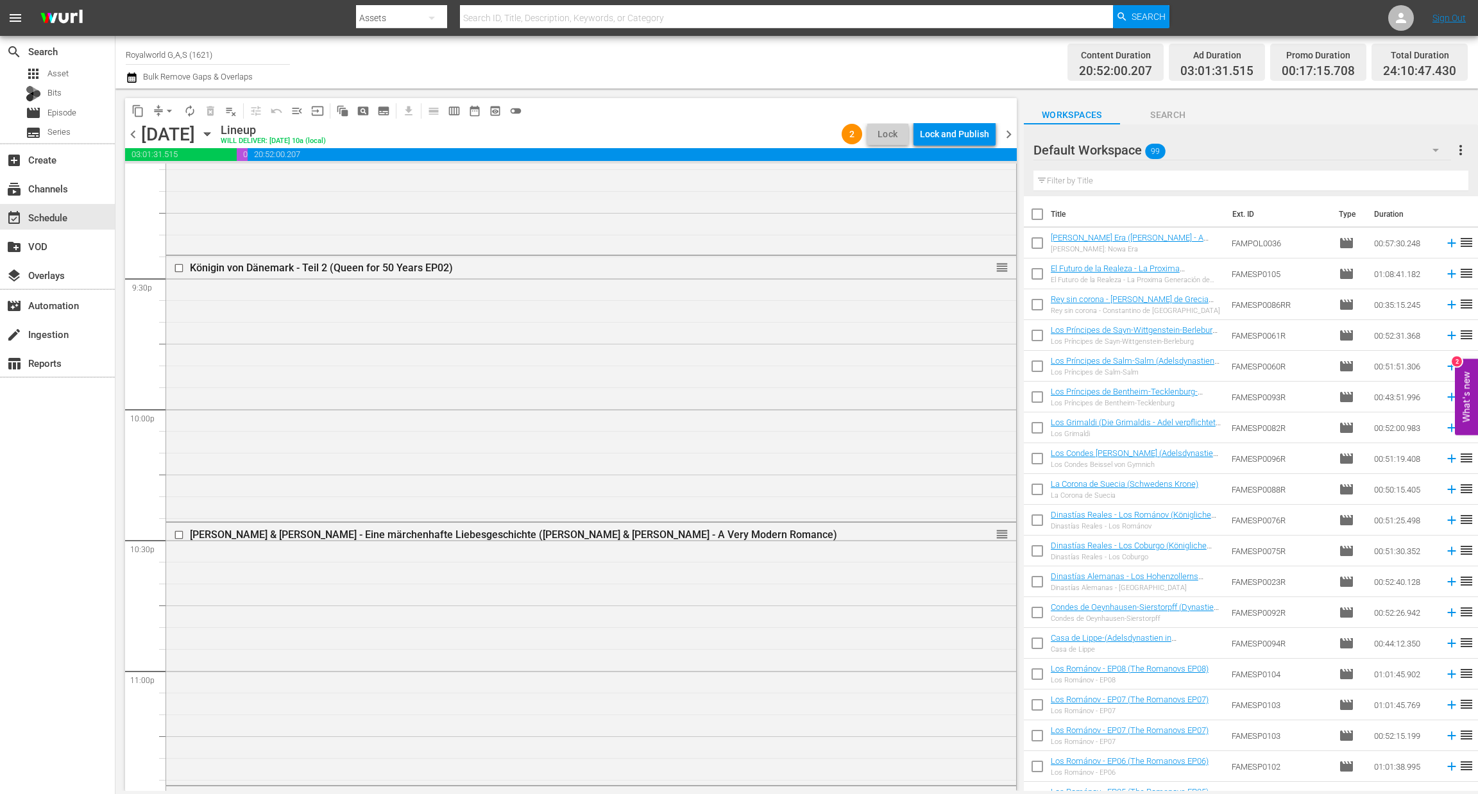
scroll to position [5755, 0]
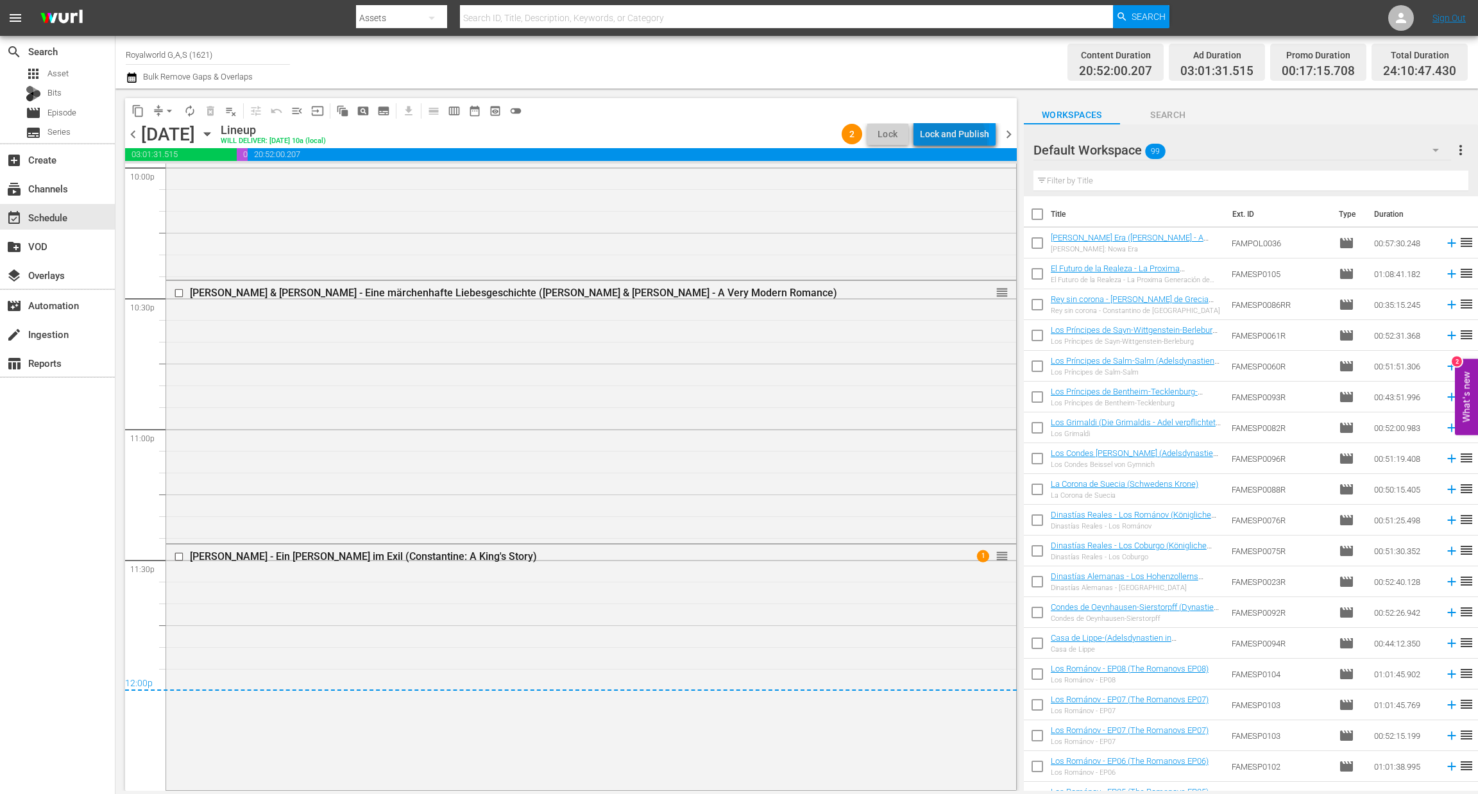
click at [950, 143] on div "Lock and Publish" at bounding box center [954, 134] width 69 height 23
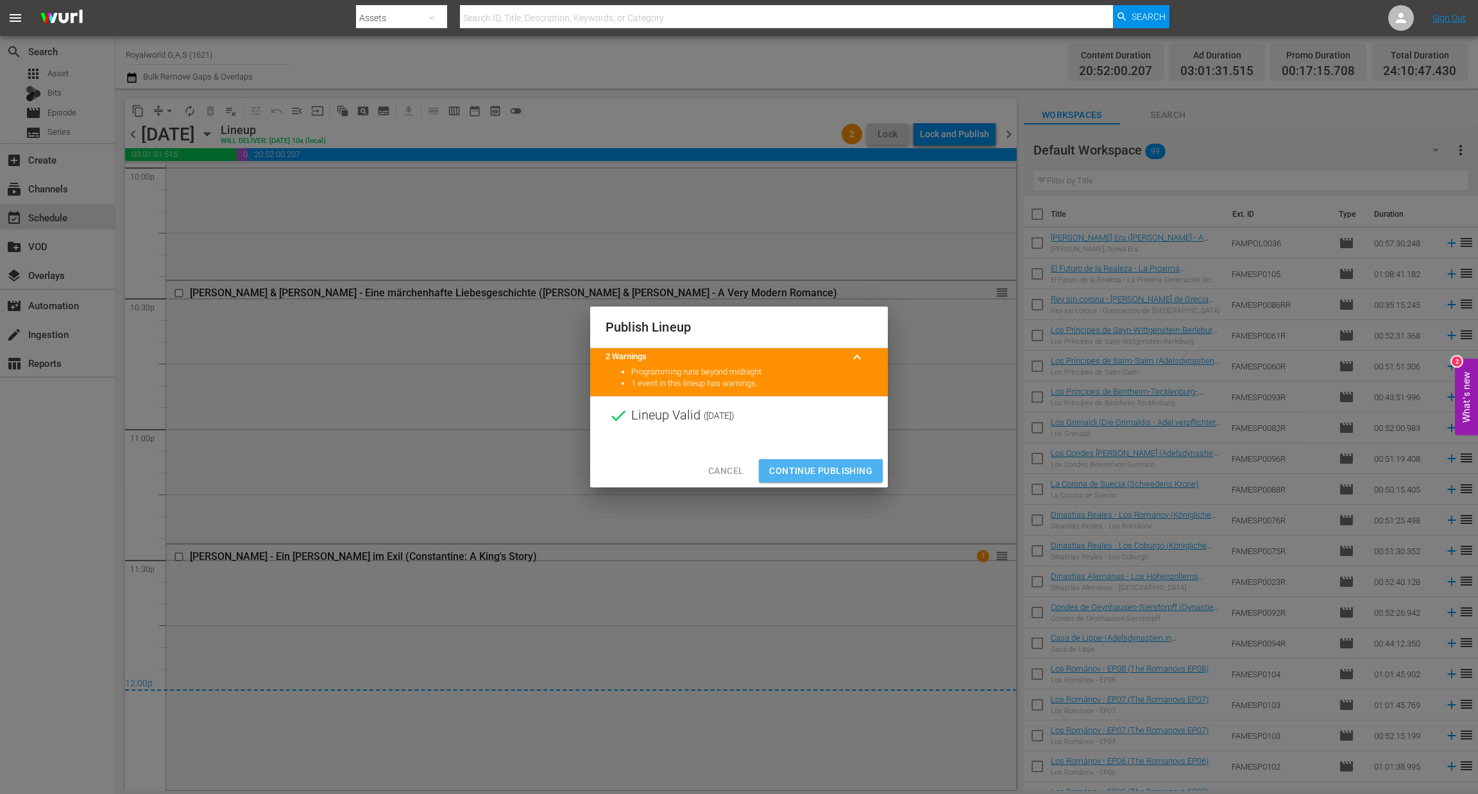
click at [818, 482] on button "Continue Publishing" at bounding box center [821, 471] width 124 height 24
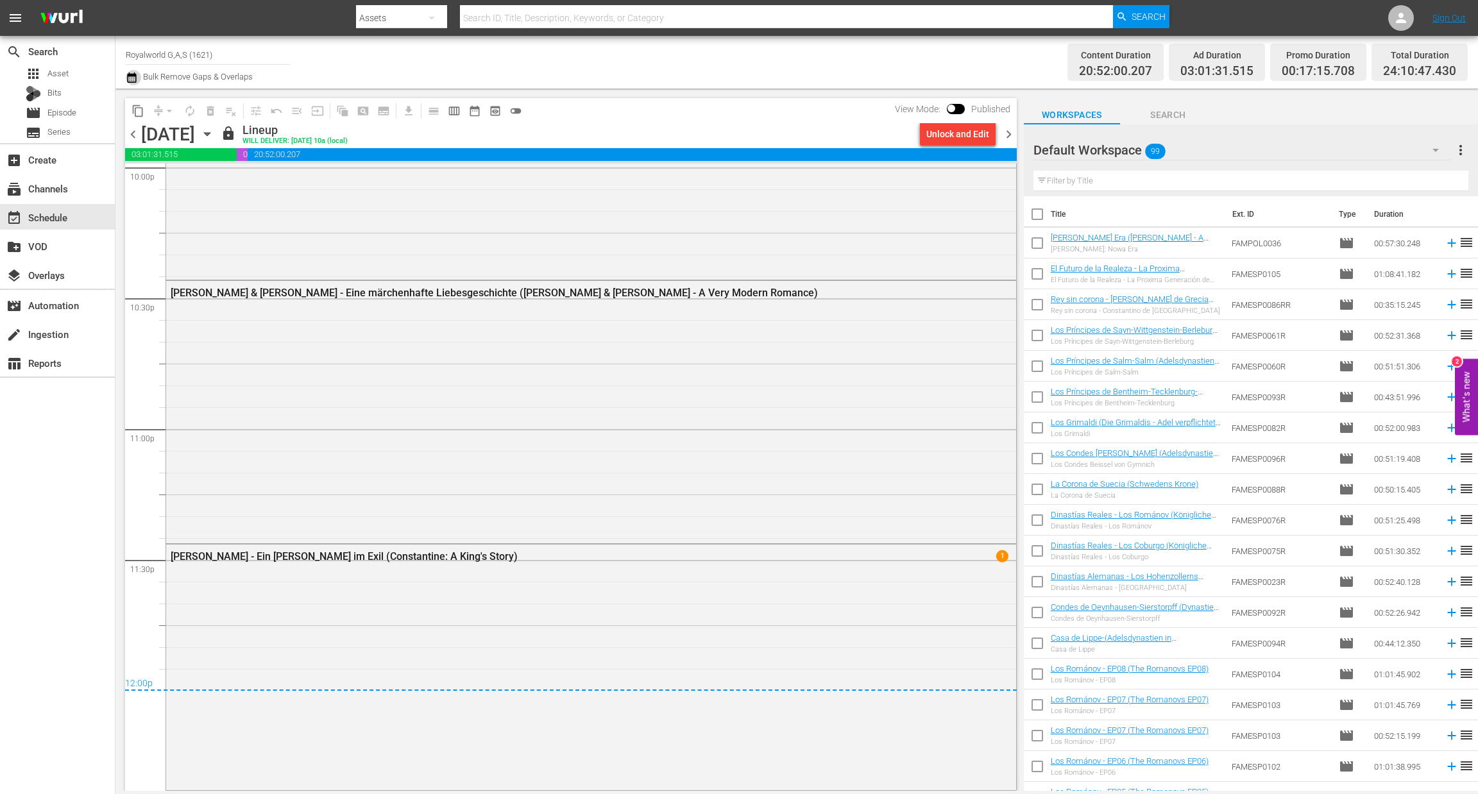
click at [133, 80] on icon "button" at bounding box center [131, 77] width 9 height 10
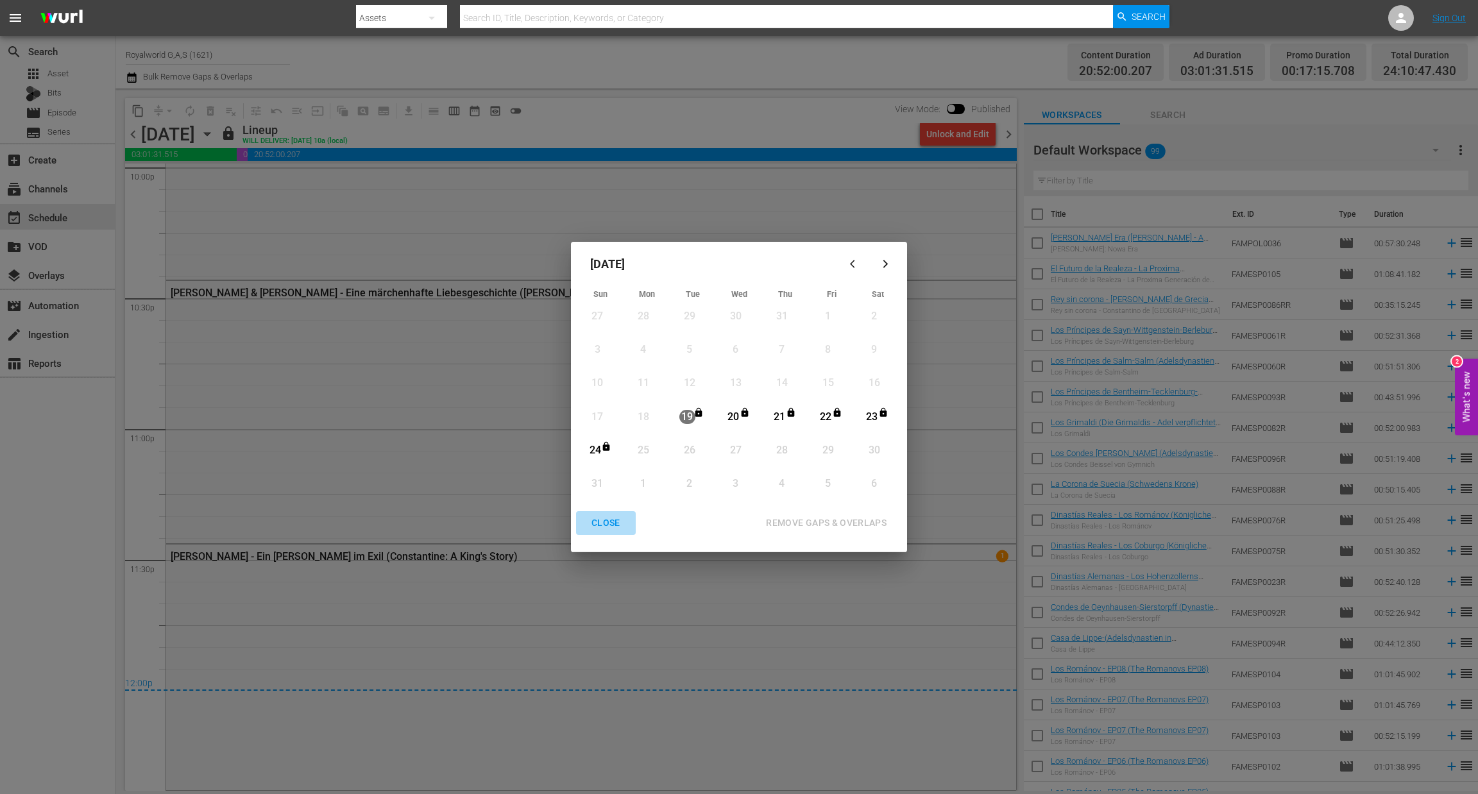
click at [614, 529] on div "CLOSE" at bounding box center [605, 523] width 49 height 16
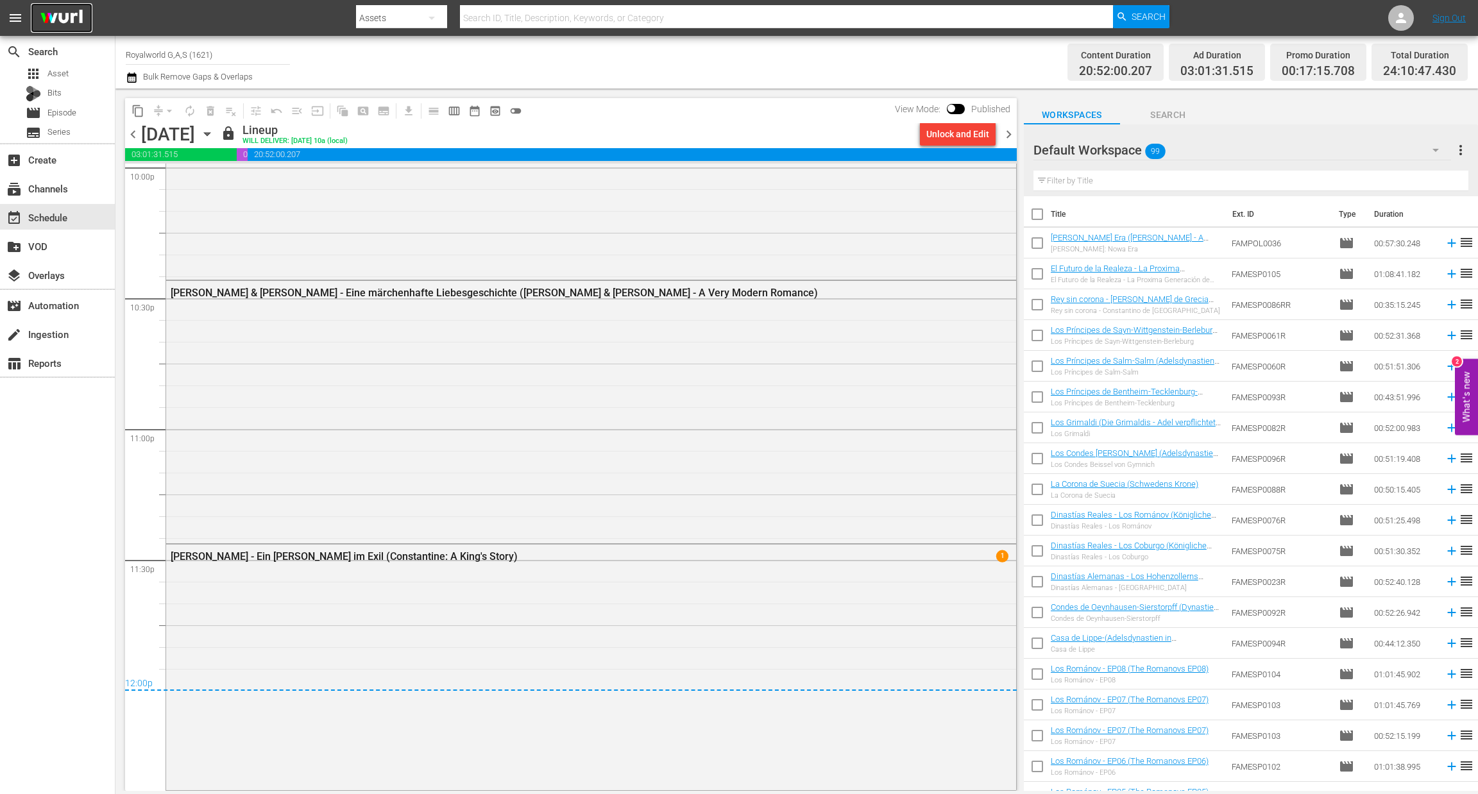
click at [74, 12] on img at bounding box center [62, 18] width 62 height 30
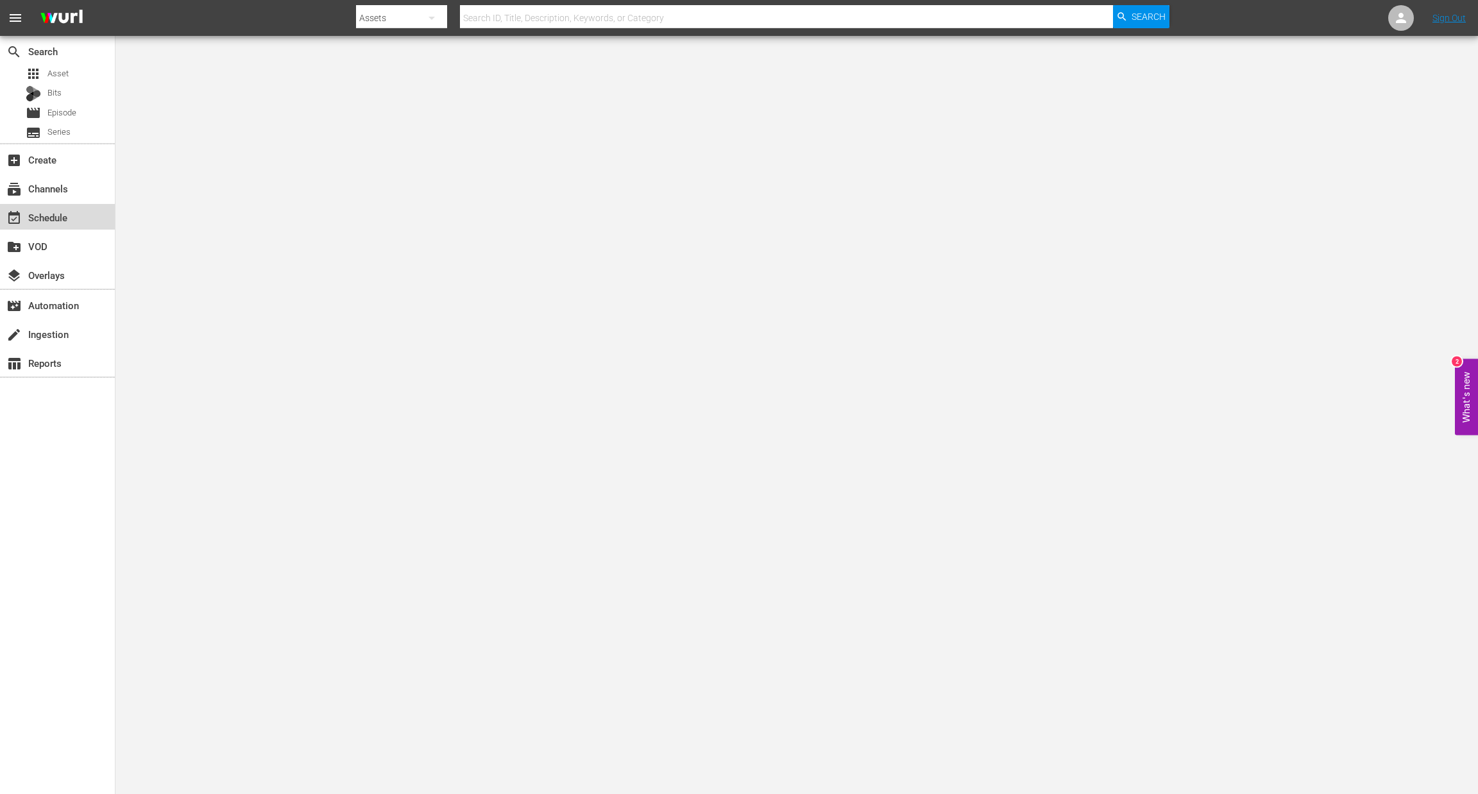
click at [49, 216] on div "event_available Schedule" at bounding box center [36, 216] width 72 height 12
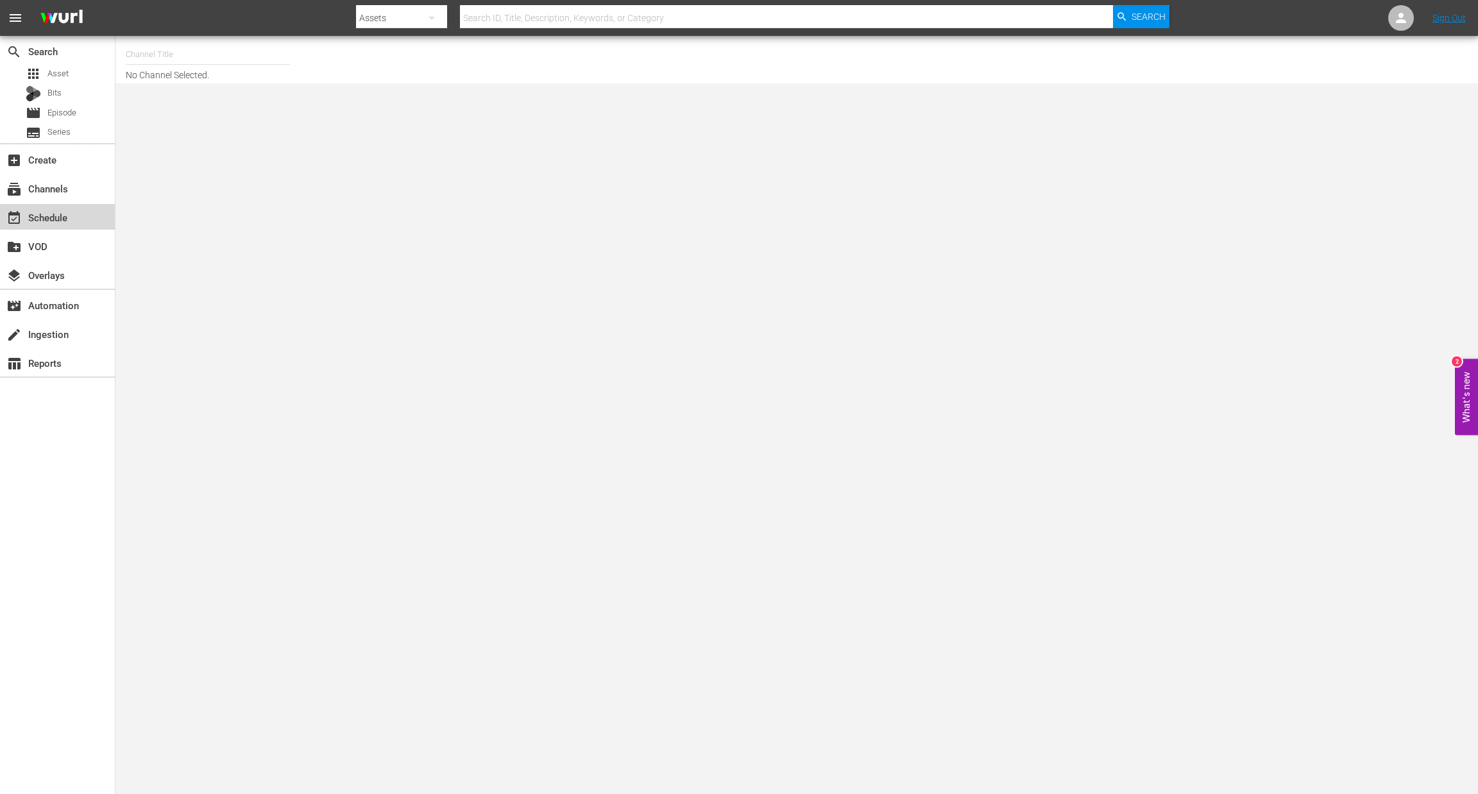
click at [49, 216] on div "event_available Schedule" at bounding box center [36, 216] width 72 height 12
click at [209, 53] on input "text" at bounding box center [208, 54] width 164 height 31
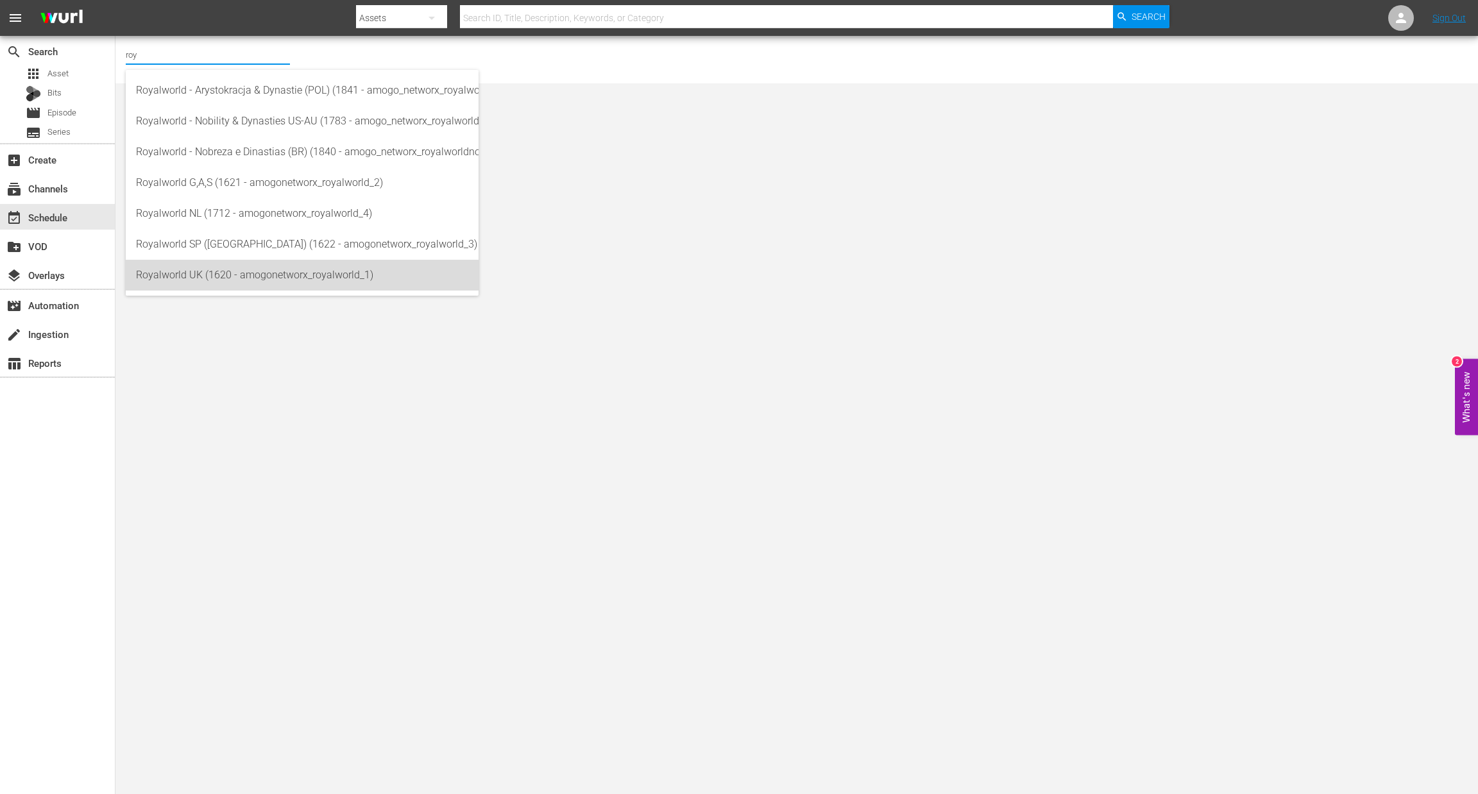
click at [274, 274] on div "Royalworld UK (1620 - amogonetworx_royalworld_1)" at bounding box center [302, 275] width 332 height 31
type input "Royalworld UK (1620 - amogonetworx_royalworld_1)"
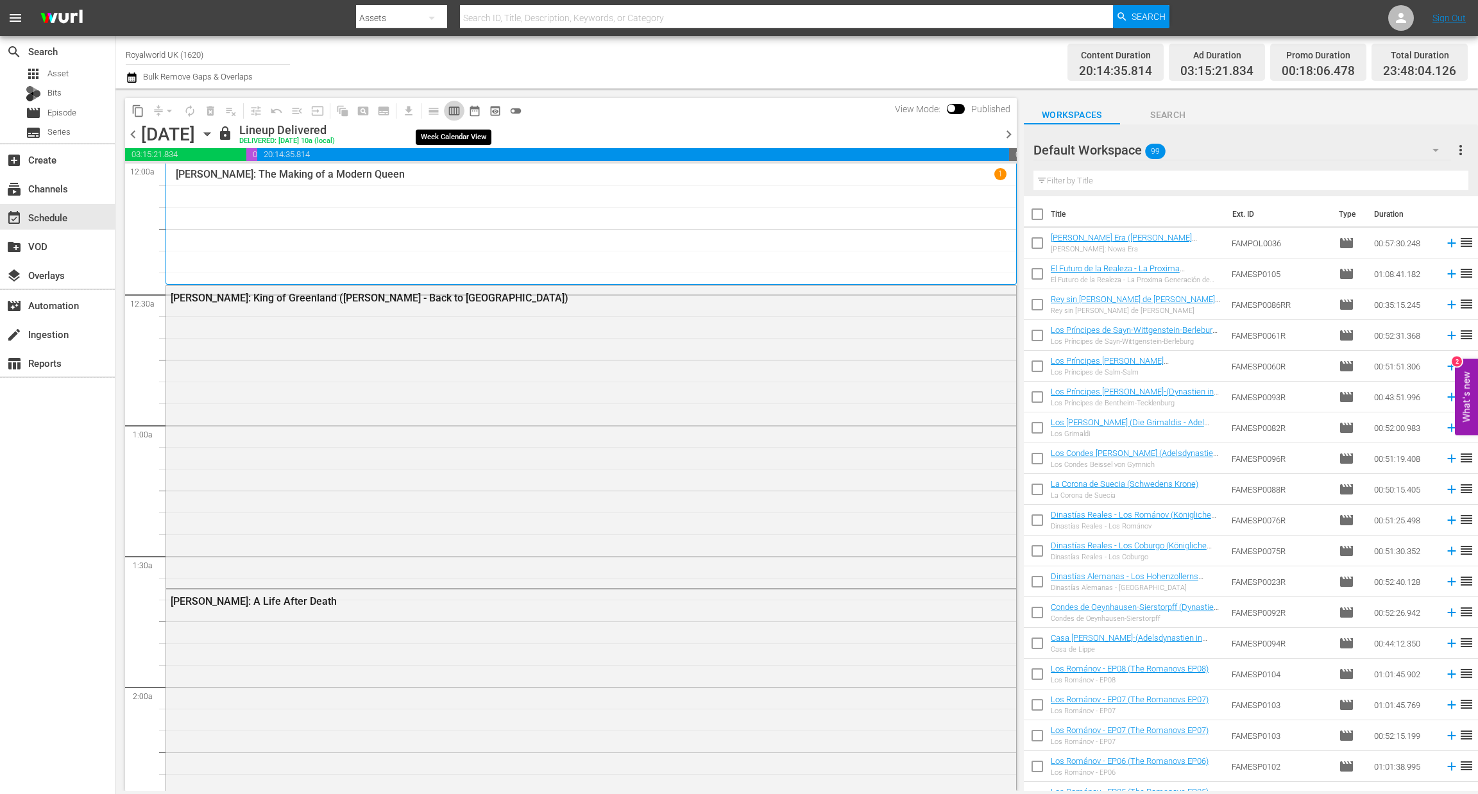
click at [457, 108] on span "calendar_view_week_outlined" at bounding box center [454, 111] width 13 height 13
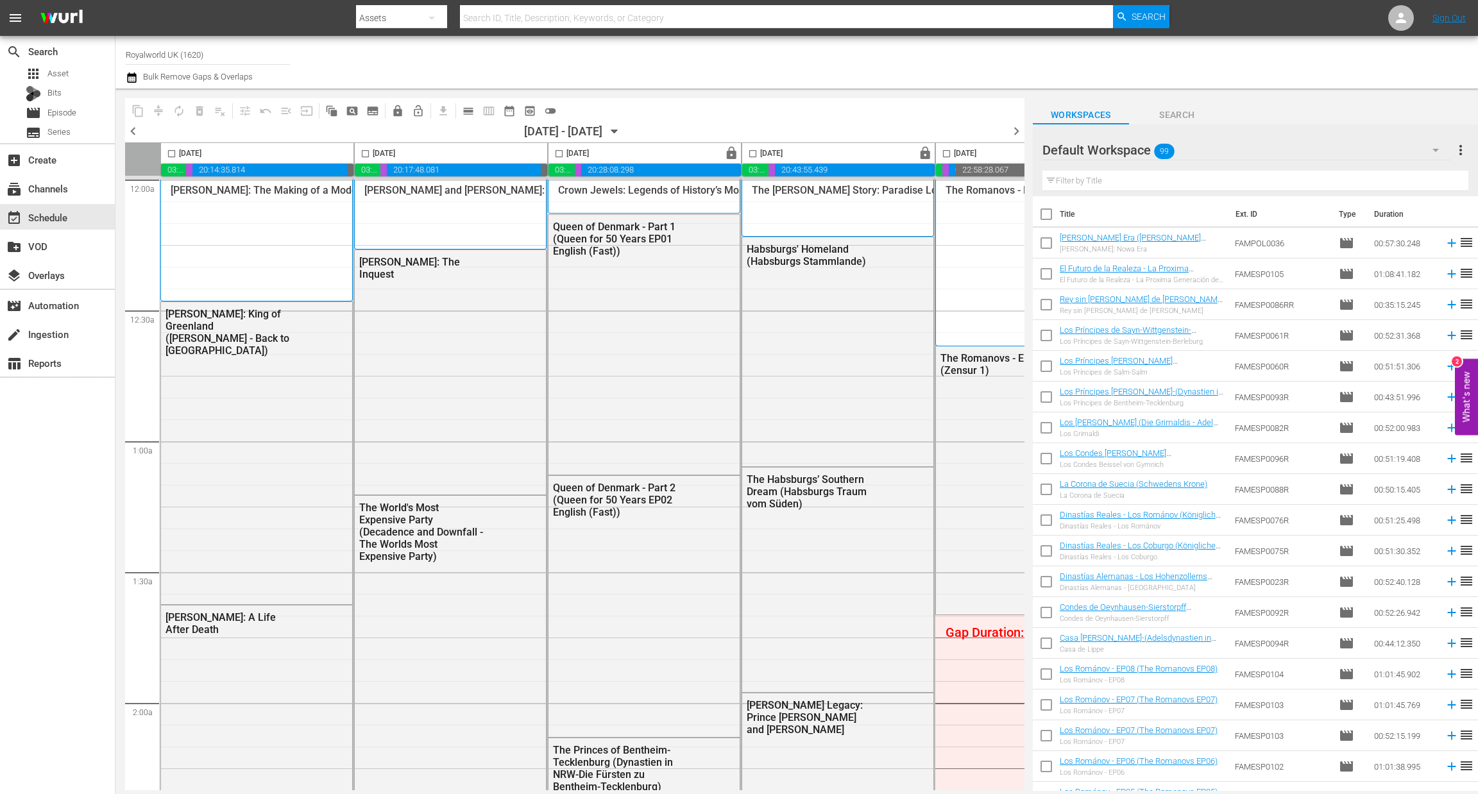
click at [136, 138] on span "chevron_left" at bounding box center [133, 131] width 16 height 16
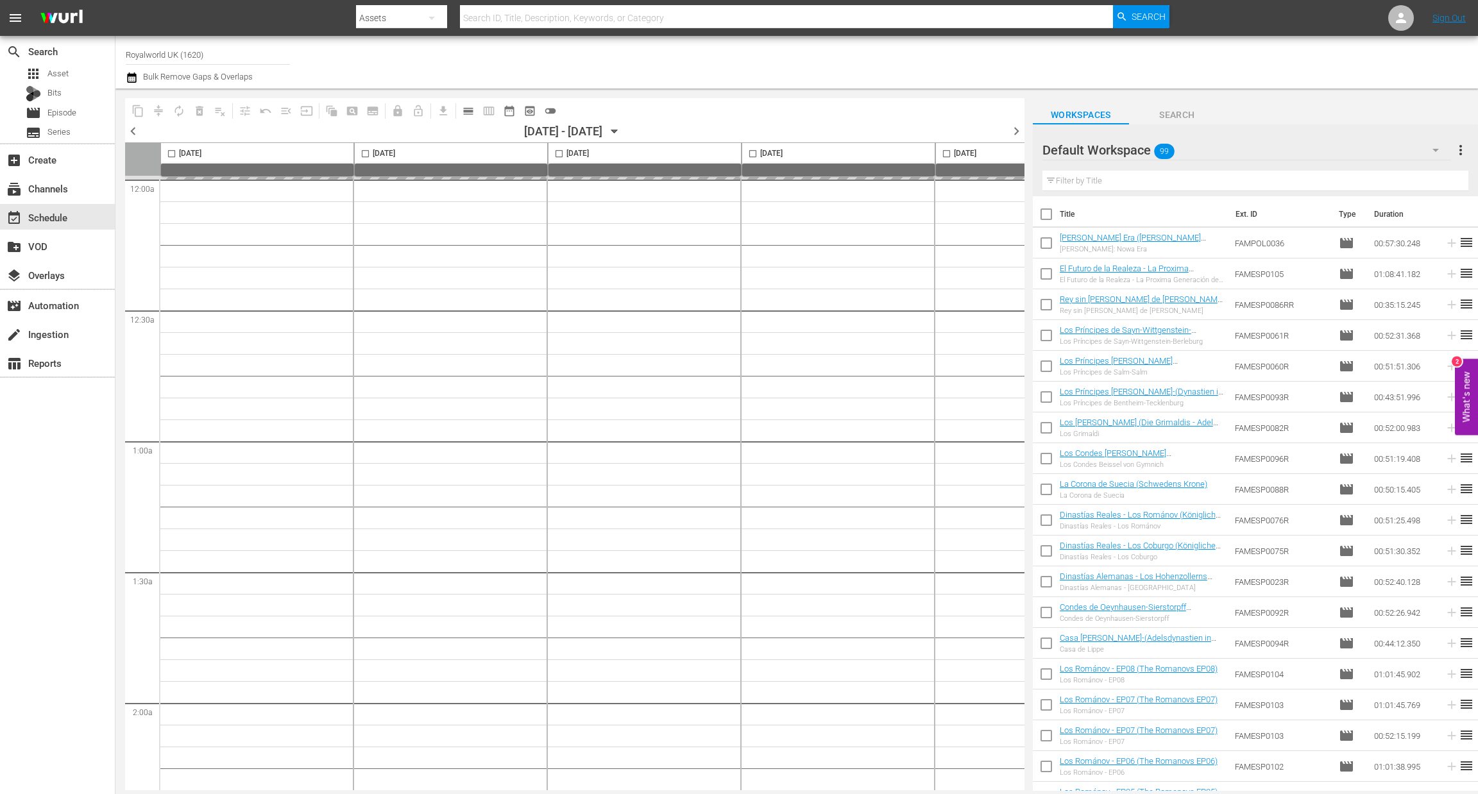
scroll to position [3, 498]
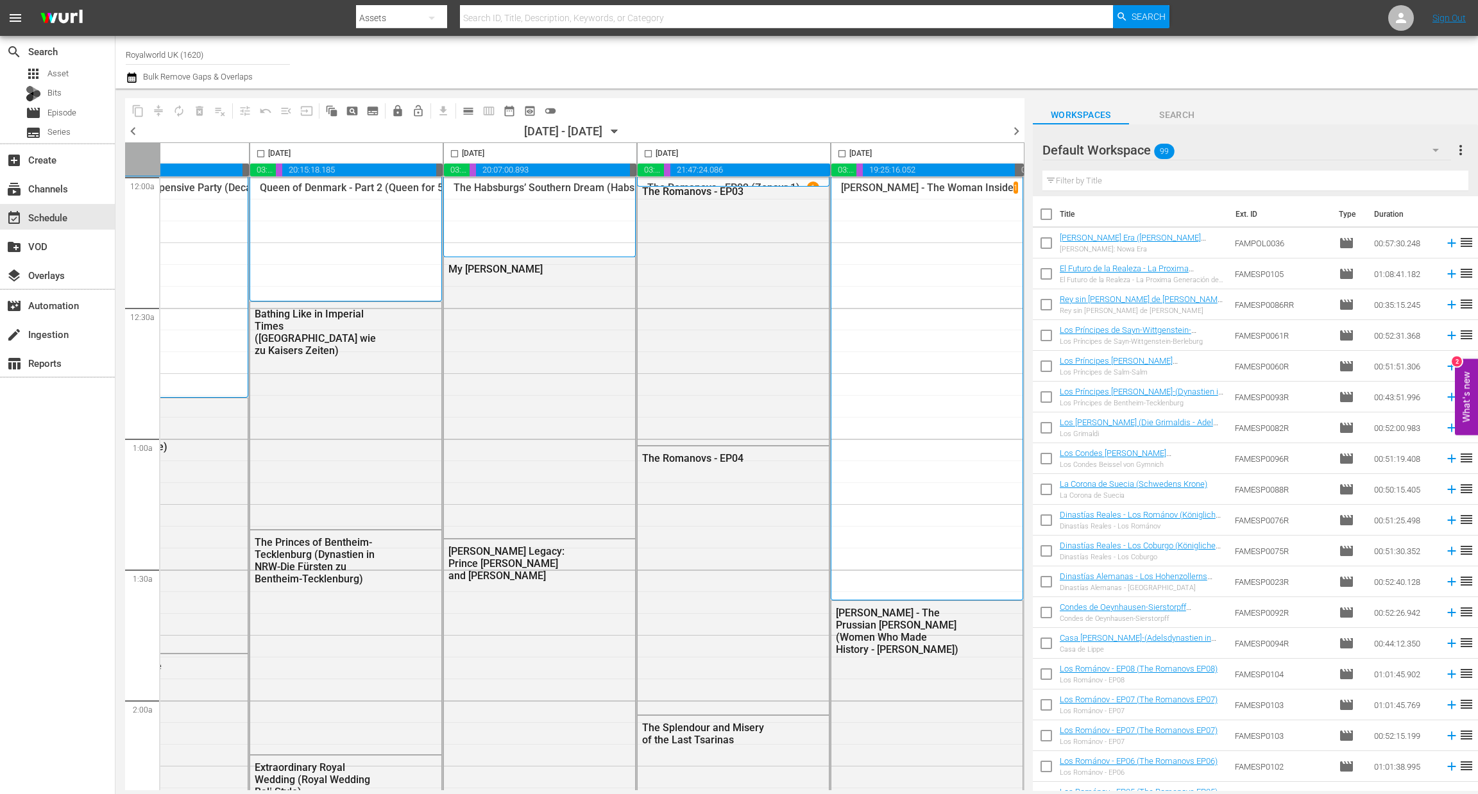
click at [641, 154] on input "checkbox" at bounding box center [648, 156] width 15 height 15
checkbox input "true"
click at [136, 107] on span "content_copy" at bounding box center [138, 111] width 13 height 13
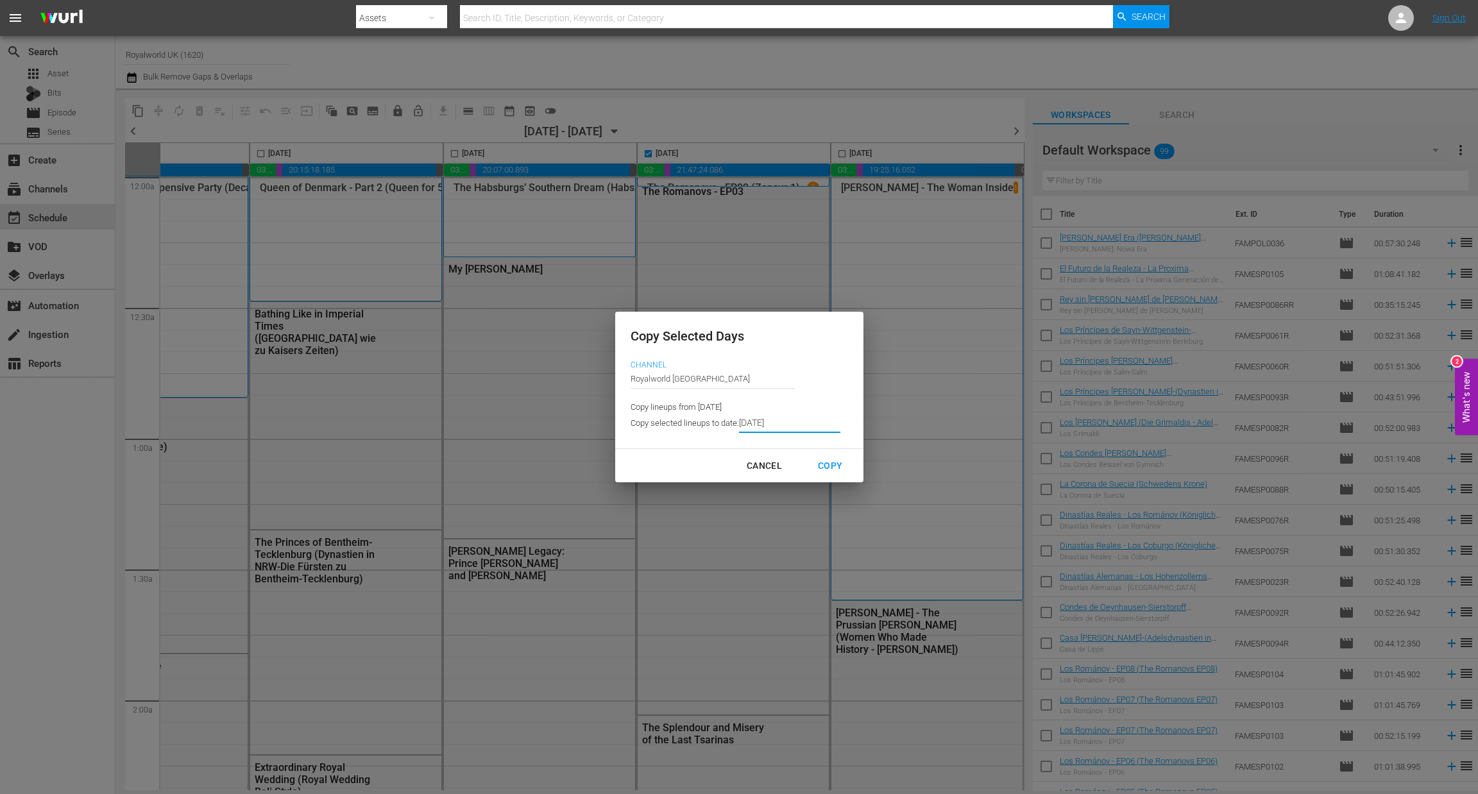
click at [784, 427] on input "[DATE]" at bounding box center [789, 423] width 101 height 19
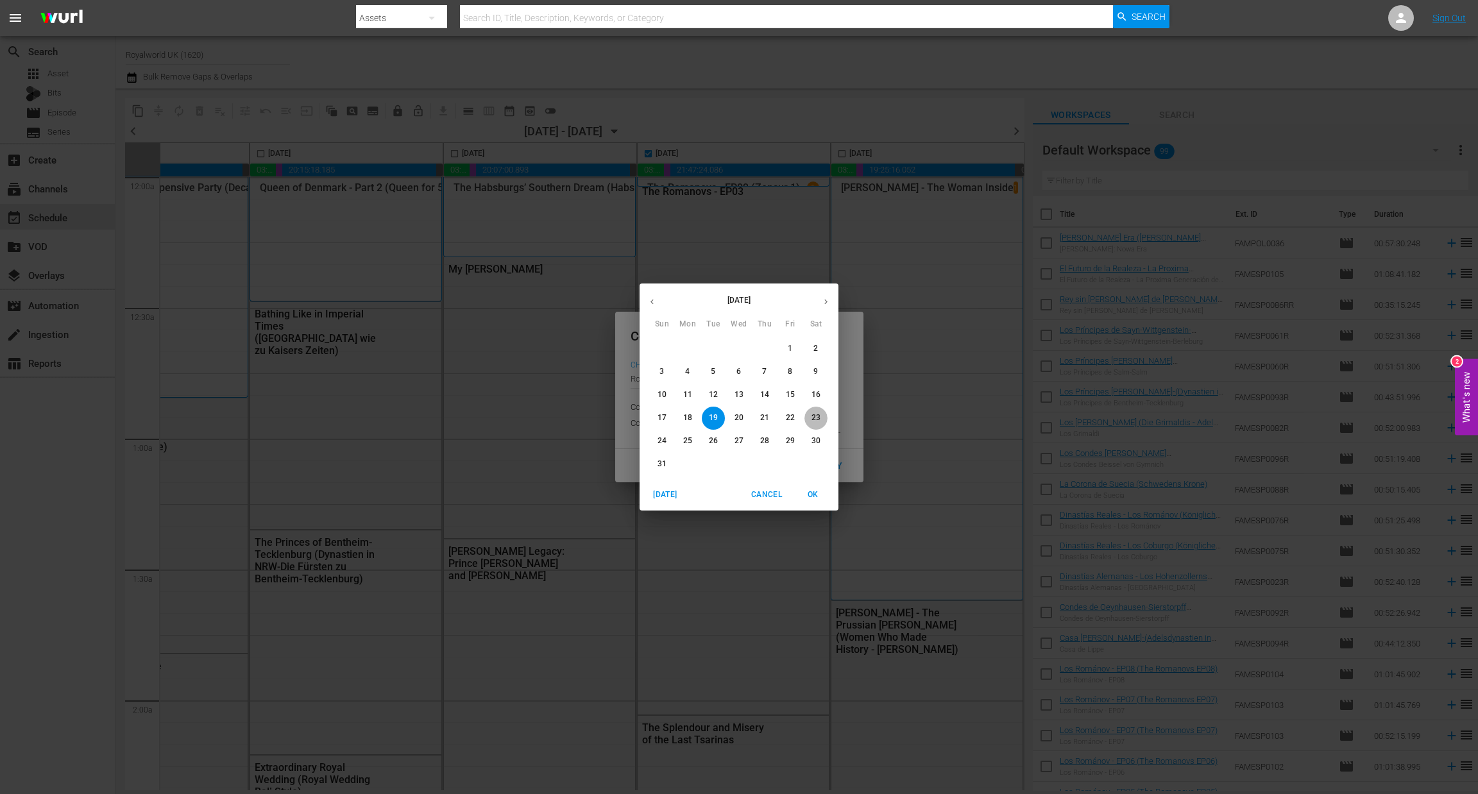
click at [821, 418] on span "23" at bounding box center [816, 418] width 23 height 11
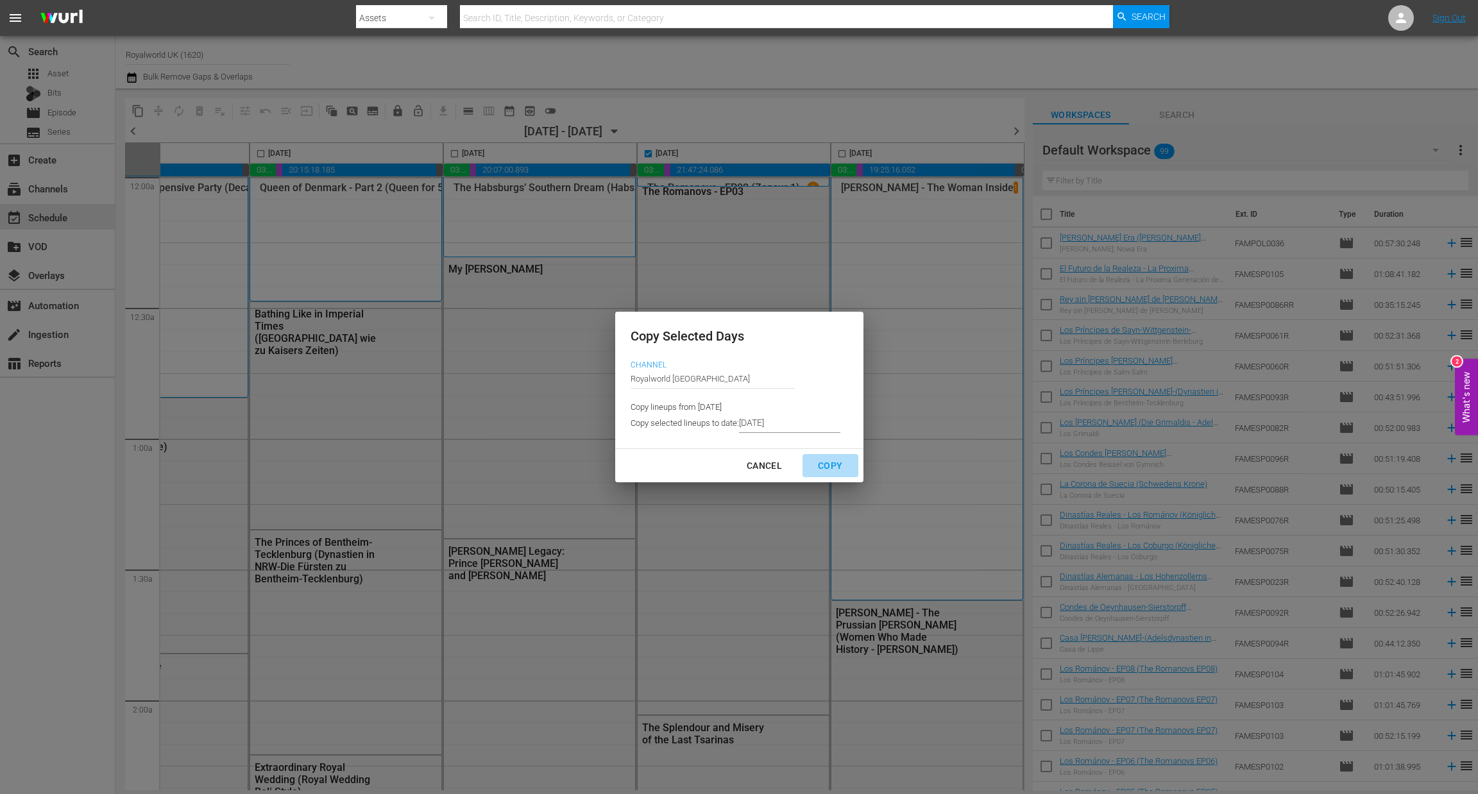
click at [830, 460] on div "Copy" at bounding box center [830, 466] width 45 height 16
type input "[DATE]"
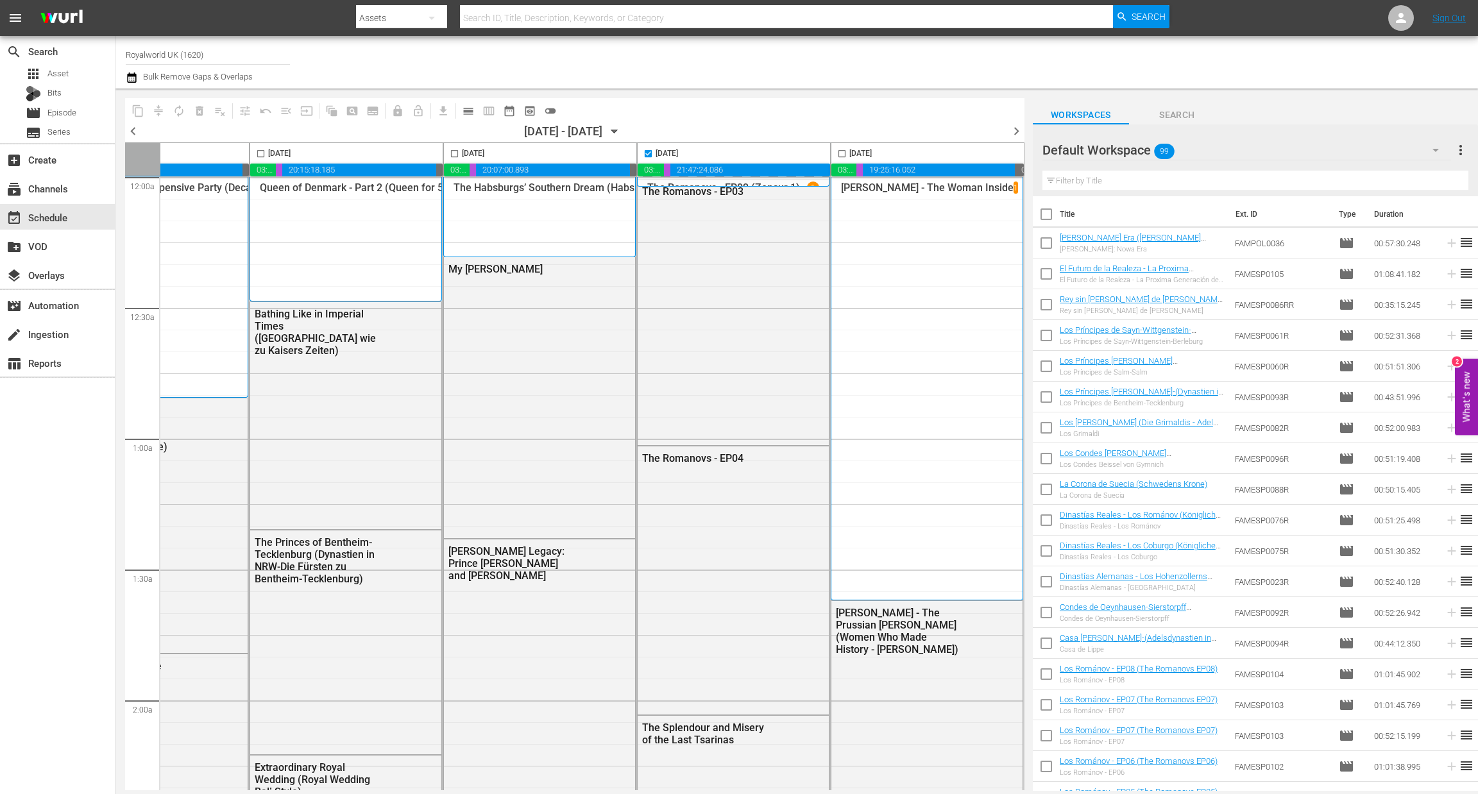
checkbox input "false"
click at [1010, 132] on span "chevron_right" at bounding box center [1017, 131] width 16 height 16
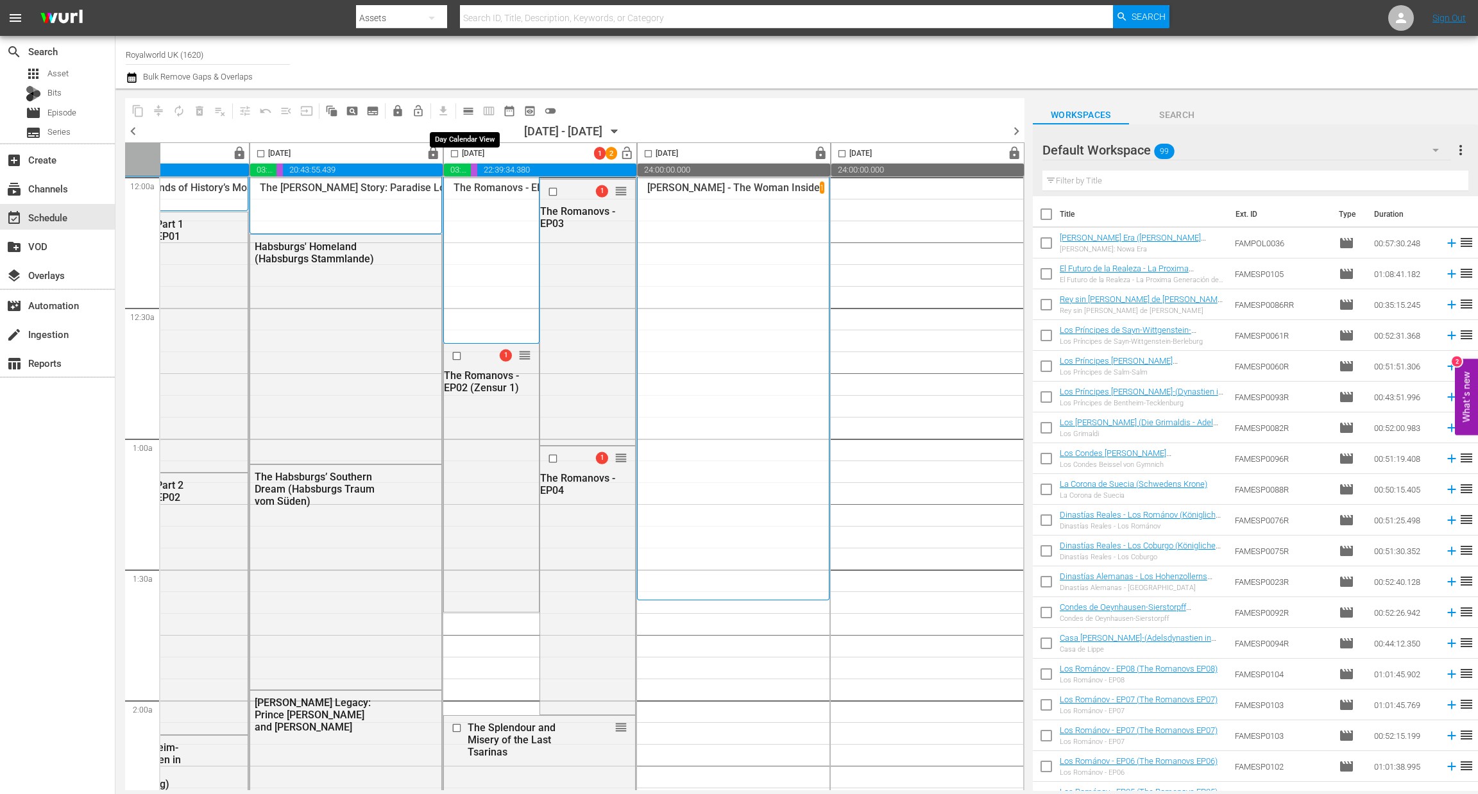
click at [472, 109] on span "calendar_view_day_outlined" at bounding box center [468, 111] width 13 height 13
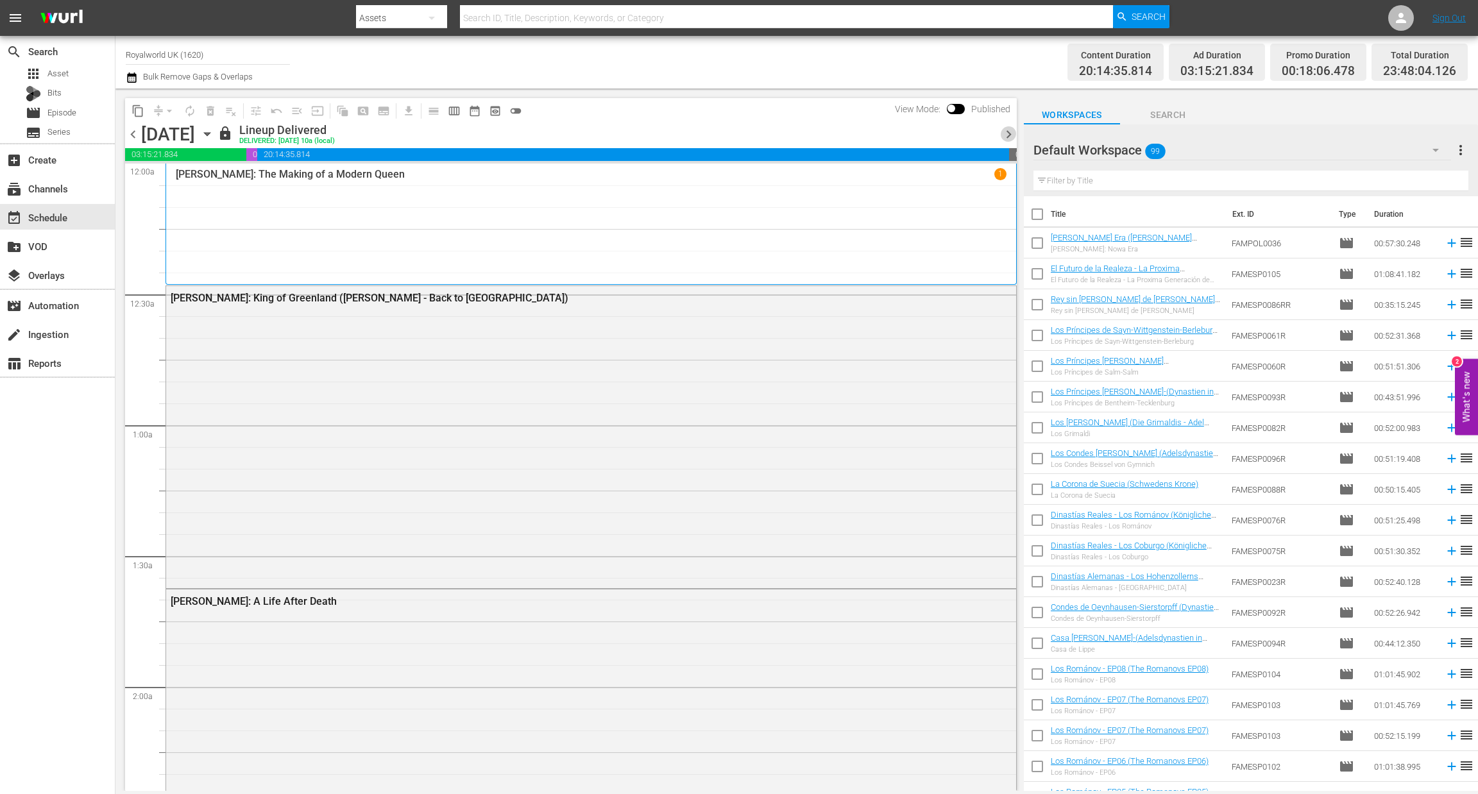
click at [1014, 135] on span "chevron_right" at bounding box center [1009, 134] width 16 height 16
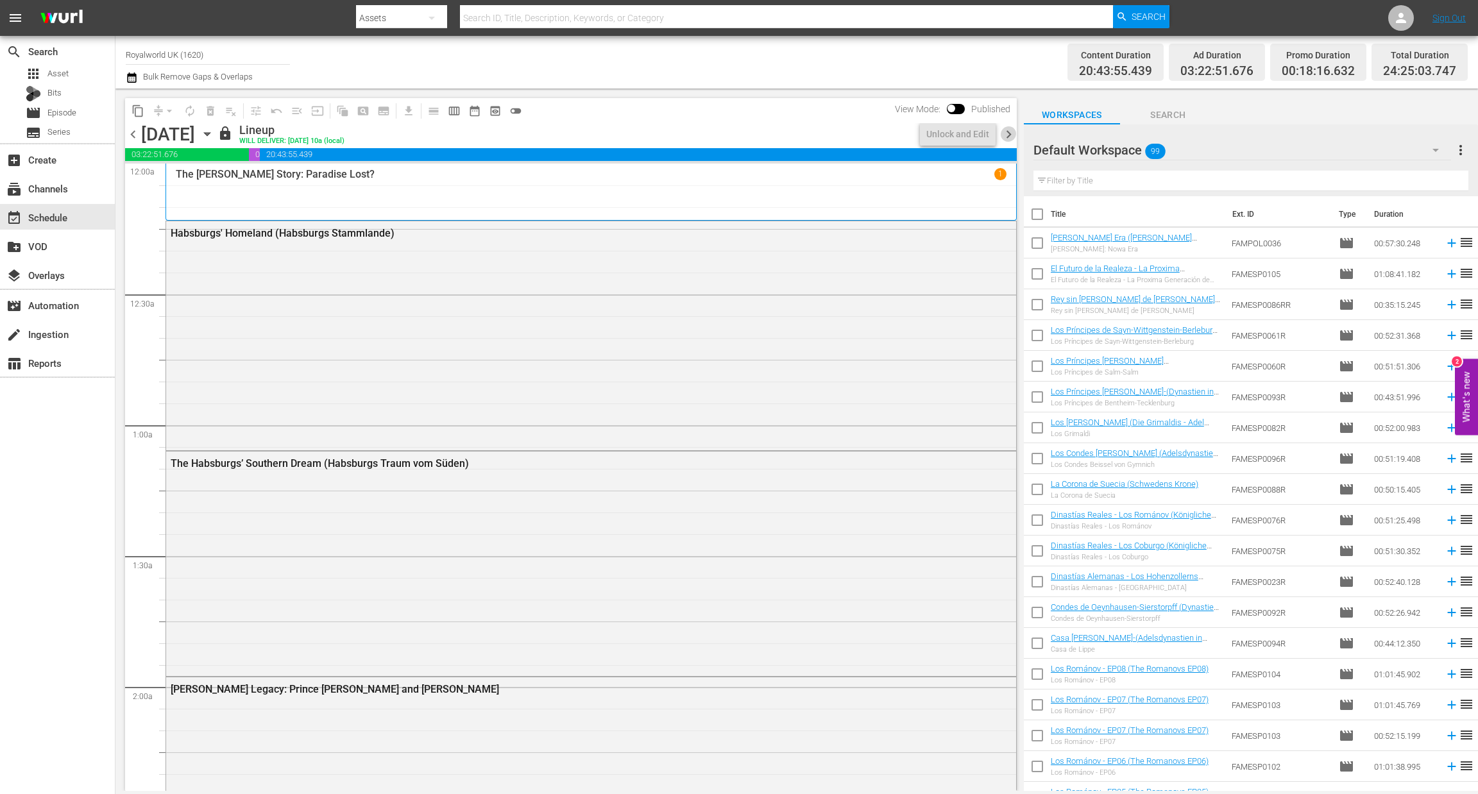
click at [1014, 135] on span "chevron_right" at bounding box center [1009, 134] width 16 height 16
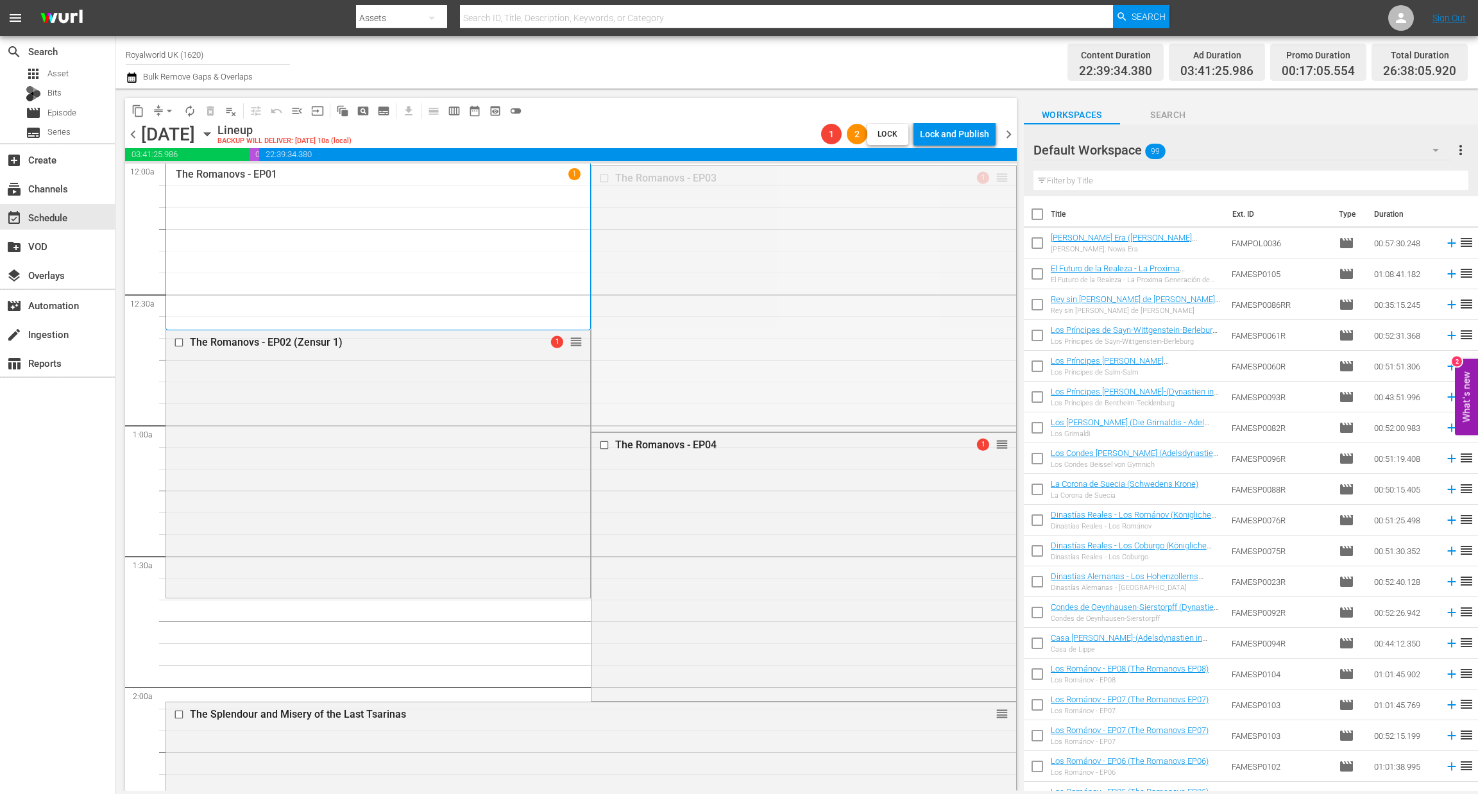
drag, startPoint x: 989, startPoint y: 177, endPoint x: 883, endPoint y: 389, distance: 236.7
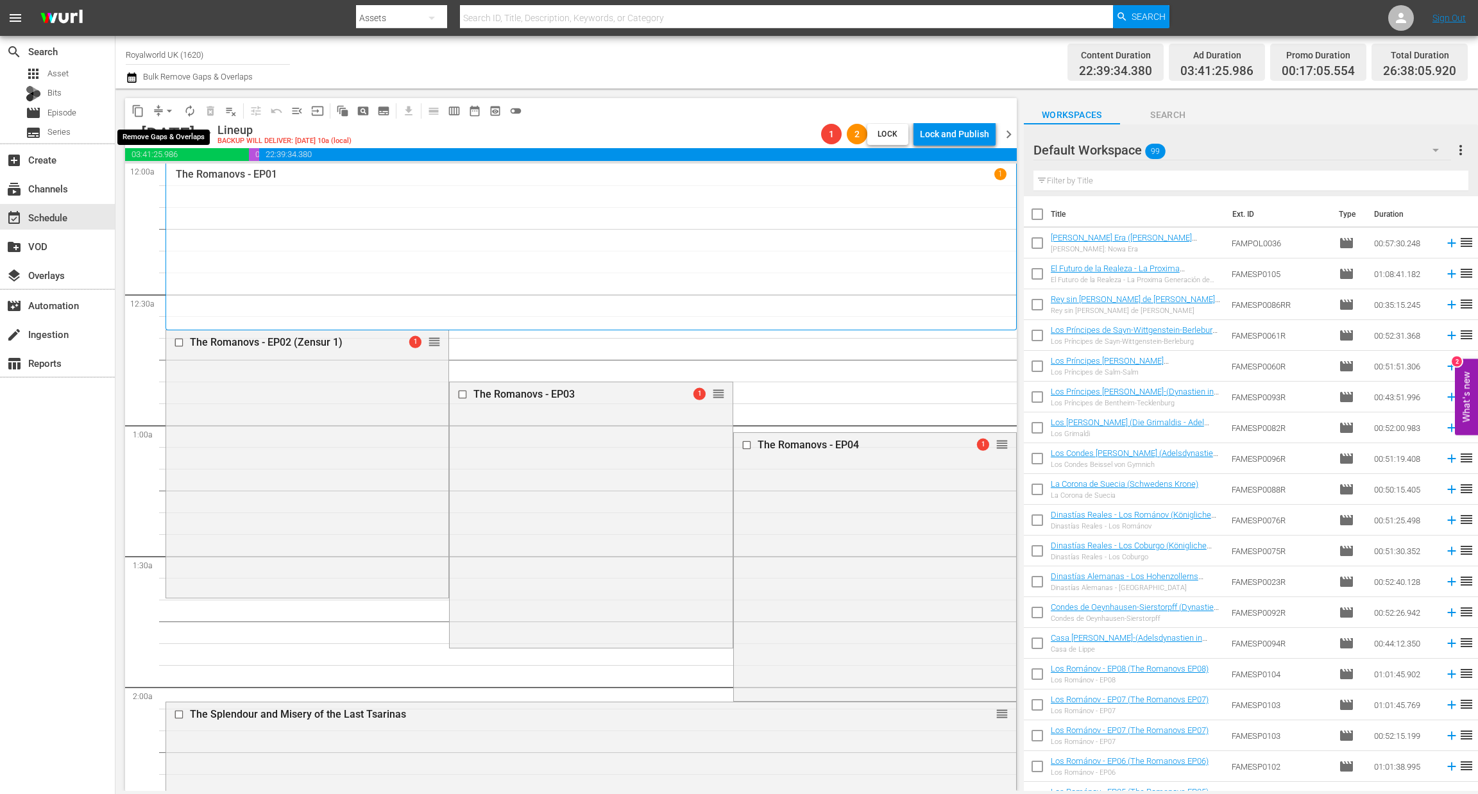
click at [169, 108] on span "arrow_drop_down" at bounding box center [169, 111] width 13 height 13
click at [185, 179] on li "Align to End of Previous Day" at bounding box center [170, 178] width 135 height 21
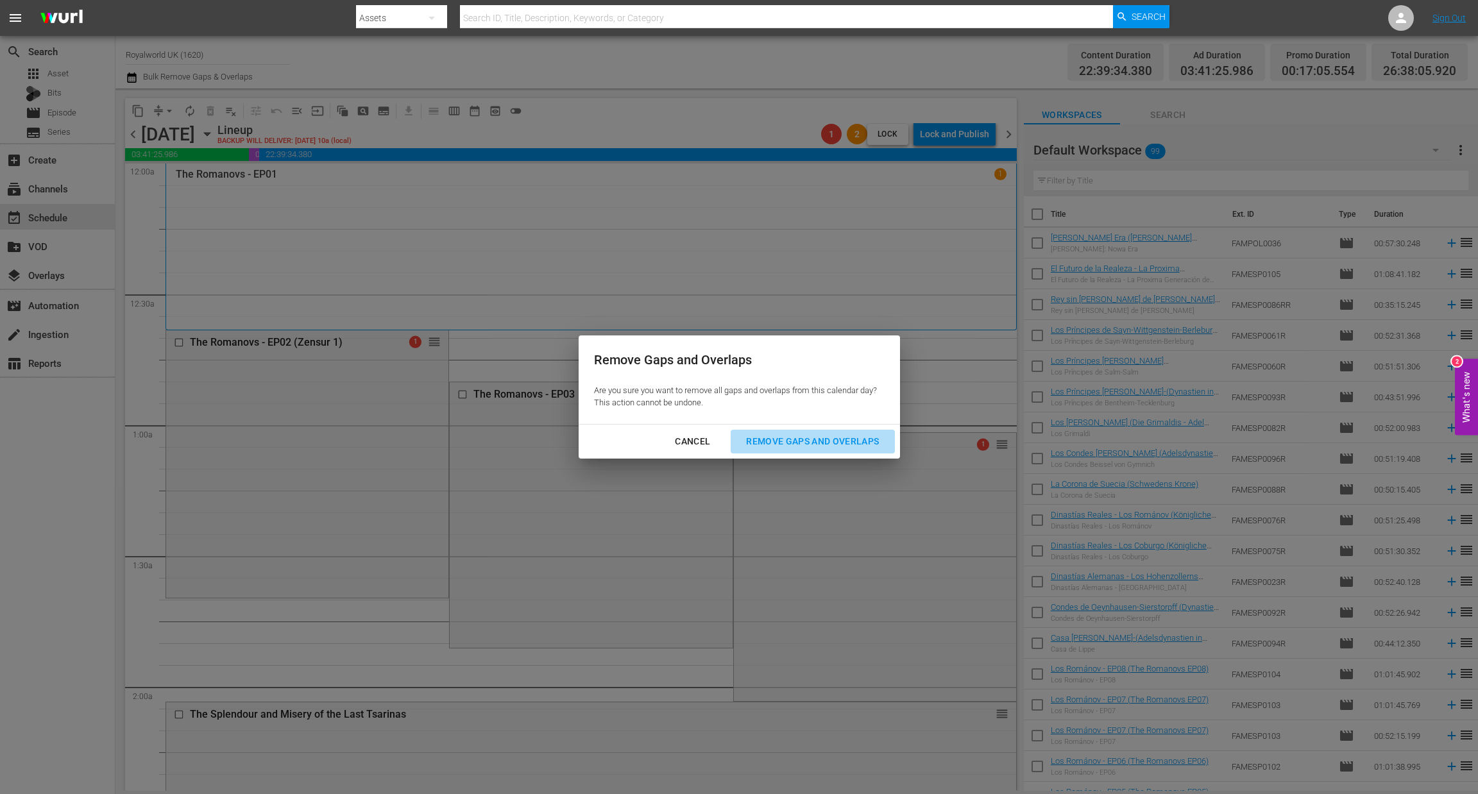
click at [804, 442] on div "Remove Gaps and Overlaps" at bounding box center [812, 442] width 153 height 16
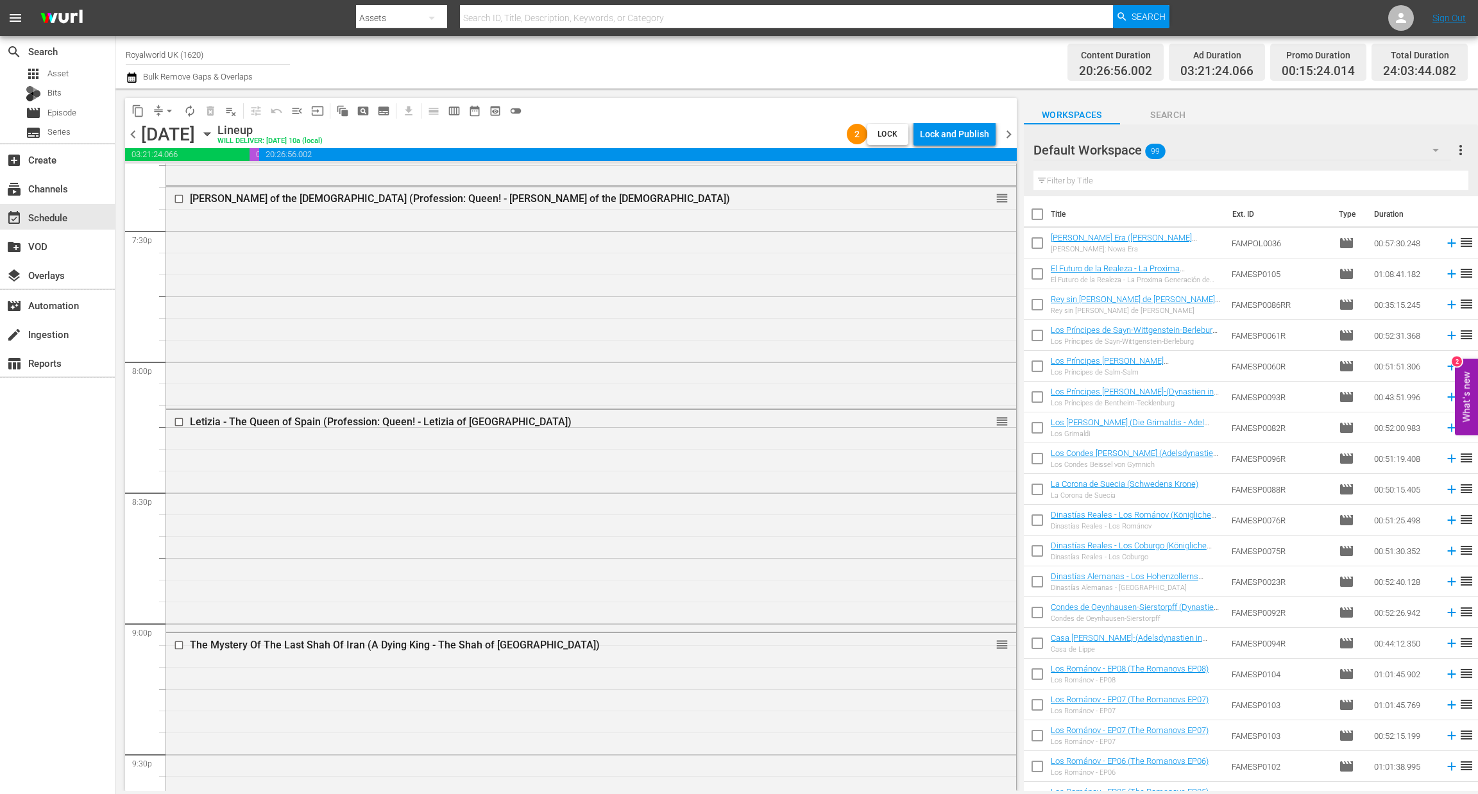
scroll to position [5836, 0]
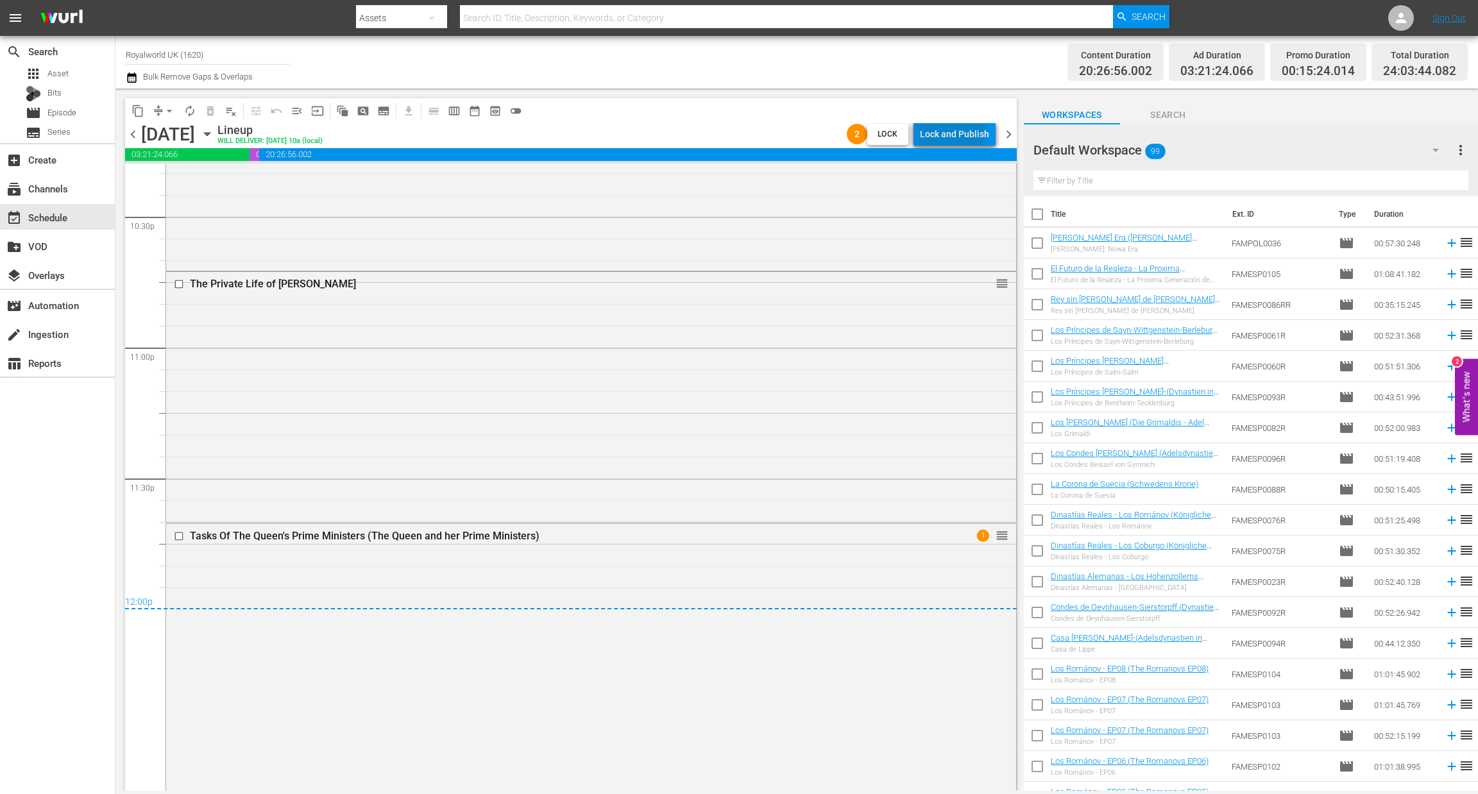
click at [953, 132] on div "Lock and Publish" at bounding box center [954, 134] width 69 height 23
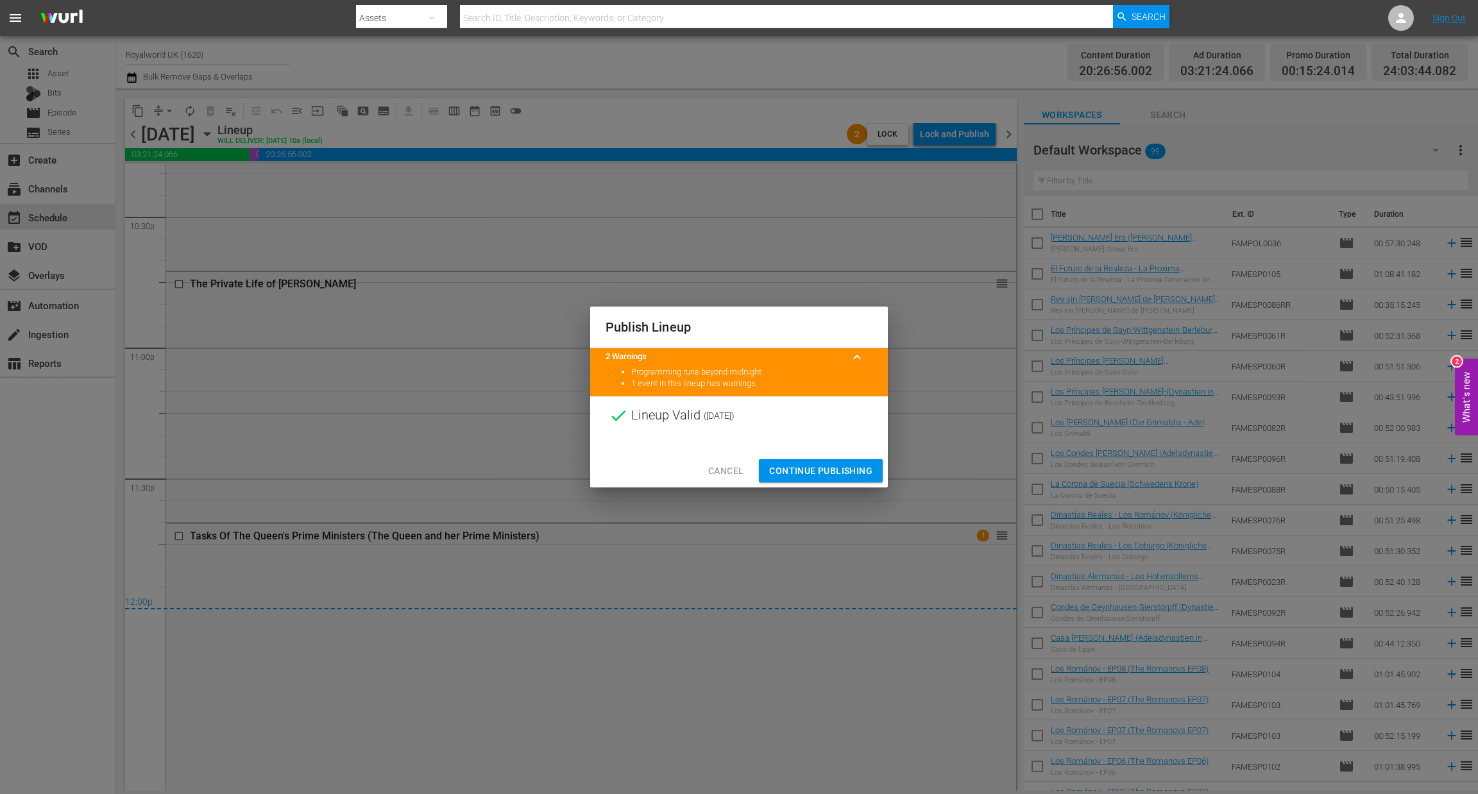
click at [819, 471] on span "Continue Publishing" at bounding box center [820, 471] width 103 height 16
